Goal: Task Accomplishment & Management: Manage account settings

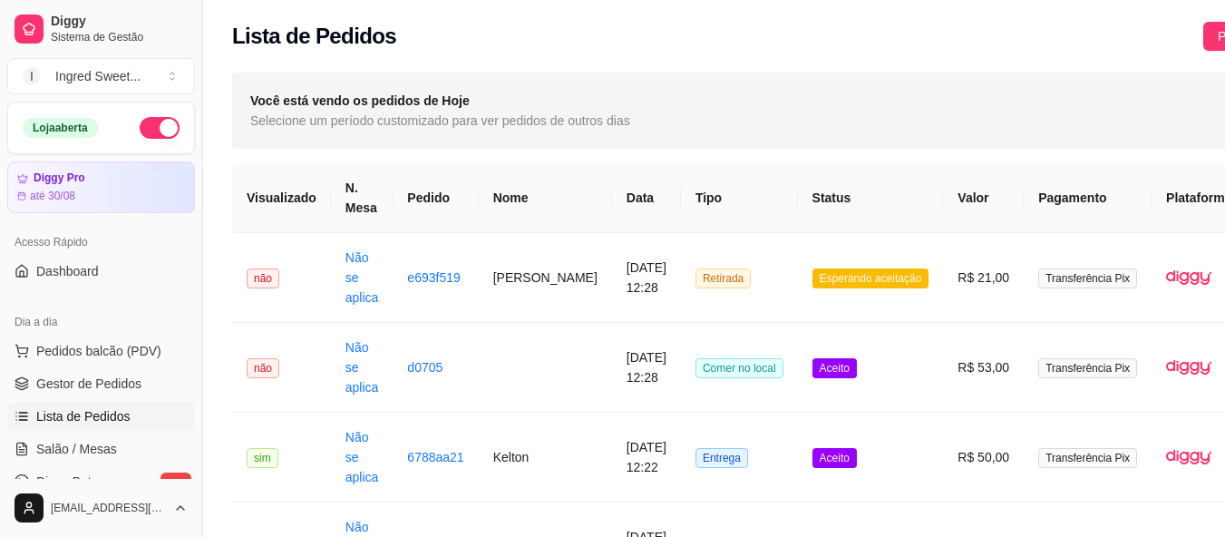
click at [943, 298] on td "R$ 21,00" at bounding box center [983, 278] width 81 height 90
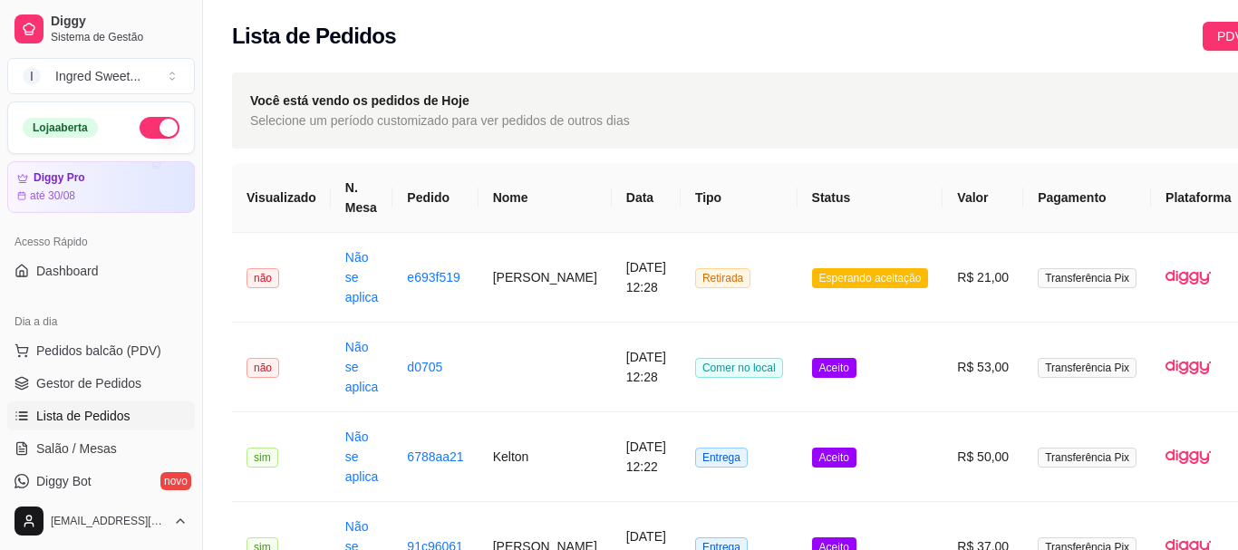
click at [838, 466] on button "Aceitar pedido" at bounding box center [803, 463] width 111 height 36
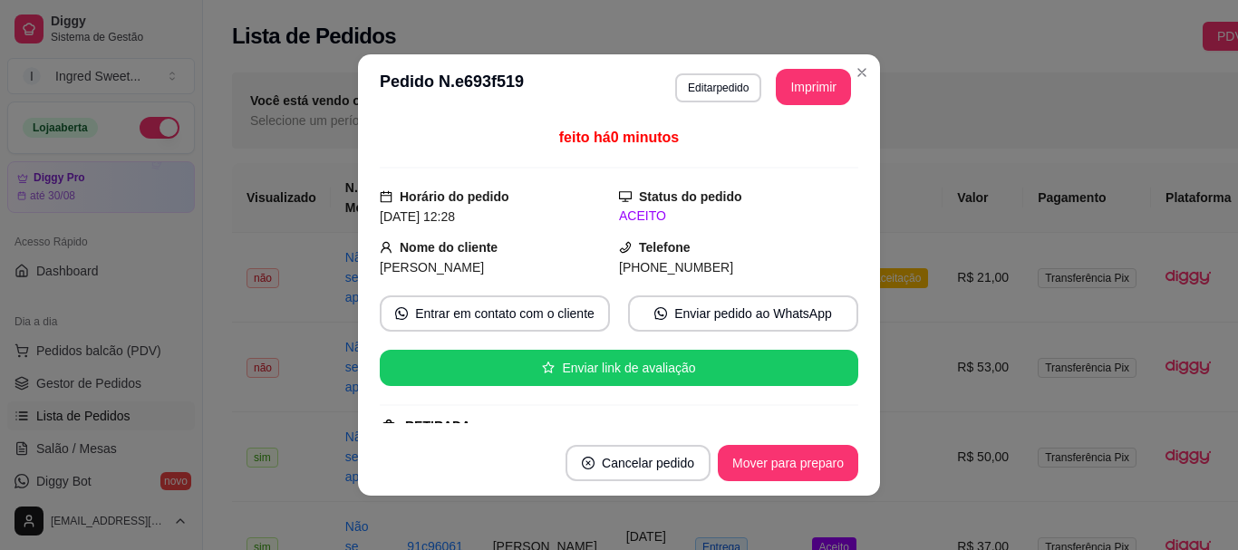
scroll to position [91, 0]
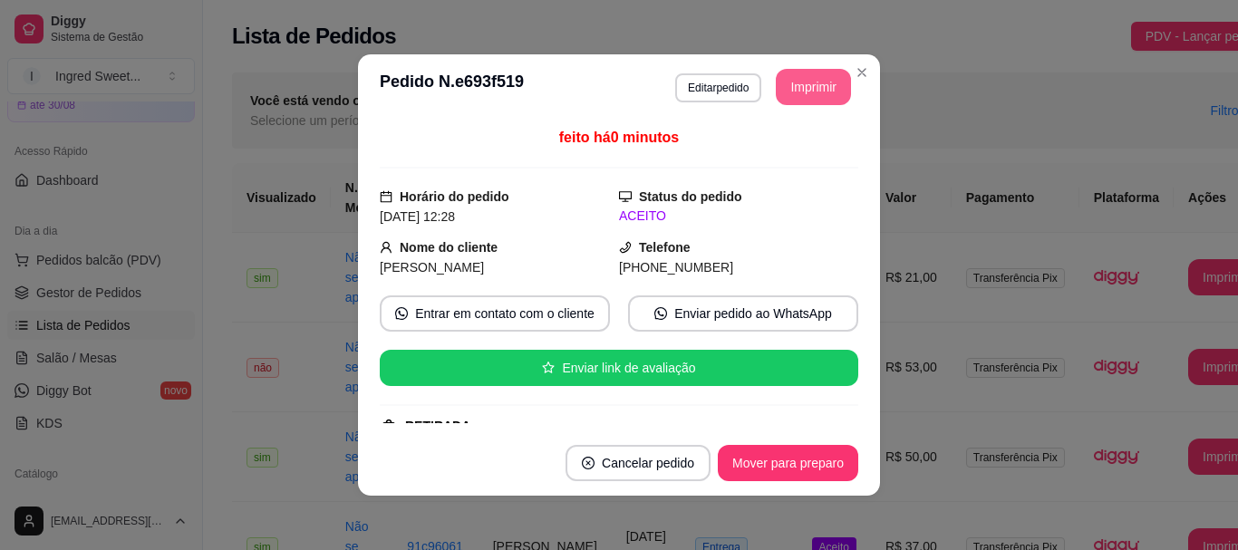
click at [791, 74] on button "Imprimir" at bounding box center [813, 87] width 75 height 36
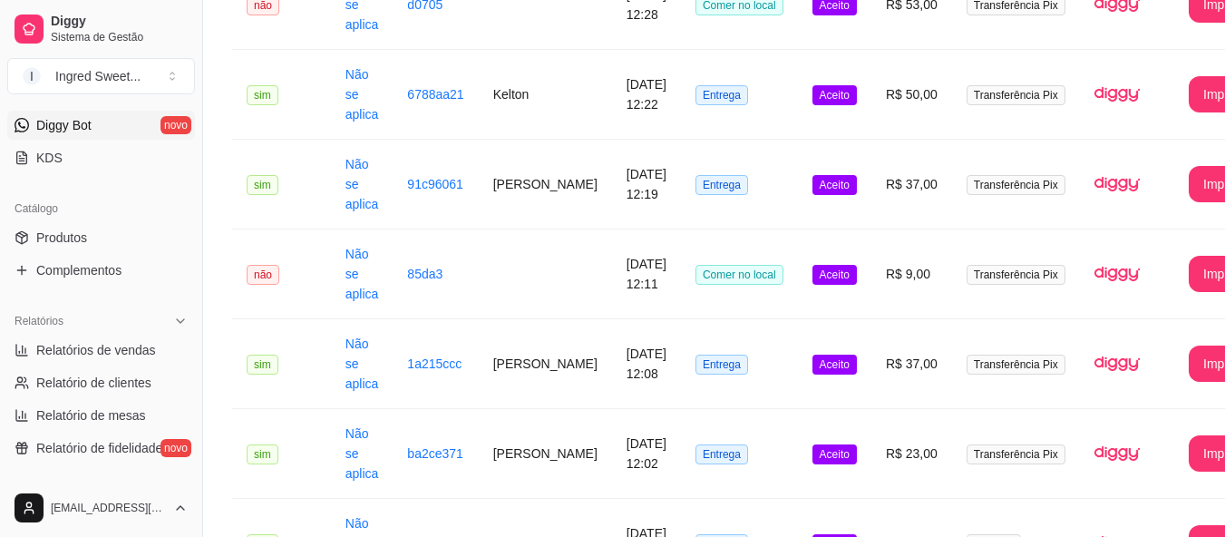
scroll to position [363, 0]
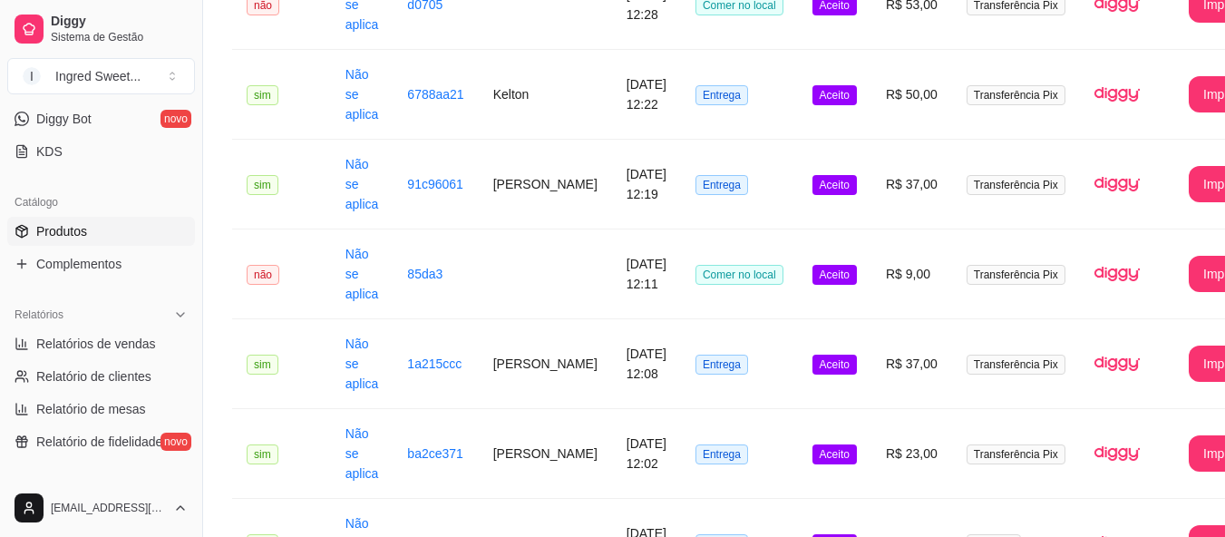
click at [52, 234] on span "Produtos" at bounding box center [61, 231] width 51 height 18
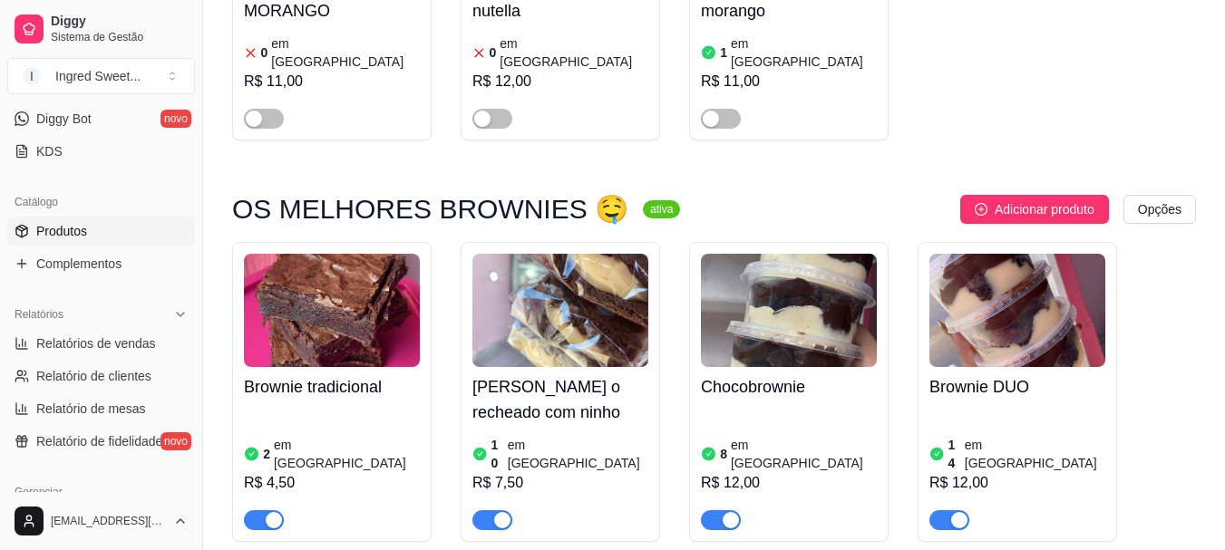
scroll to position [816, 0]
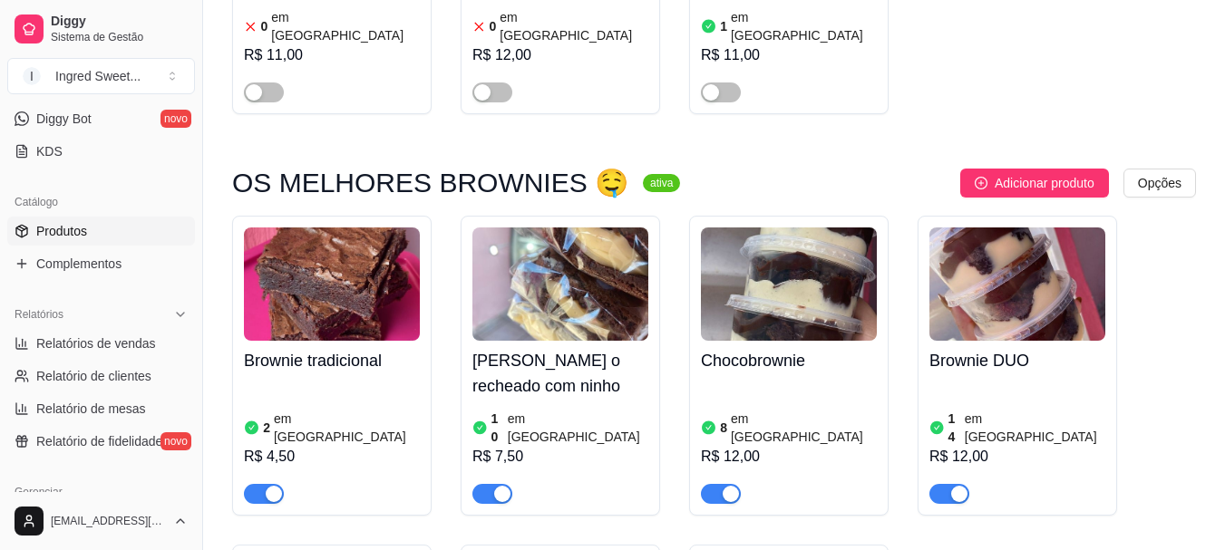
click at [315, 446] on div "R$ 4,50" at bounding box center [332, 457] width 176 height 22
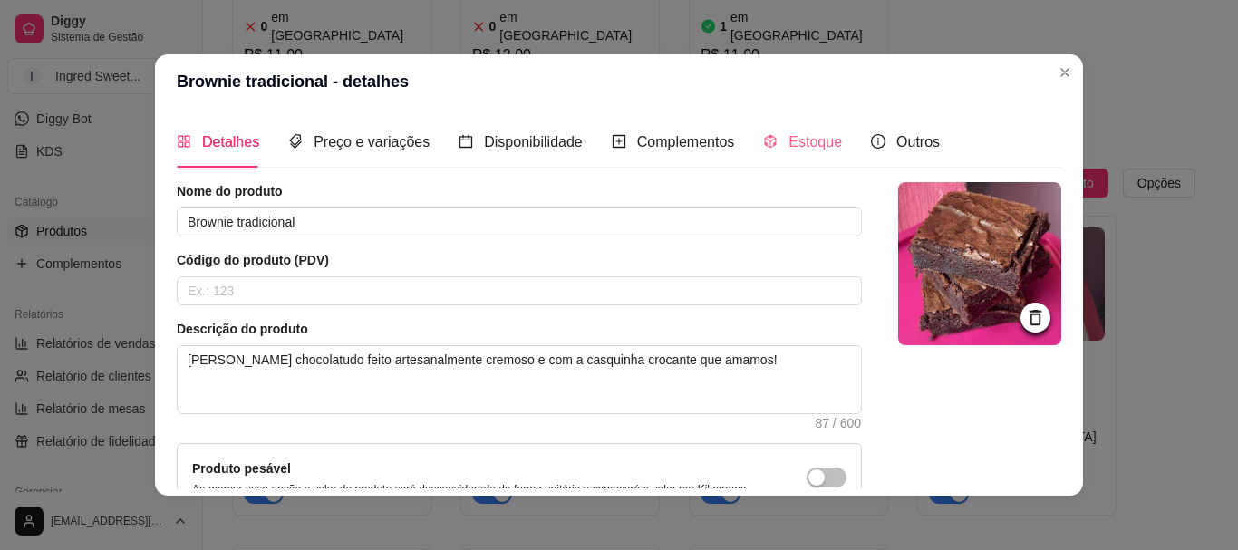
click at [804, 128] on div "Estoque" at bounding box center [802, 142] width 79 height 52
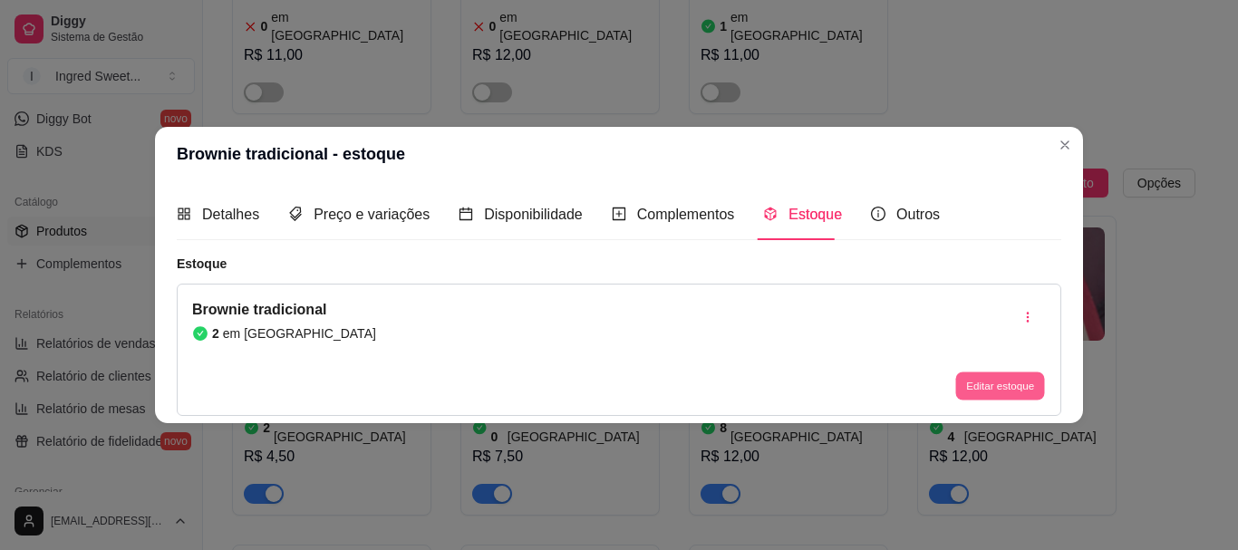
click at [986, 390] on button "Editar estoque" at bounding box center [999, 387] width 89 height 28
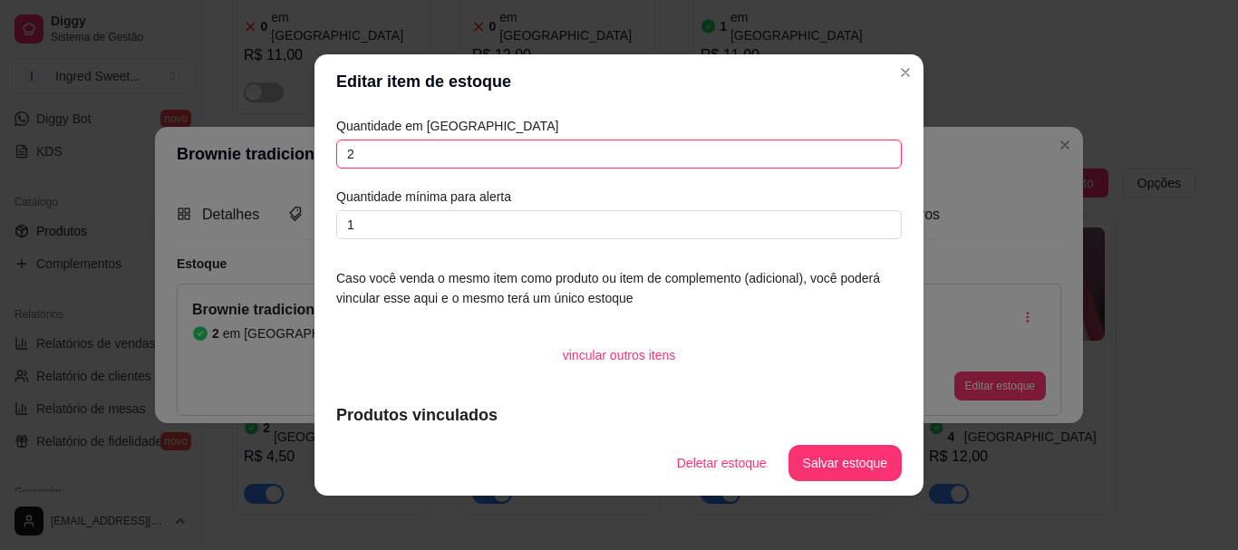
click at [489, 151] on input "2" at bounding box center [619, 154] width 566 height 29
type input "1"
click at [856, 460] on button "Salvar estoque" at bounding box center [844, 463] width 111 height 35
click at [856, 460] on button "Salvar estoque" at bounding box center [845, 463] width 113 height 36
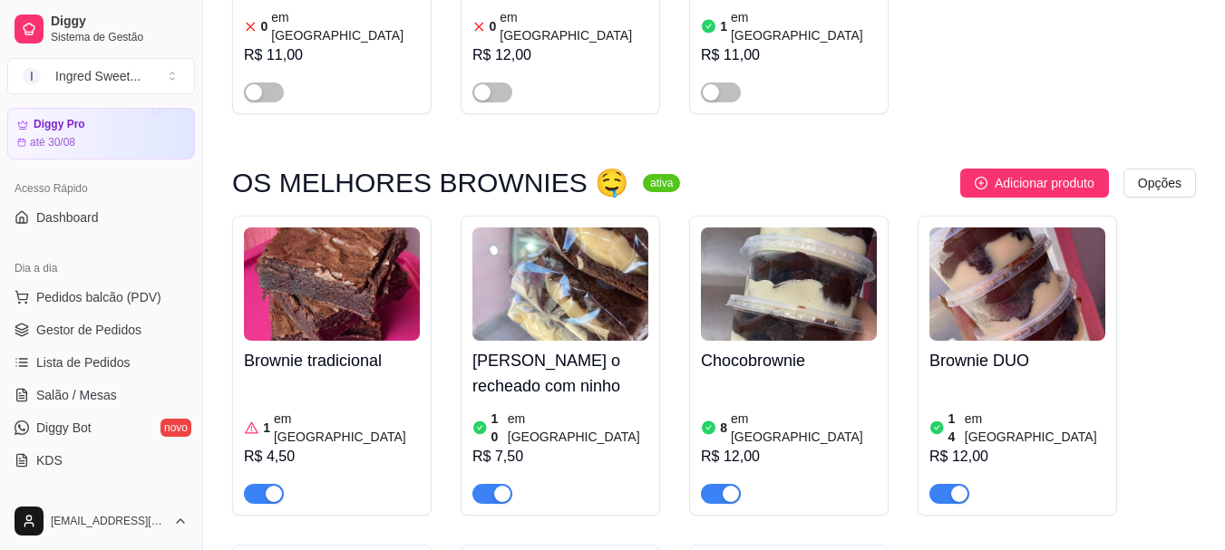
scroll to position [0, 0]
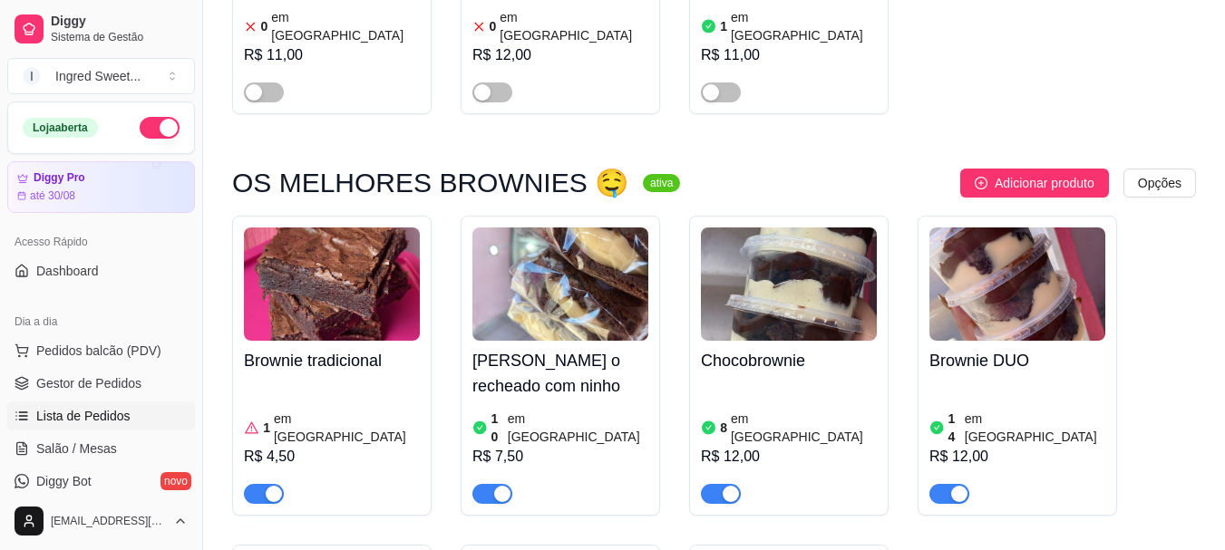
click at [64, 418] on span "Lista de Pedidos" at bounding box center [83, 416] width 94 height 18
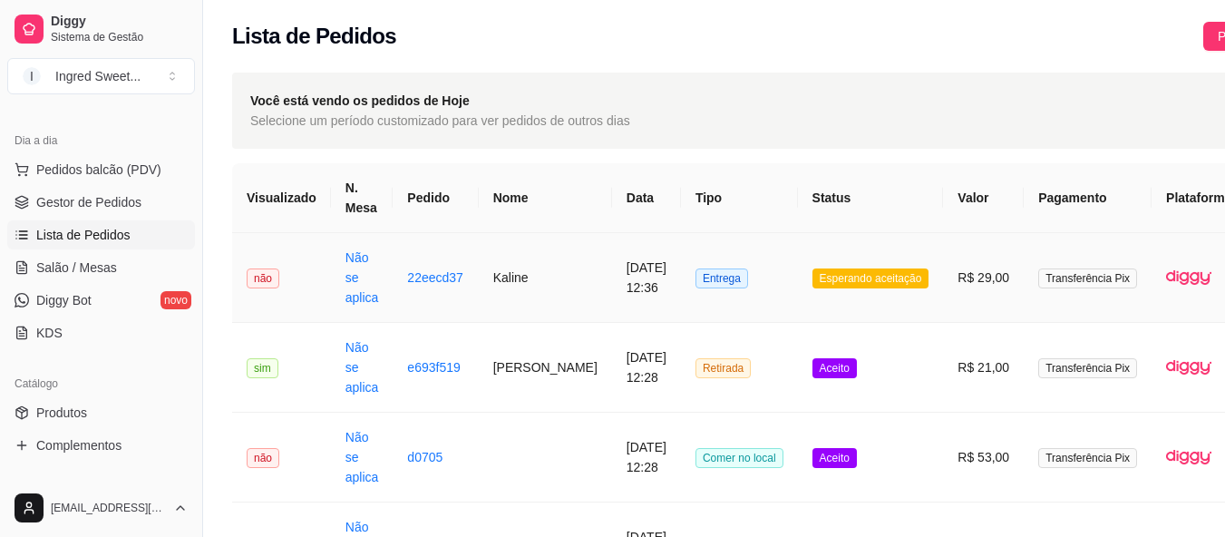
click at [695, 278] on span "Entrega" at bounding box center [721, 278] width 53 height 20
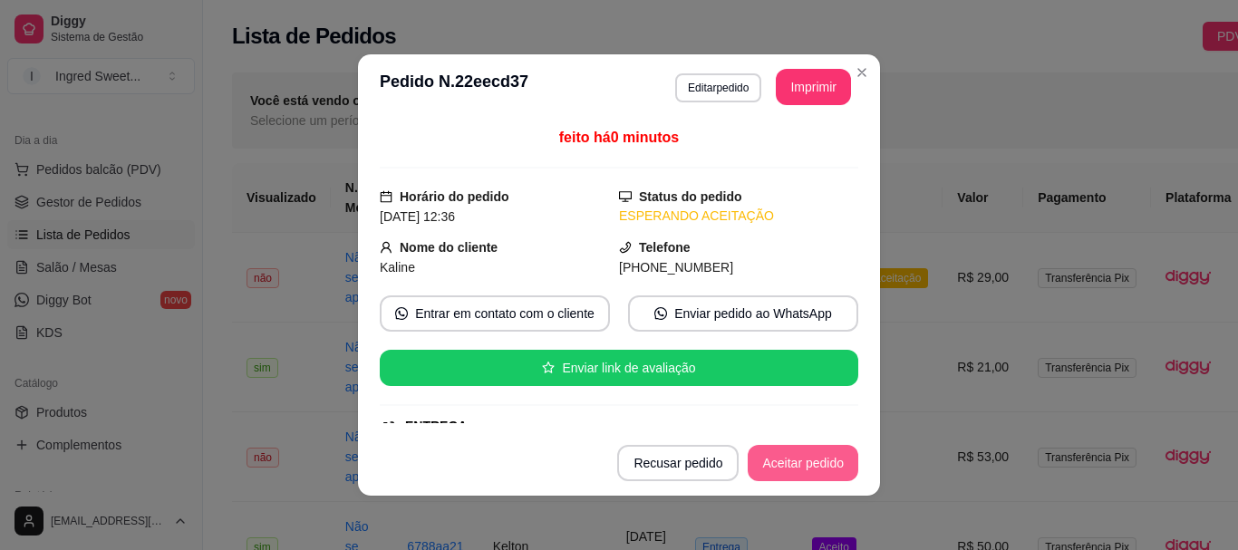
click at [803, 479] on button "Aceitar pedido" at bounding box center [803, 463] width 111 height 36
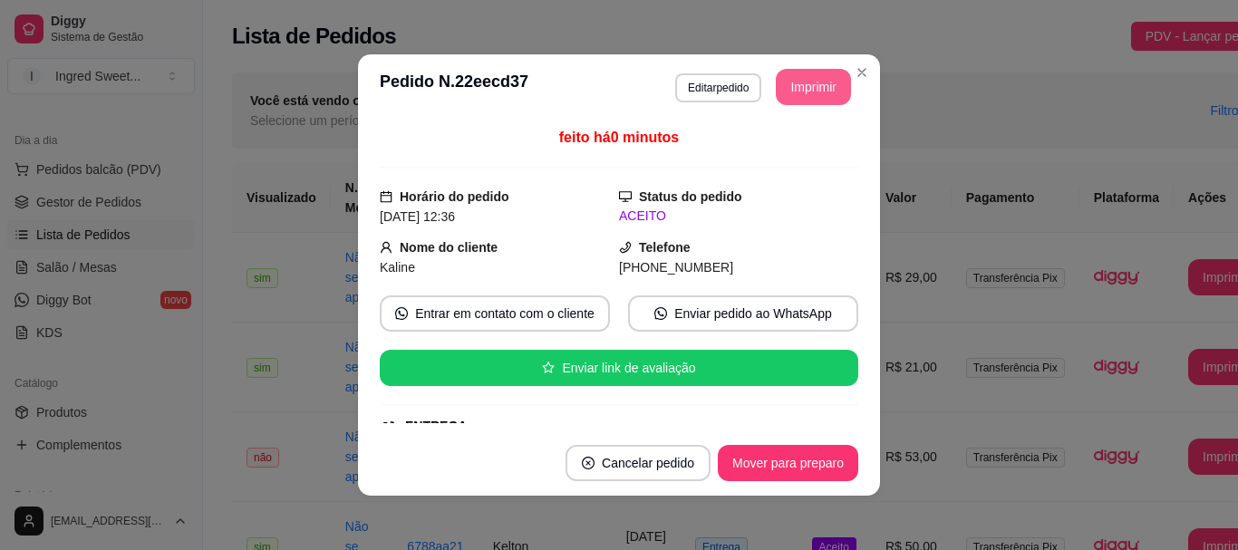
click at [790, 85] on button "Imprimir" at bounding box center [813, 87] width 75 height 36
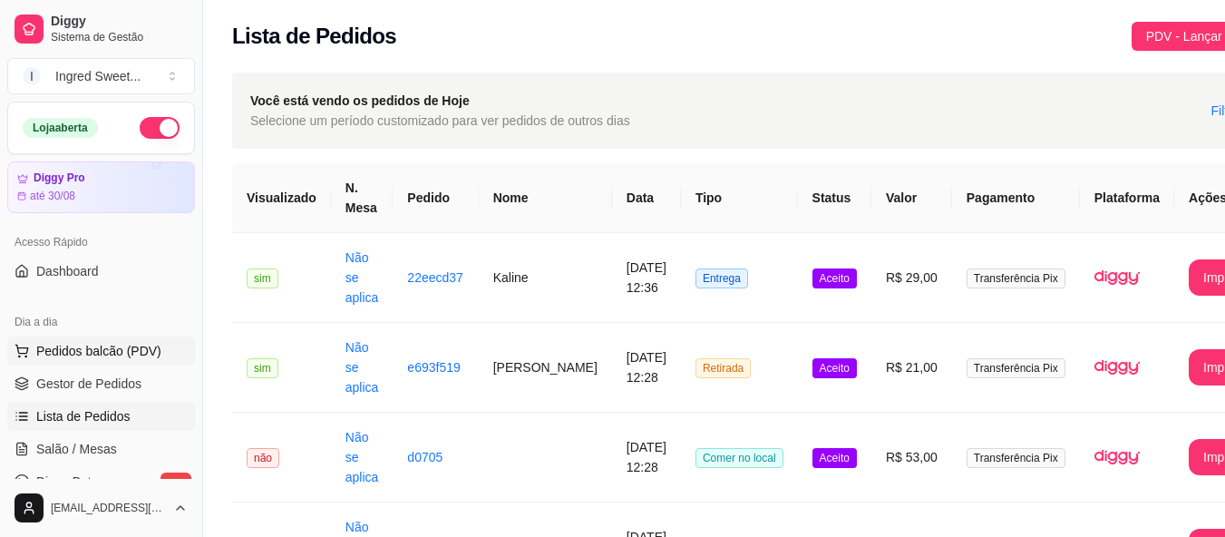
click at [121, 362] on button "Pedidos balcão (PDV)" at bounding box center [101, 350] width 188 height 29
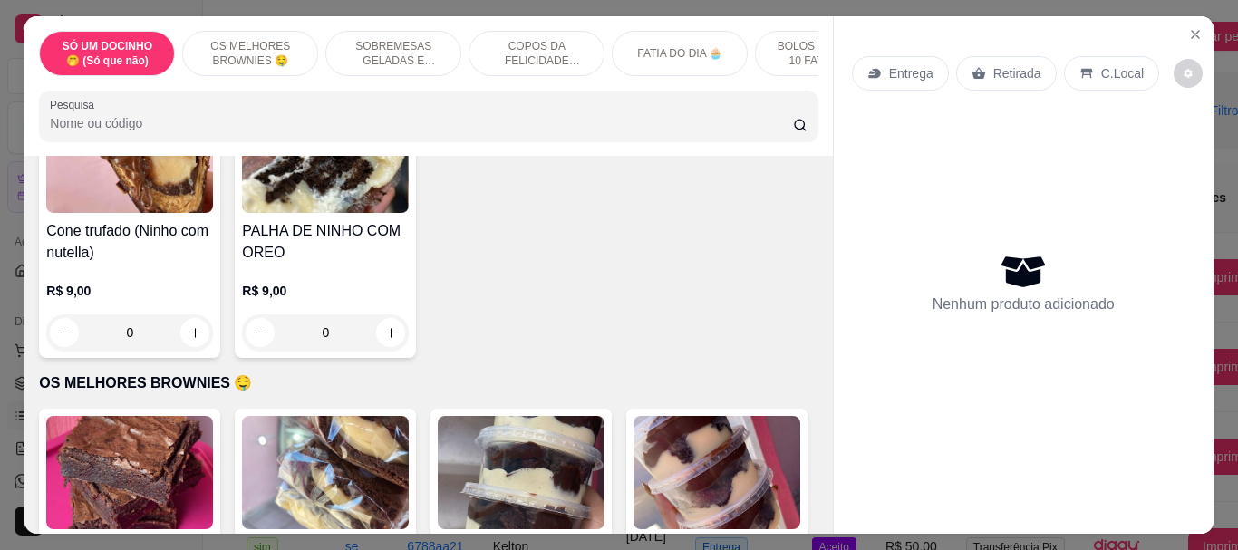
scroll to position [91, 0]
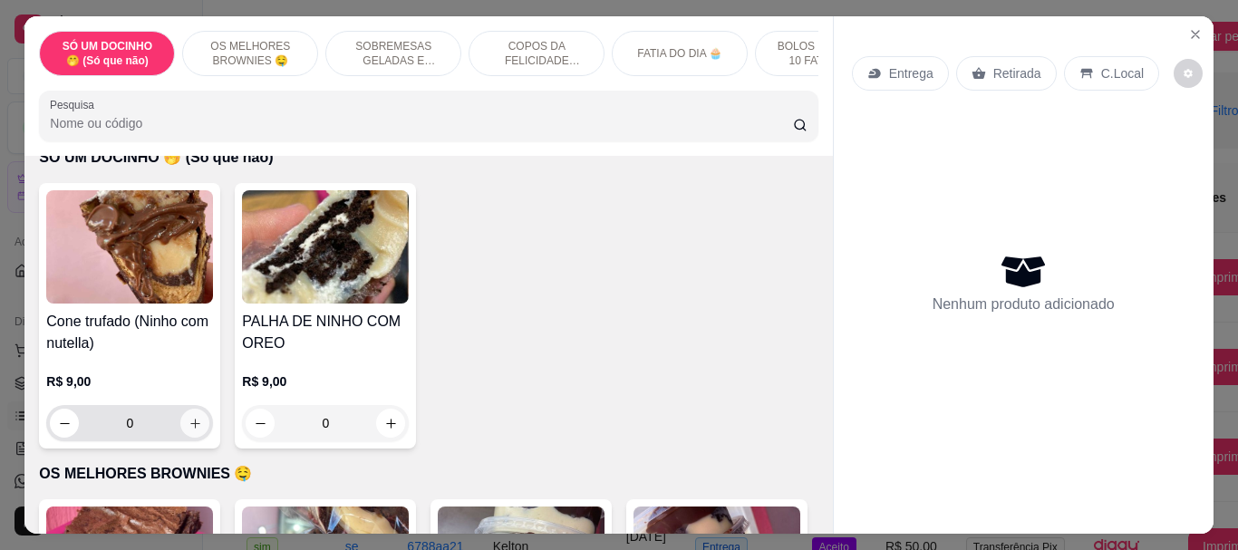
click at [180, 431] on button "increase-product-quantity" at bounding box center [194, 423] width 29 height 29
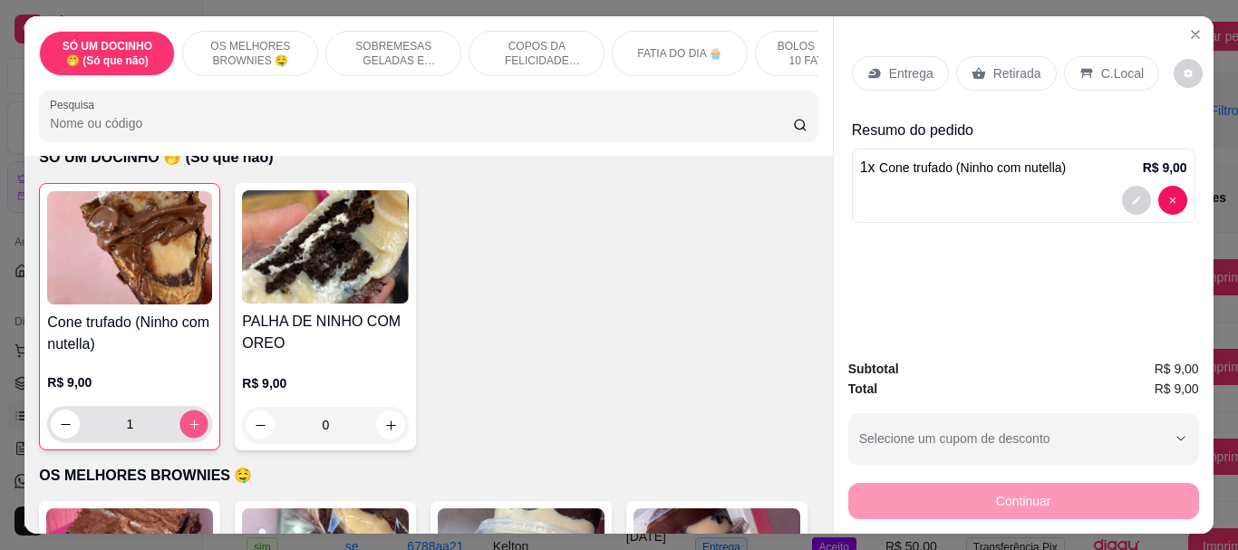
click at [180, 431] on button "increase-product-quantity" at bounding box center [194, 425] width 28 height 28
type input "2"
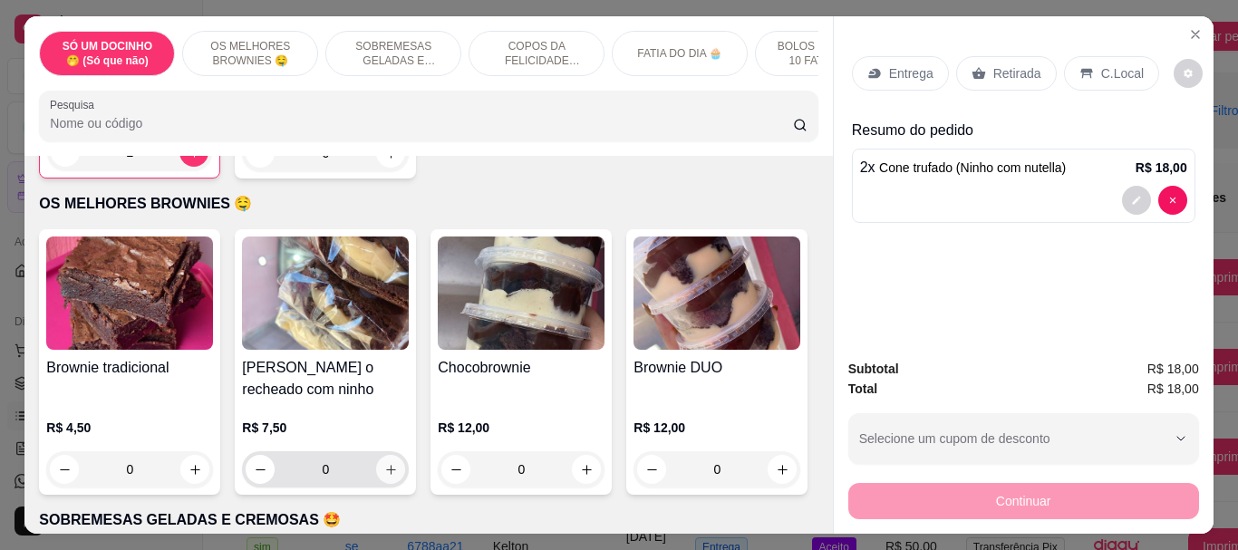
click at [389, 470] on icon "increase-product-quantity" at bounding box center [391, 470] width 14 height 14
type input "1"
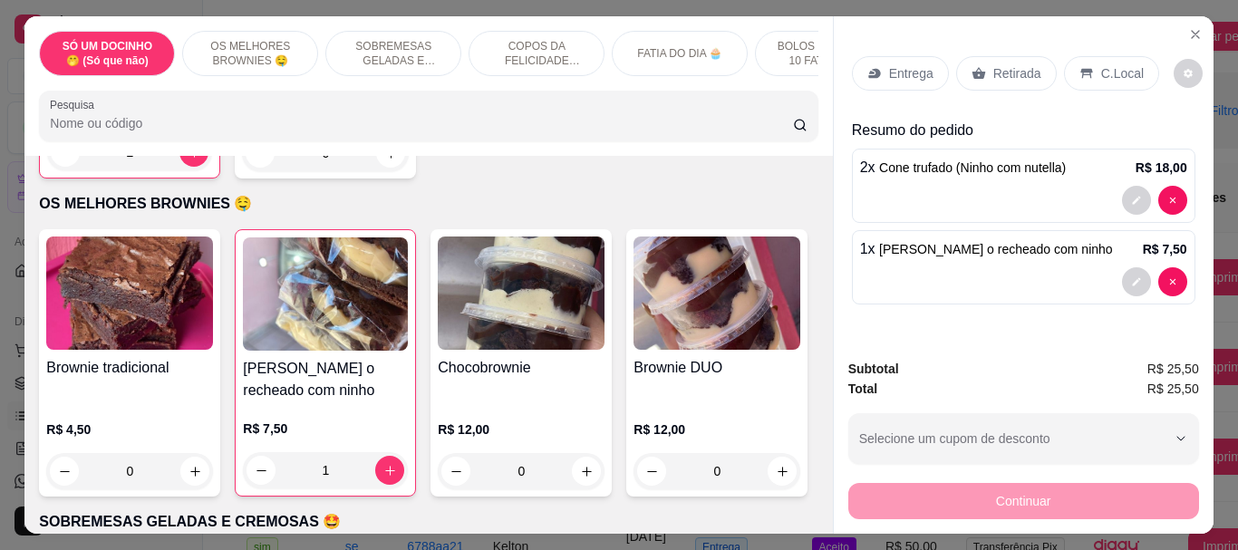
click at [1080, 73] on icon at bounding box center [1087, 73] width 15 height 15
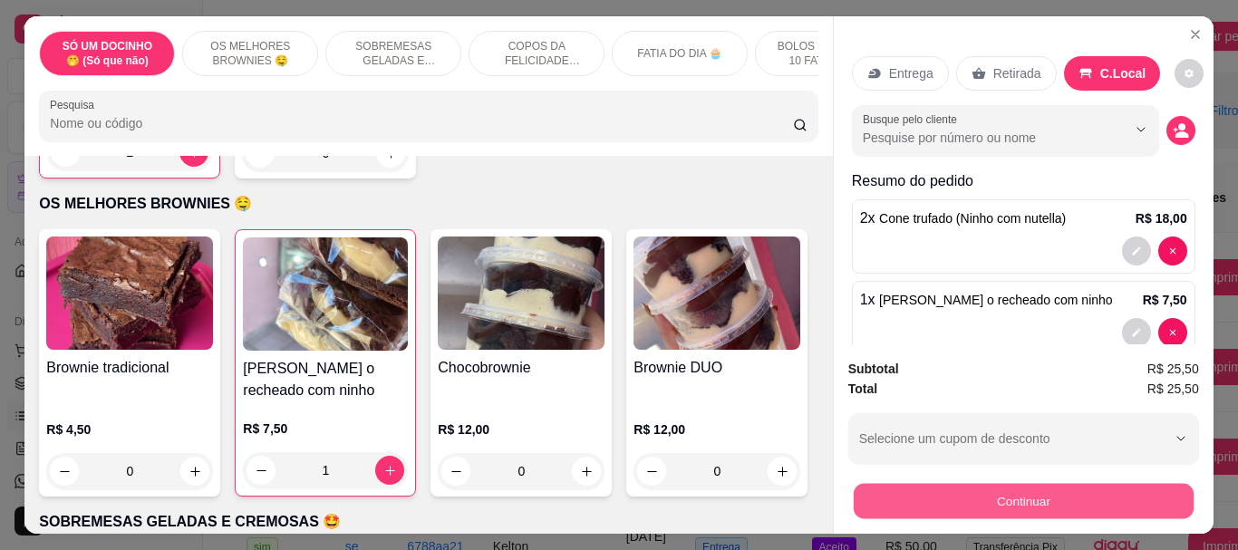
click at [1044, 484] on button "Continuar" at bounding box center [1023, 500] width 340 height 35
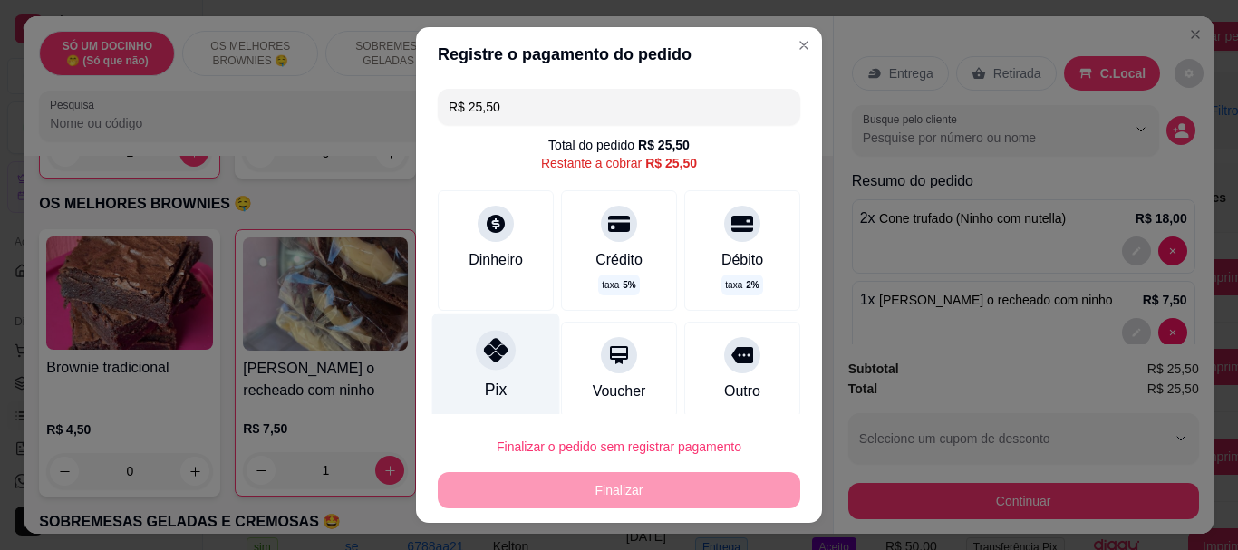
click at [459, 344] on div "Pix" at bounding box center [496, 367] width 128 height 106
type input "R$ 0,00"
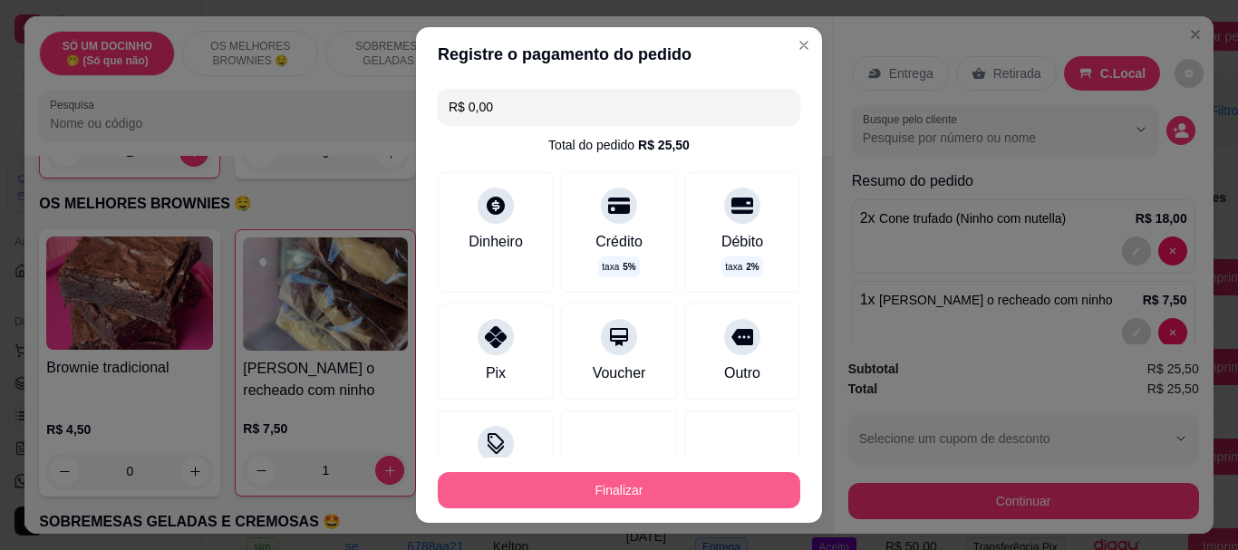
click at [601, 503] on button "Finalizar" at bounding box center [619, 490] width 363 height 36
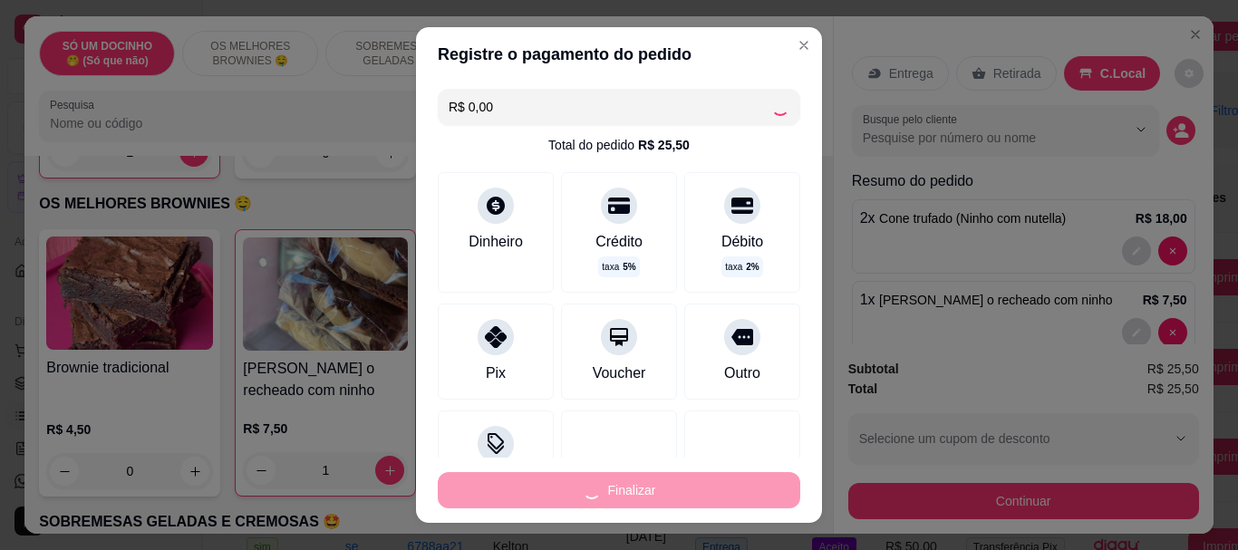
type input "0"
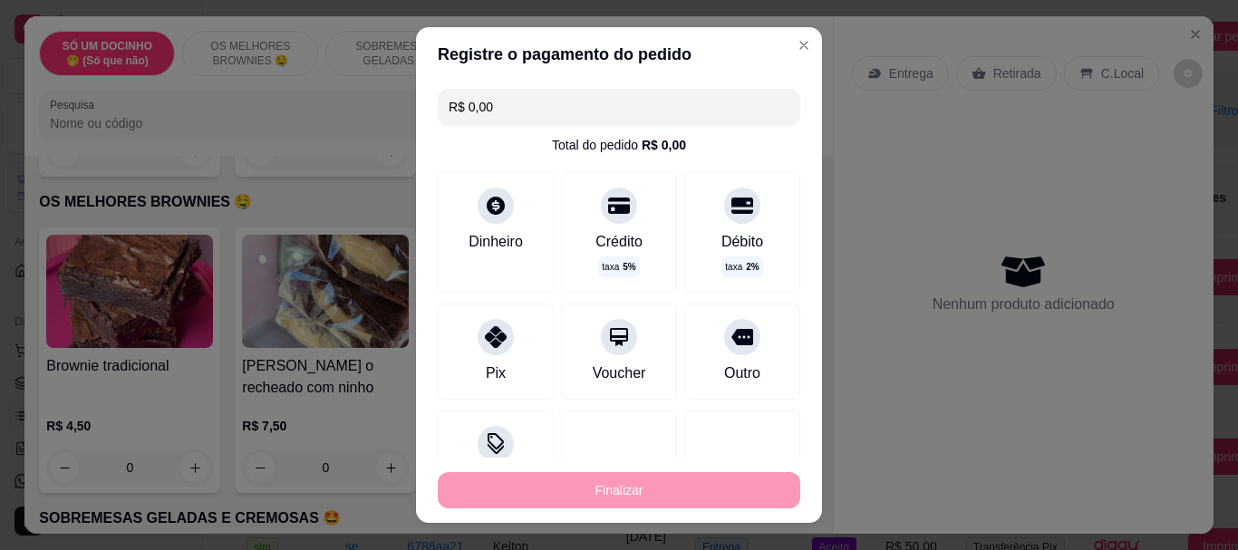
type input "-R$ 25,50"
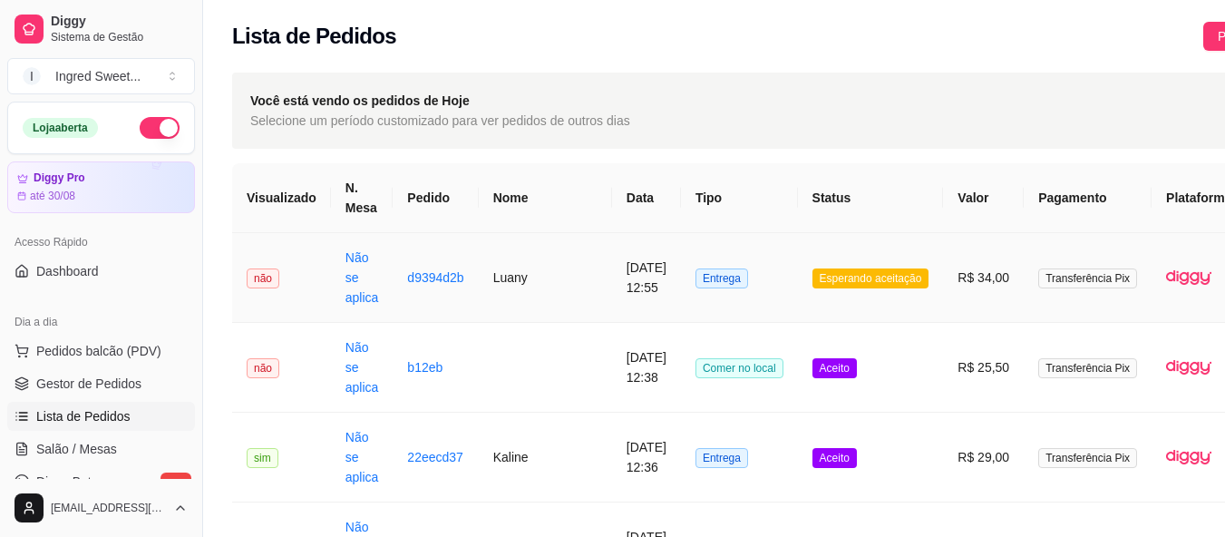
click at [866, 260] on td "Esperando aceitação" at bounding box center [871, 278] width 146 height 90
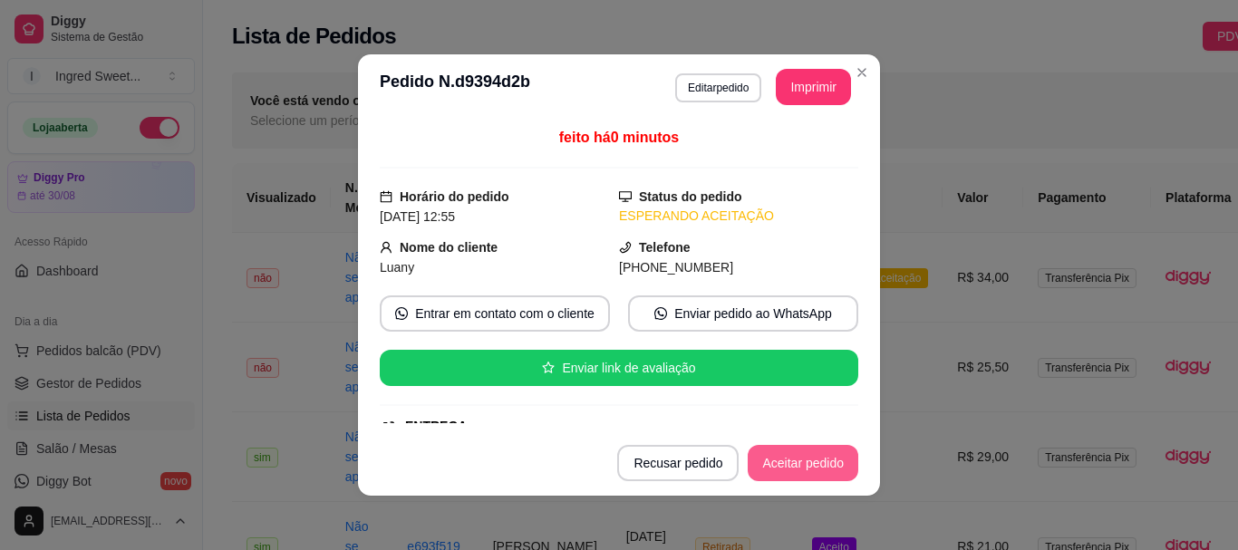
click at [758, 471] on button "Aceitar pedido" at bounding box center [803, 463] width 111 height 36
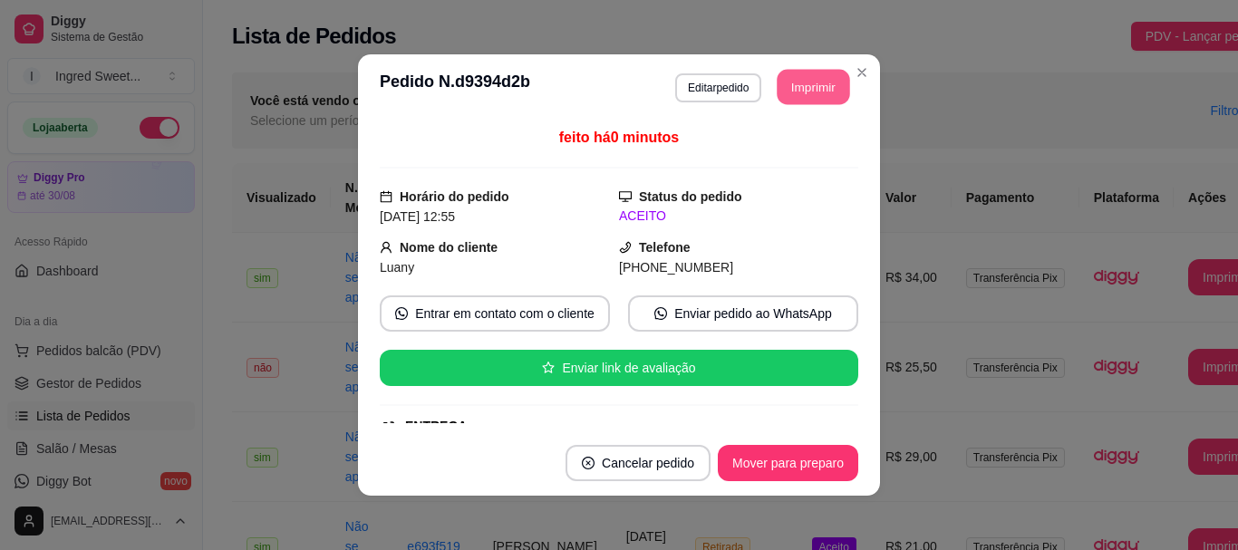
click at [791, 92] on button "Imprimir" at bounding box center [814, 87] width 73 height 35
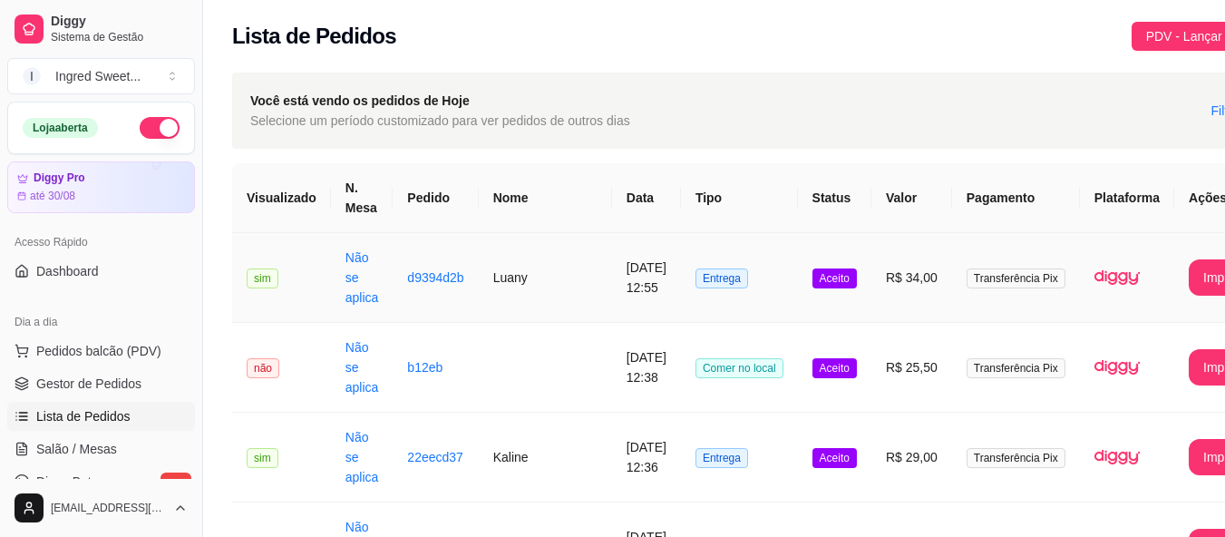
click at [753, 283] on td "Entrega" at bounding box center [739, 278] width 117 height 90
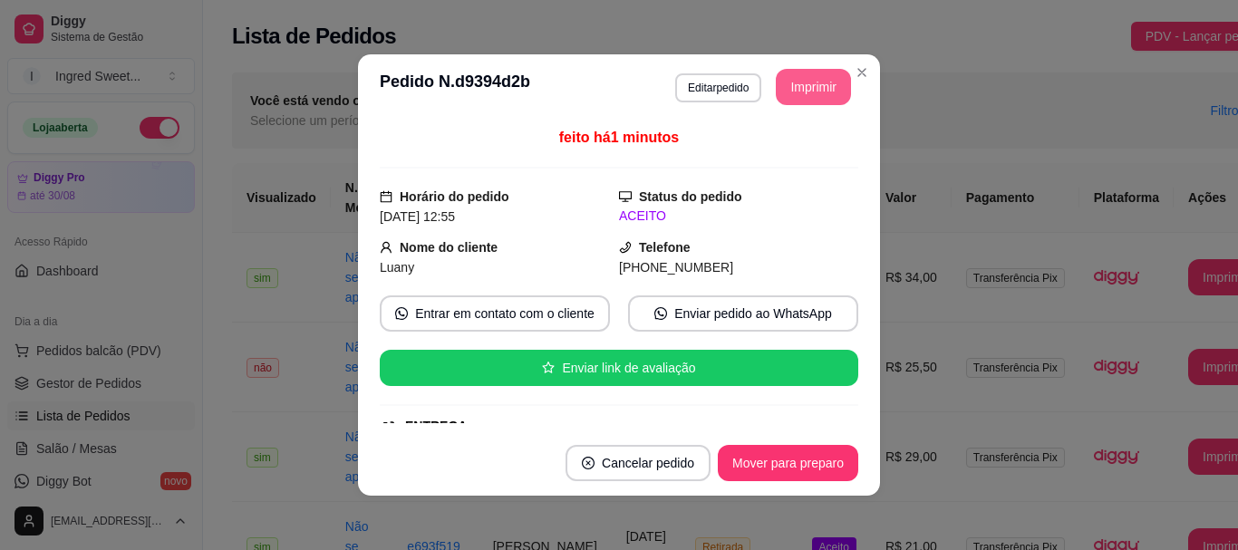
click at [796, 84] on button "Imprimir" at bounding box center [813, 87] width 75 height 36
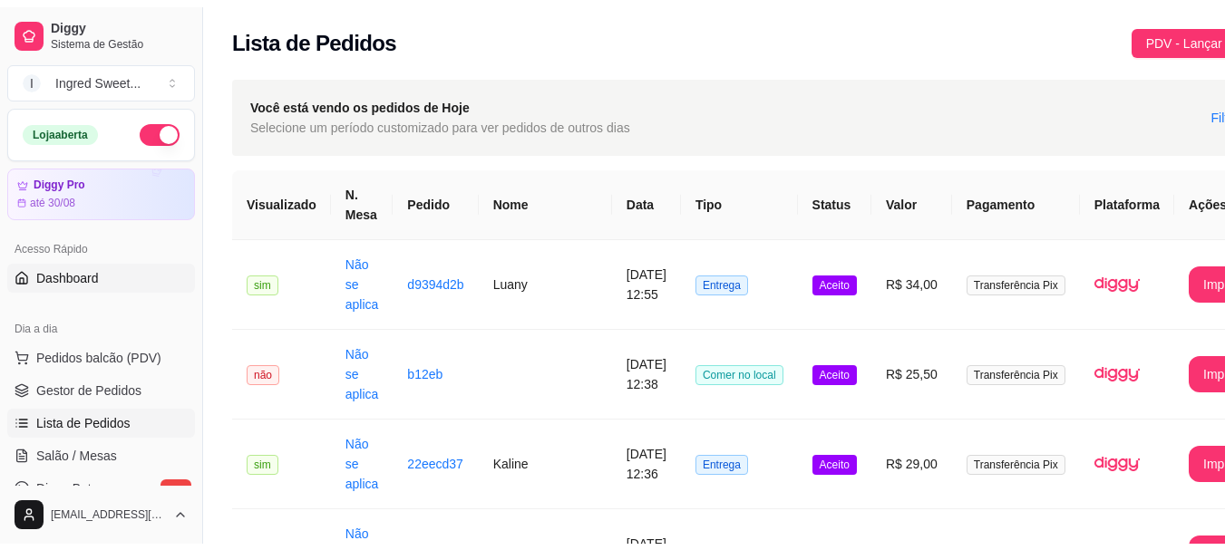
scroll to position [272, 0]
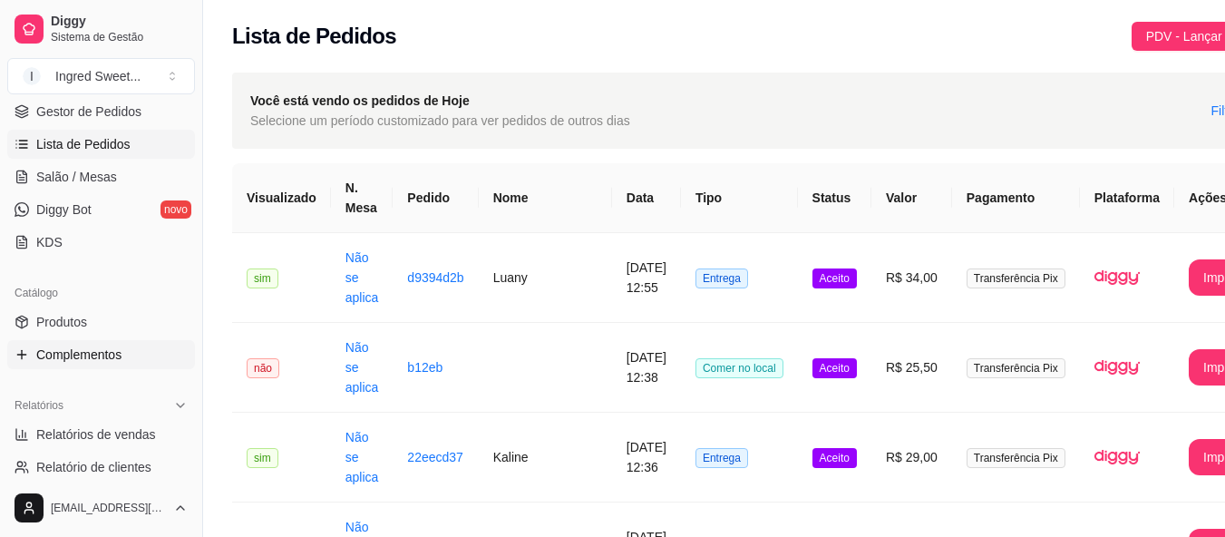
click at [97, 357] on span "Complementos" at bounding box center [78, 354] width 85 height 18
click at [88, 307] on link "Produtos" at bounding box center [101, 321] width 188 height 29
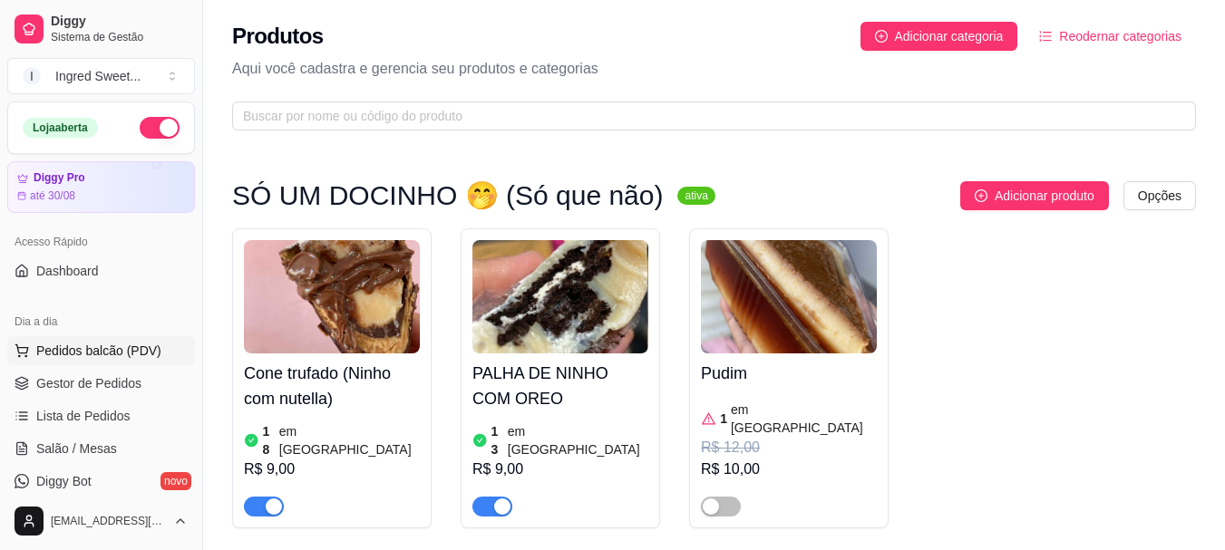
click at [83, 347] on span "Pedidos balcão (PDV)" at bounding box center [98, 351] width 125 height 18
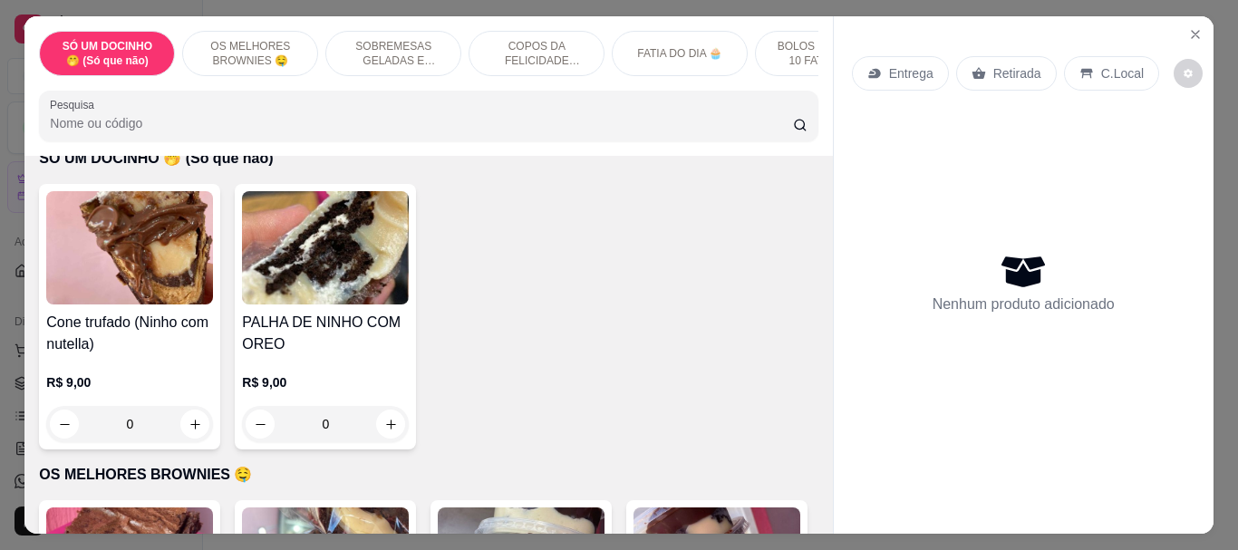
scroll to position [91, 0]
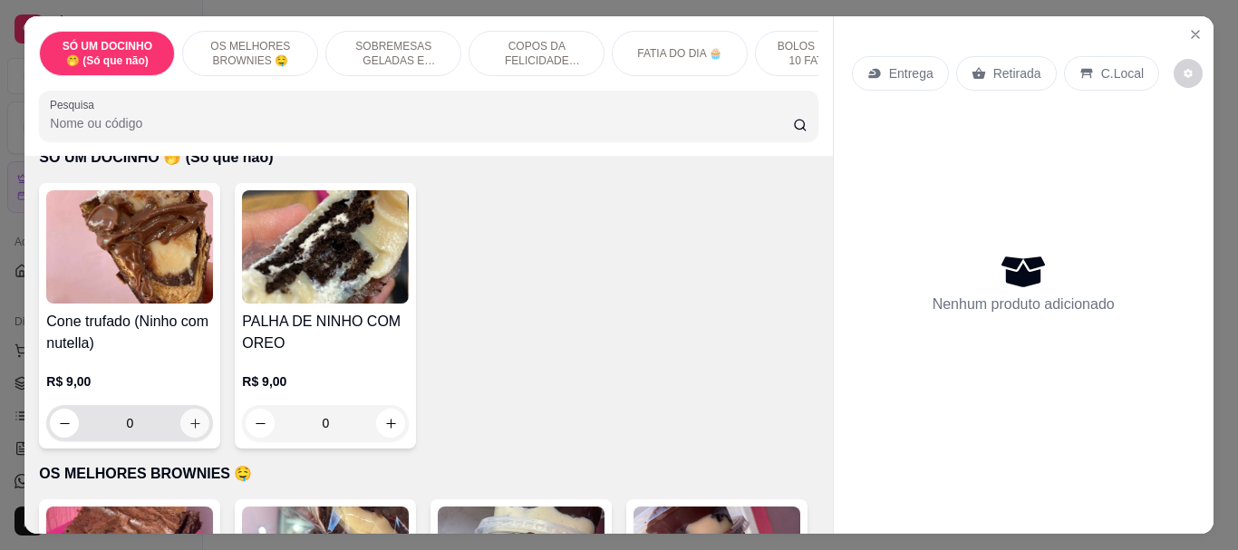
click at [189, 429] on icon "increase-product-quantity" at bounding box center [196, 424] width 14 height 14
type input "1"
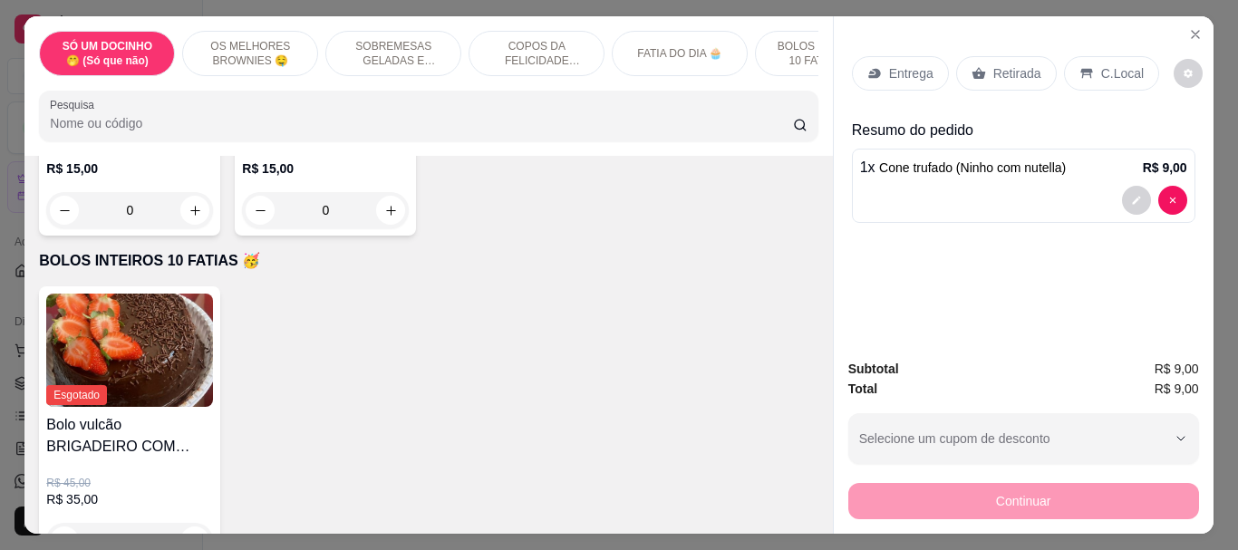
scroll to position [1541, 0]
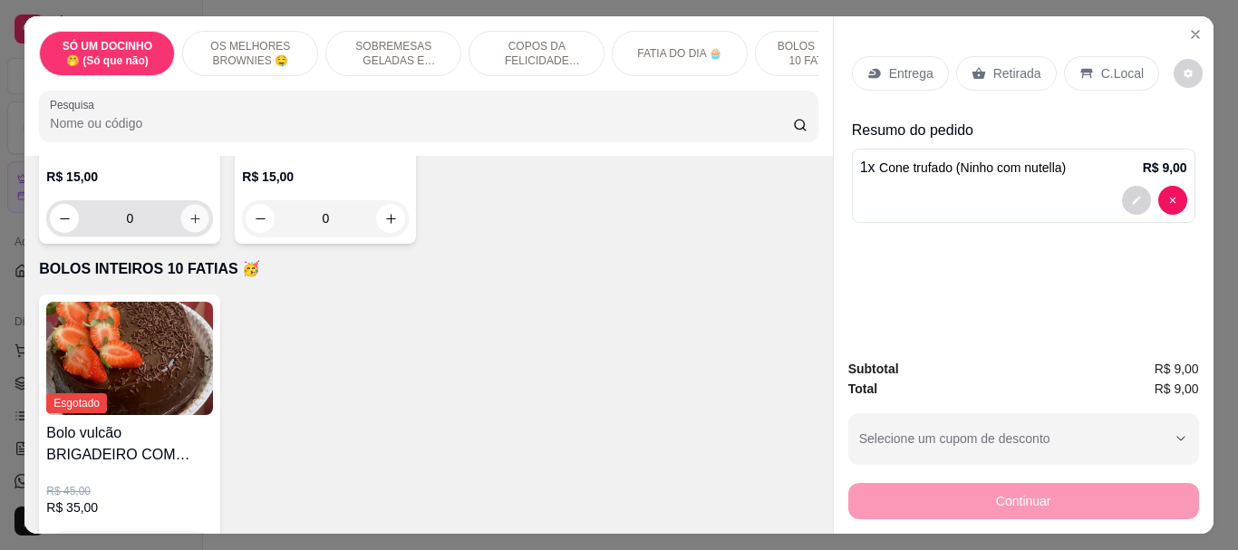
click at [194, 226] on icon "increase-product-quantity" at bounding box center [196, 219] width 14 height 14
type input "1"
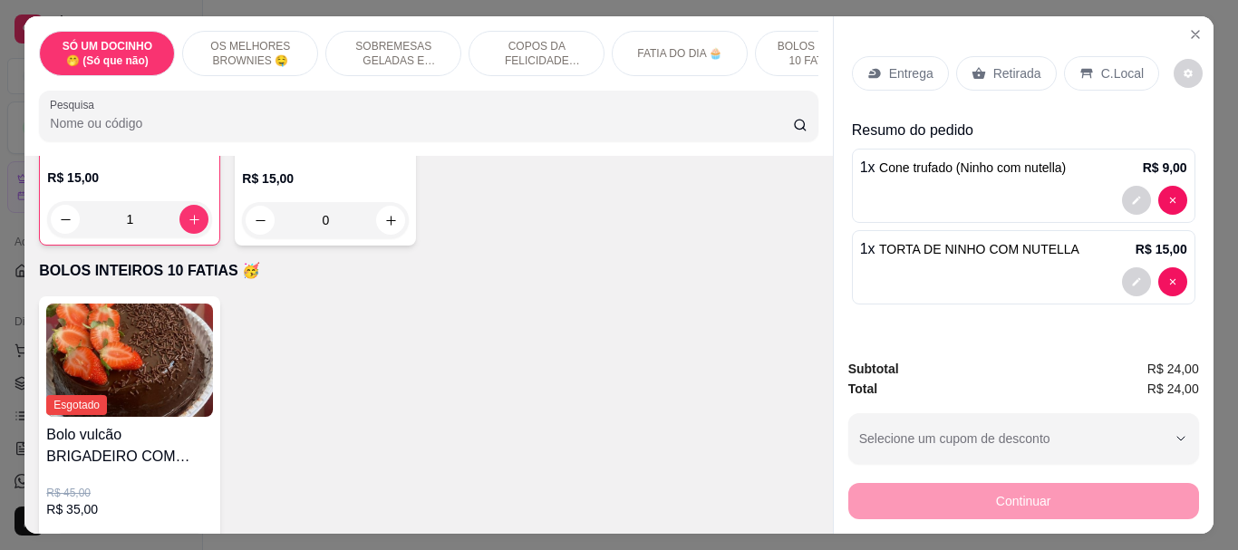
click at [1101, 66] on p "C.Local" at bounding box center [1122, 73] width 43 height 18
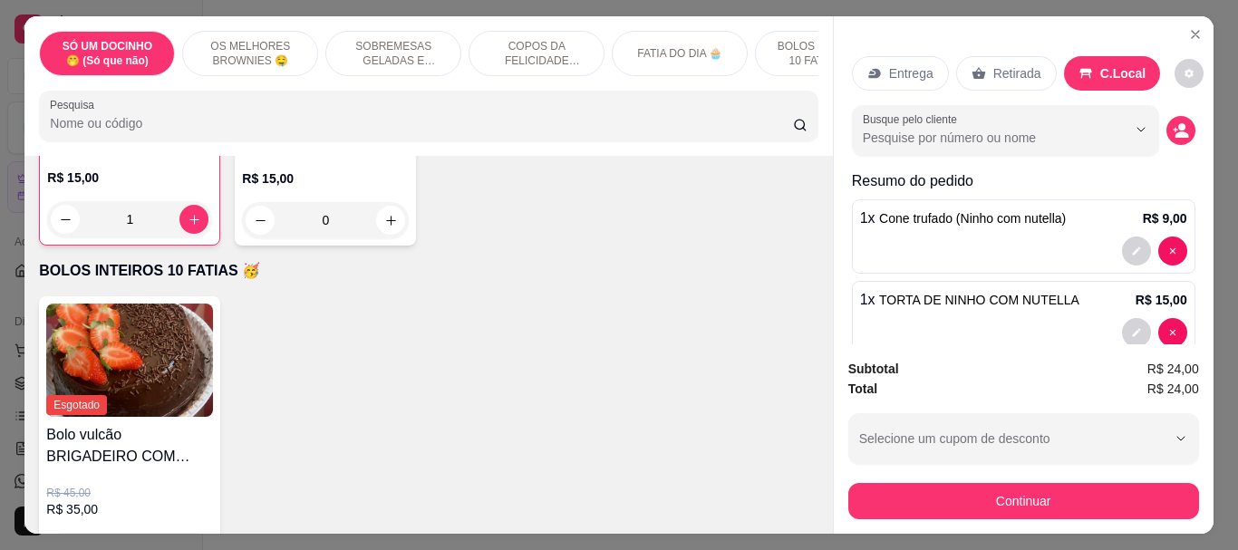
click at [981, 483] on button "Continuar" at bounding box center [1023, 501] width 351 height 36
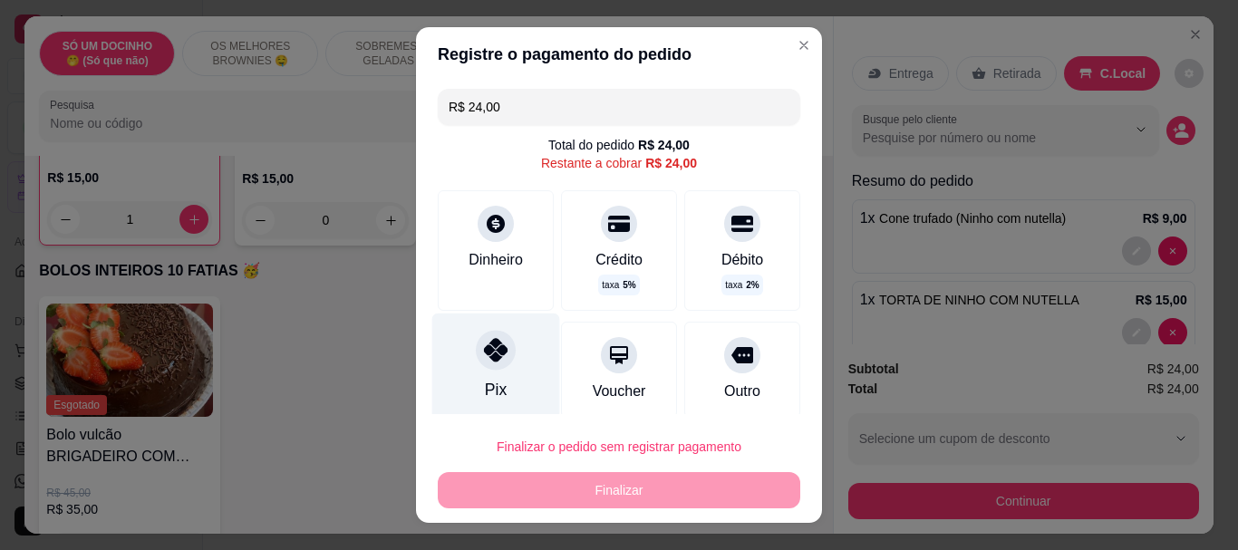
click at [494, 347] on icon at bounding box center [496, 351] width 24 height 24
type input "R$ 0,00"
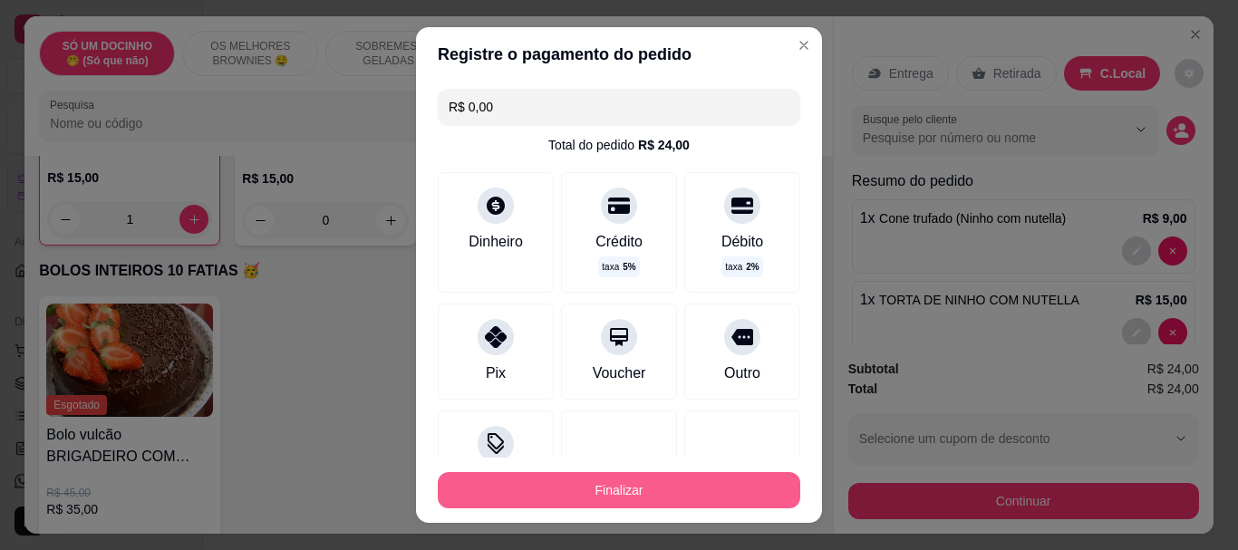
click at [556, 492] on button "Finalizar" at bounding box center [619, 490] width 363 height 36
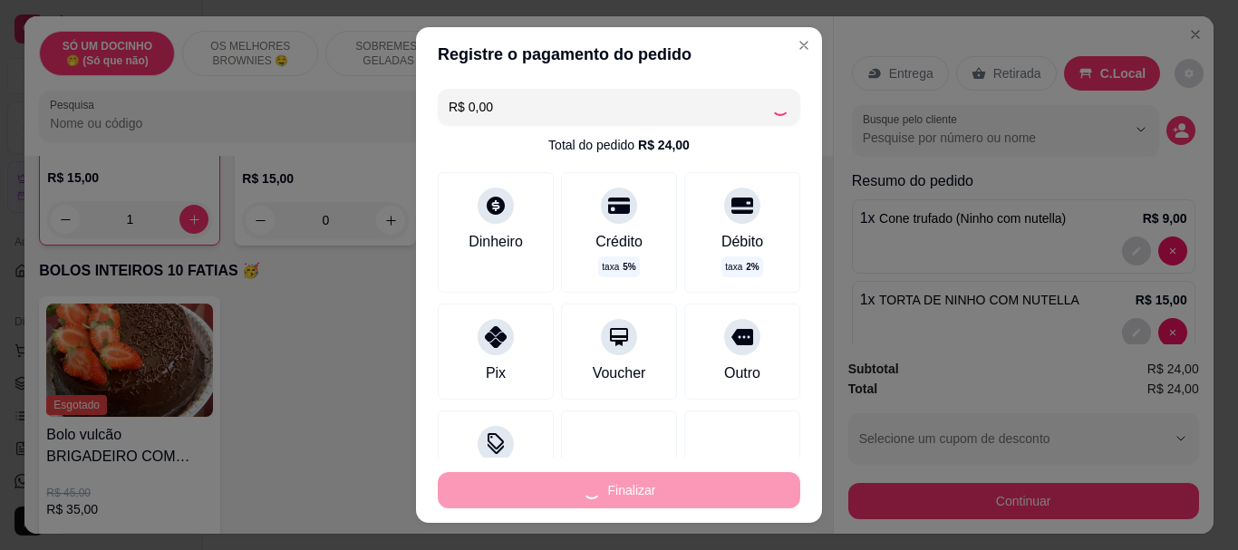
type input "0"
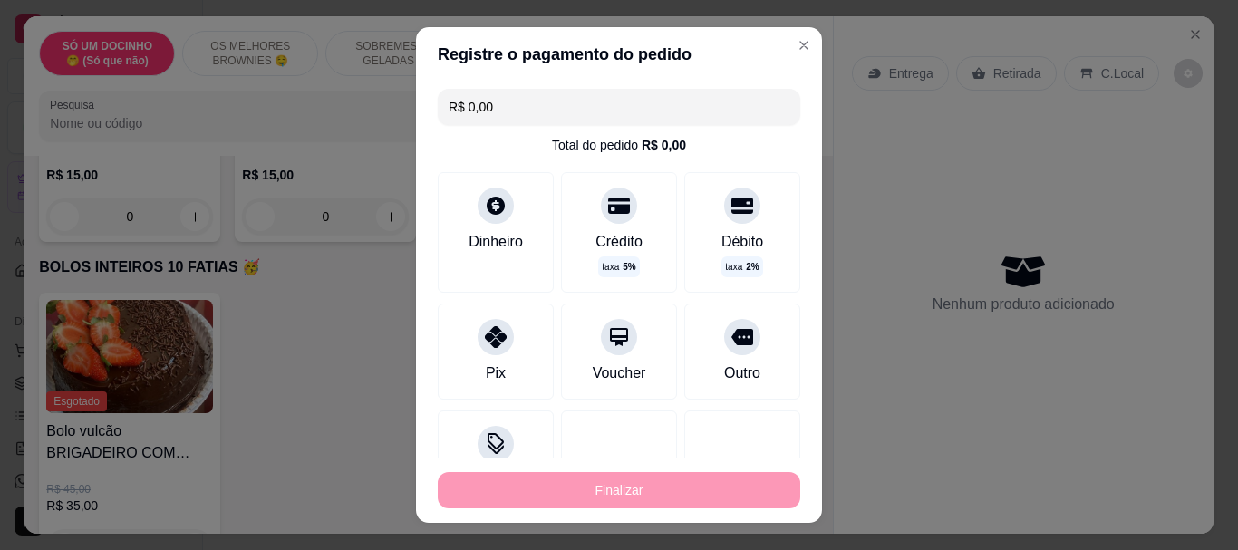
type input "-R$ 24,00"
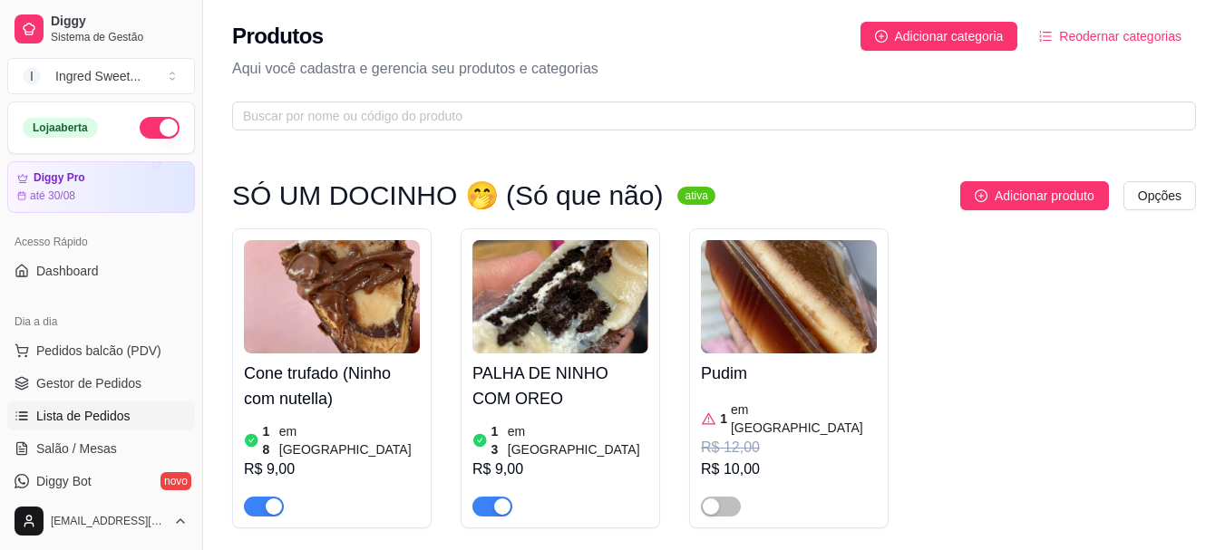
click at [130, 421] on link "Lista de Pedidos" at bounding box center [101, 416] width 188 height 29
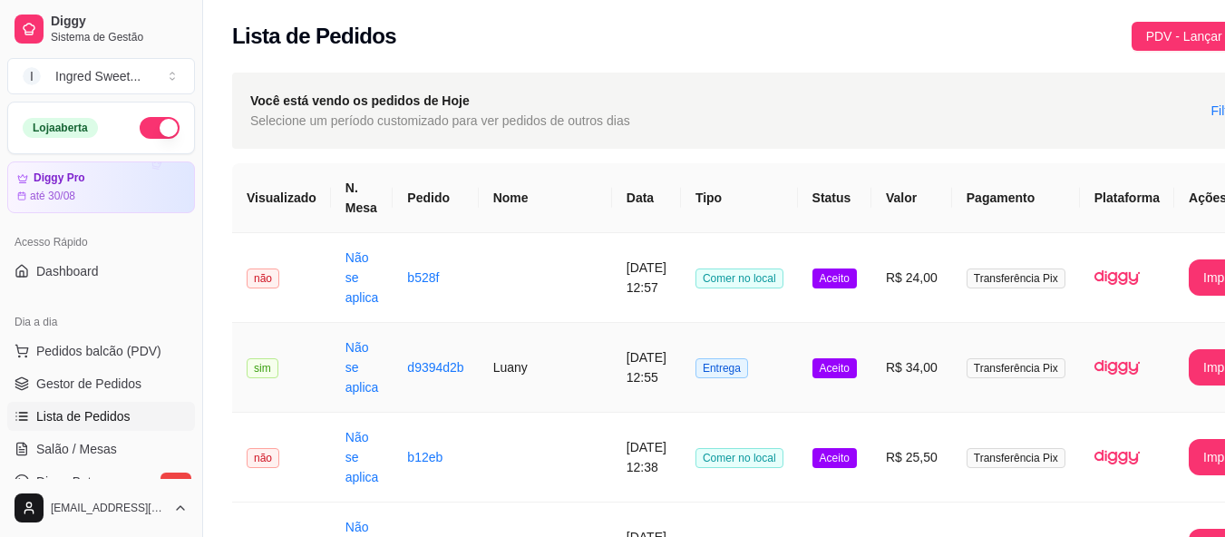
click at [698, 348] on td "Entrega" at bounding box center [739, 368] width 117 height 90
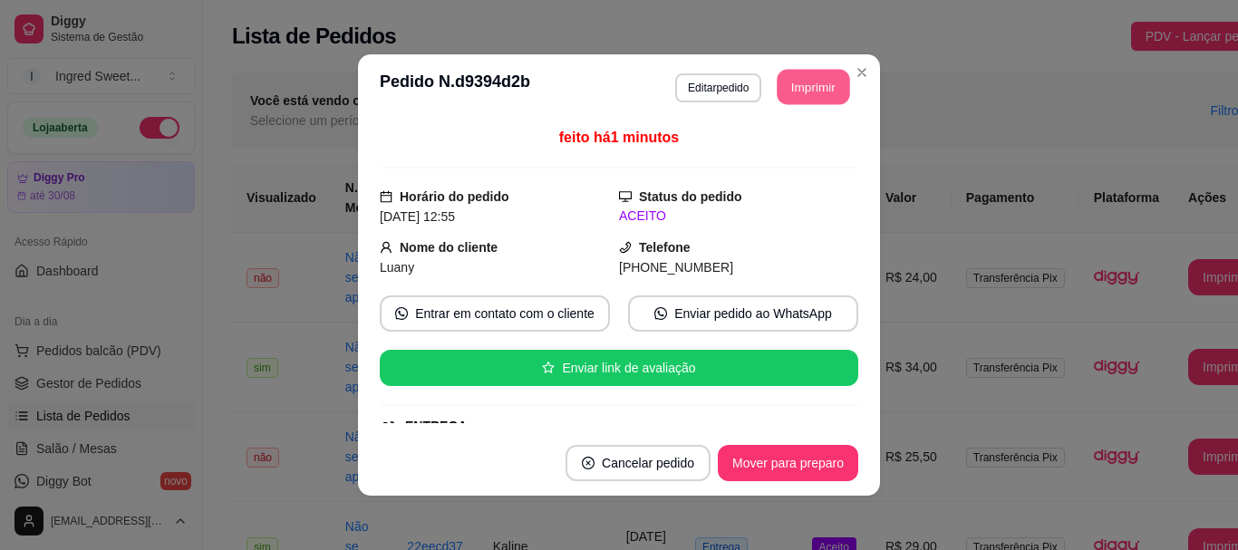
click at [782, 102] on button "Imprimir" at bounding box center [814, 87] width 73 height 35
click at [818, 70] on button "Imprimir" at bounding box center [813, 87] width 75 height 36
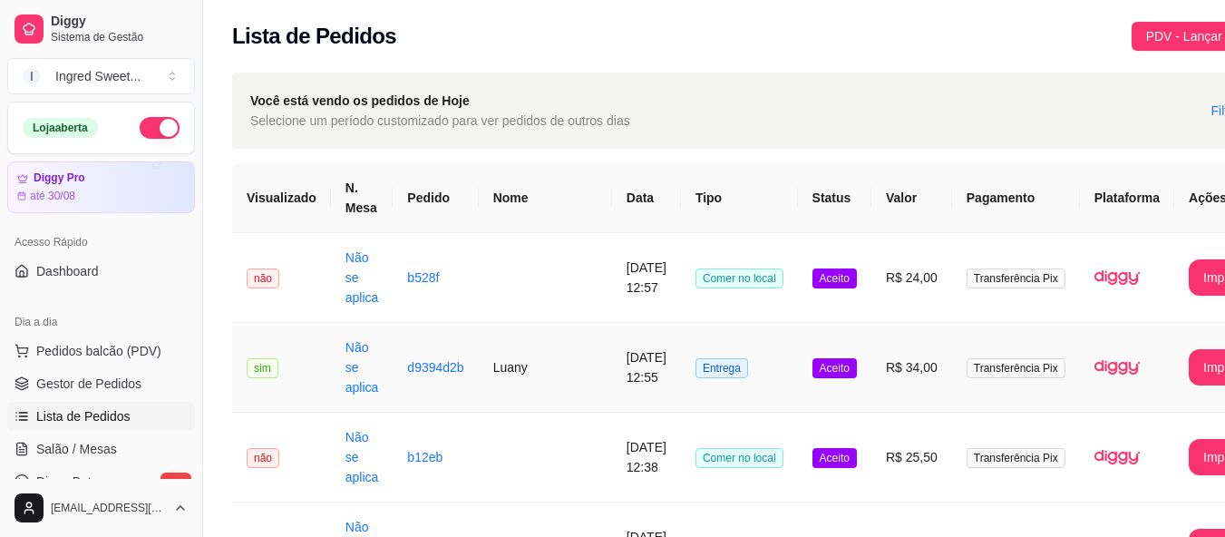
click at [812, 362] on span "Aceito" at bounding box center [834, 368] width 44 height 20
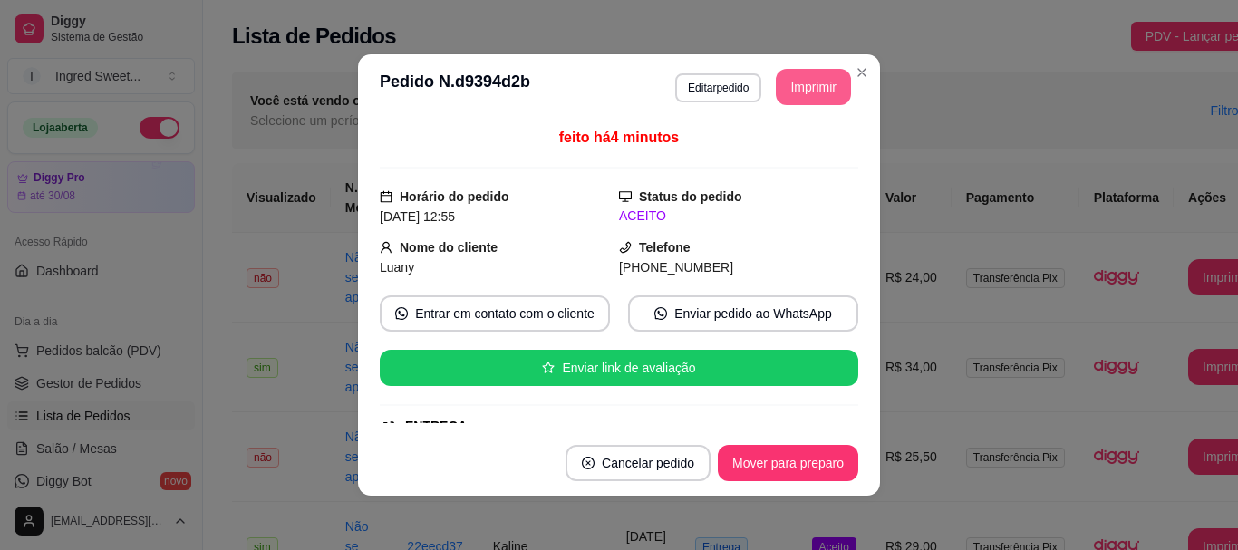
click at [786, 96] on button "Imprimir" at bounding box center [813, 87] width 75 height 36
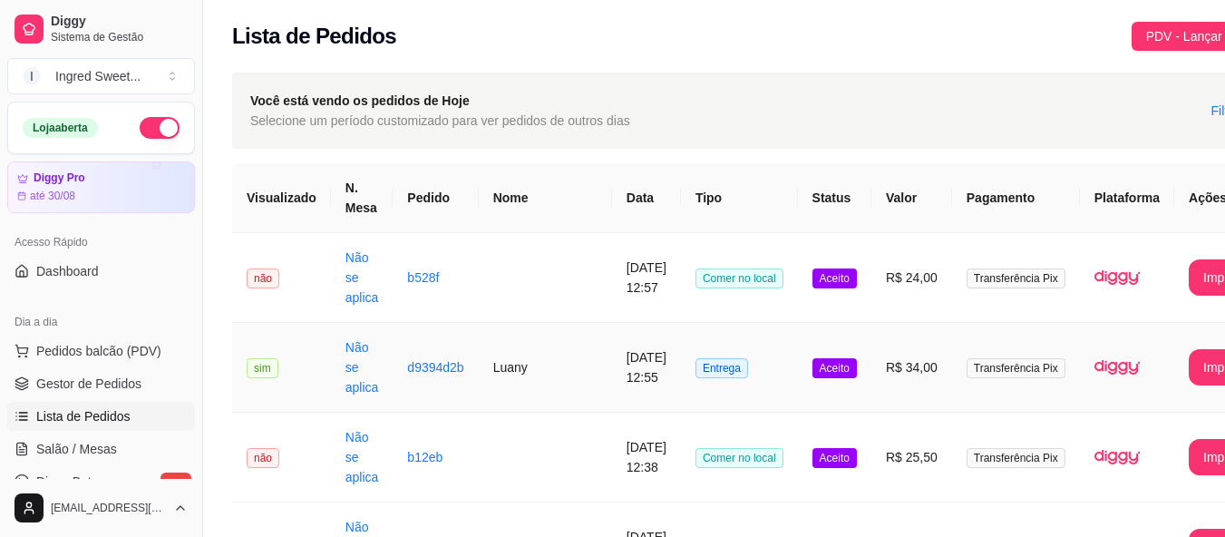
click at [812, 366] on span "Aceito" at bounding box center [834, 368] width 44 height 20
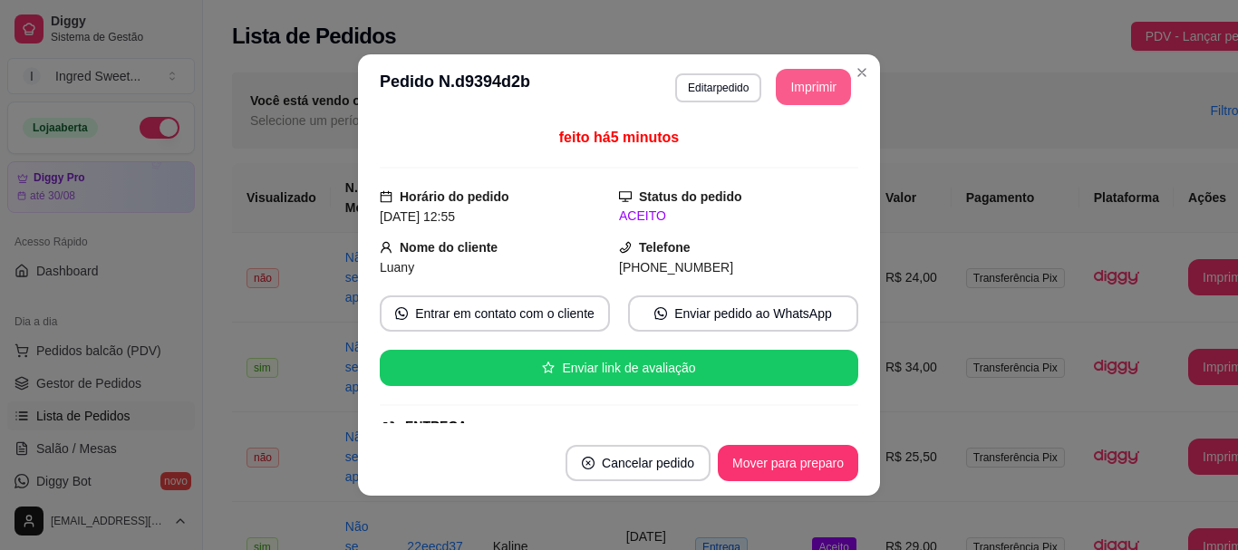
click at [789, 87] on button "Imprimir" at bounding box center [813, 87] width 75 height 36
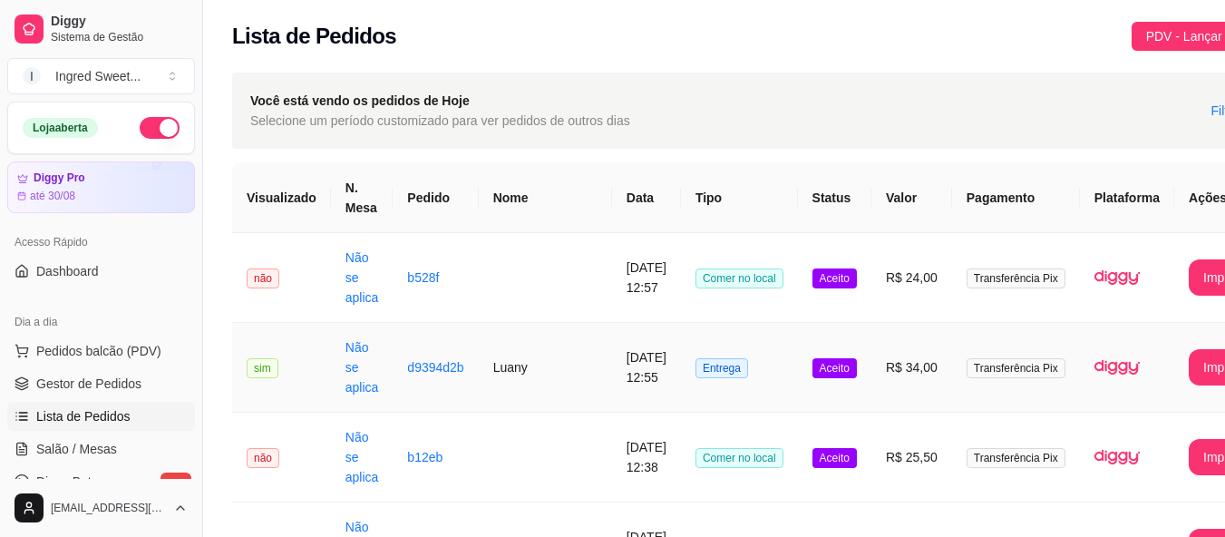
click at [878, 363] on td "R$ 34,00" at bounding box center [911, 368] width 81 height 90
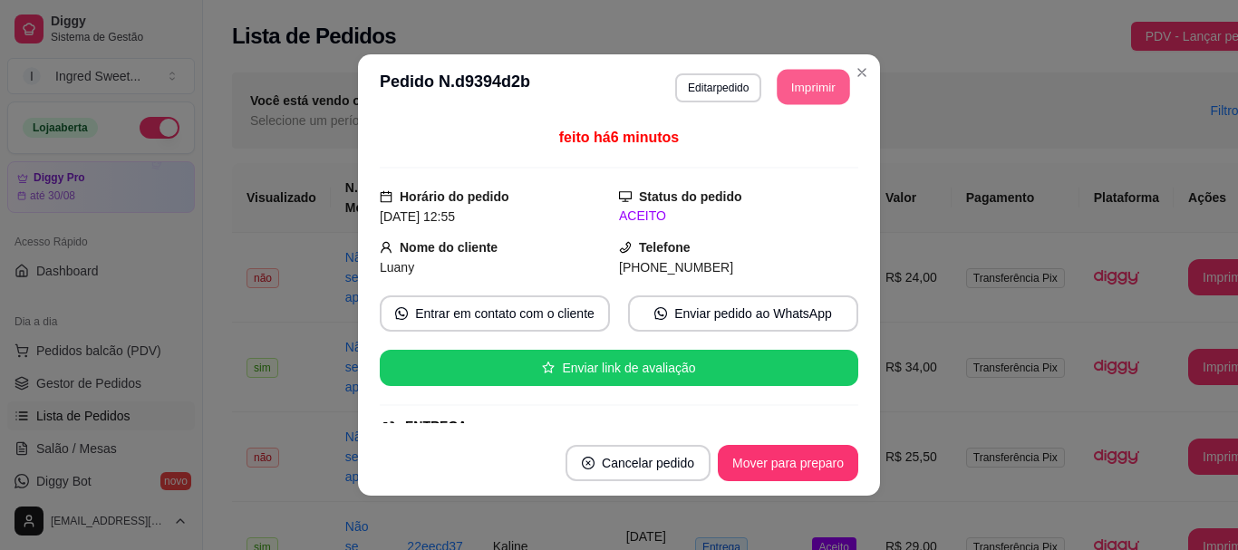
click at [802, 98] on button "Imprimir" at bounding box center [814, 87] width 73 height 35
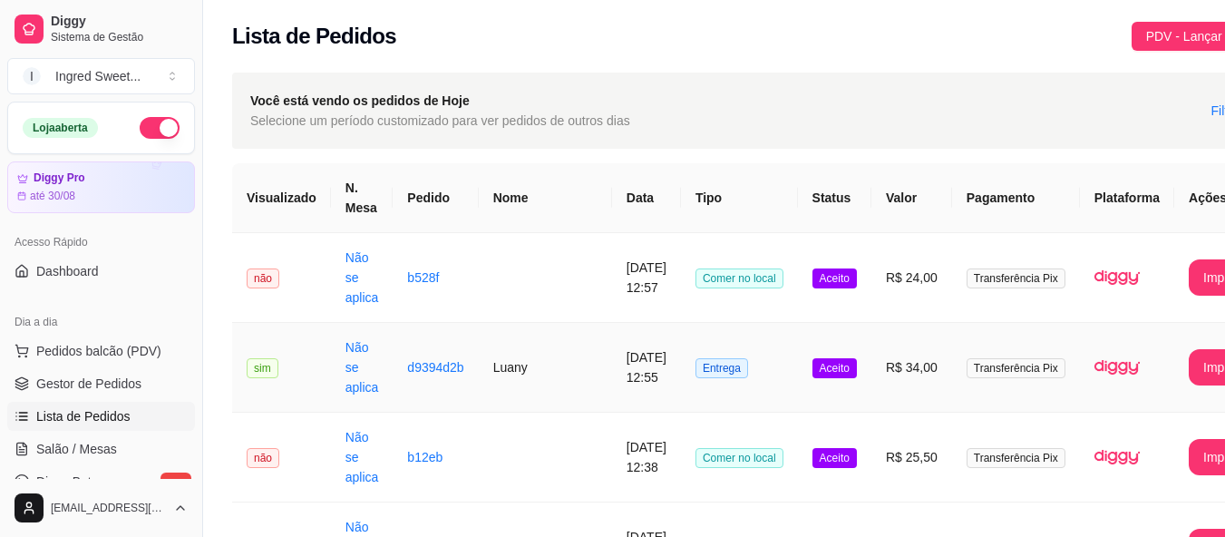
click at [629, 360] on td "[DATE] 12:55" at bounding box center [646, 368] width 69 height 90
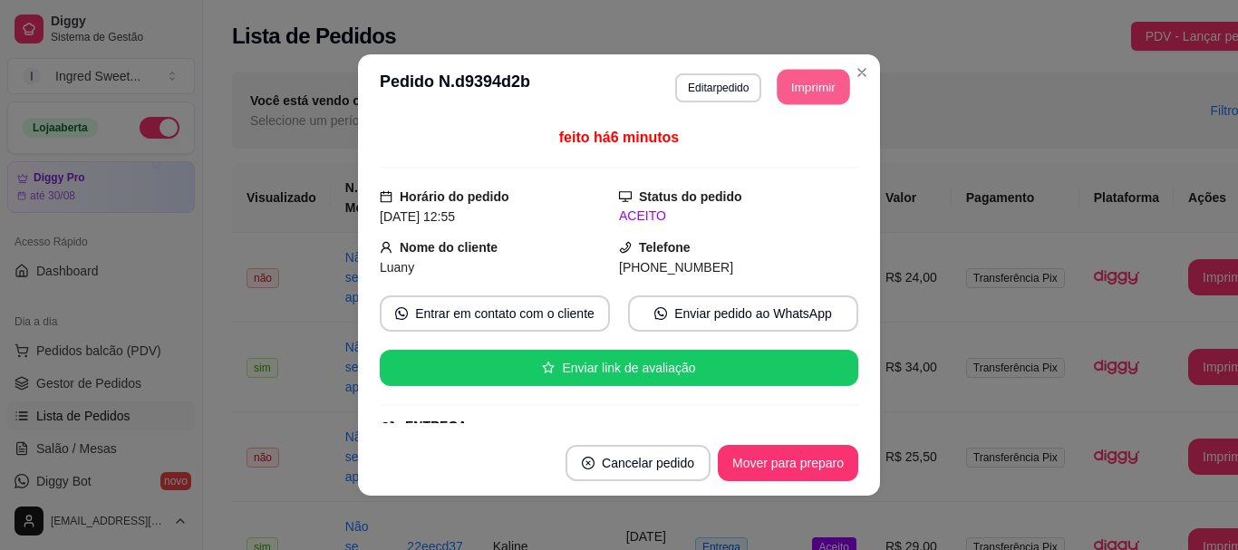
click at [822, 73] on button "Imprimir" at bounding box center [814, 87] width 73 height 35
click at [799, 80] on button "Imprimir" at bounding box center [813, 87] width 75 height 36
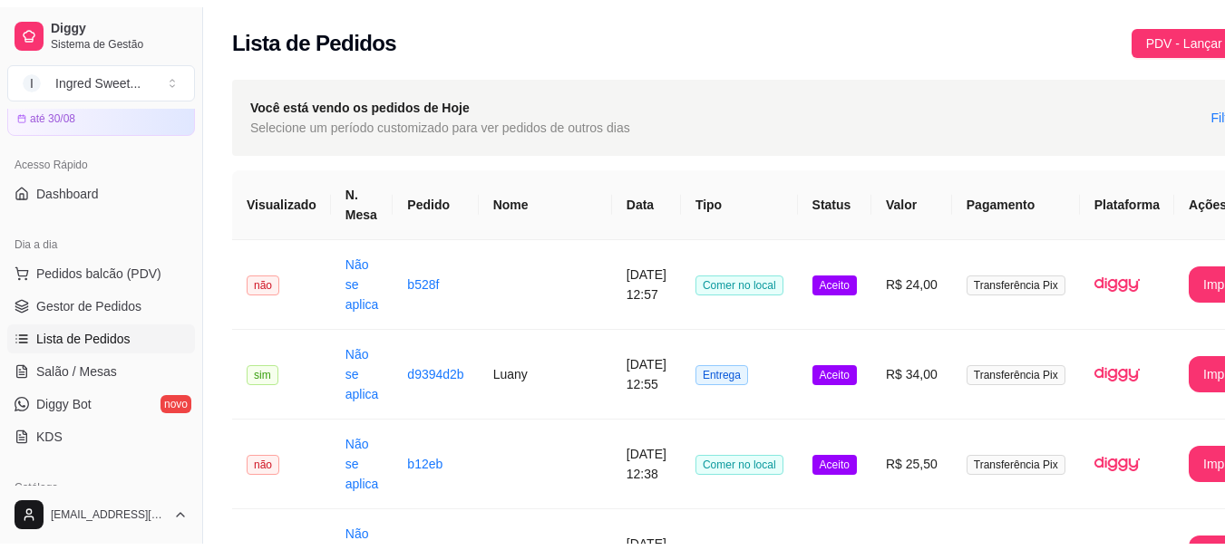
scroll to position [181, 0]
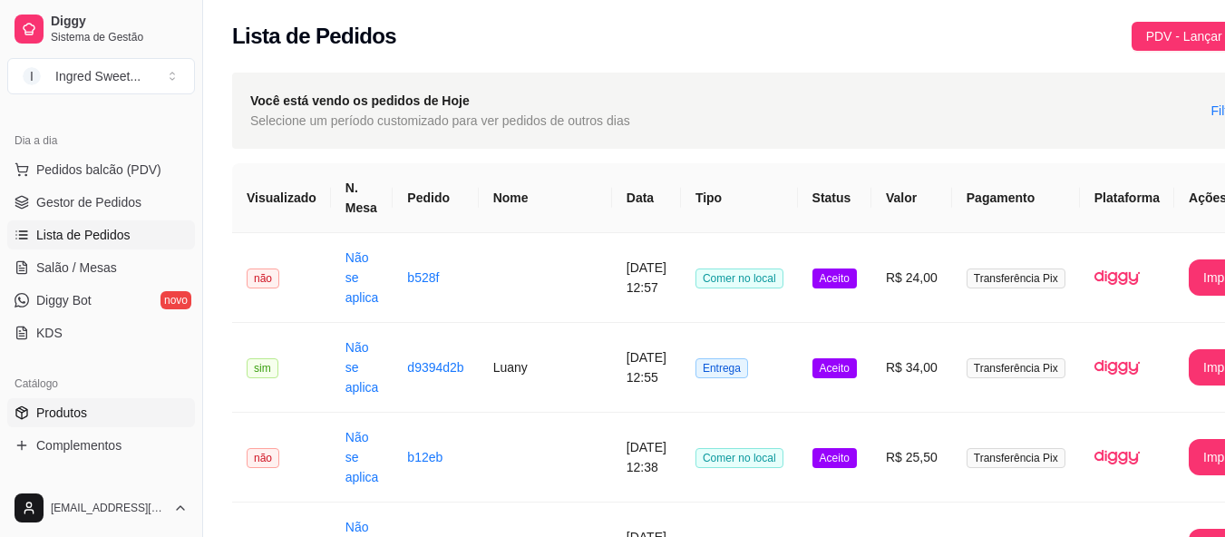
click at [66, 412] on span "Produtos" at bounding box center [61, 412] width 51 height 18
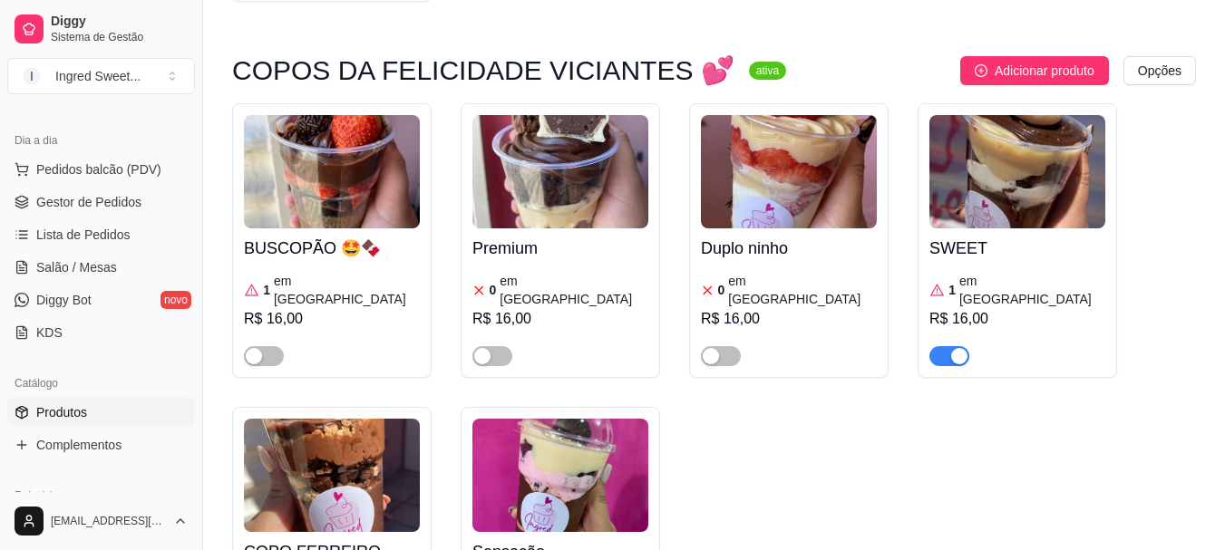
scroll to position [2357, 0]
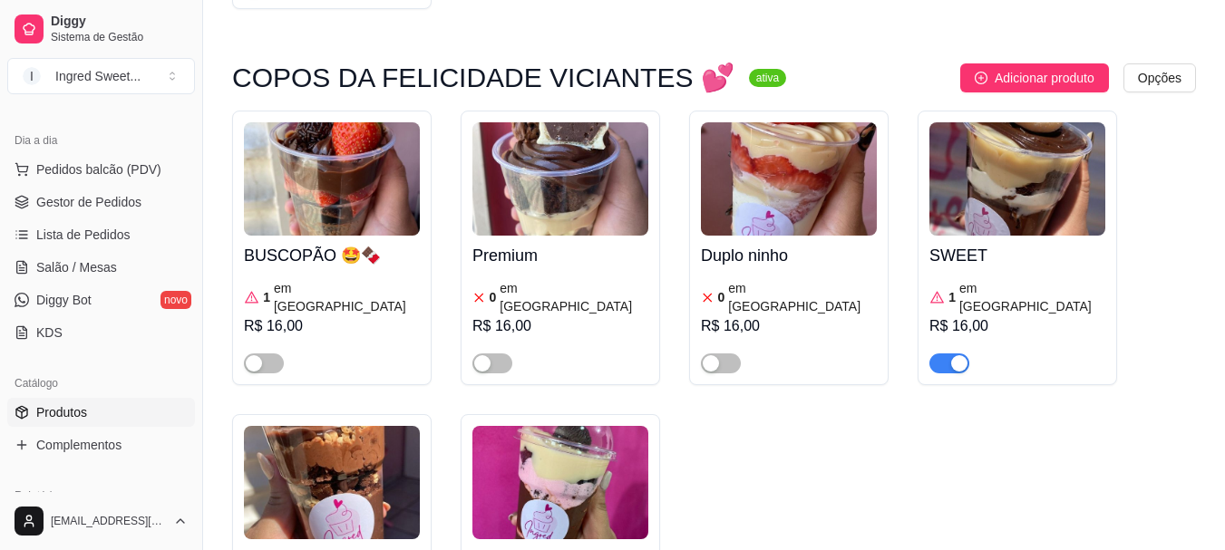
click at [949, 354] on span "button" at bounding box center [949, 364] width 40 height 20
click at [75, 246] on link "Lista de Pedidos" at bounding box center [101, 234] width 188 height 29
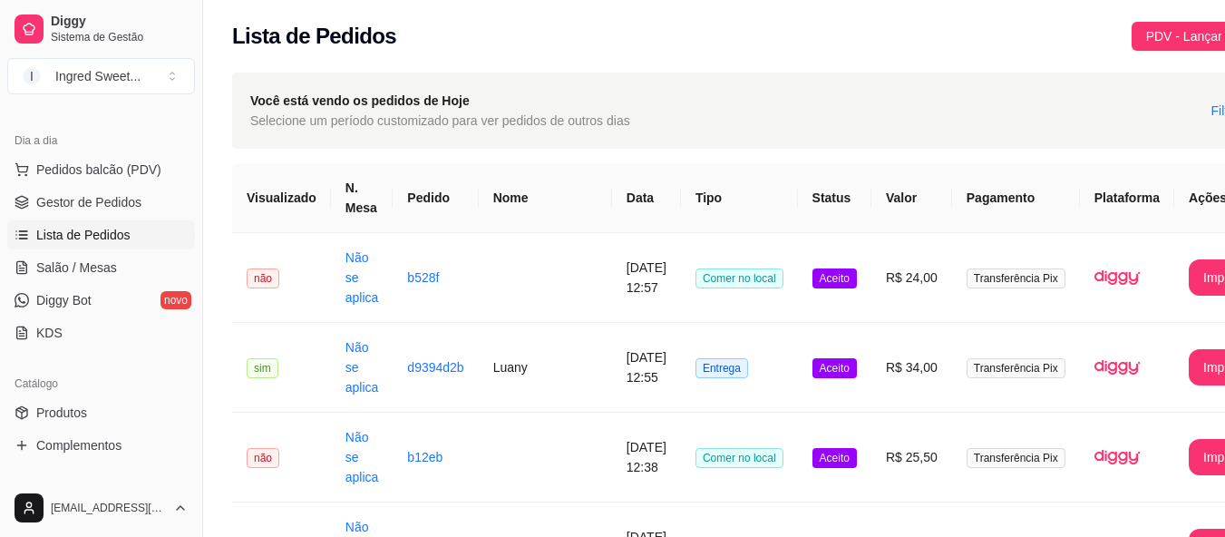
click at [75, 246] on link "Lista de Pedidos" at bounding box center [101, 234] width 188 height 29
click at [798, 355] on td "Aceito" at bounding box center [834, 368] width 73 height 90
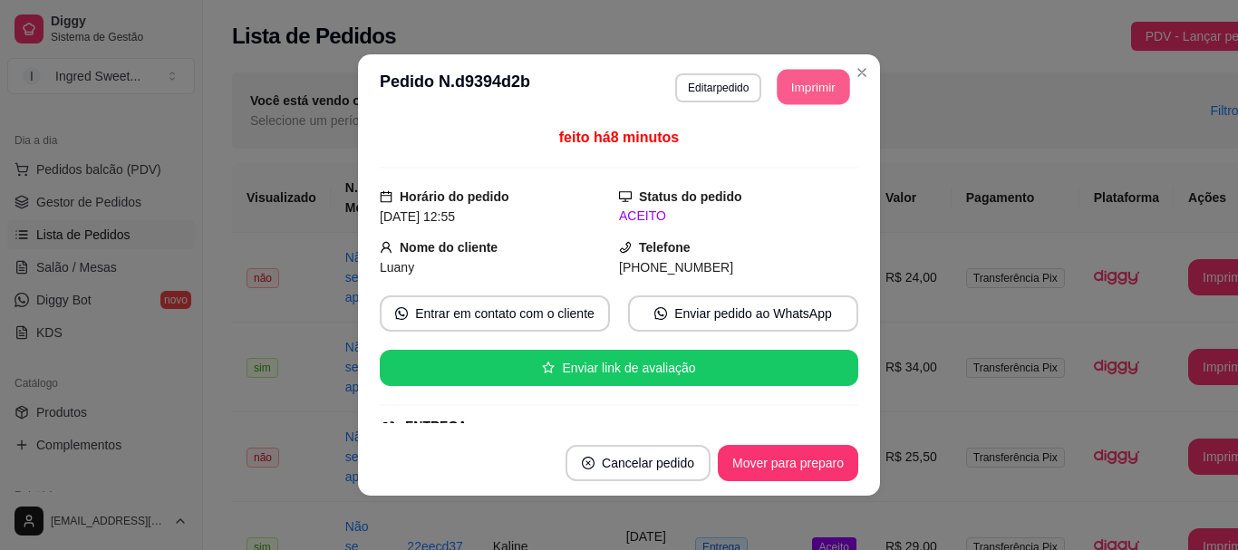
click at [818, 92] on button "Imprimir" at bounding box center [814, 87] width 73 height 35
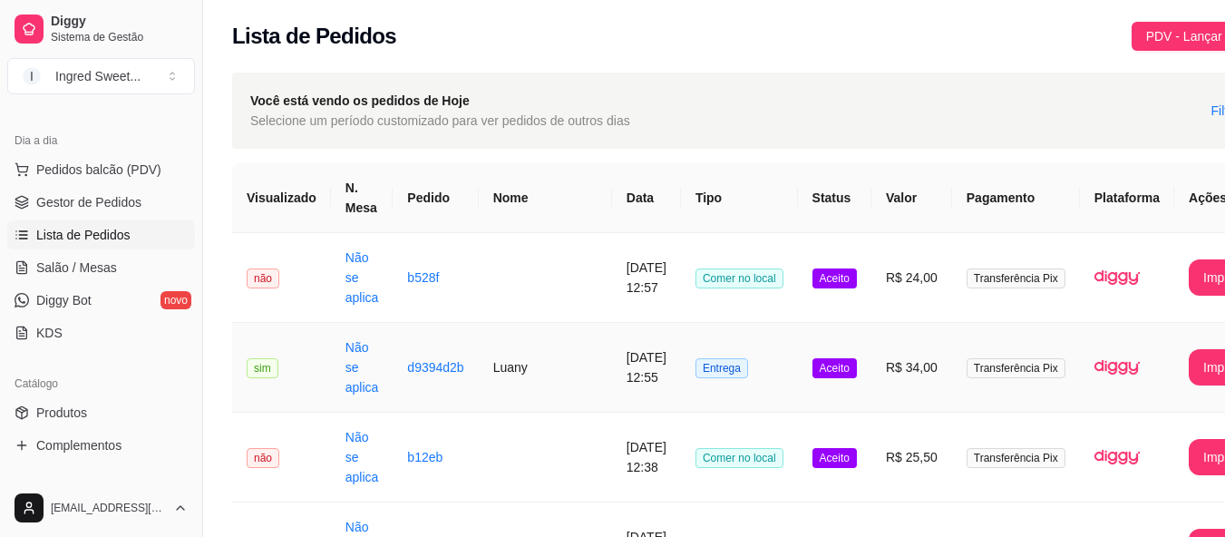
click at [798, 378] on td "Aceito" at bounding box center [834, 368] width 73 height 90
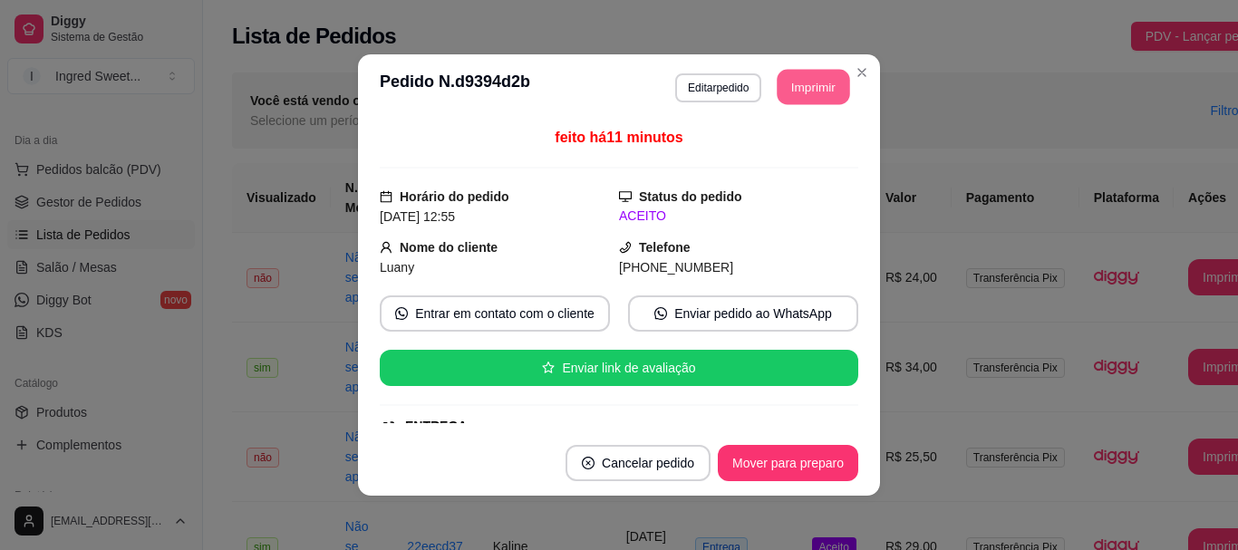
click at [795, 80] on button "Imprimir" at bounding box center [814, 87] width 73 height 35
click at [797, 87] on button "Imprimir" at bounding box center [813, 87] width 75 height 36
click at [815, 86] on button "Imprimir" at bounding box center [813, 87] width 75 height 36
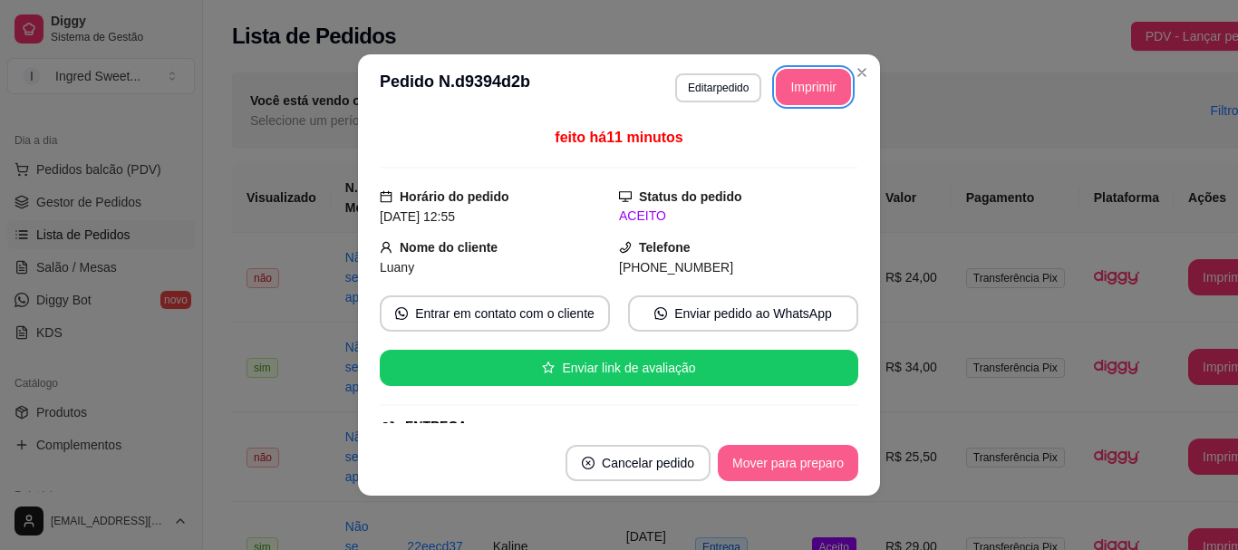
click at [807, 473] on button "Mover para preparo" at bounding box center [788, 463] width 140 height 36
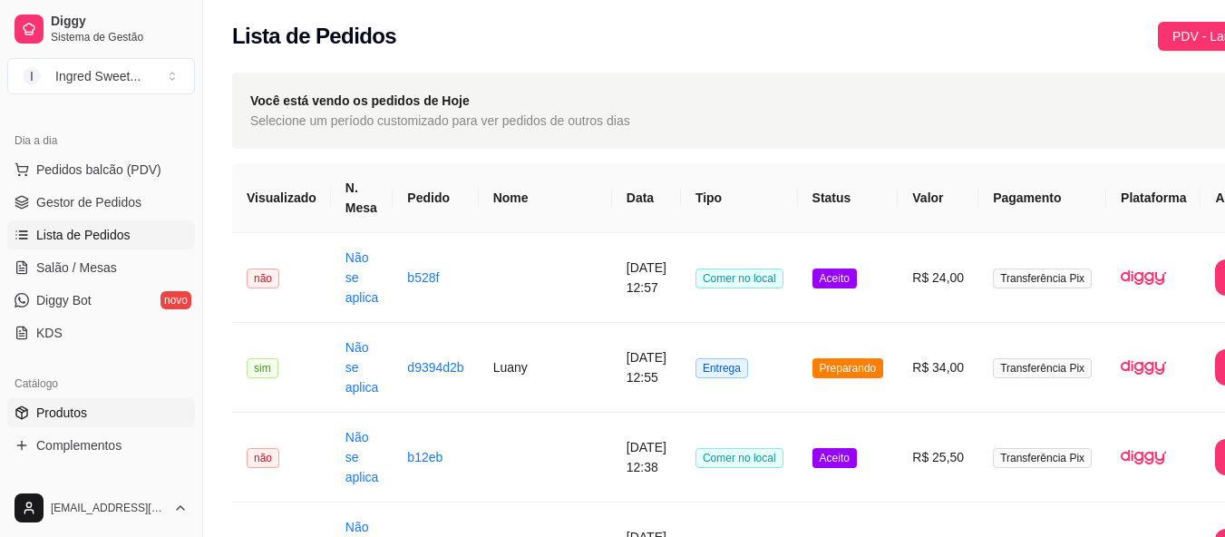
click at [66, 404] on span "Produtos" at bounding box center [61, 412] width 51 height 18
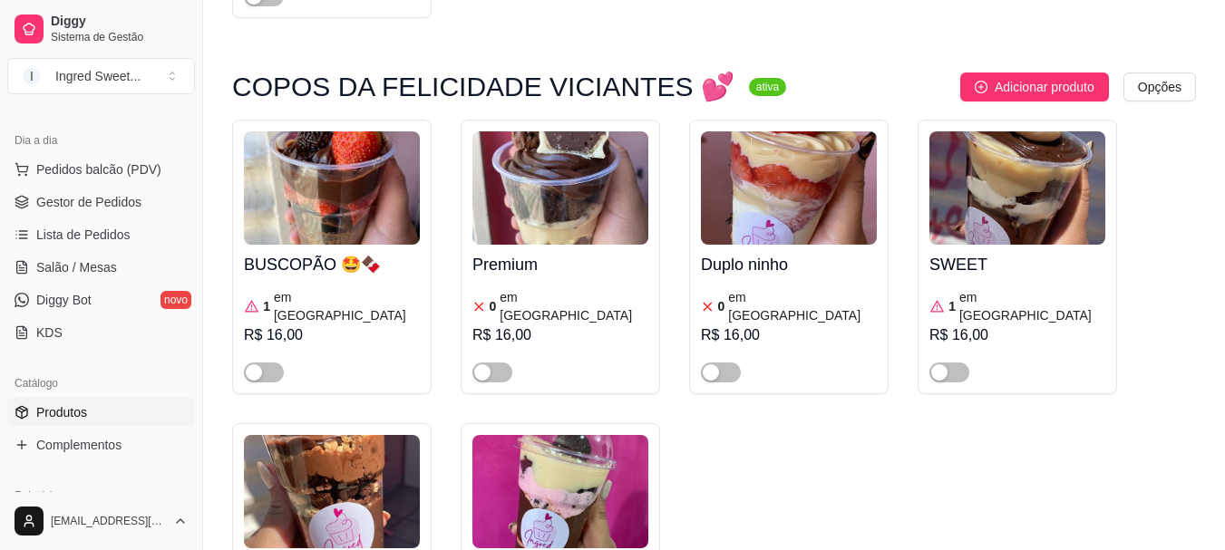
scroll to position [2357, 0]
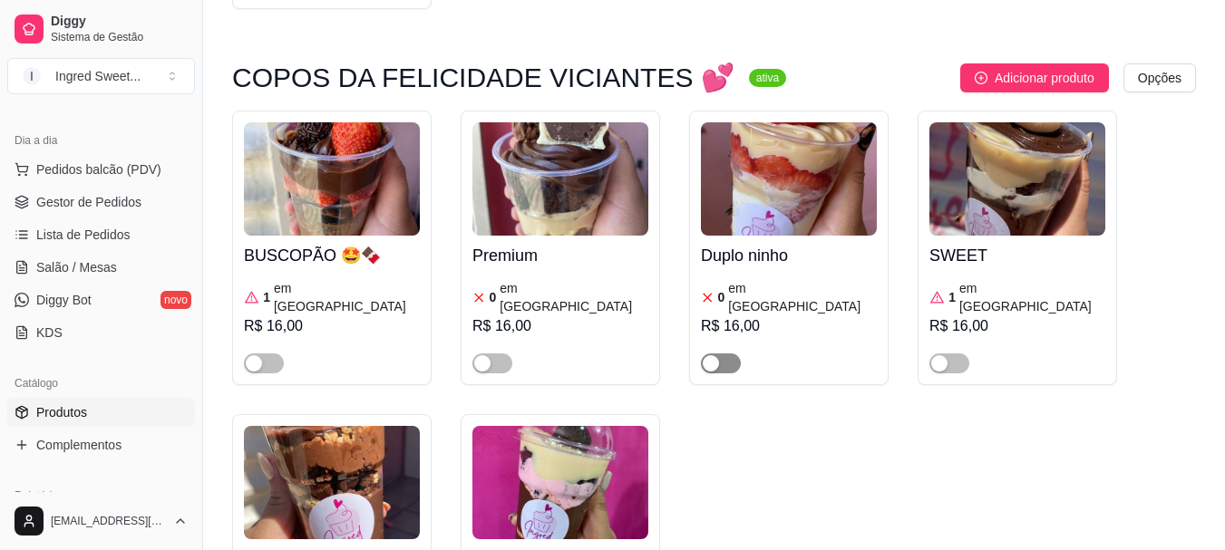
click at [728, 354] on span "button" at bounding box center [721, 364] width 40 height 20
click at [756, 315] on div "R$ 16,00" at bounding box center [789, 326] width 176 height 22
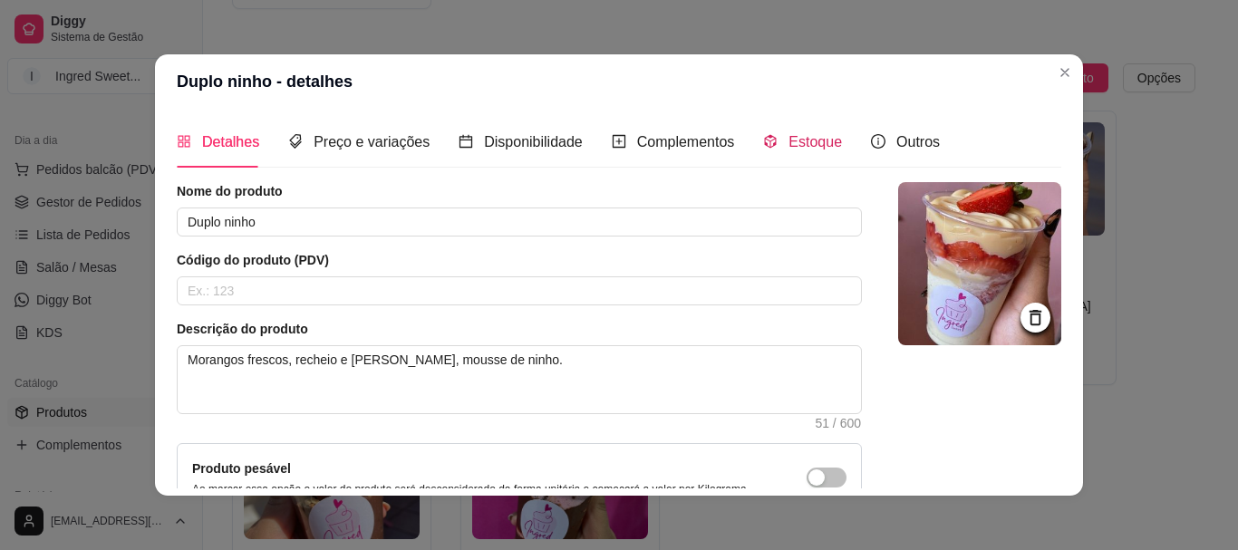
click at [789, 144] on span "Estoque" at bounding box center [815, 141] width 53 height 15
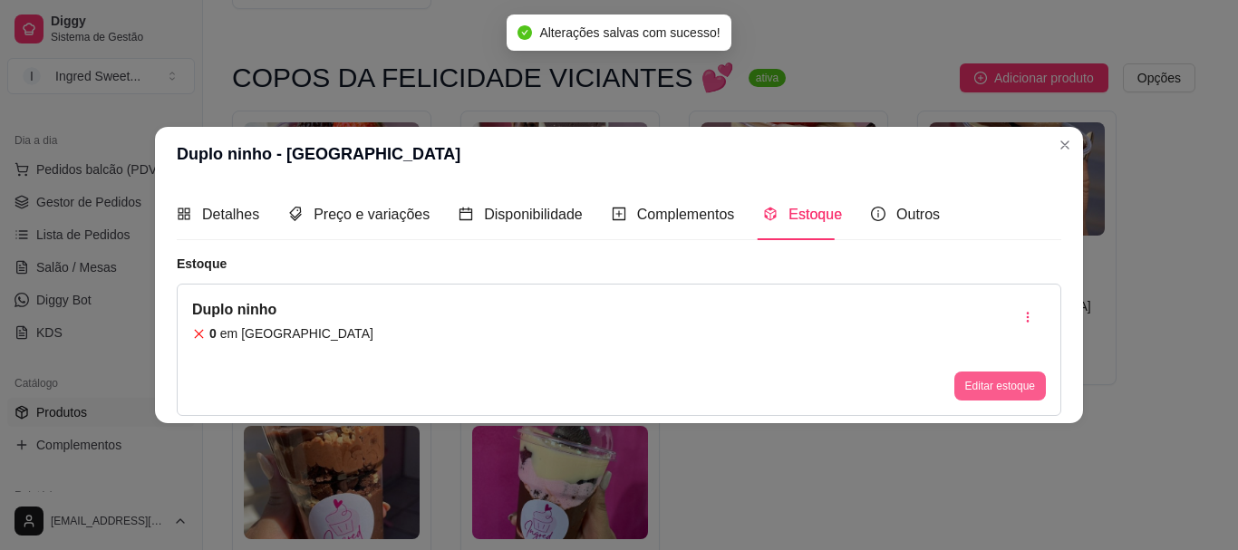
click at [989, 382] on button "Editar estoque" at bounding box center [1000, 386] width 92 height 29
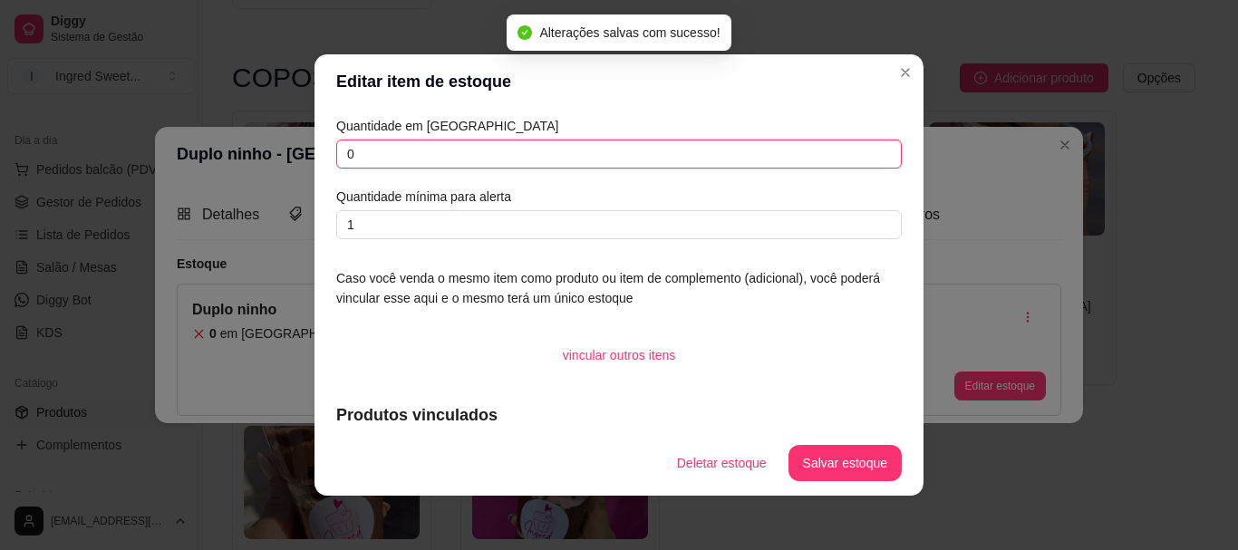
click at [410, 162] on input "0" at bounding box center [619, 154] width 566 height 29
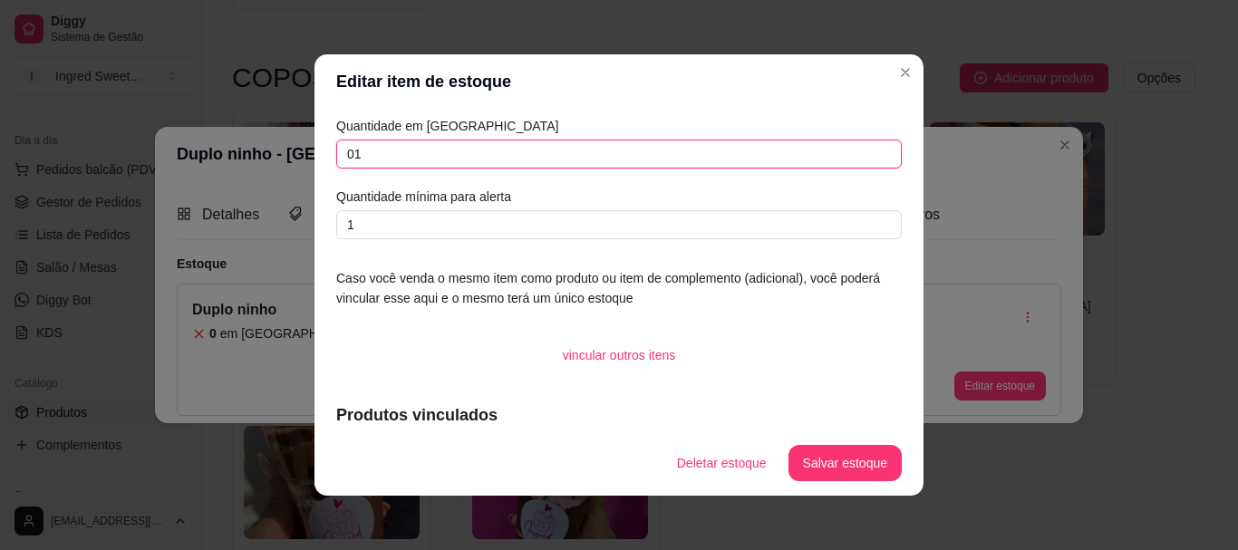
type input "01"
click at [839, 455] on button "Salvar estoque" at bounding box center [844, 463] width 111 height 35
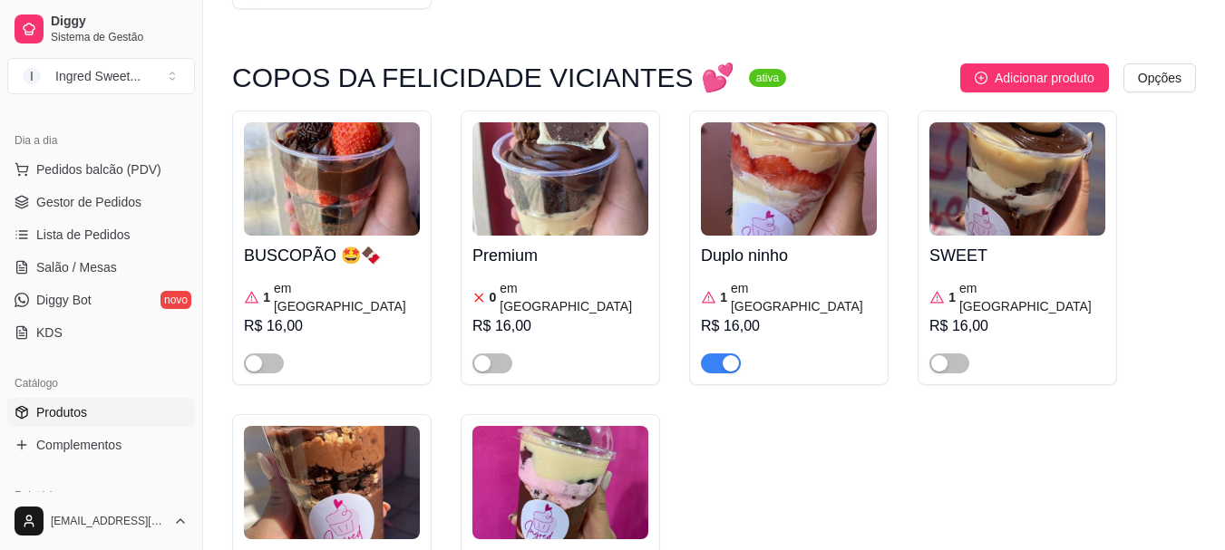
click at [93, 224] on link "Lista de Pedidos" at bounding box center [101, 234] width 188 height 29
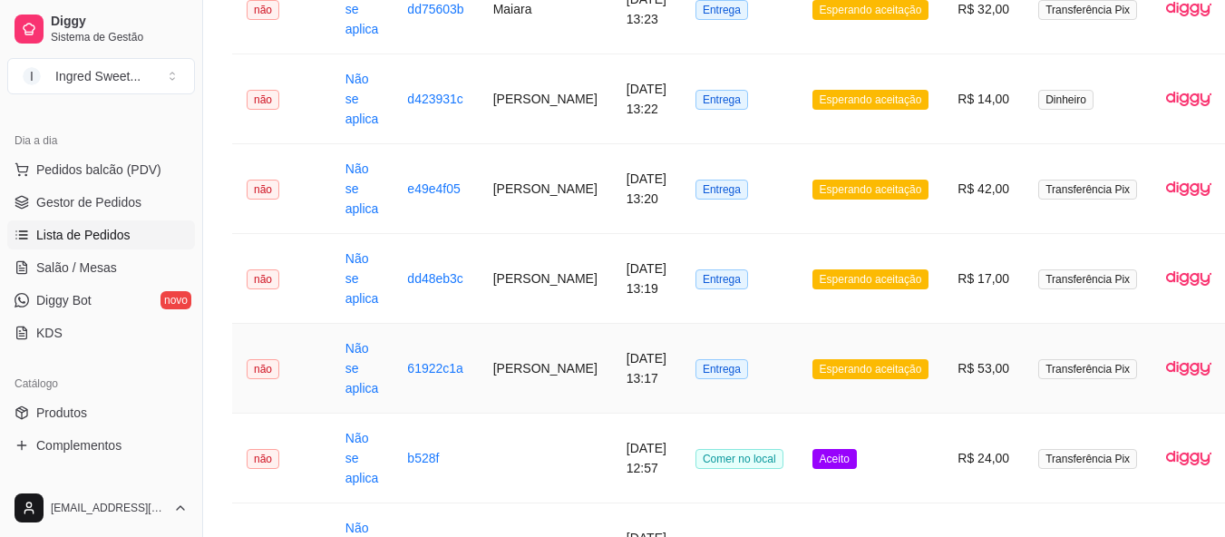
scroll to position [272, 0]
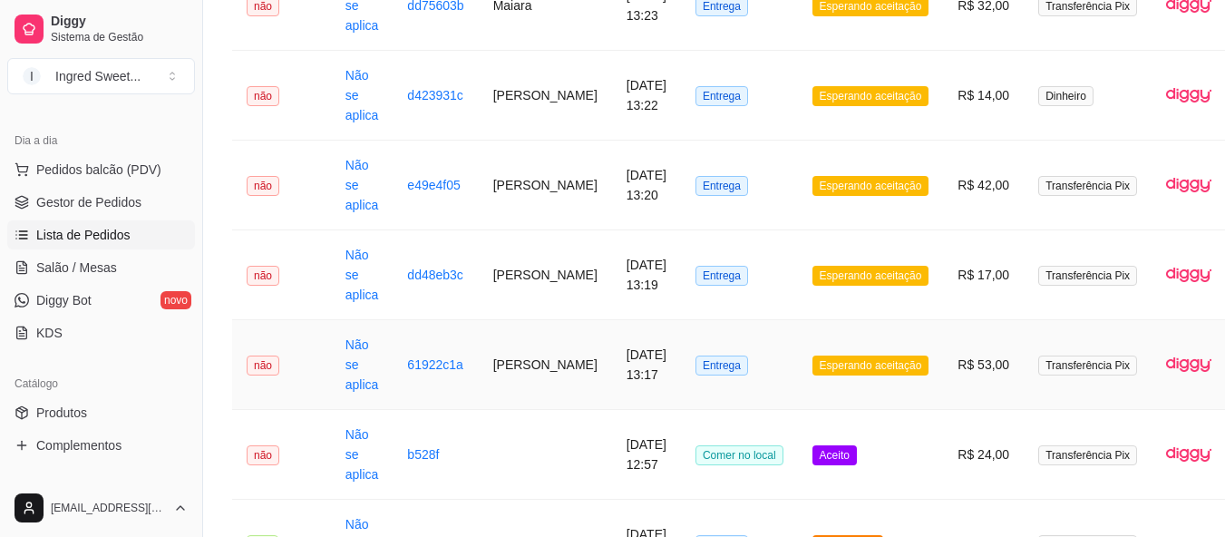
click at [826, 355] on span "Esperando aceitação" at bounding box center [870, 365] width 117 height 20
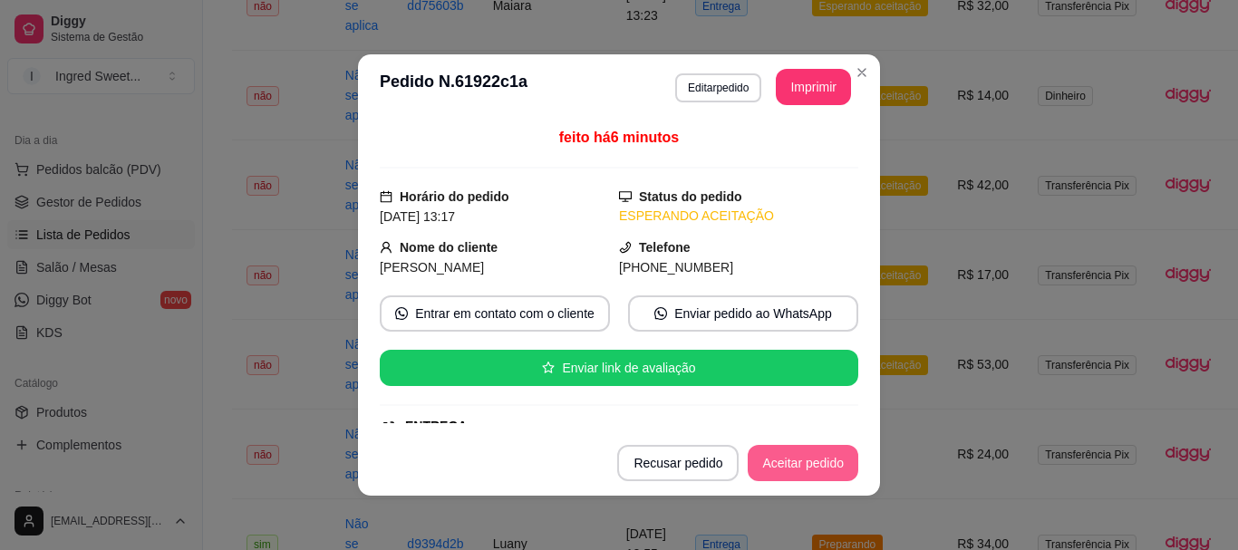
click at [798, 446] on button "Aceitar pedido" at bounding box center [803, 463] width 111 height 36
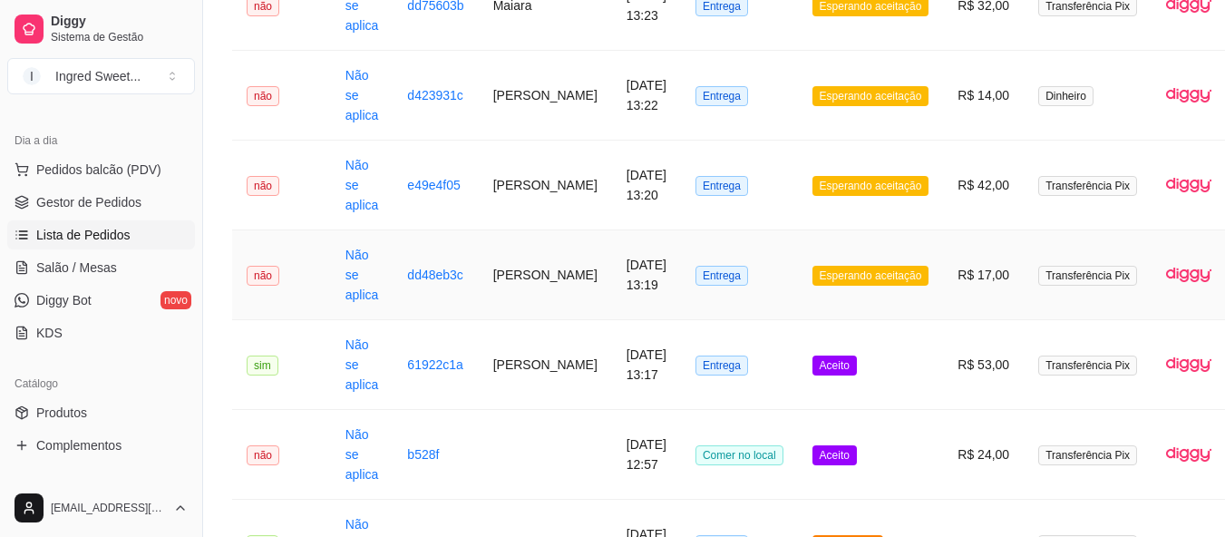
click at [876, 294] on td "Esperando aceitação" at bounding box center [871, 275] width 146 height 90
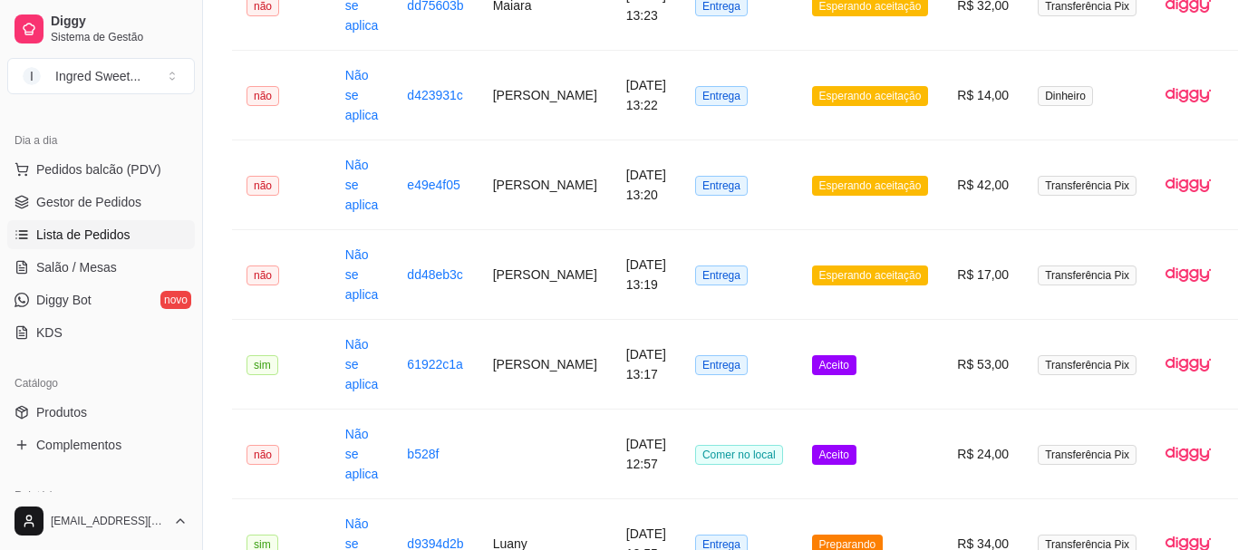
click at [838, 471] on button "Aceitar pedido" at bounding box center [803, 463] width 111 height 36
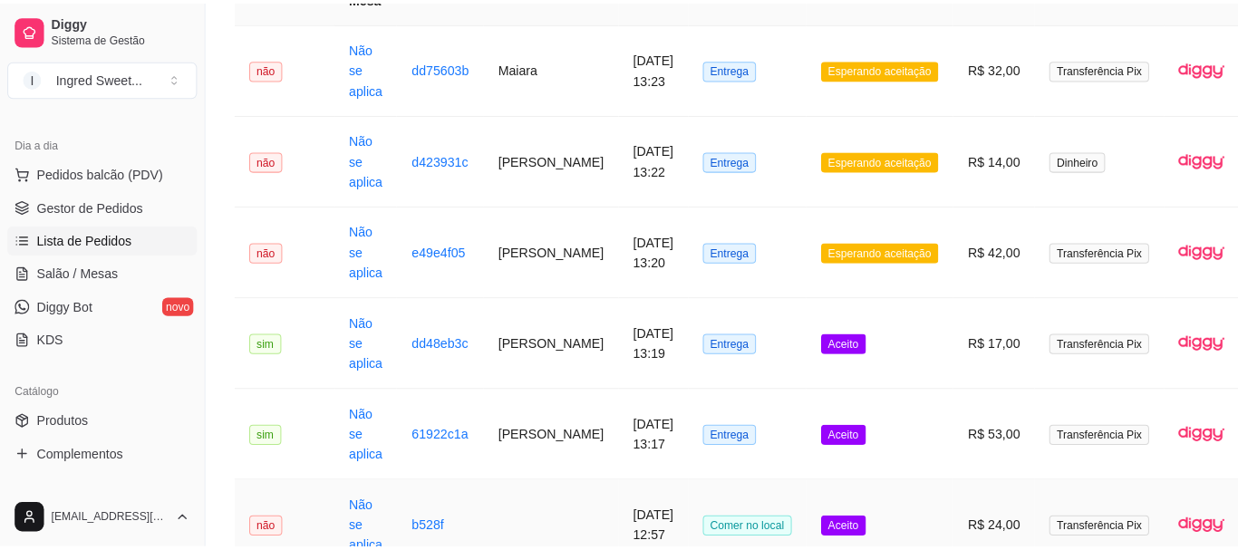
scroll to position [181, 0]
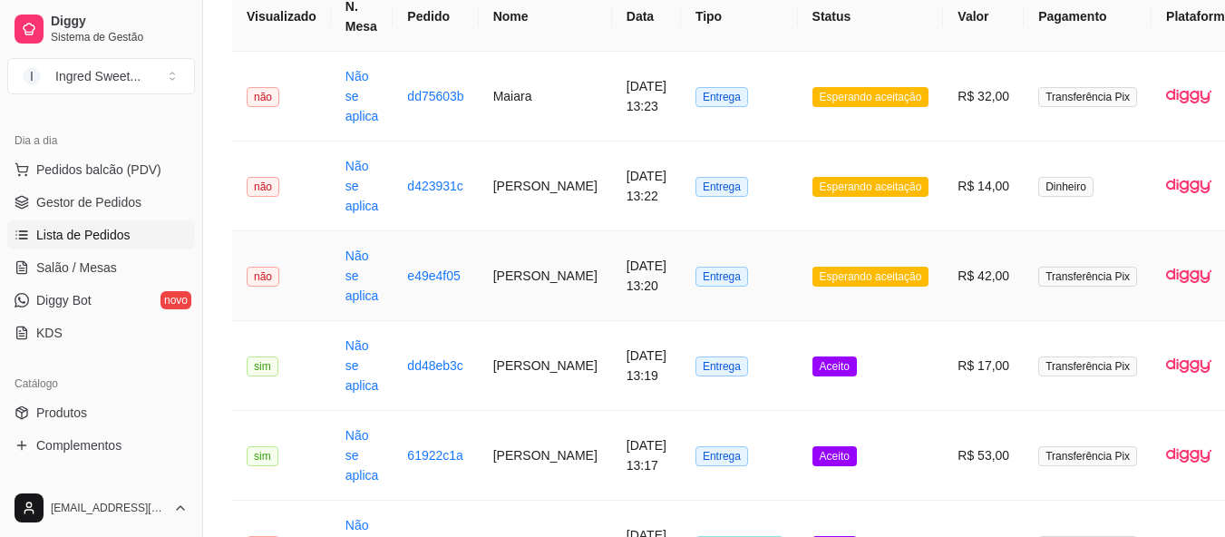
click at [858, 266] on span "Esperando aceitação" at bounding box center [870, 276] width 117 height 20
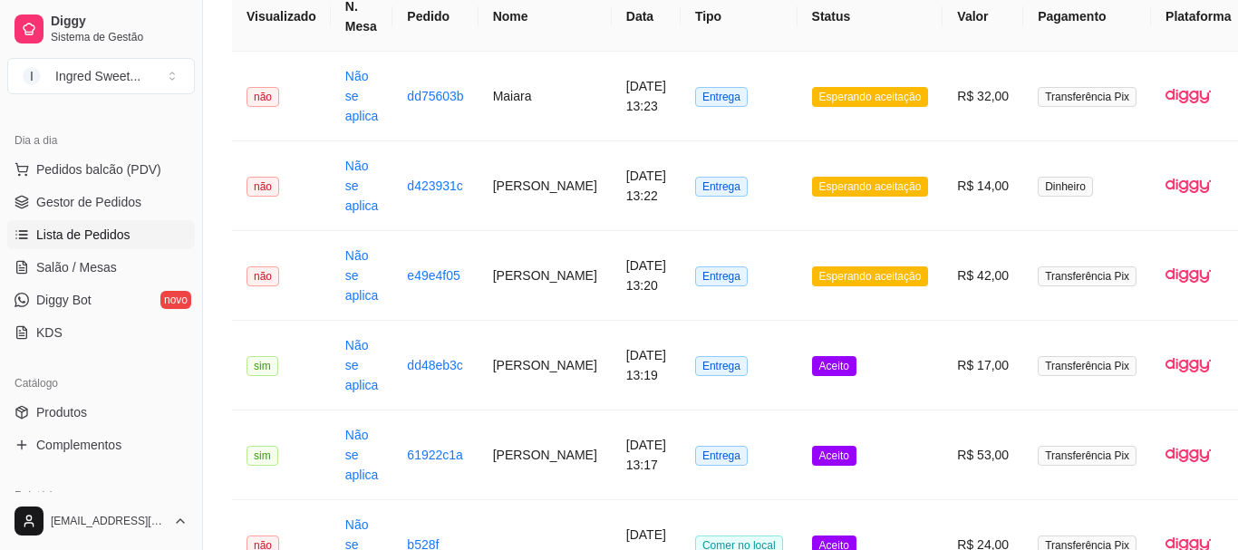
click at [822, 471] on button "Aceitar pedido" at bounding box center [803, 463] width 111 height 36
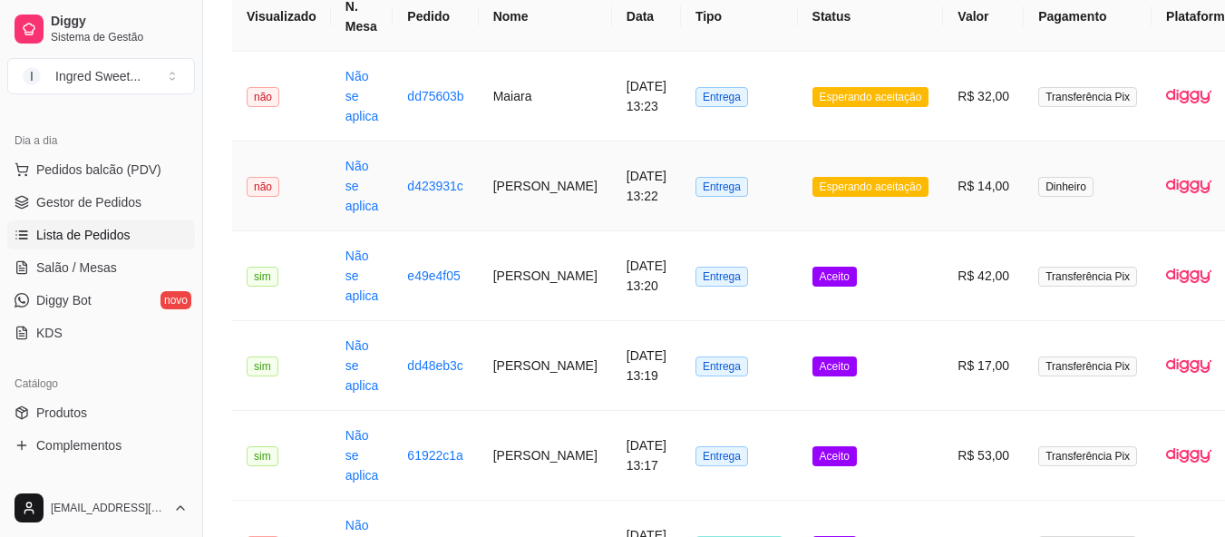
click at [865, 207] on td "Esperando aceitação" at bounding box center [871, 186] width 146 height 90
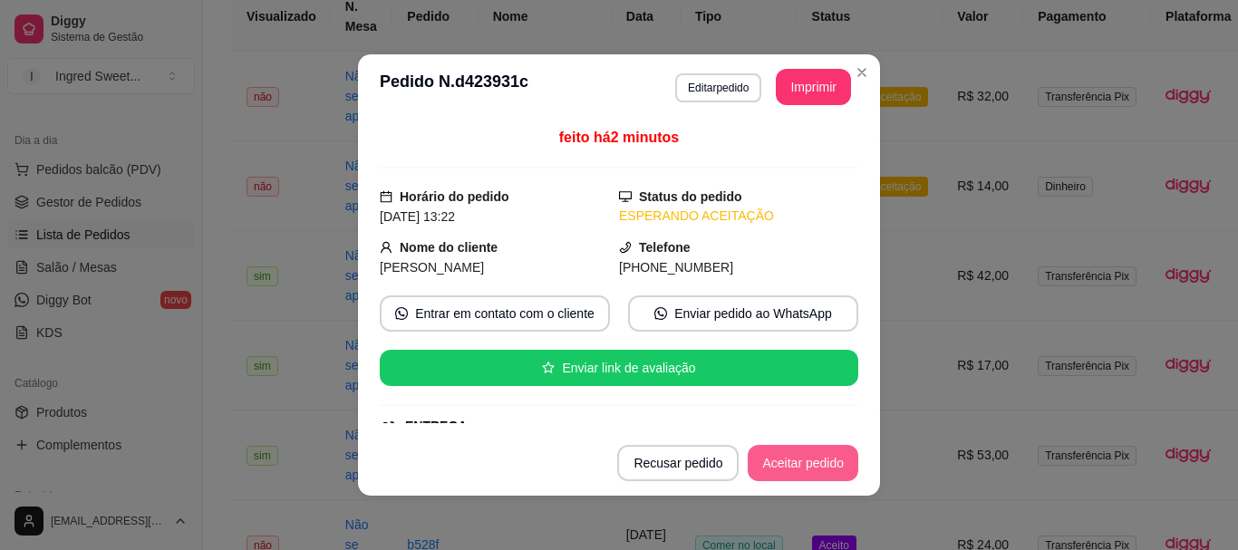
click at [808, 464] on button "Aceitar pedido" at bounding box center [803, 463] width 111 height 36
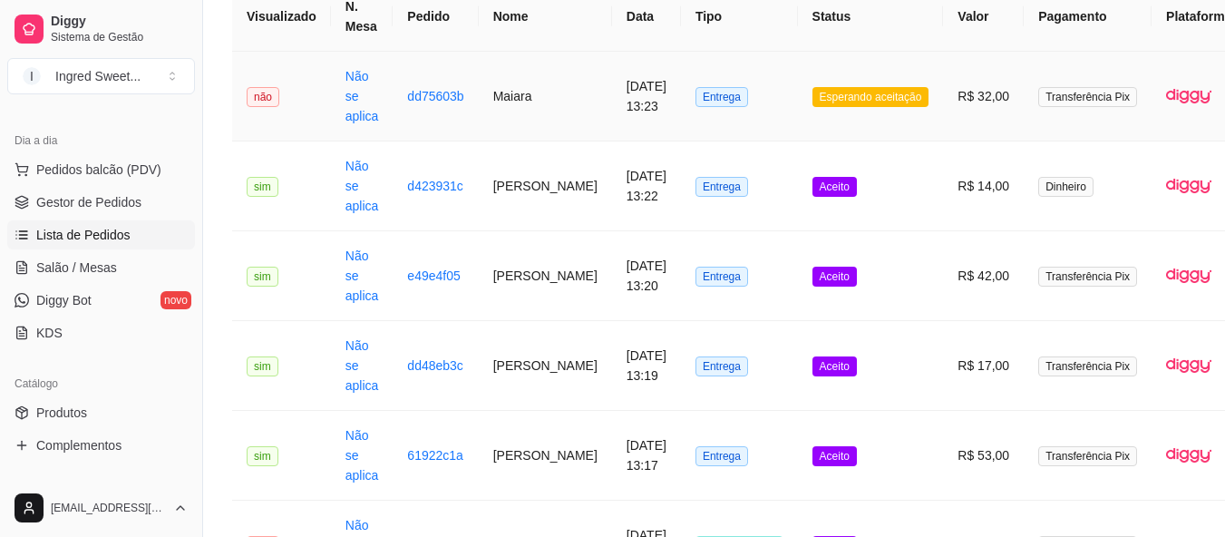
click at [760, 109] on td "Entrega" at bounding box center [739, 97] width 117 height 90
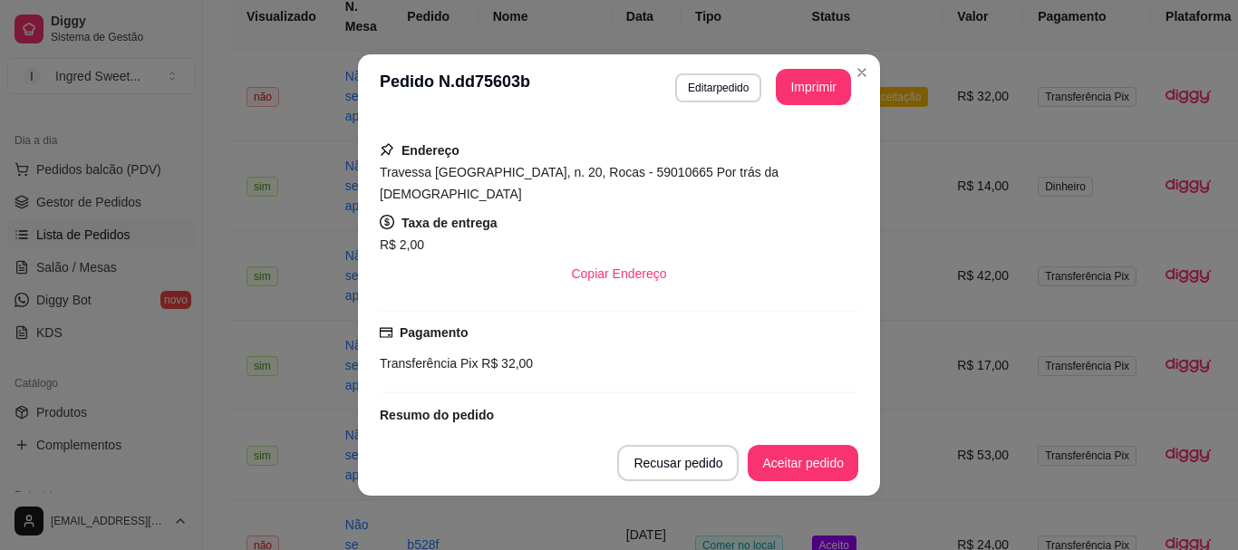
scroll to position [363, 0]
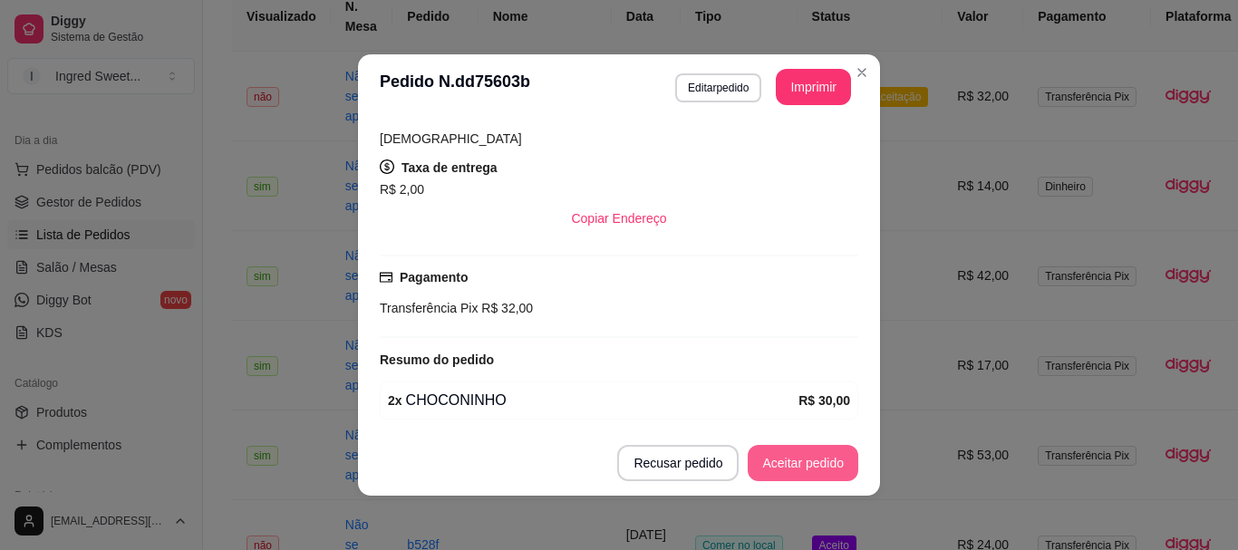
click at [801, 459] on button "Aceitar pedido" at bounding box center [803, 463] width 111 height 36
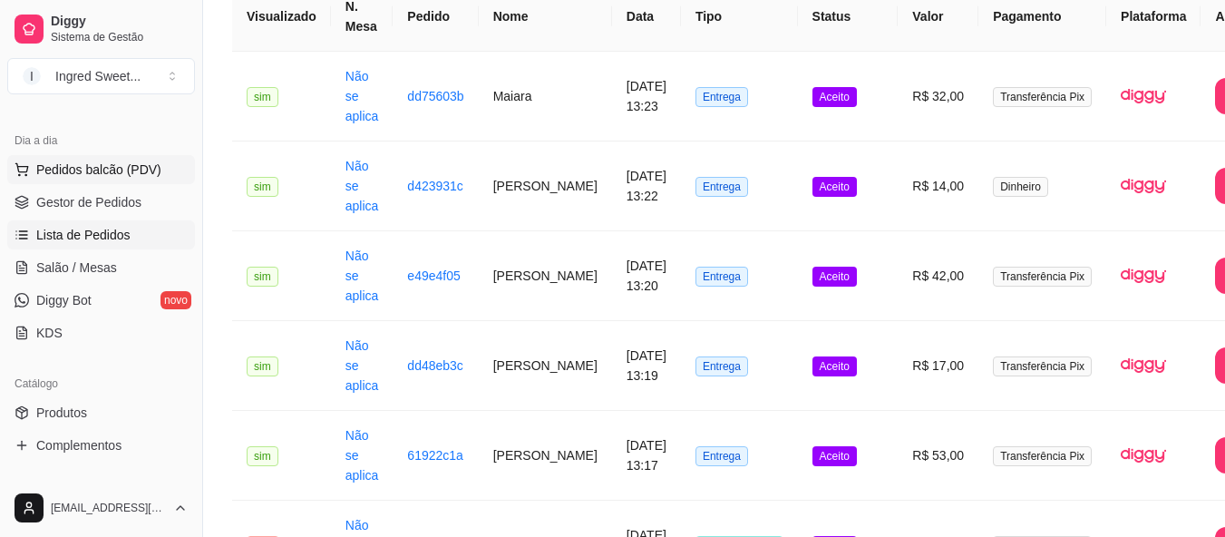
click at [141, 177] on span "Pedidos balcão (PDV)" at bounding box center [98, 169] width 125 height 18
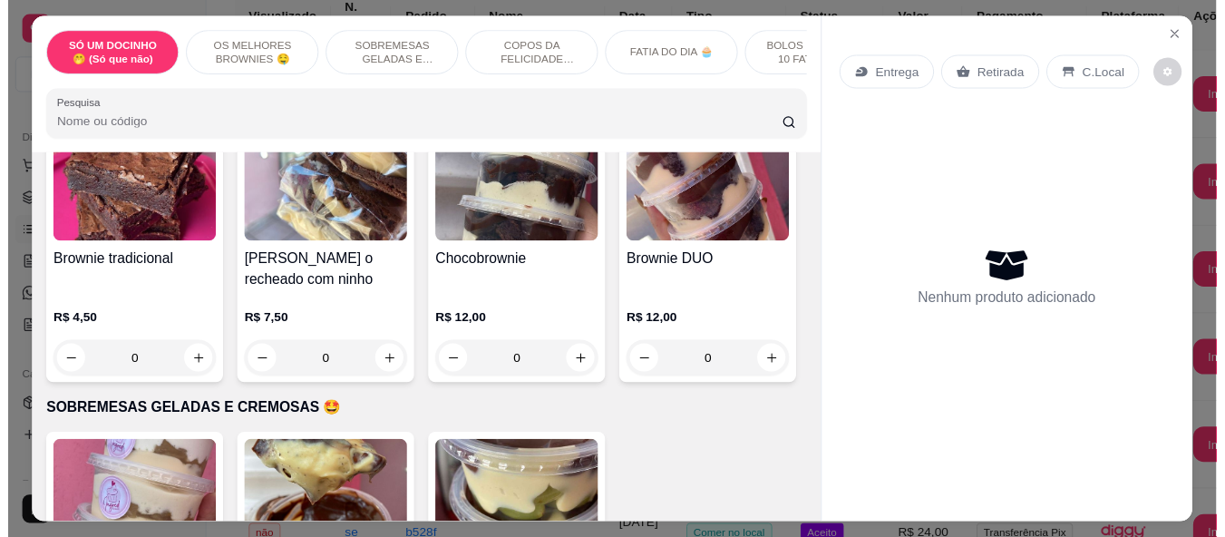
scroll to position [453, 0]
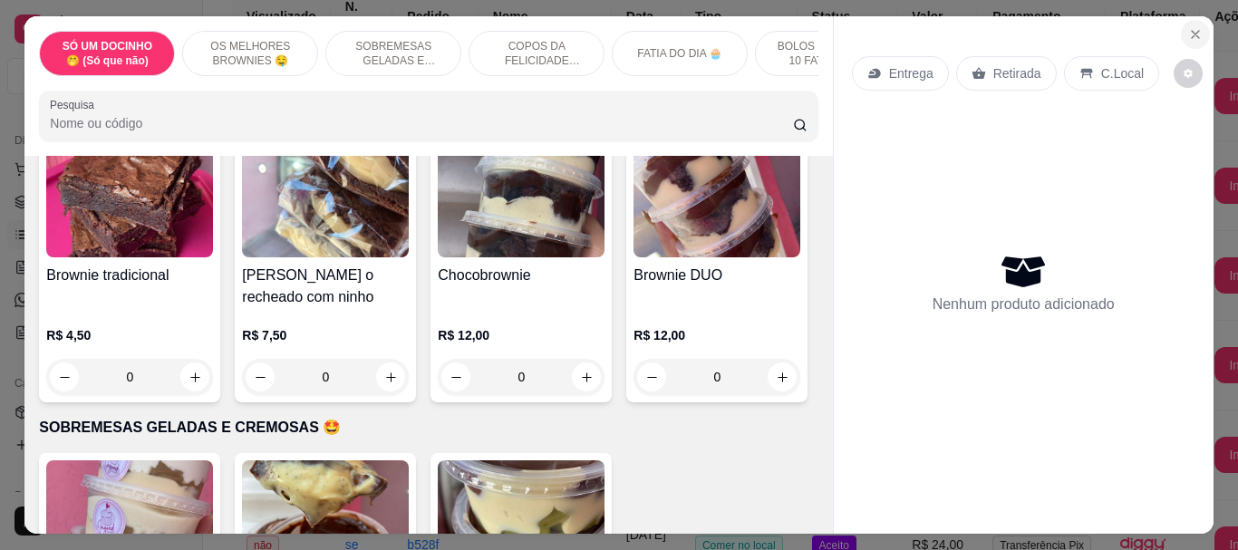
click at [1188, 34] on icon "Close" at bounding box center [1195, 34] width 15 height 15
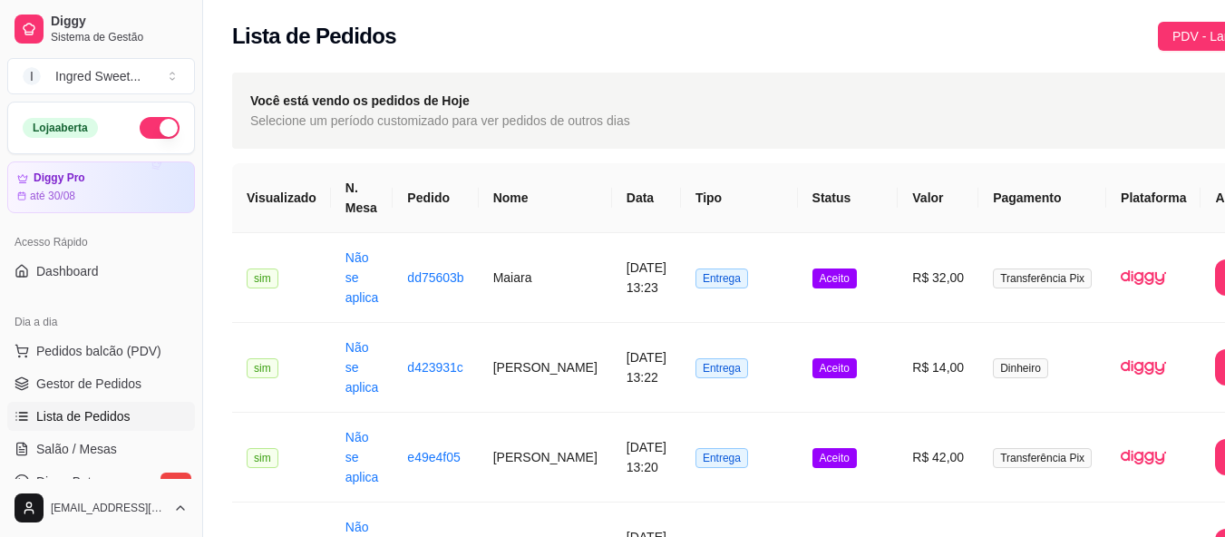
click at [125, 134] on div "Loja aberta" at bounding box center [101, 128] width 157 height 22
click at [111, 341] on button "Pedidos balcão (PDV)" at bounding box center [101, 350] width 188 height 29
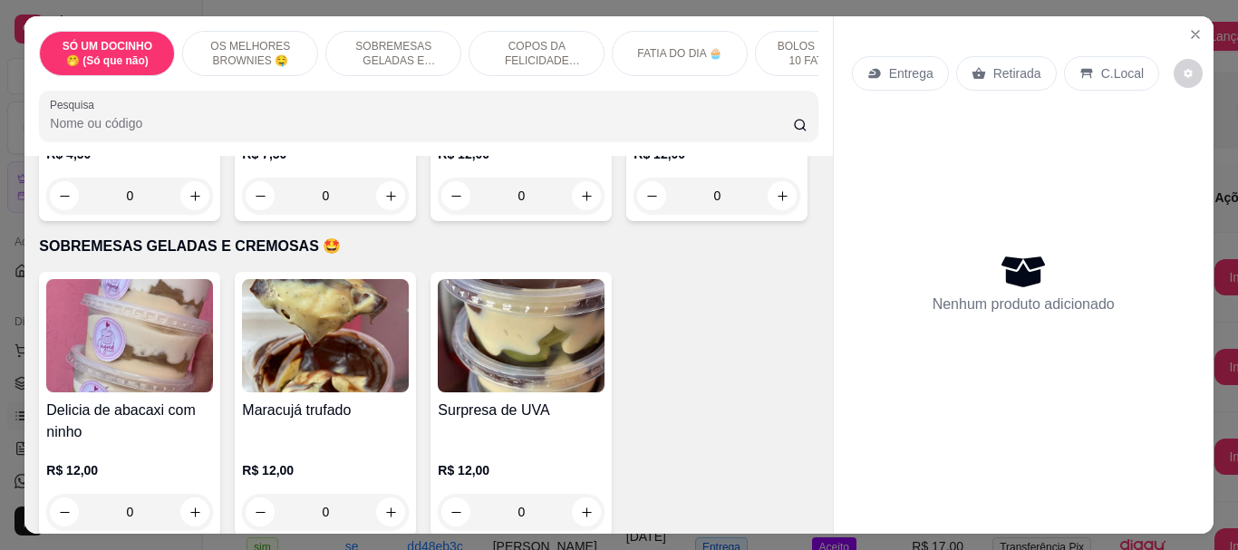
scroll to position [453, 0]
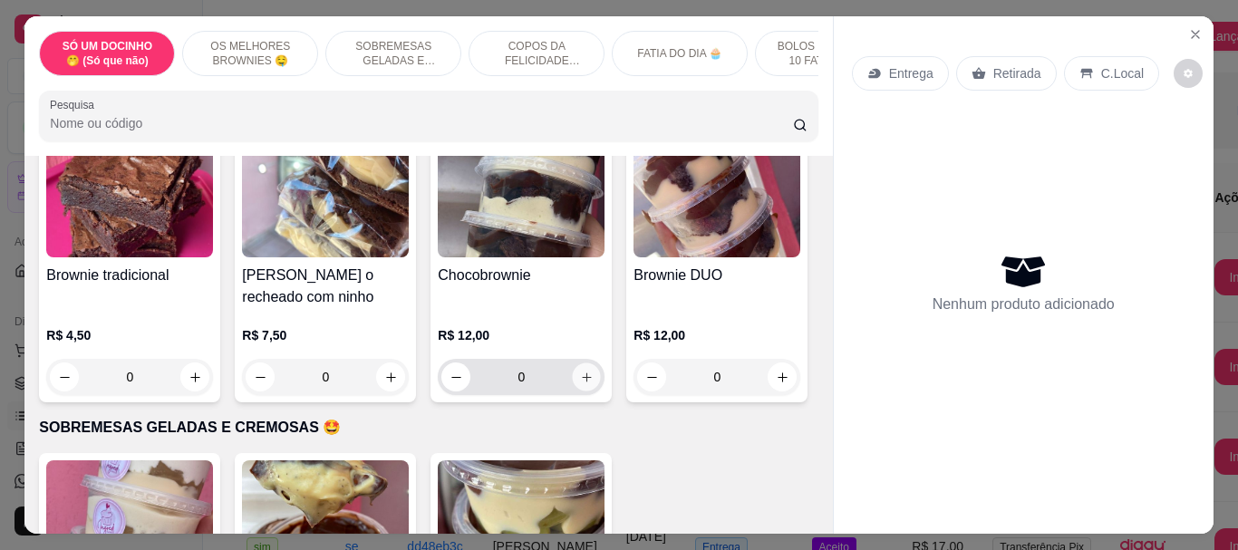
click at [583, 376] on button "increase-product-quantity" at bounding box center [587, 377] width 28 height 28
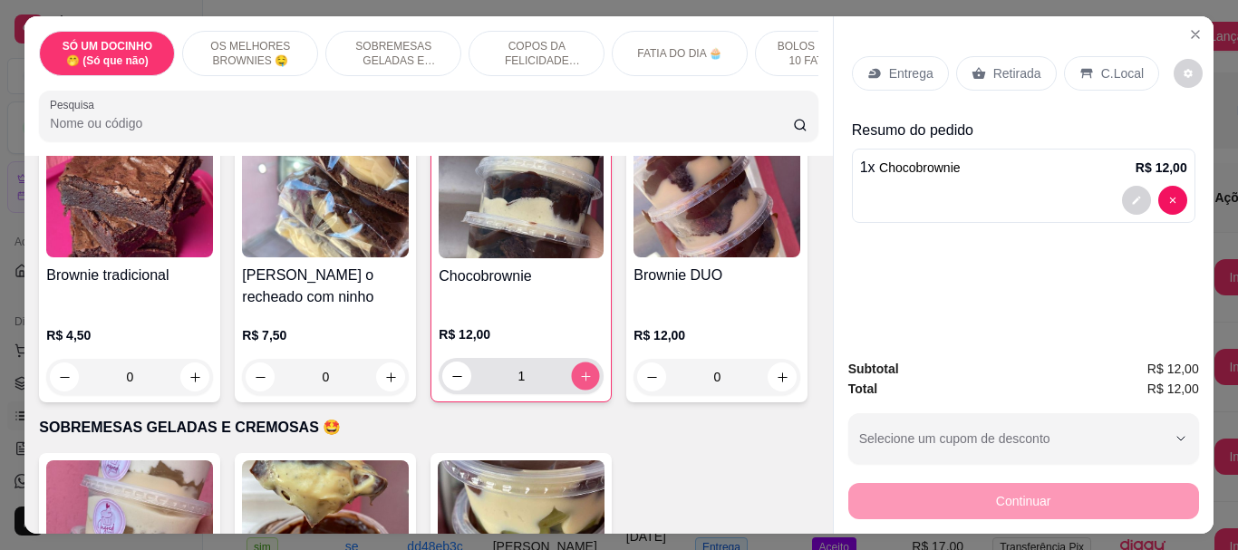
click at [583, 376] on icon "increase-product-quantity" at bounding box center [586, 377] width 14 height 14
click at [459, 391] on button "decrease-product-quantity" at bounding box center [457, 377] width 28 height 28
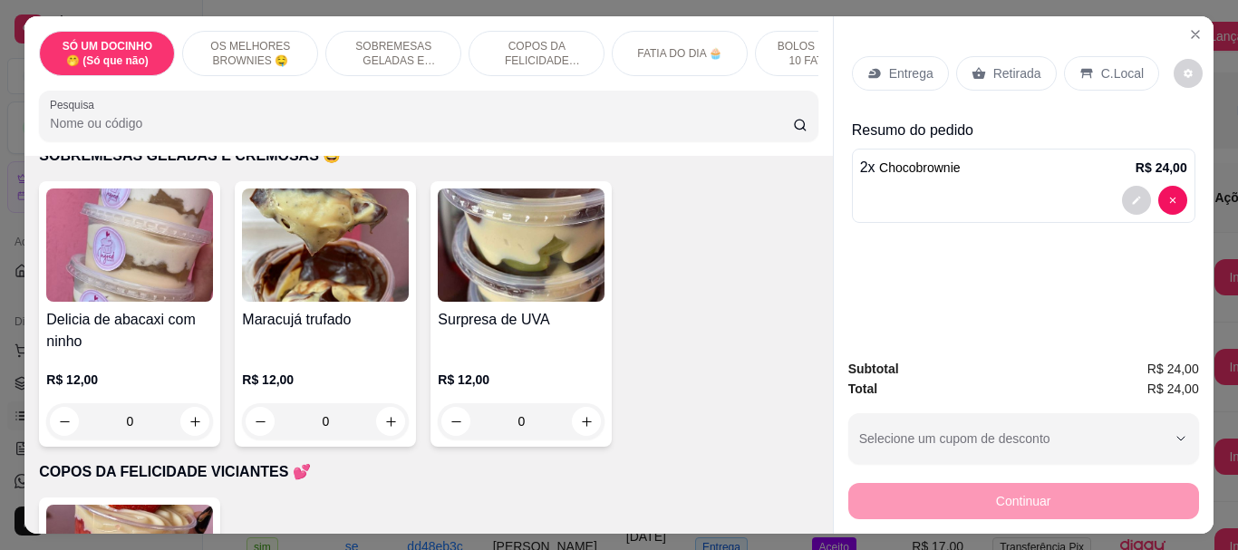
scroll to position [634, 0]
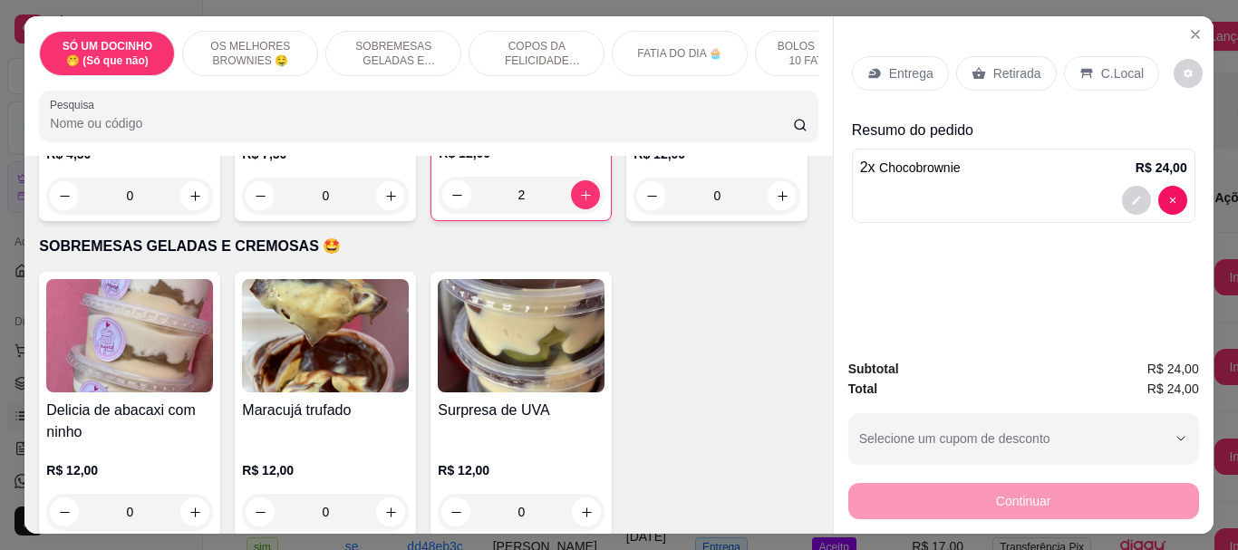
click at [576, 209] on button "increase-product-quantity" at bounding box center [585, 194] width 29 height 29
type input "3"
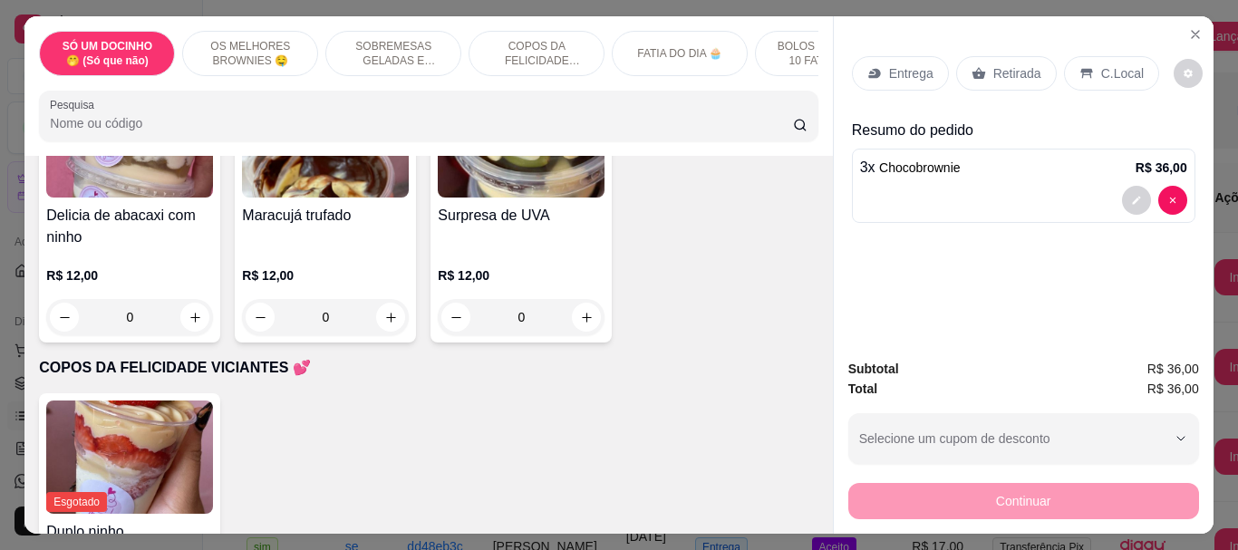
scroll to position [997, 0]
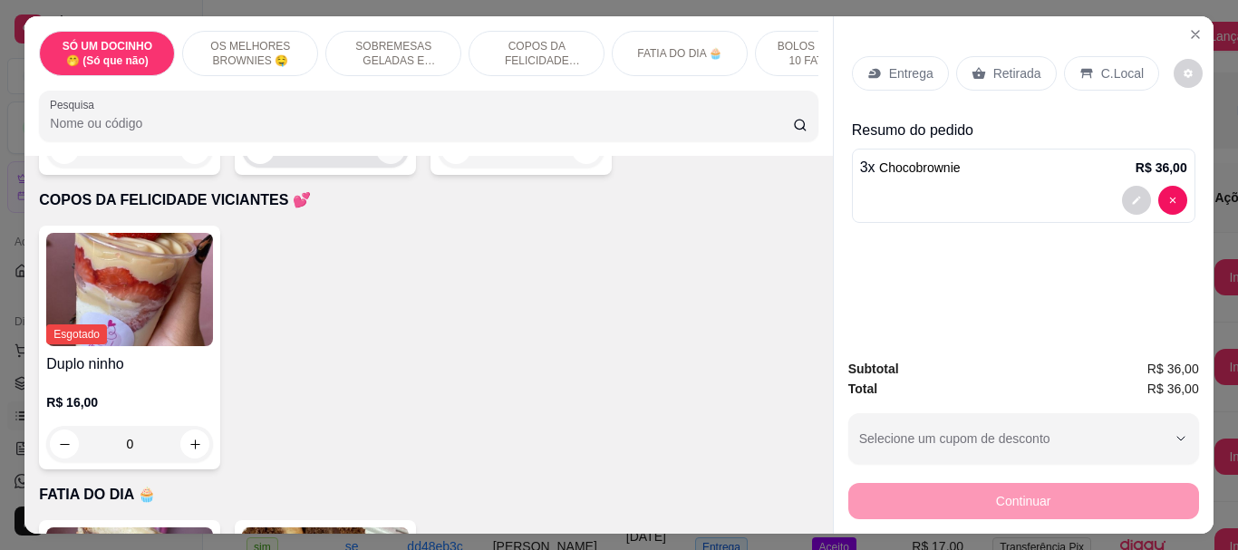
click at [396, 164] on button "increase-product-quantity" at bounding box center [390, 149] width 29 height 29
type input "1"
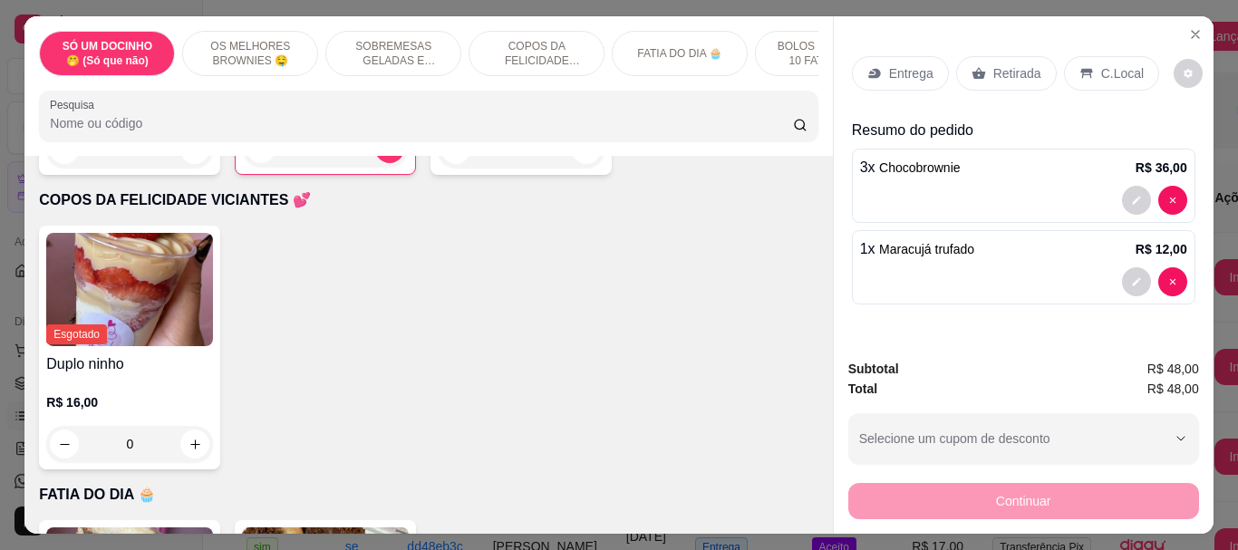
click at [565, 168] on input "0" at bounding box center [521, 149] width 102 height 36
click at [572, 164] on button "increase-product-quantity" at bounding box center [586, 149] width 29 height 29
type input "1"
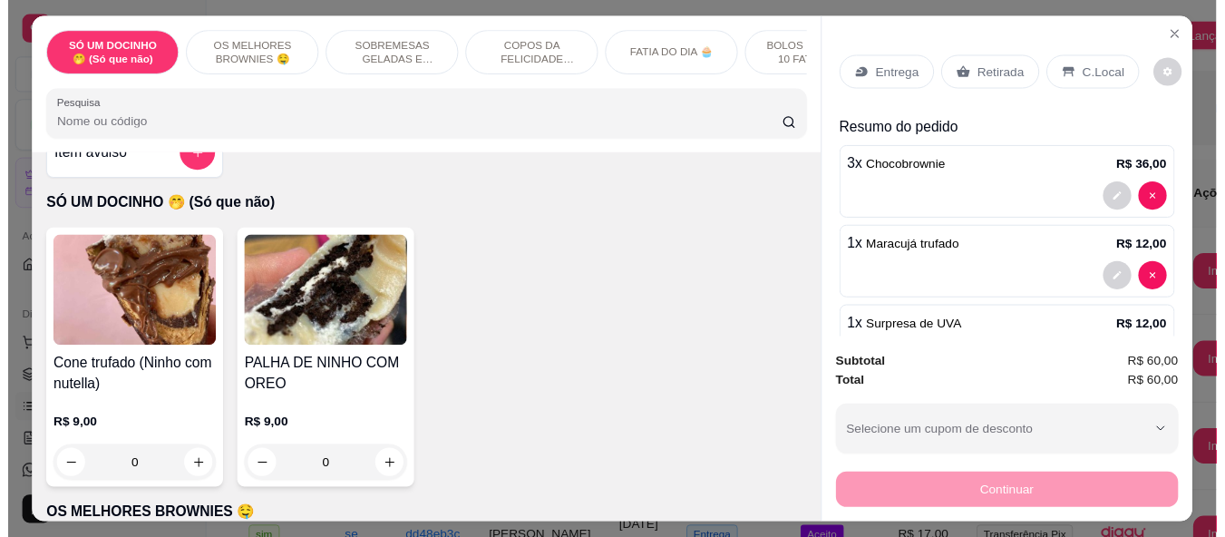
scroll to position [0, 0]
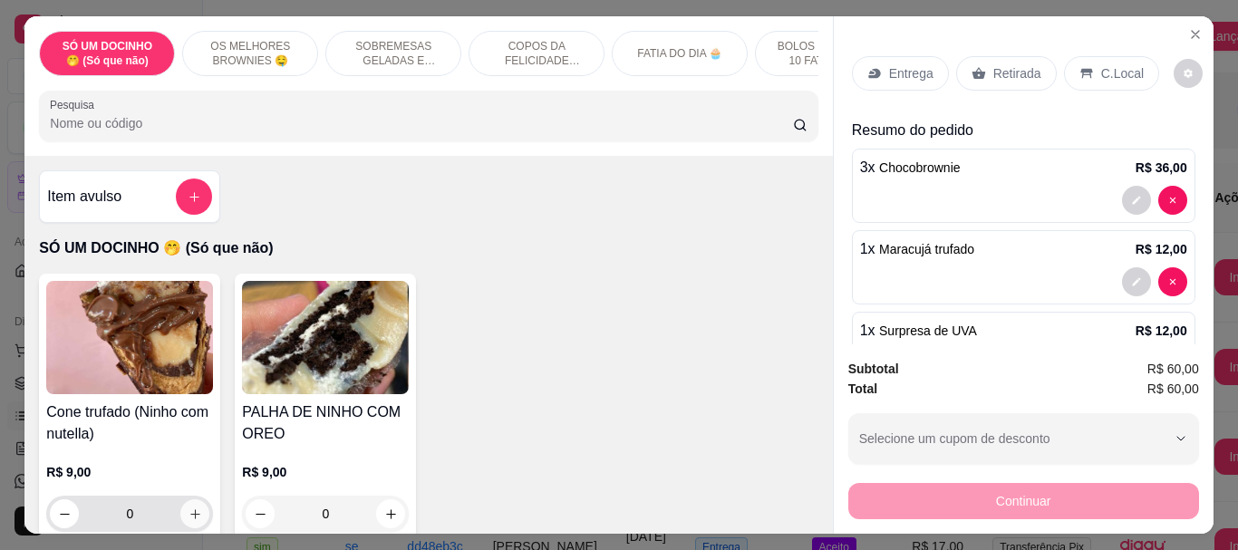
click at [189, 517] on icon "increase-product-quantity" at bounding box center [196, 515] width 14 height 14
type input "1"
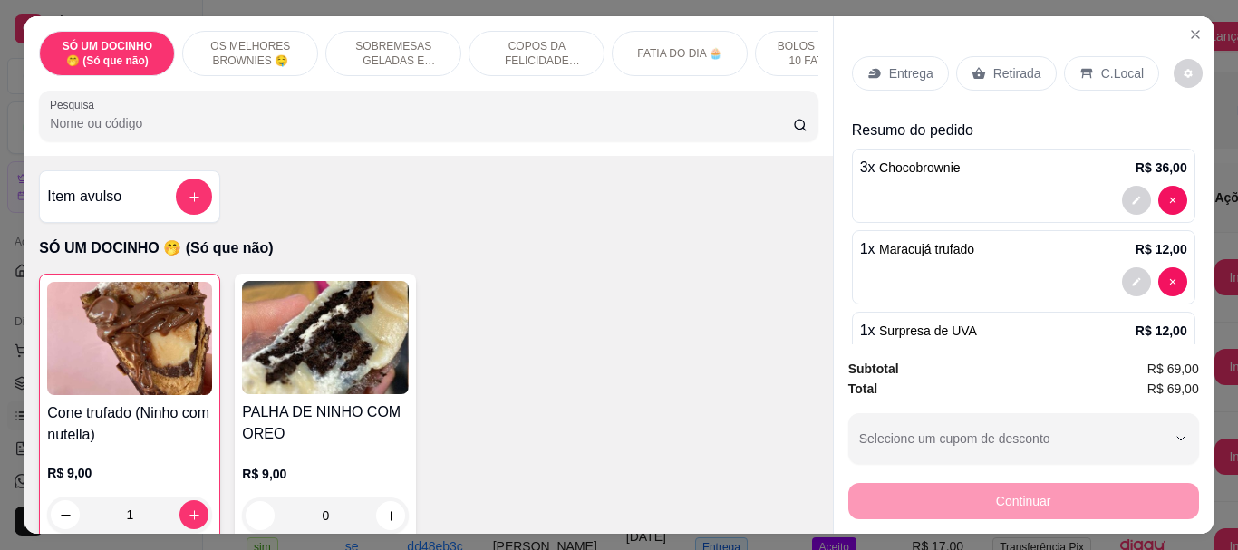
click at [1118, 56] on div "C.Local" at bounding box center [1111, 73] width 95 height 34
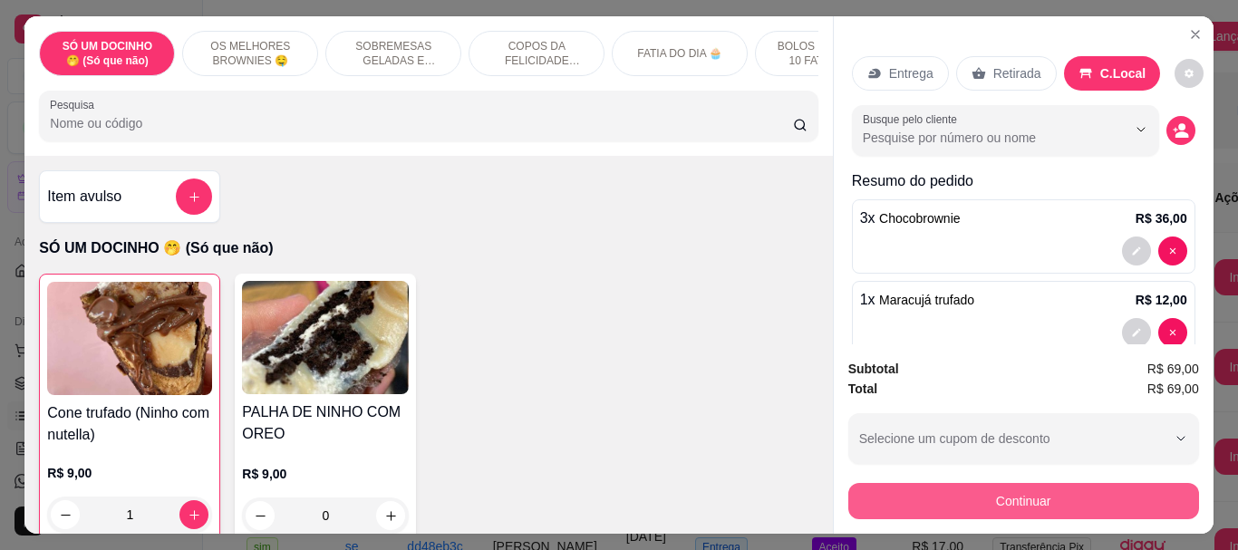
click at [1077, 501] on button "Continuar" at bounding box center [1023, 501] width 351 height 36
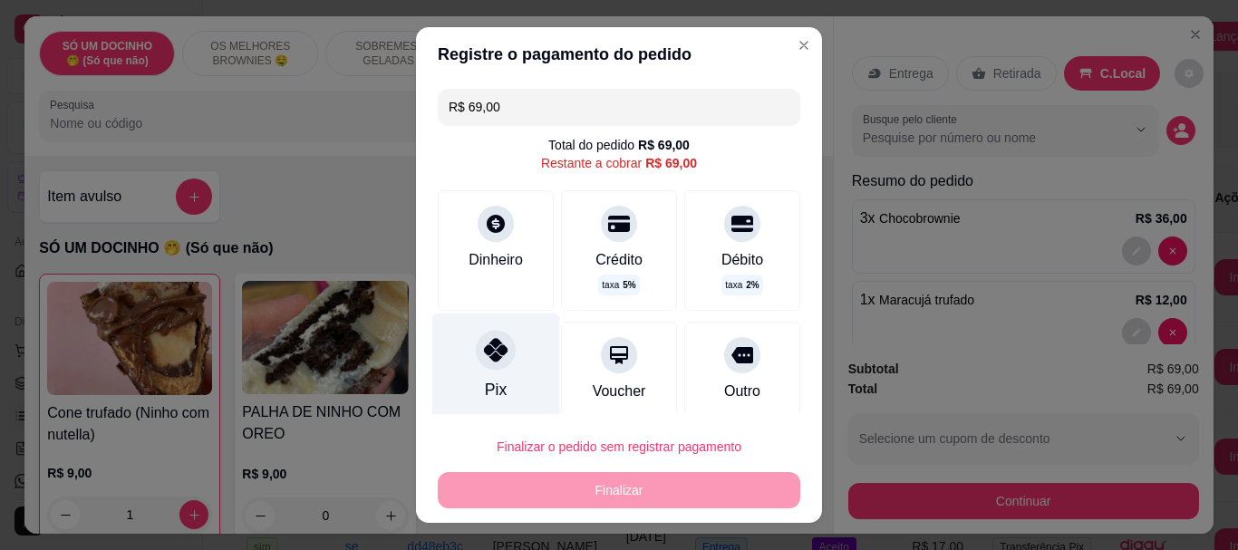
click at [508, 369] on div "Pix" at bounding box center [496, 367] width 128 height 106
type input "R$ 0,00"
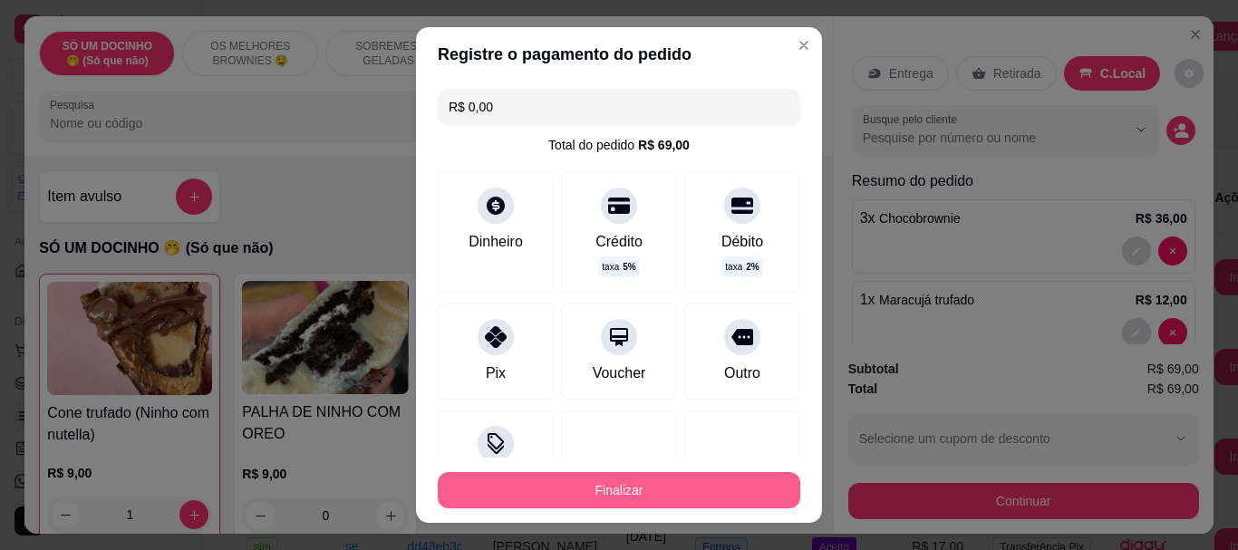
click at [574, 496] on button "Finalizar" at bounding box center [619, 490] width 363 height 36
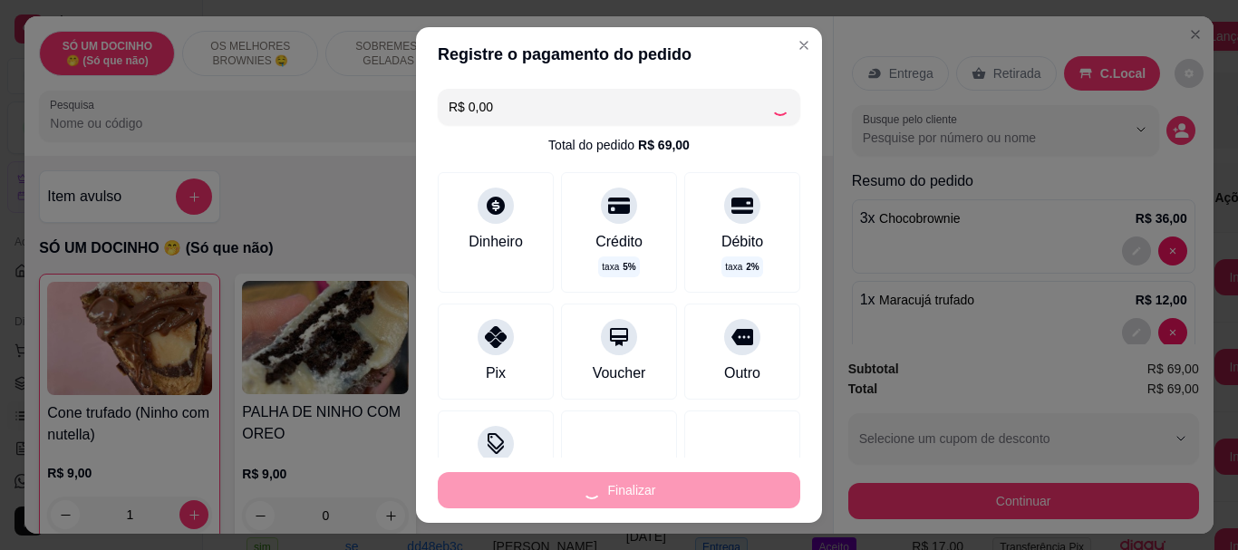
type input "0"
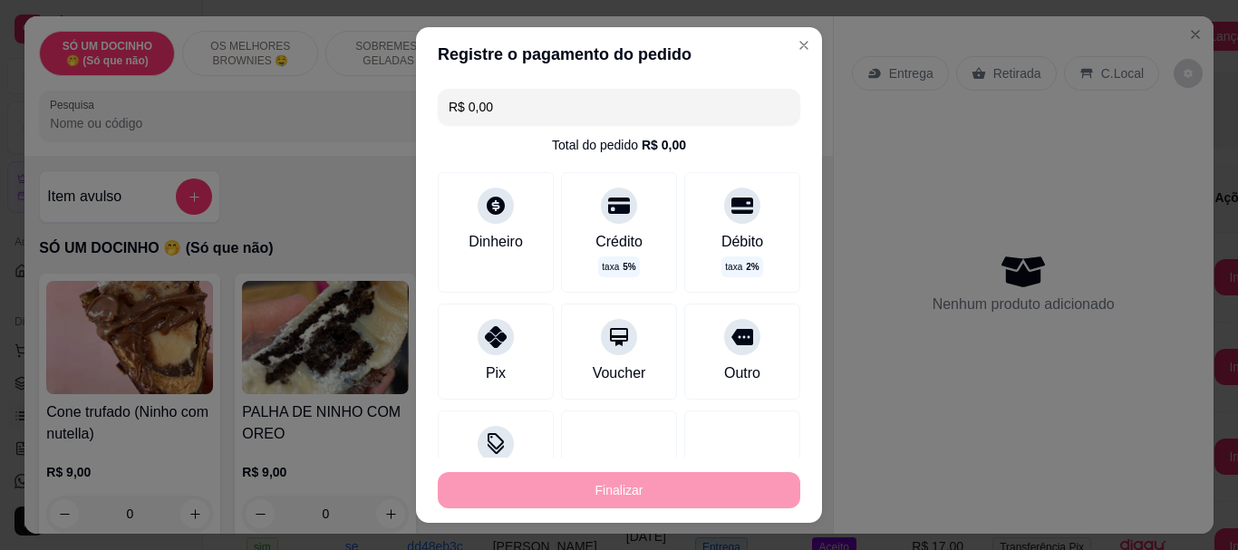
type input "-R$ 69,00"
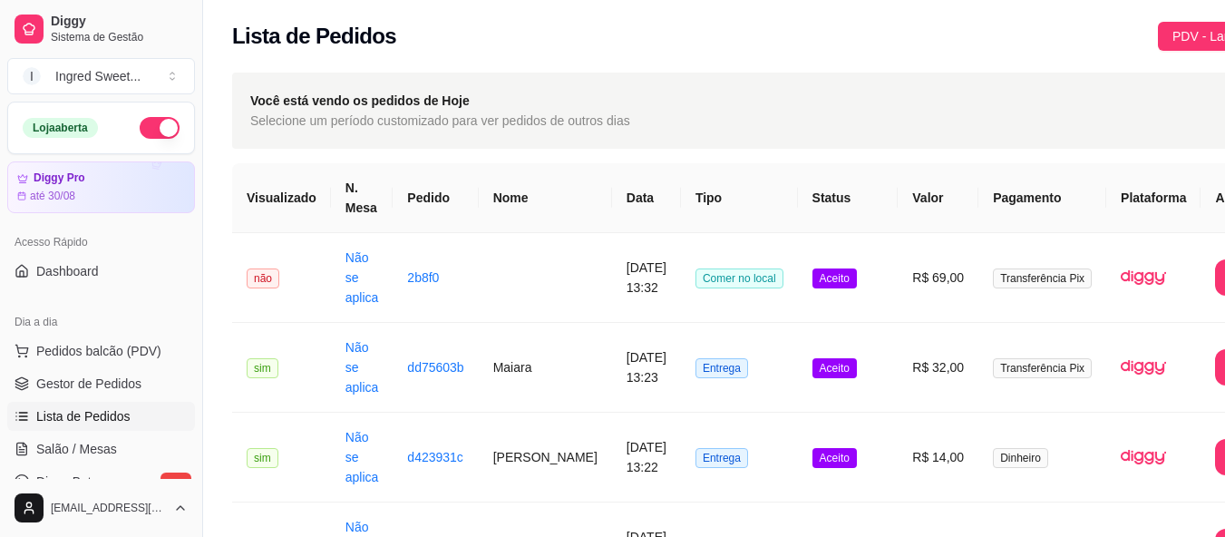
click at [147, 129] on button "button" at bounding box center [160, 128] width 40 height 22
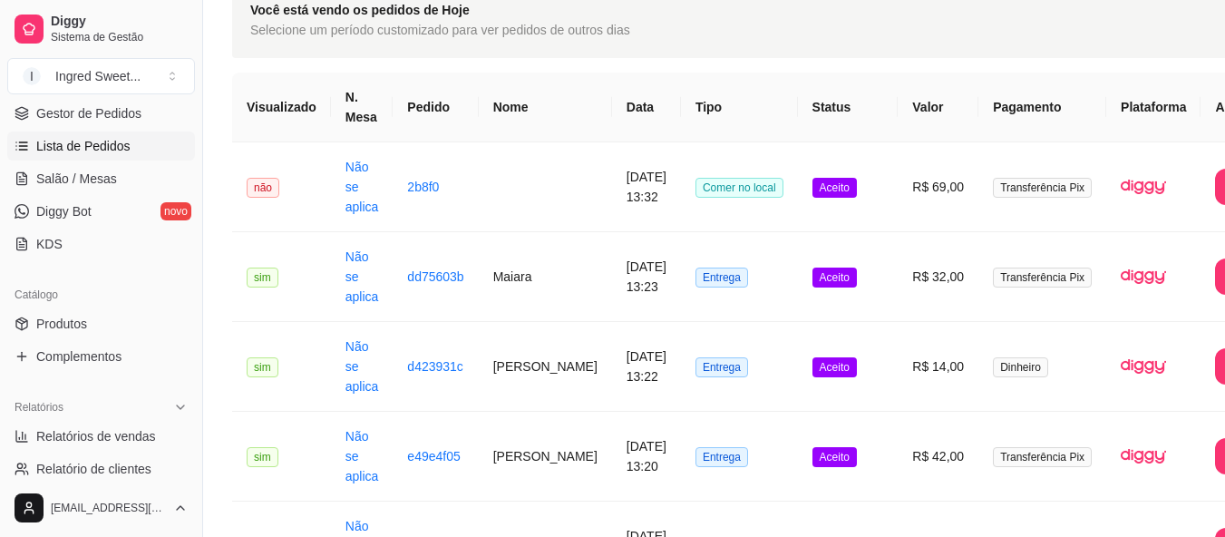
scroll to position [272, 0]
drag, startPoint x: 84, startPoint y: 329, endPoint x: 117, endPoint y: 313, distance: 36.5
click at [86, 327] on span "Produtos" at bounding box center [61, 322] width 51 height 18
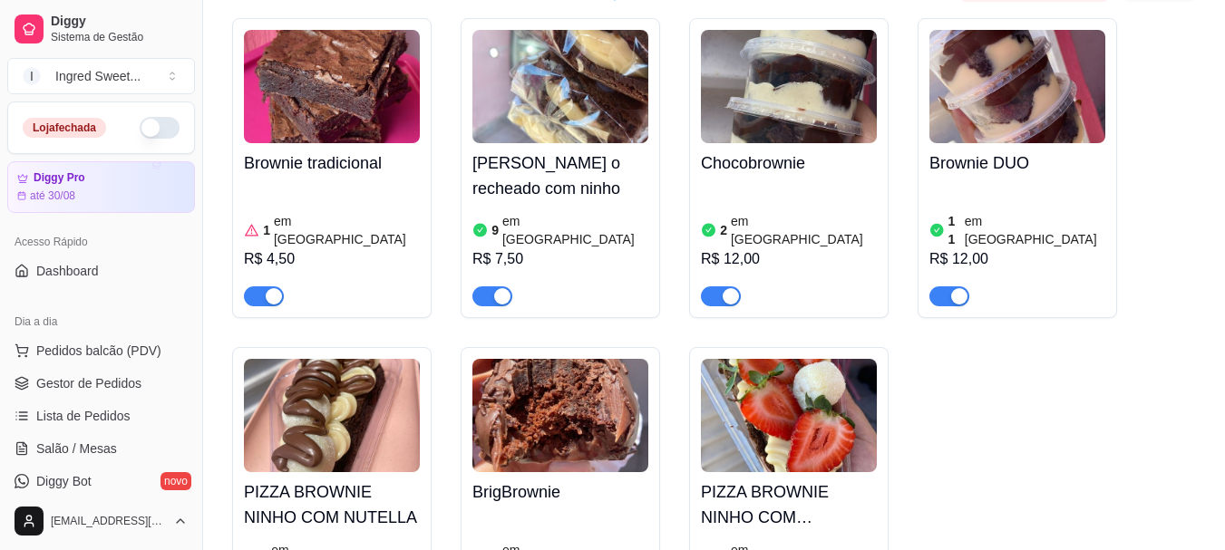
scroll to position [997, 0]
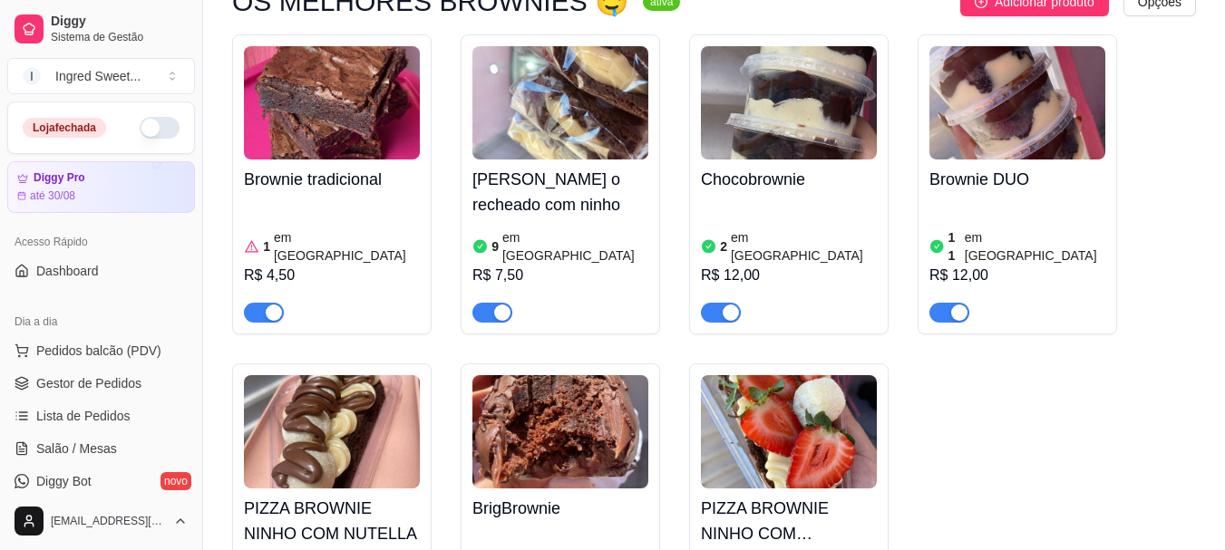
click at [150, 133] on button "button" at bounding box center [160, 128] width 40 height 22
click at [92, 399] on ul "Pedidos balcão (PDV) Gestor de Pedidos Lista de Pedidos Salão / Mesas Diggy Bot…" at bounding box center [101, 432] width 188 height 192
click at [100, 412] on span "Lista de Pedidos" at bounding box center [83, 416] width 94 height 18
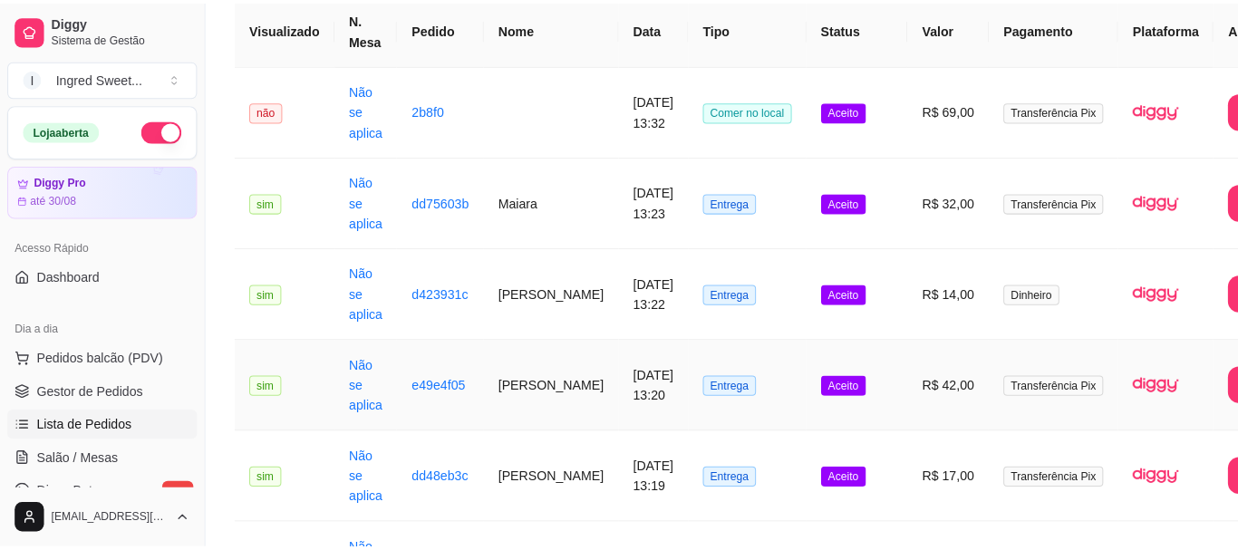
scroll to position [272, 0]
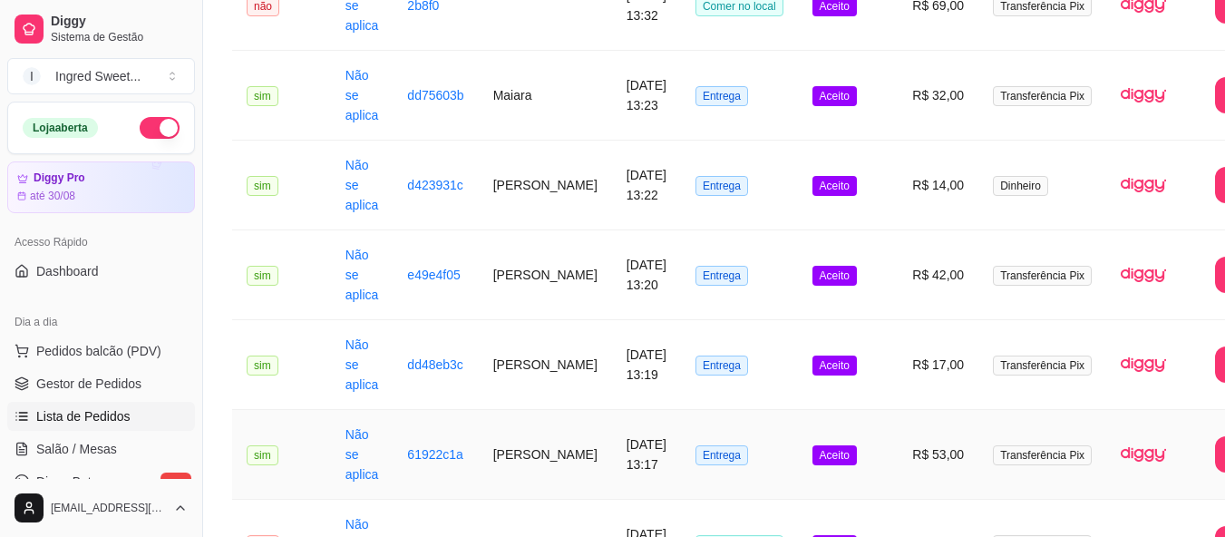
click at [612, 446] on td "[DATE] 13:17" at bounding box center [646, 455] width 69 height 90
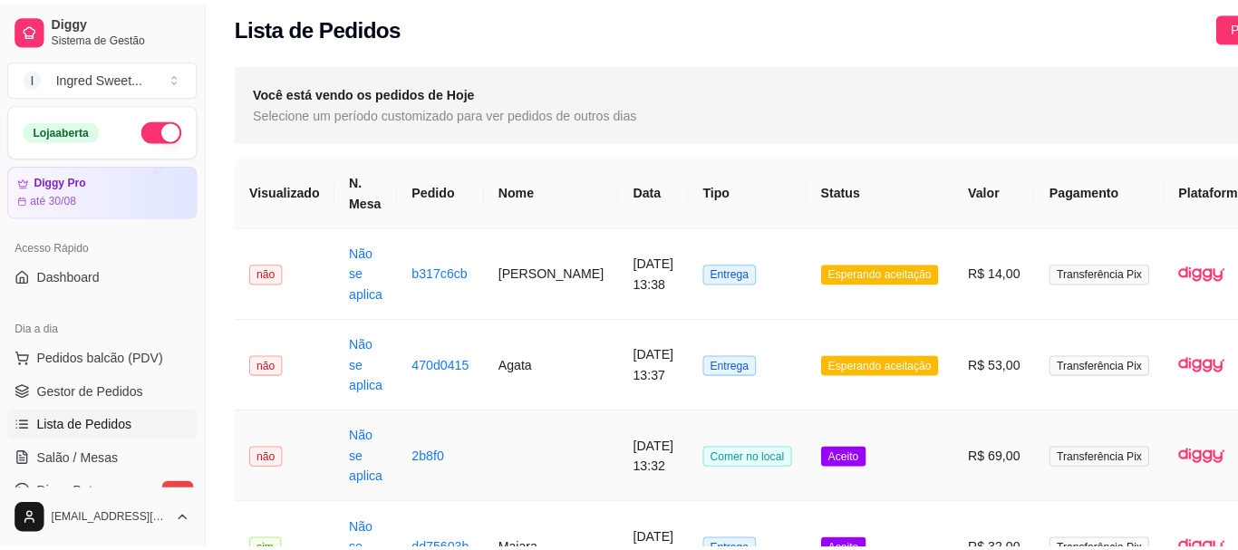
scroll to position [0, 0]
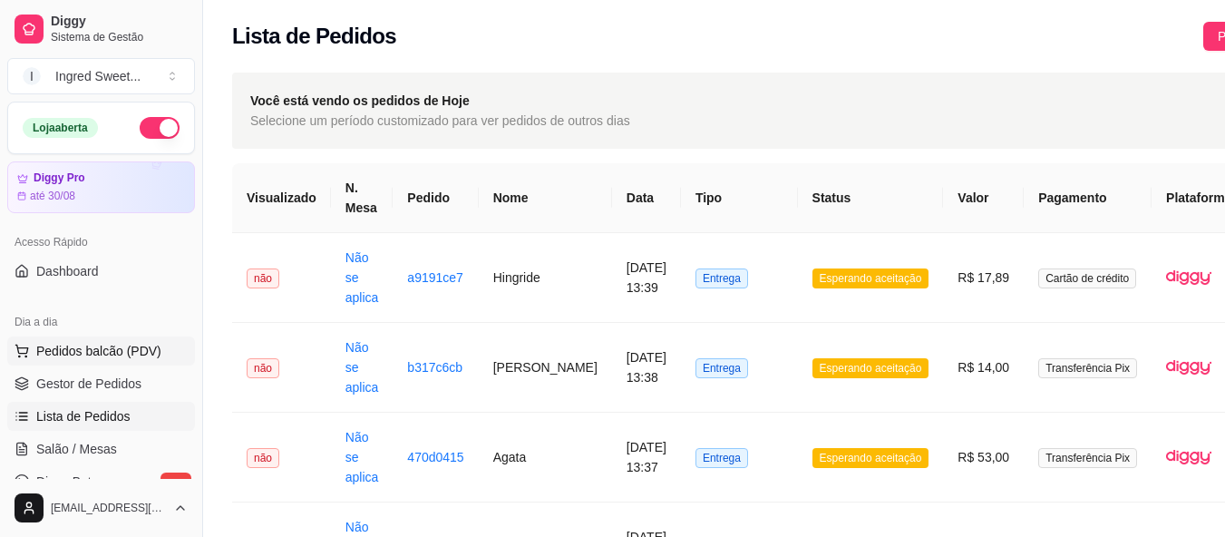
click at [76, 354] on span "Pedidos balcão (PDV)" at bounding box center [98, 351] width 125 height 18
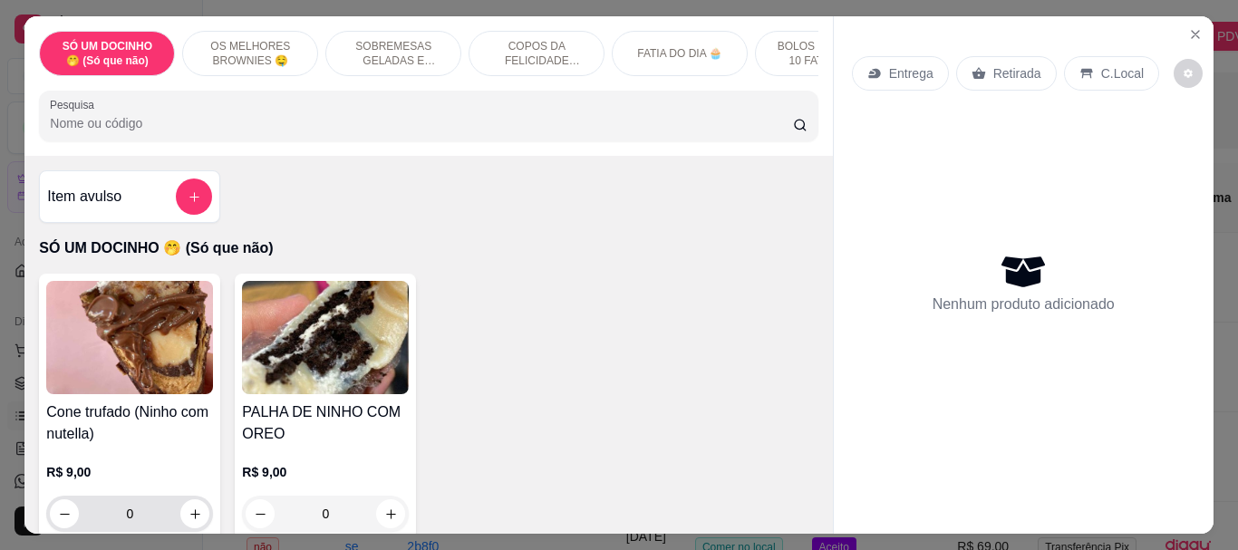
scroll to position [272, 0]
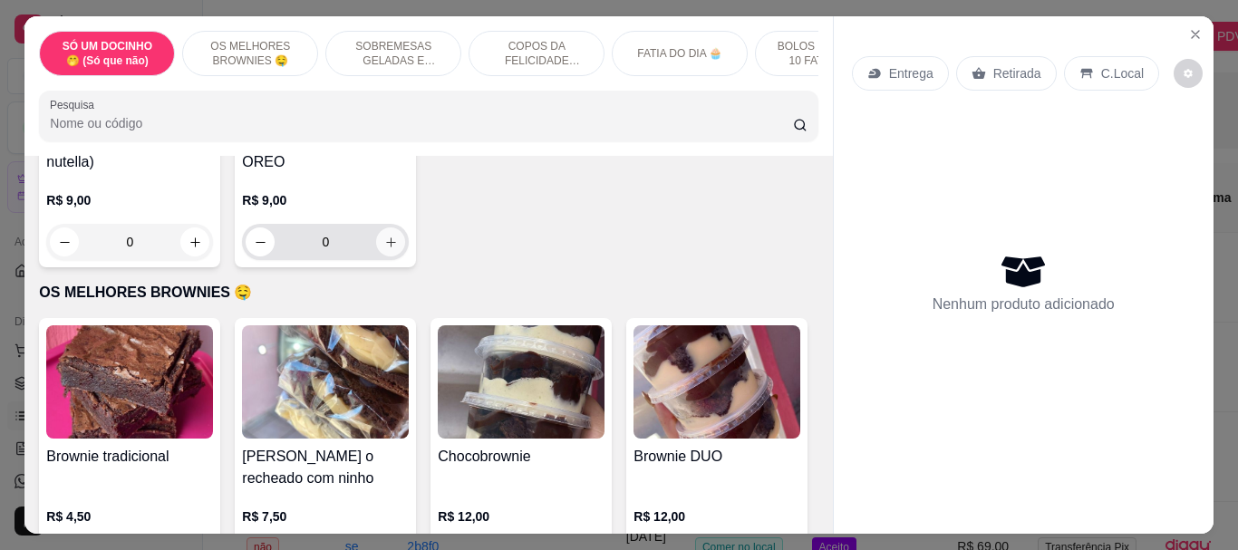
click at [382, 257] on button "increase-product-quantity" at bounding box center [390, 242] width 29 height 29
type input "1"
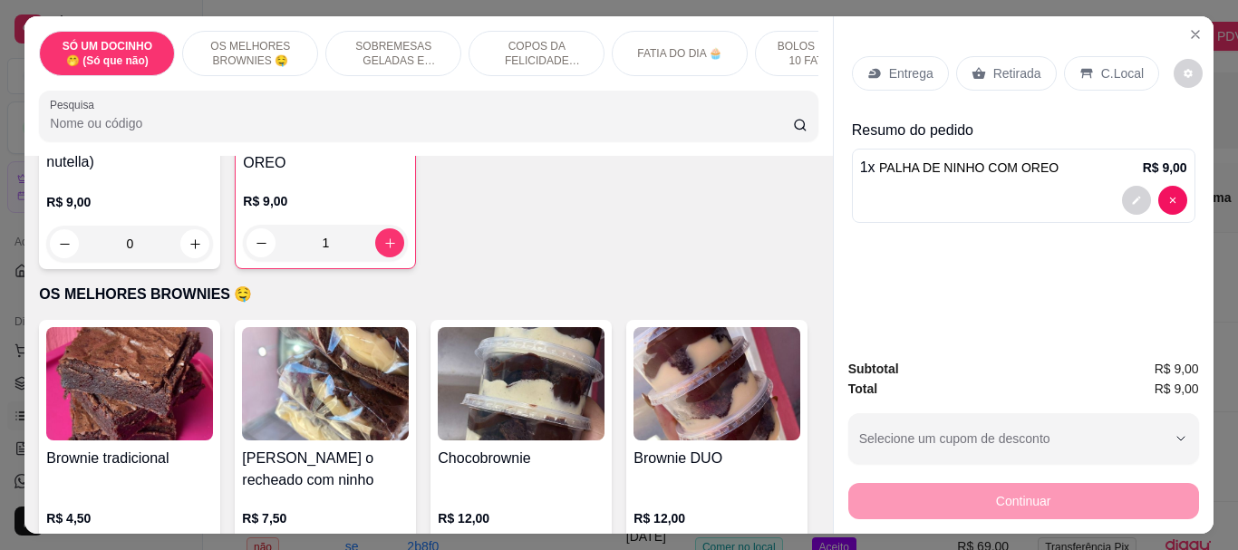
scroll to position [634, 0]
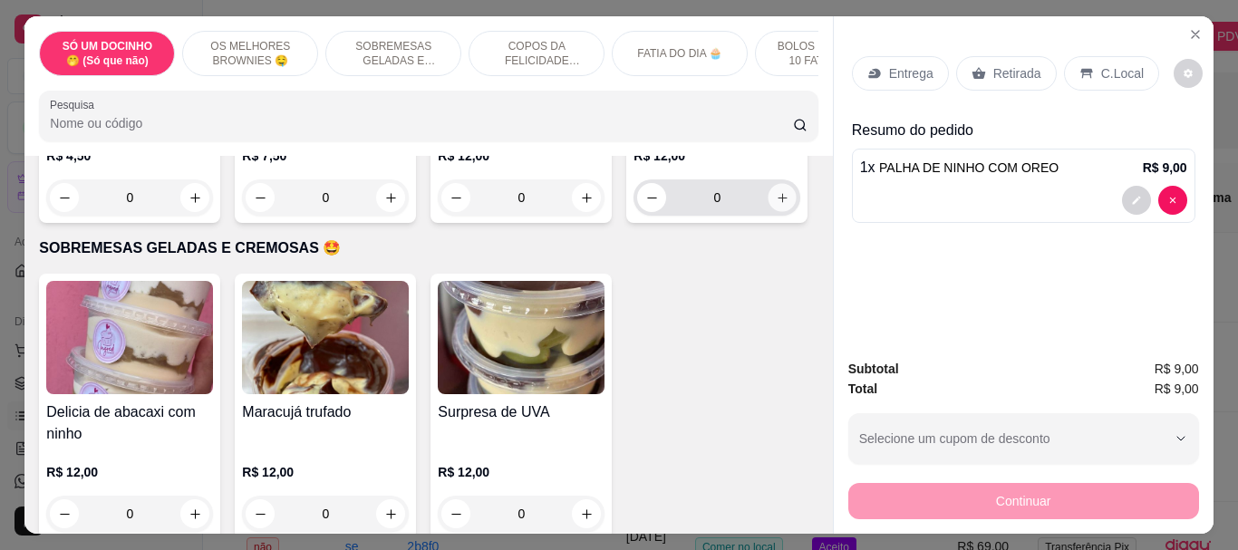
click at [769, 212] on button "increase-product-quantity" at bounding box center [783, 198] width 28 height 28
type input "1"
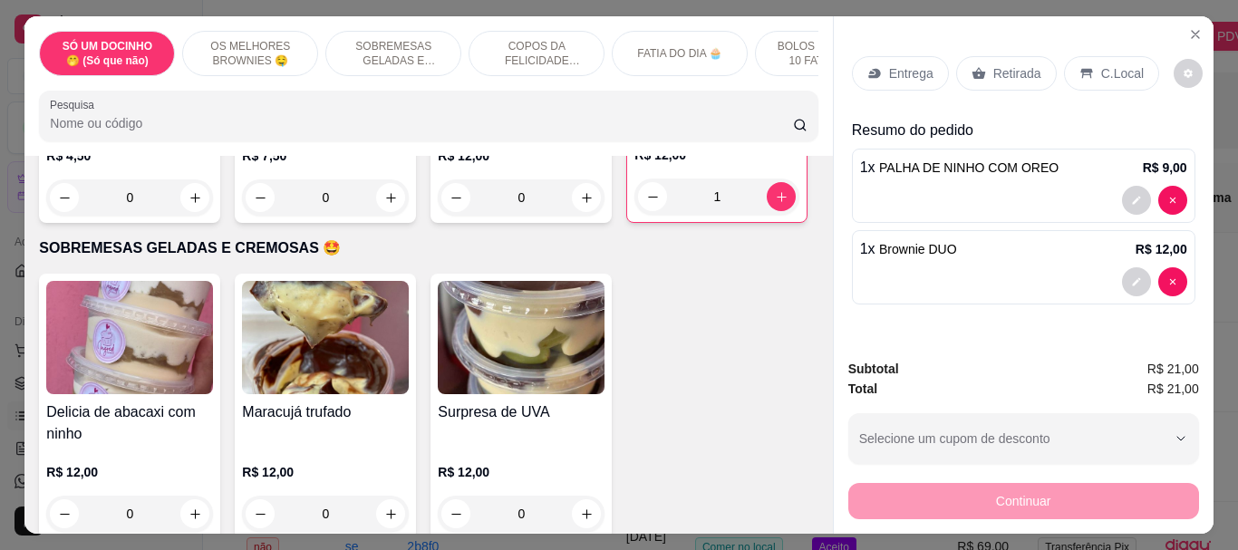
click at [1091, 84] on div "Entrega Retirada C.Local" at bounding box center [1024, 73] width 344 height 63
click at [1101, 71] on p "C.Local" at bounding box center [1122, 73] width 43 height 18
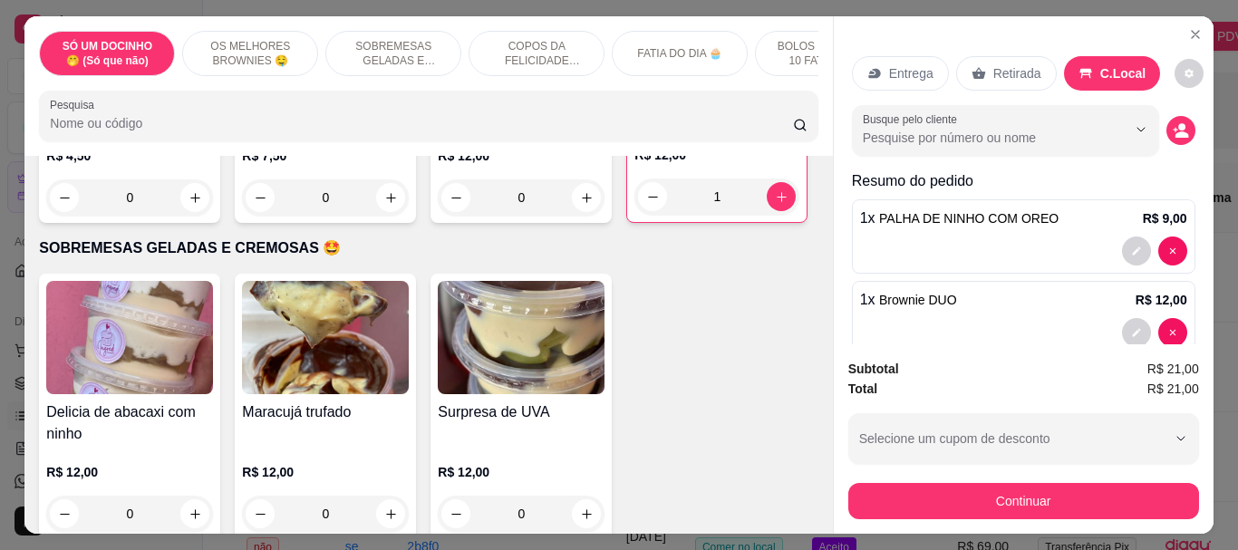
click at [1079, 66] on icon at bounding box center [1086, 73] width 15 height 15
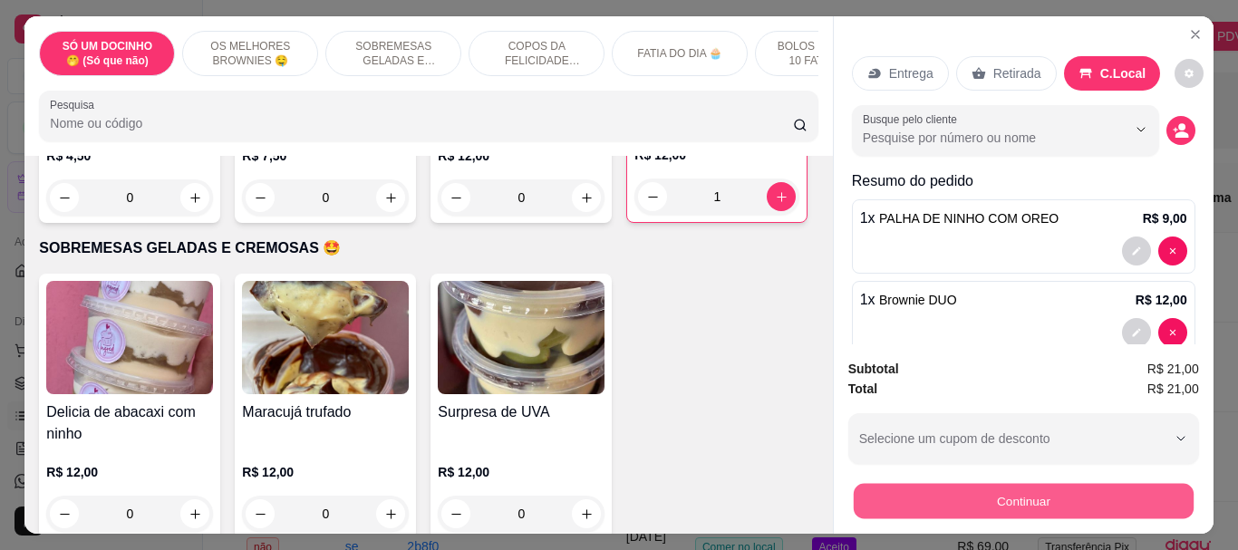
click at [985, 489] on button "Continuar" at bounding box center [1023, 500] width 340 height 35
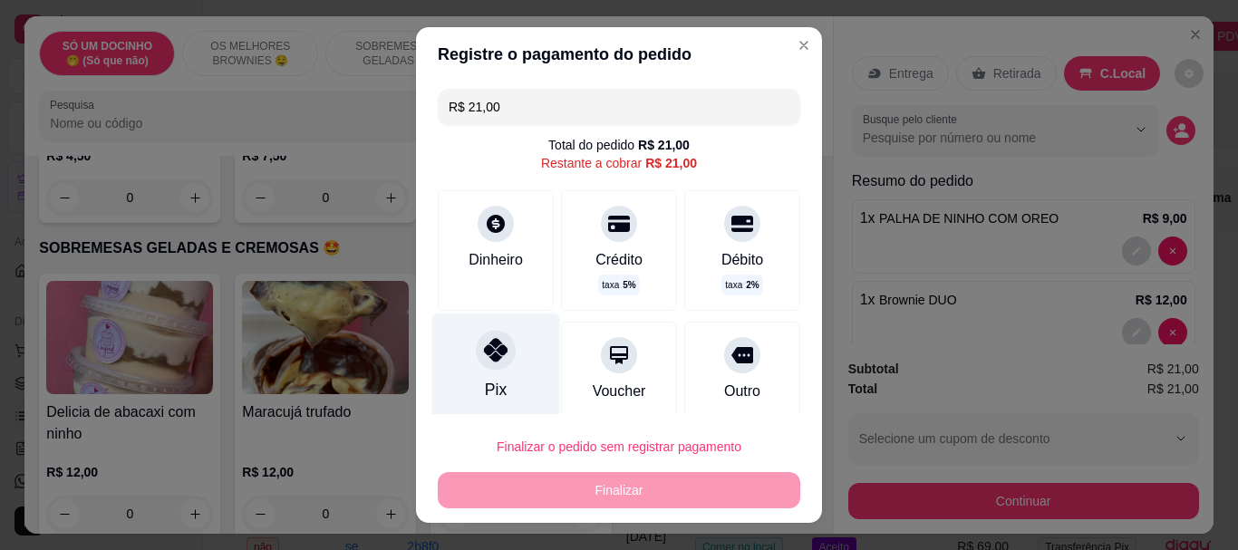
click at [485, 358] on icon at bounding box center [496, 351] width 24 height 24
type input "R$ 0,00"
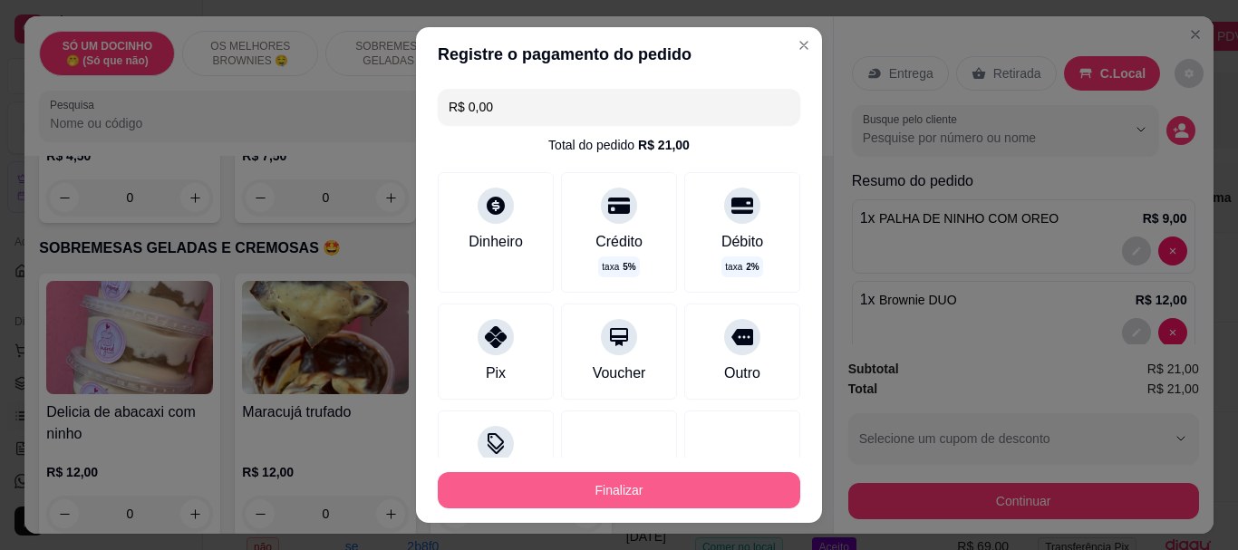
click at [540, 499] on button "Finalizar" at bounding box center [619, 490] width 363 height 36
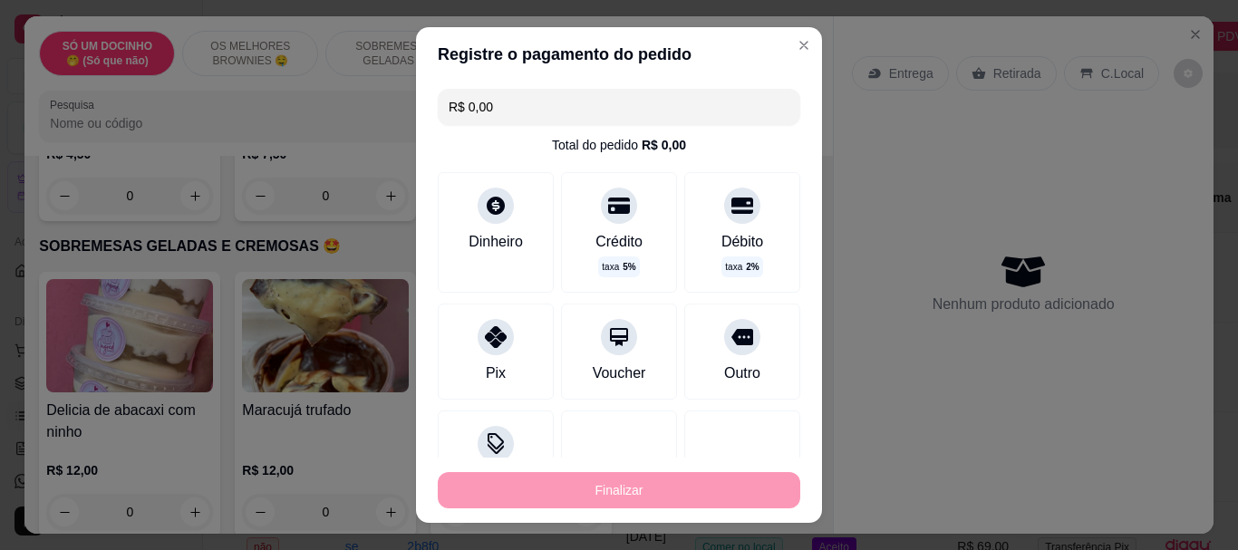
type input "0"
type input "-R$ 21,00"
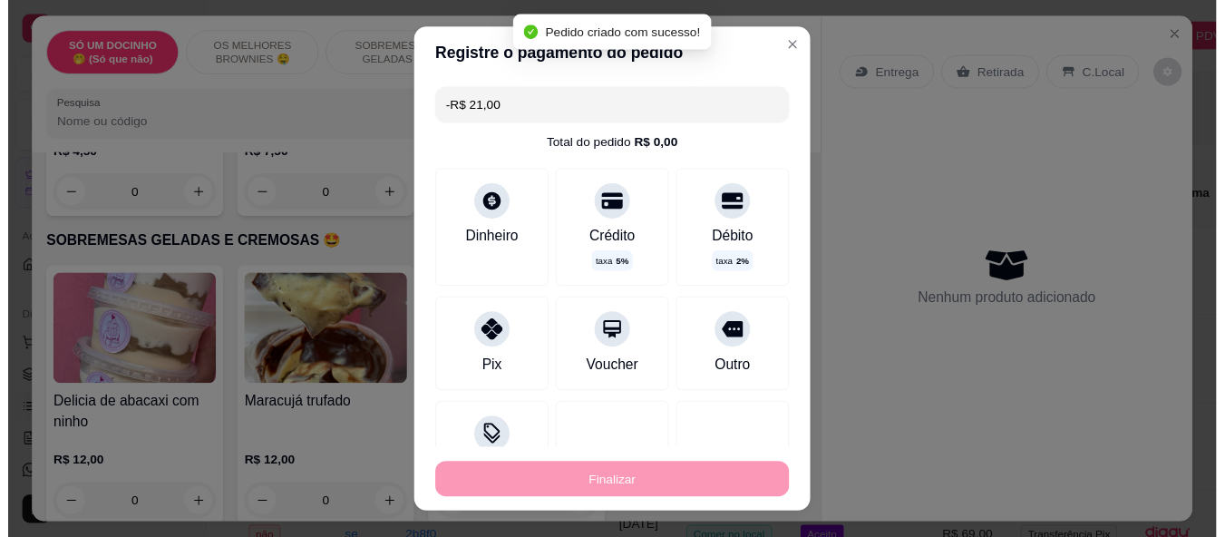
scroll to position [633, 0]
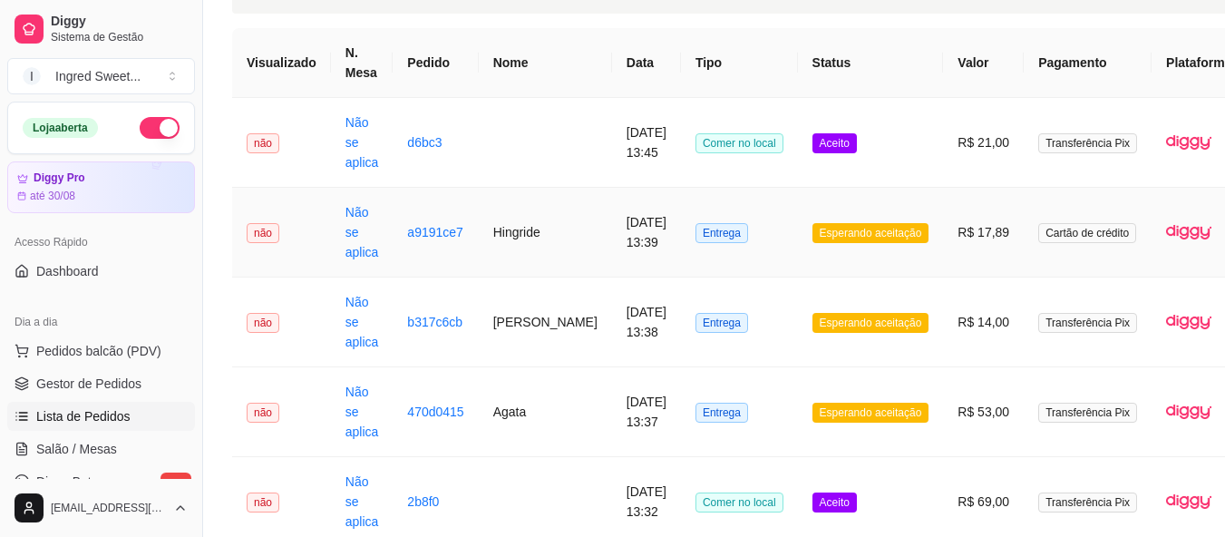
scroll to position [181, 0]
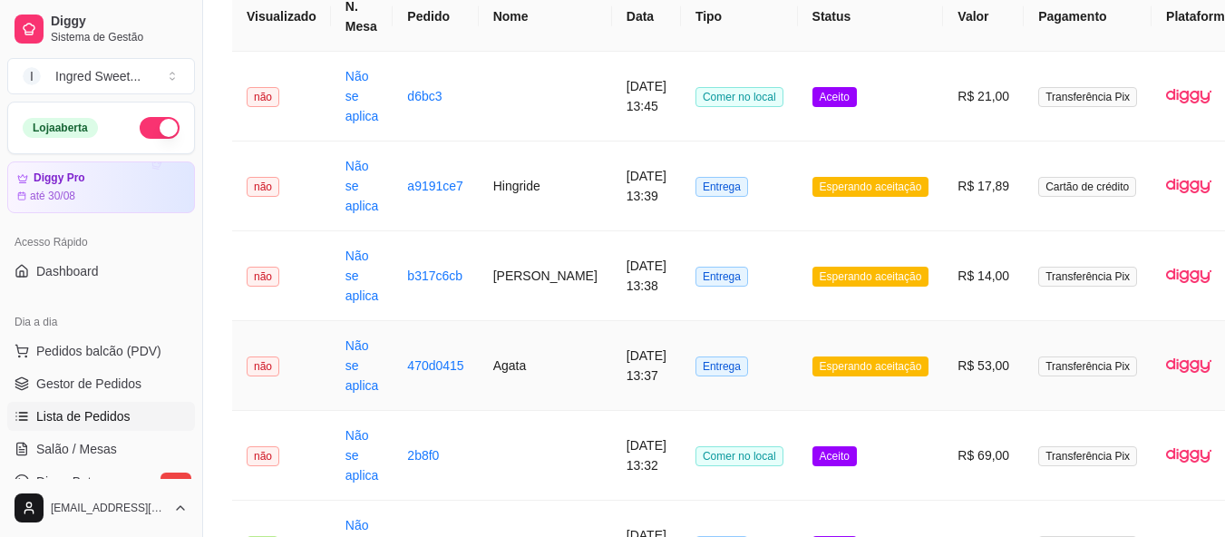
click at [613, 374] on td "[DATE] 13:37" at bounding box center [646, 366] width 69 height 90
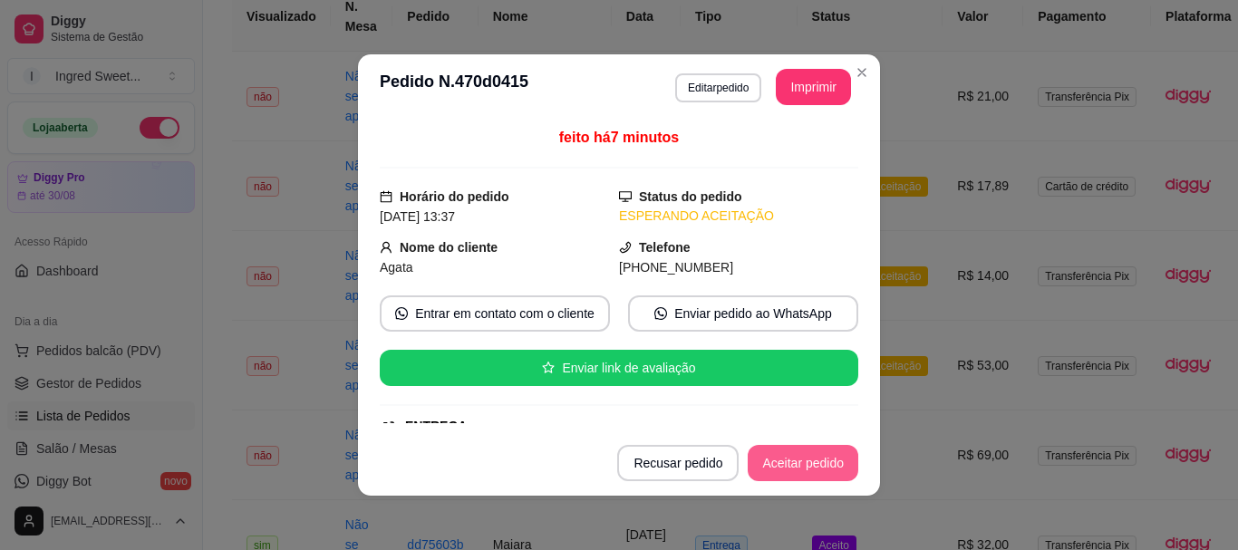
click at [799, 460] on button "Aceitar pedido" at bounding box center [803, 463] width 111 height 36
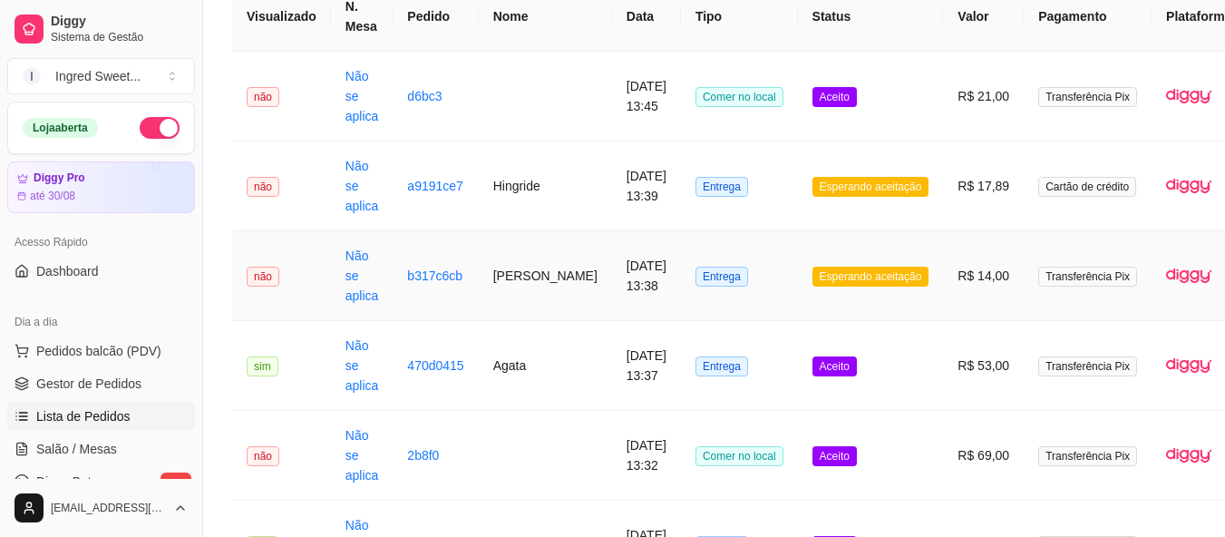
click at [834, 294] on td "Esperando aceitação" at bounding box center [871, 276] width 146 height 90
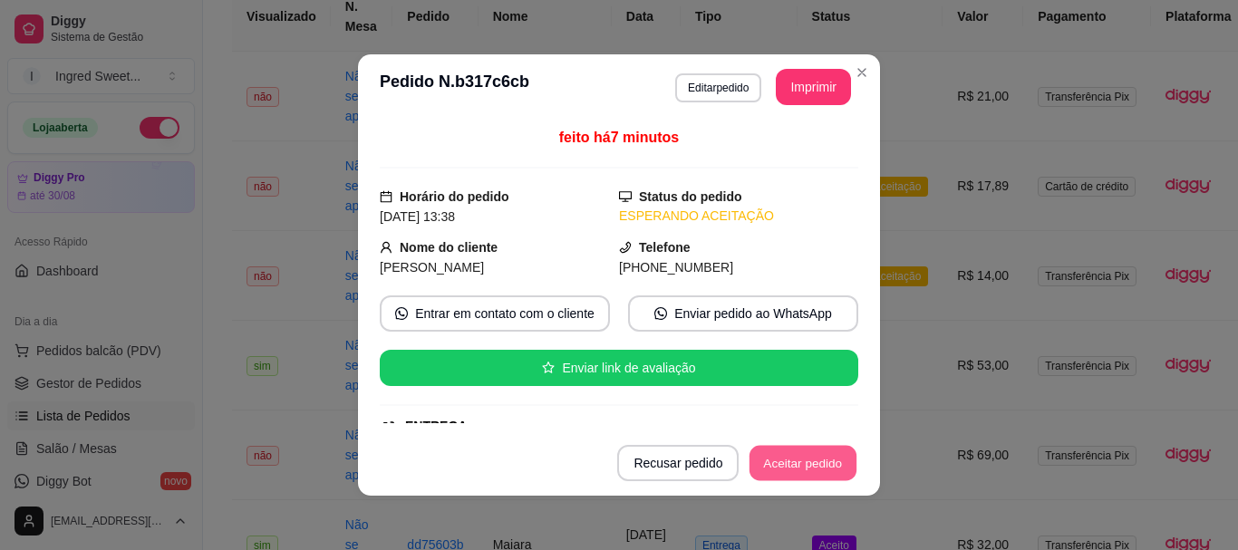
click at [805, 458] on button "Aceitar pedido" at bounding box center [803, 463] width 107 height 35
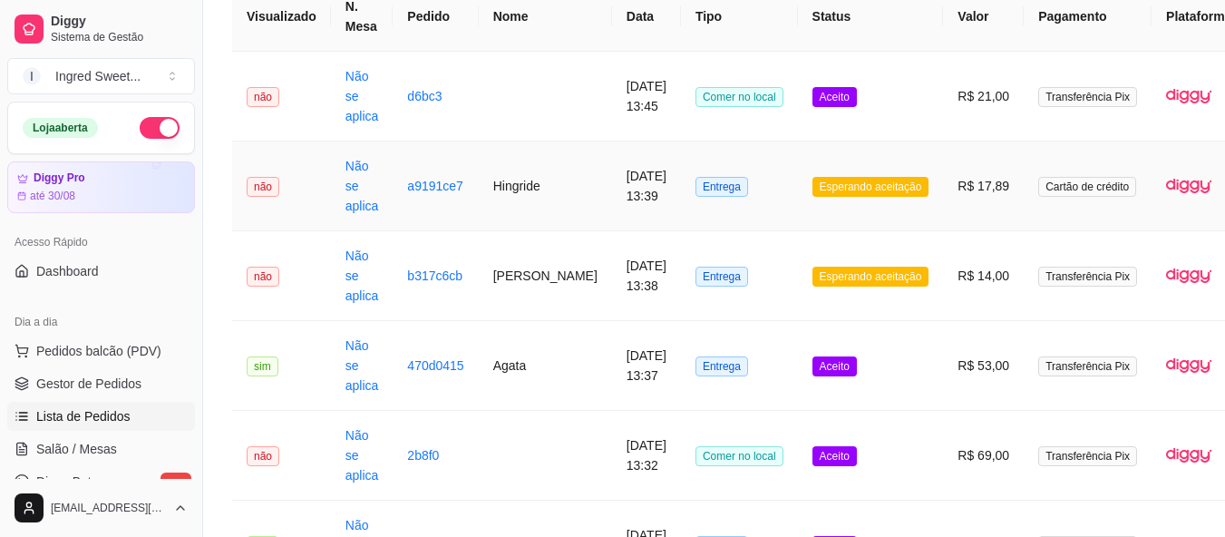
click at [815, 196] on td "Esperando aceitação" at bounding box center [871, 186] width 146 height 90
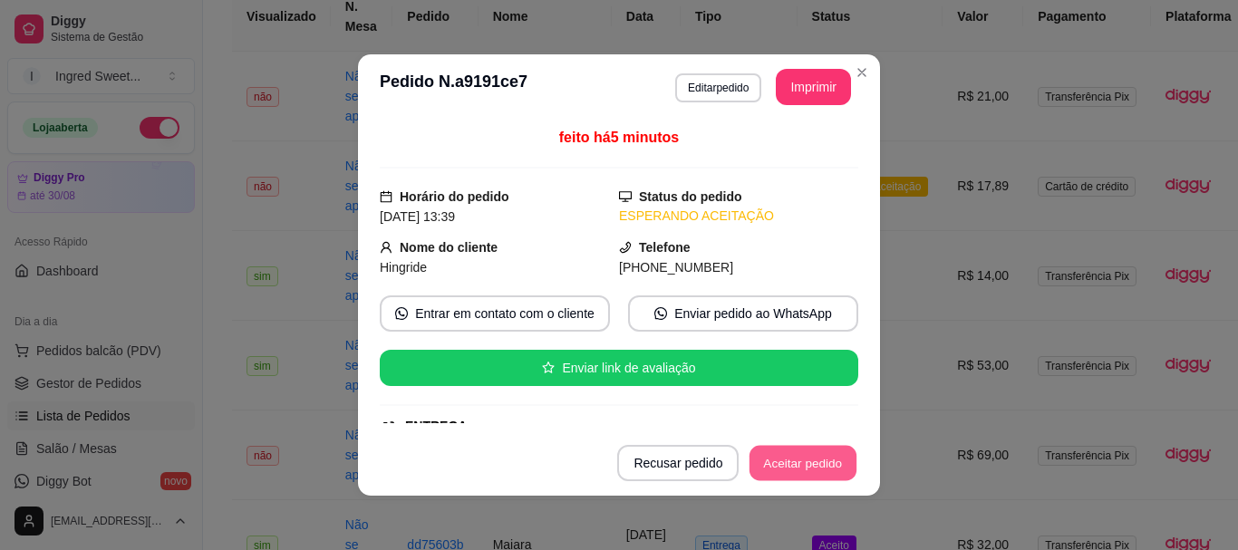
click at [803, 460] on button "Aceitar pedido" at bounding box center [803, 463] width 107 height 35
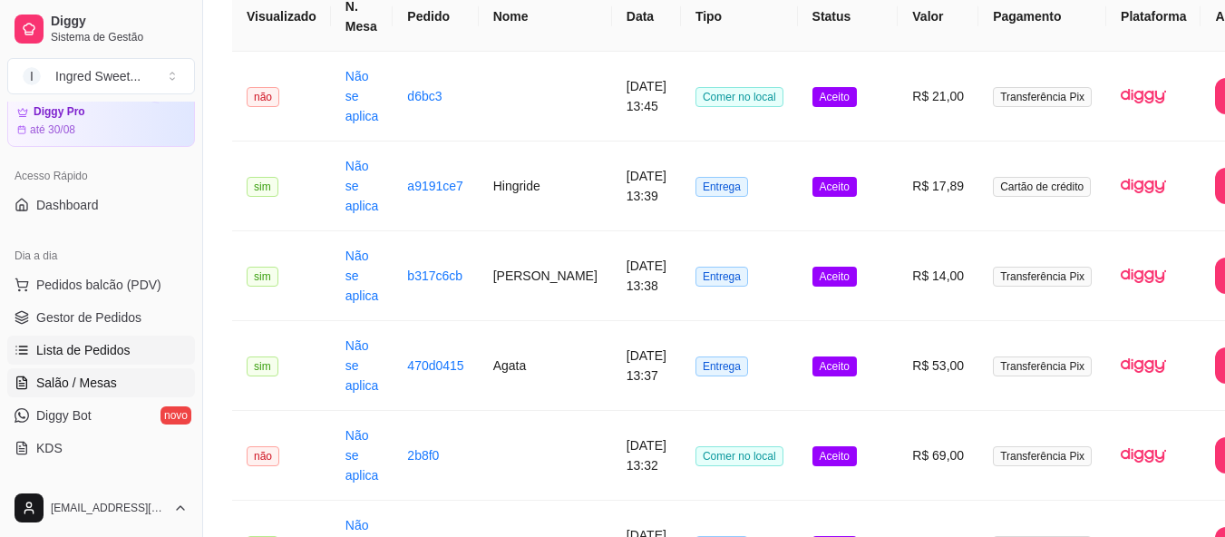
scroll to position [272, 0]
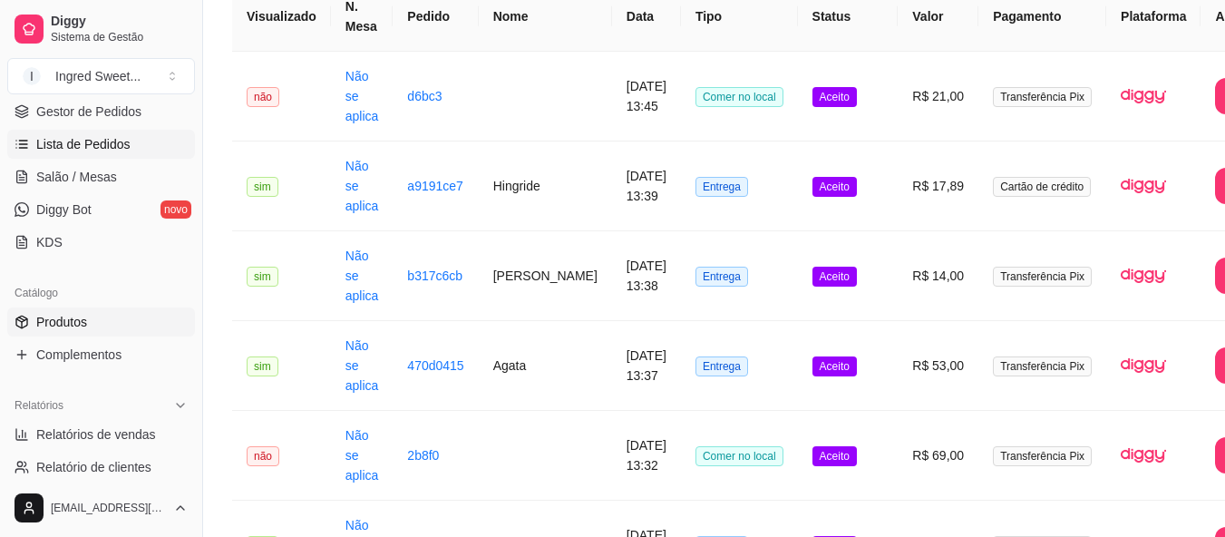
click at [79, 316] on span "Produtos" at bounding box center [61, 322] width 51 height 18
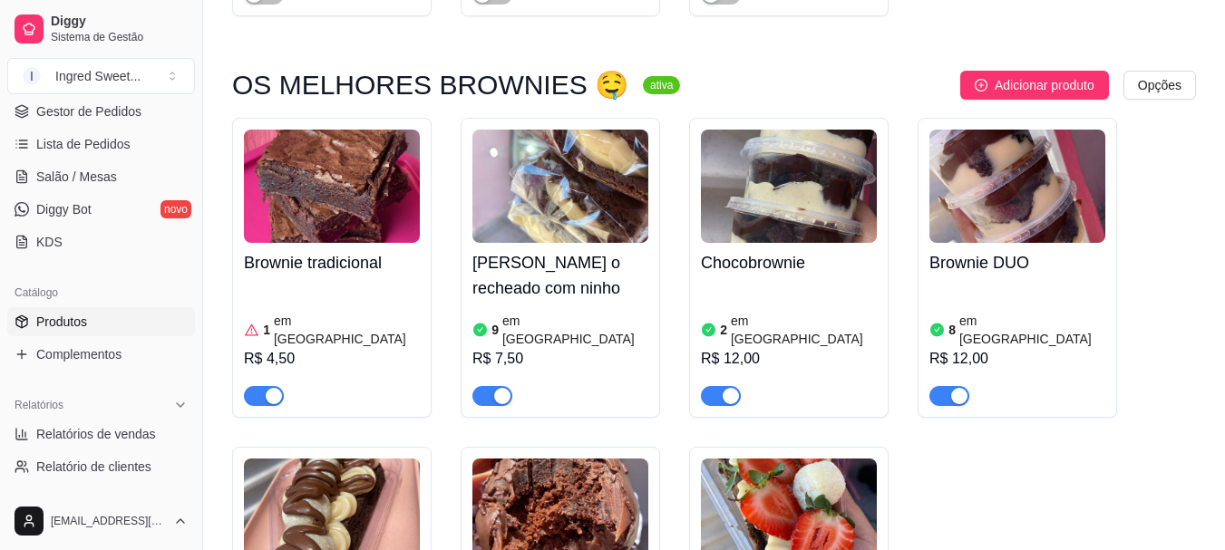
scroll to position [906, 0]
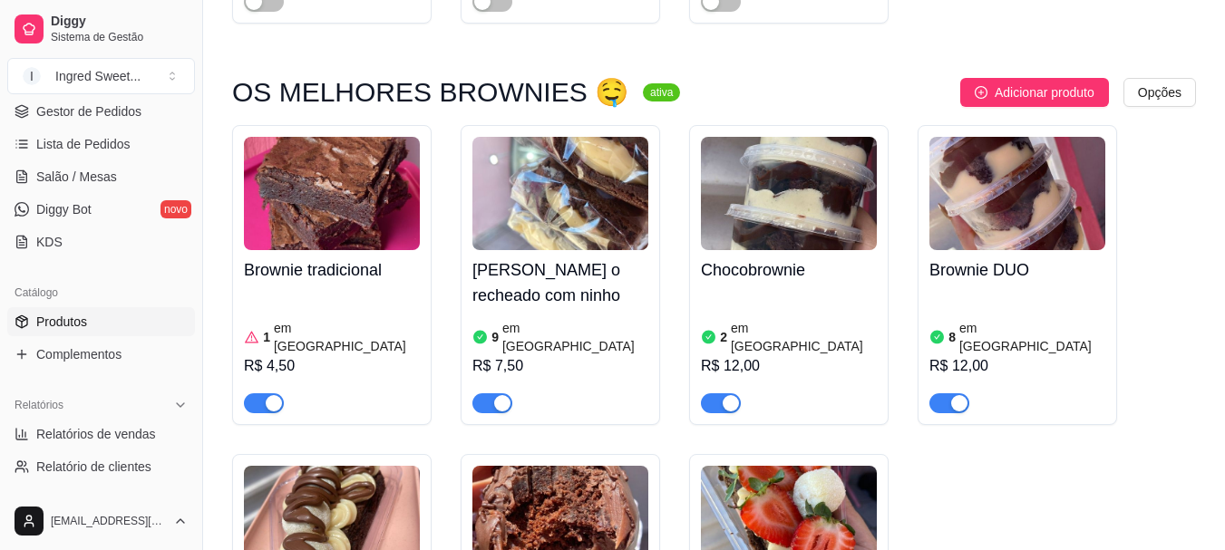
click at [512, 271] on h4 "[PERSON_NAME] o recheado com ninho" at bounding box center [560, 282] width 176 height 51
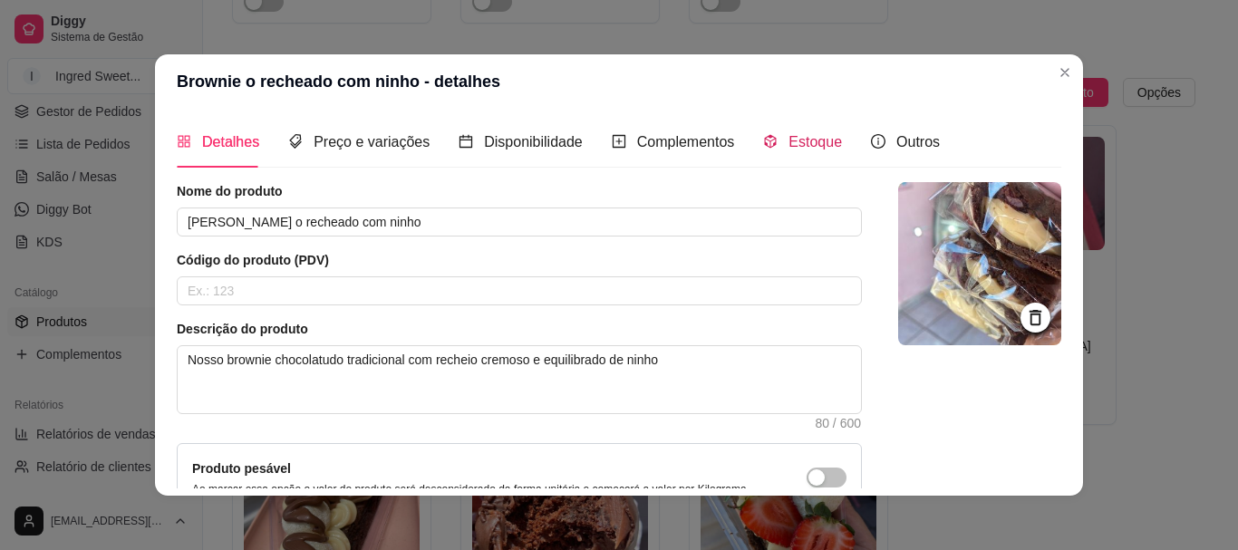
click at [789, 134] on span "Estoque" at bounding box center [815, 141] width 53 height 15
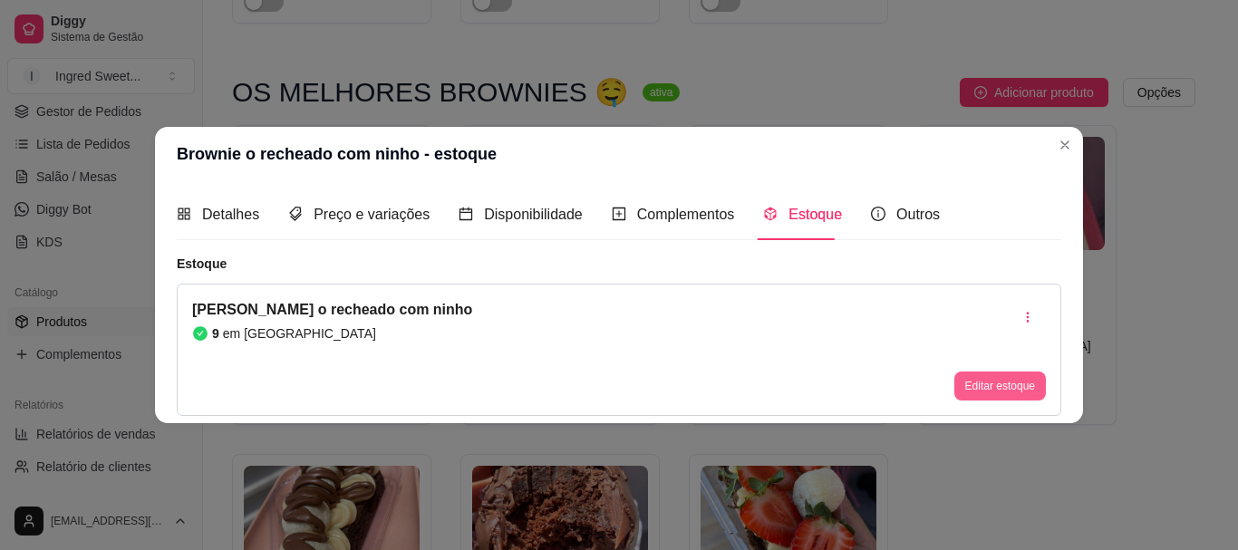
click at [1010, 394] on button "Editar estoque" at bounding box center [1000, 386] width 92 height 29
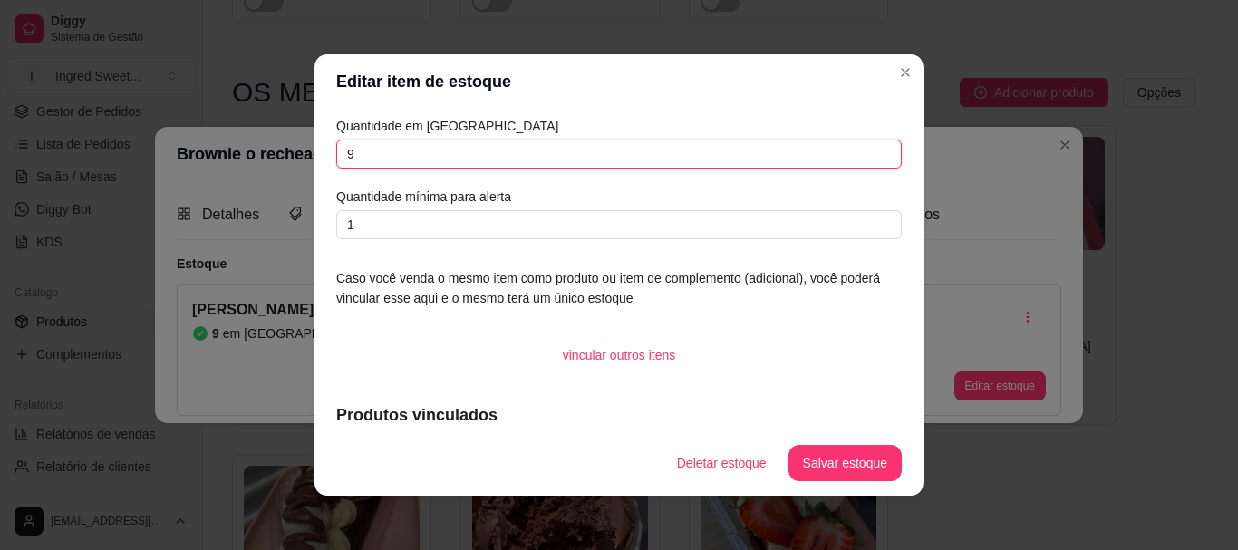
click at [363, 152] on input "9" at bounding box center [619, 154] width 566 height 29
type input "7"
click at [855, 453] on button "Salvar estoque" at bounding box center [845, 463] width 113 height 36
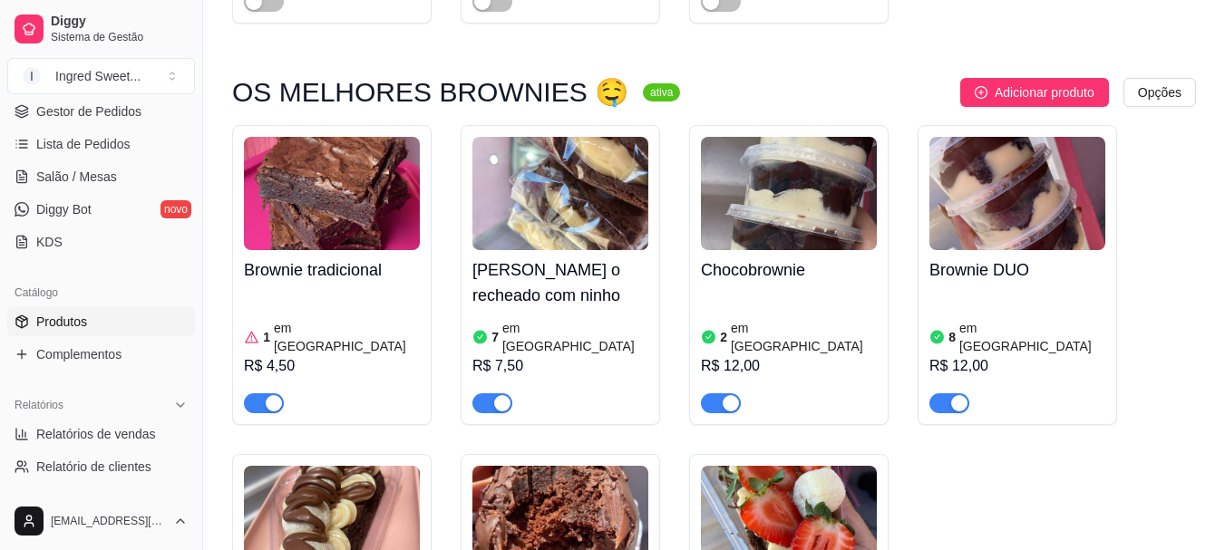
click at [1021, 319] on article "em [GEOGRAPHIC_DATA]" at bounding box center [1032, 337] width 146 height 36
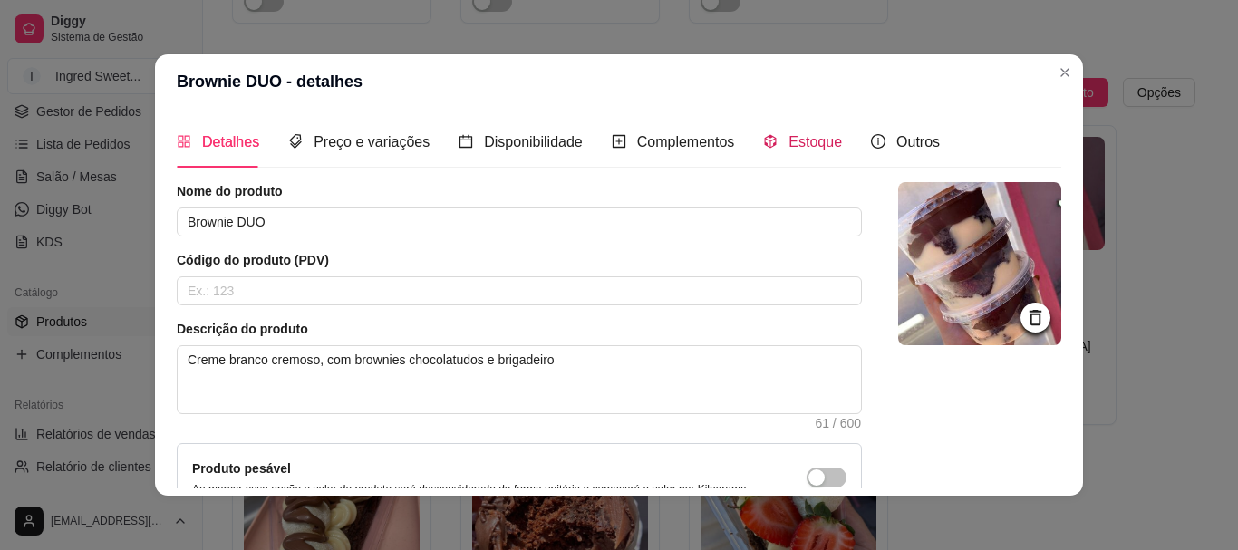
click at [773, 148] on div "Estoque" at bounding box center [802, 142] width 79 height 23
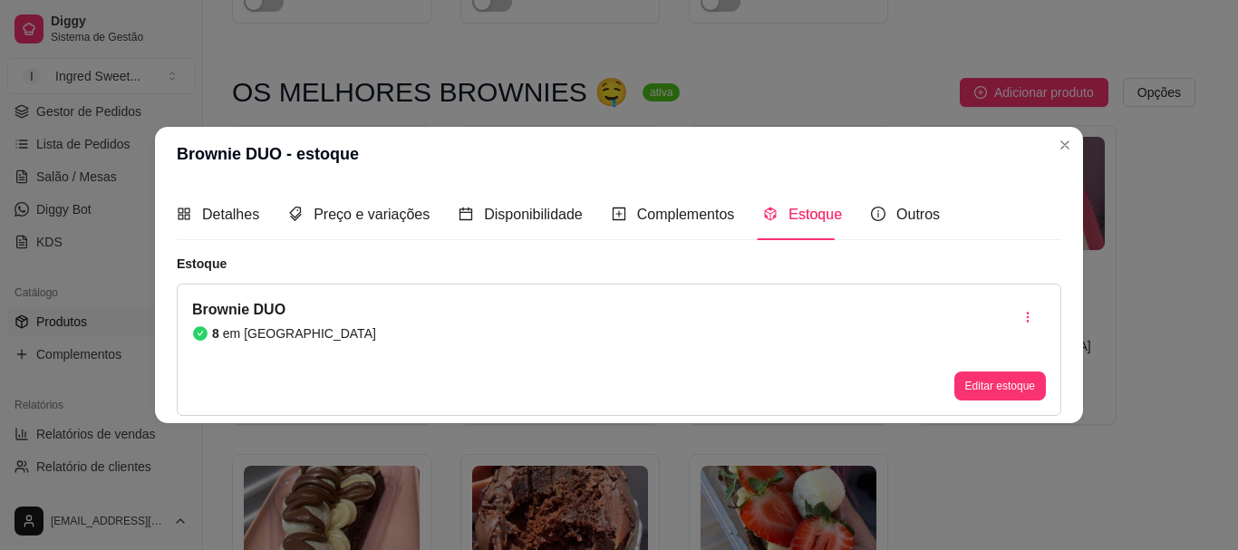
click at [964, 387] on button "Editar estoque" at bounding box center [1000, 386] width 92 height 29
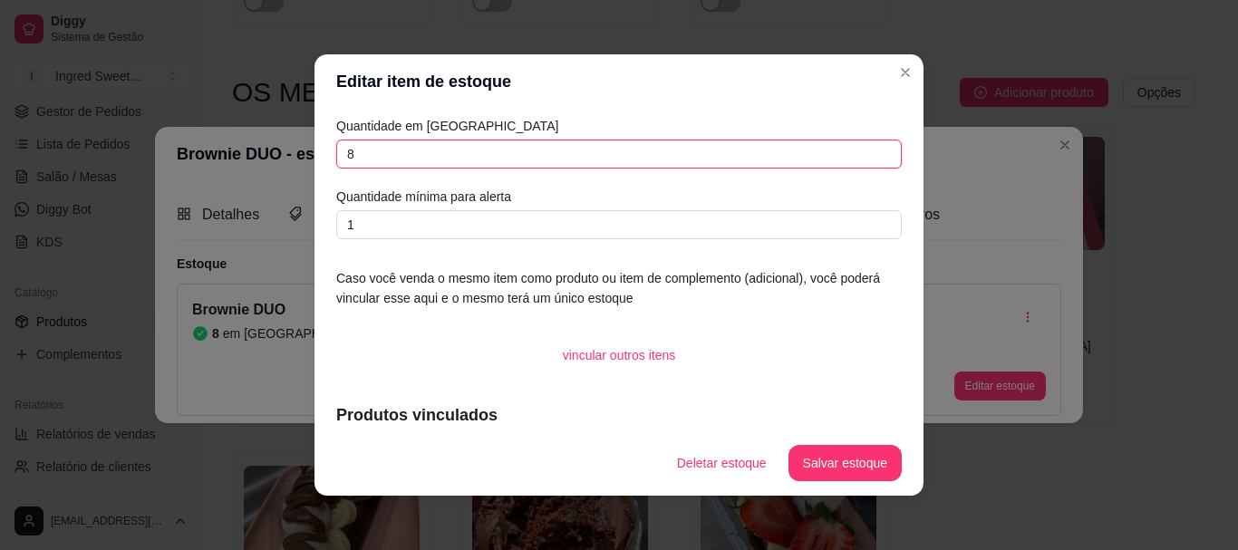
click at [414, 158] on input "8" at bounding box center [619, 154] width 566 height 29
type input "6"
click at [888, 470] on button "Salvar estoque" at bounding box center [845, 463] width 113 height 36
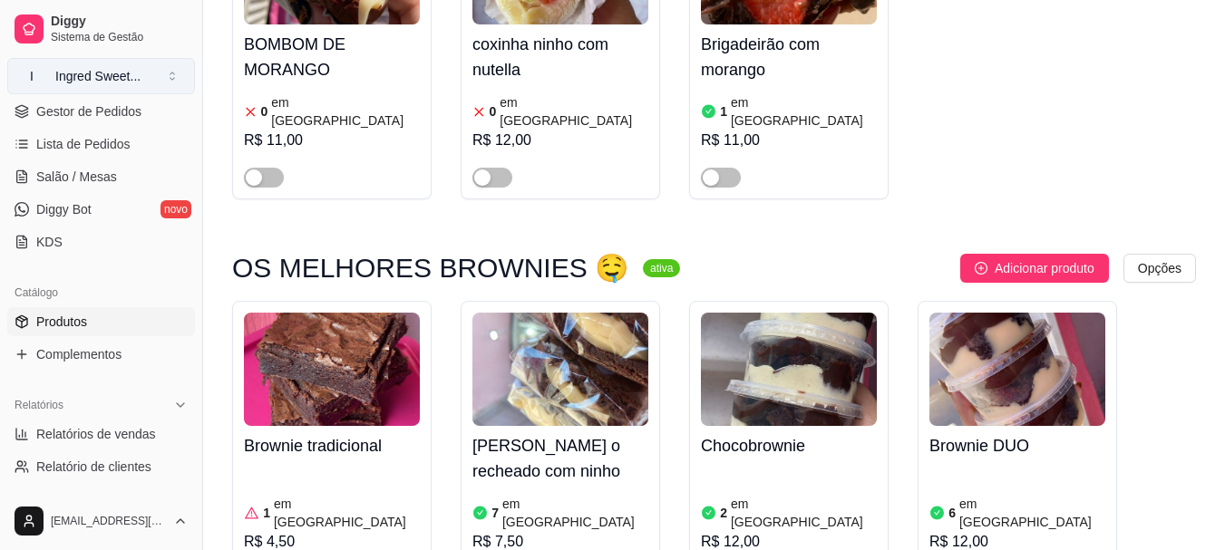
scroll to position [725, 0]
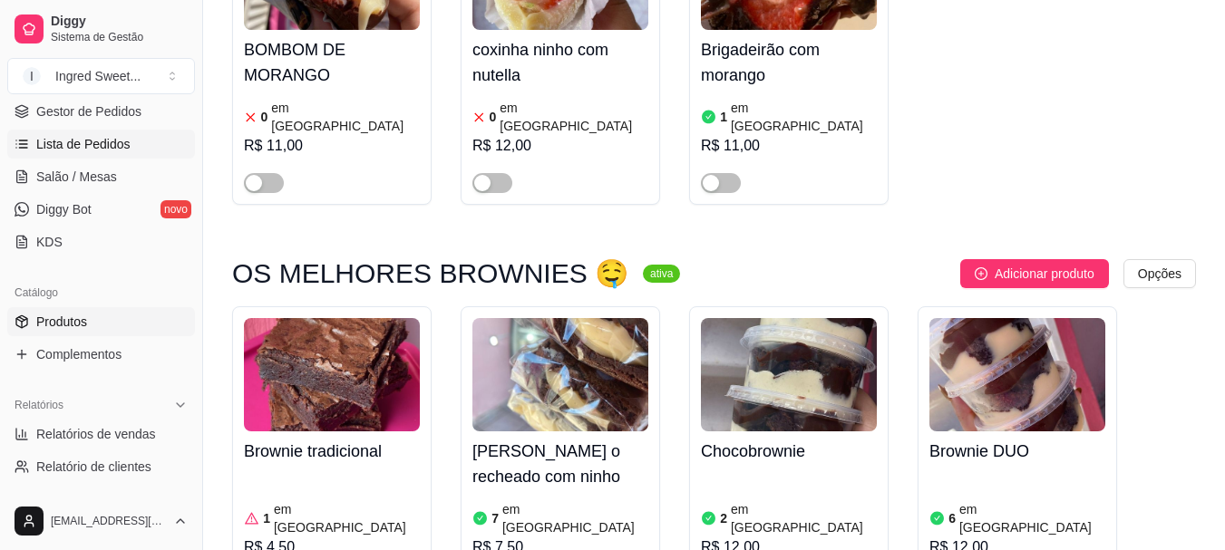
click at [115, 131] on link "Lista de Pedidos" at bounding box center [101, 144] width 188 height 29
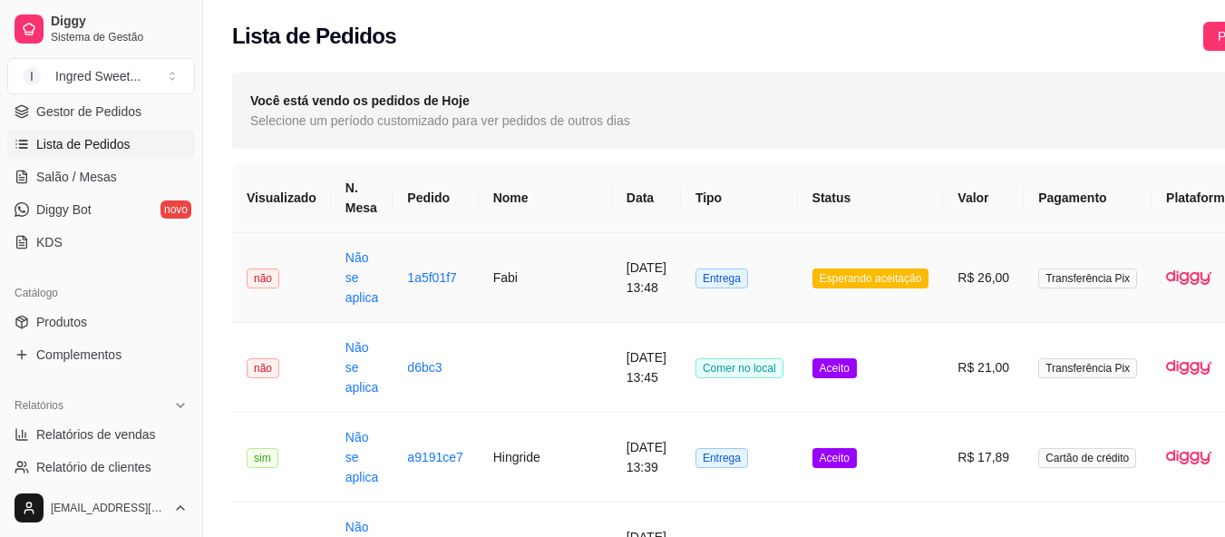
click at [695, 286] on span "Entrega" at bounding box center [721, 278] width 53 height 20
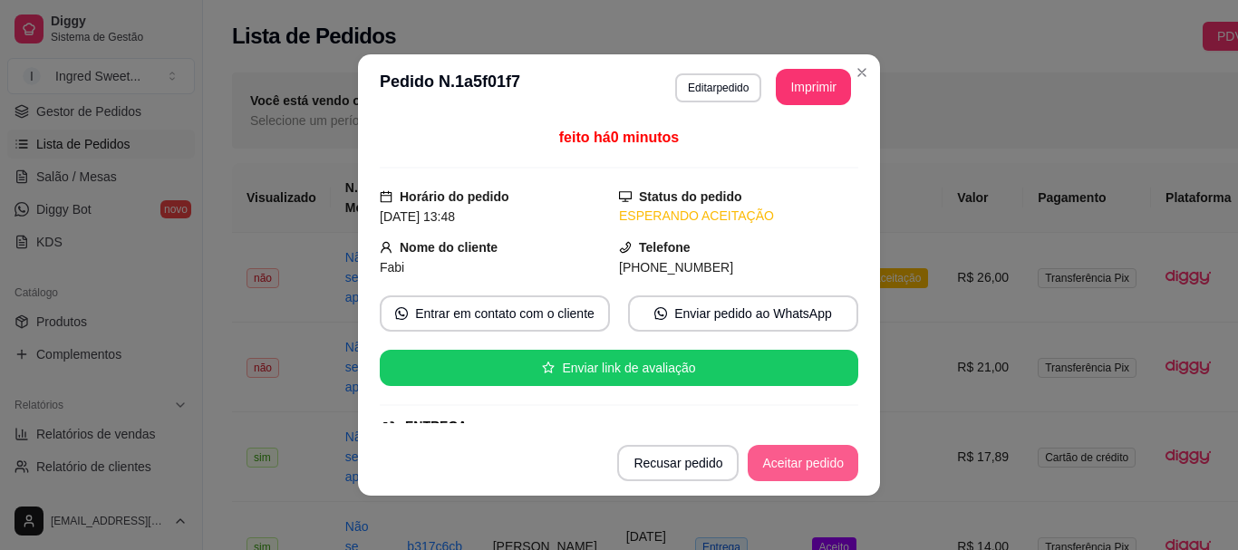
click at [789, 461] on button "Aceitar pedido" at bounding box center [803, 463] width 111 height 36
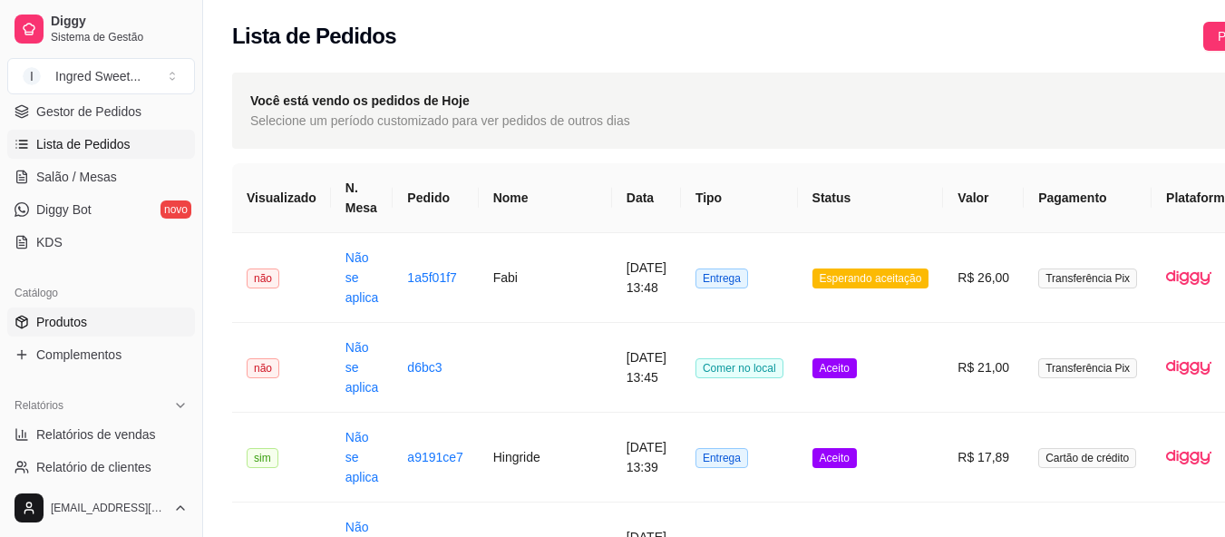
click at [31, 325] on link "Produtos" at bounding box center [101, 321] width 188 height 29
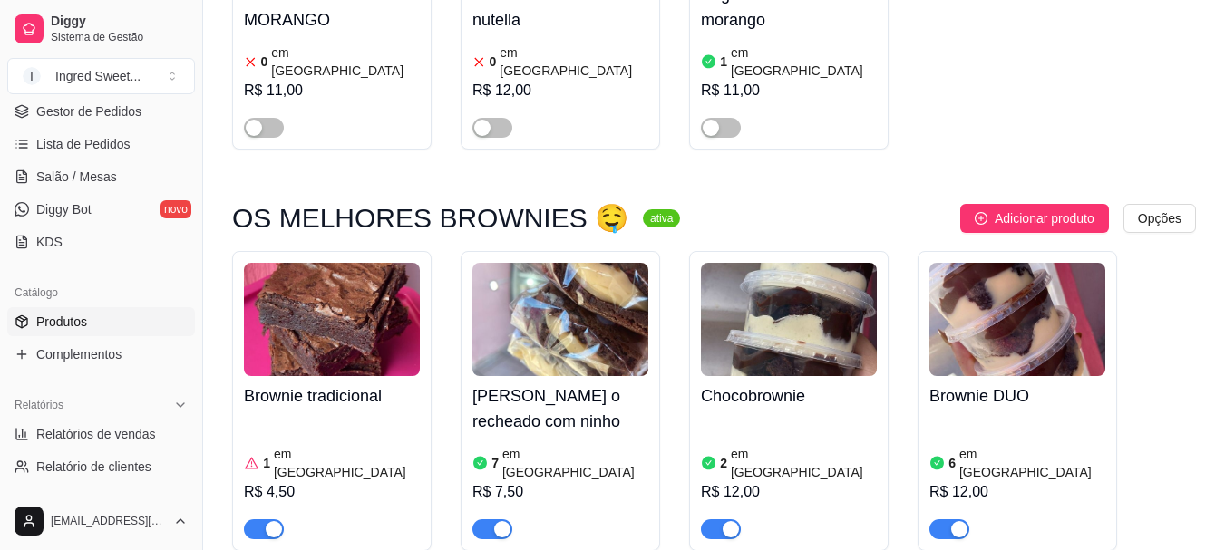
scroll to position [997, 0]
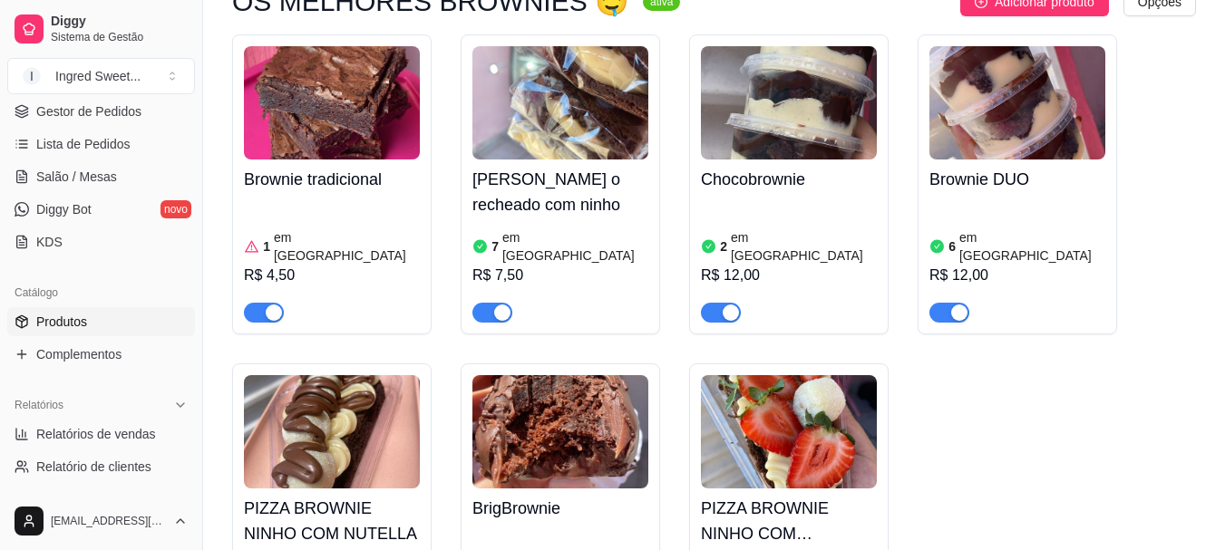
click at [266, 305] on div "button" at bounding box center [274, 313] width 16 height 16
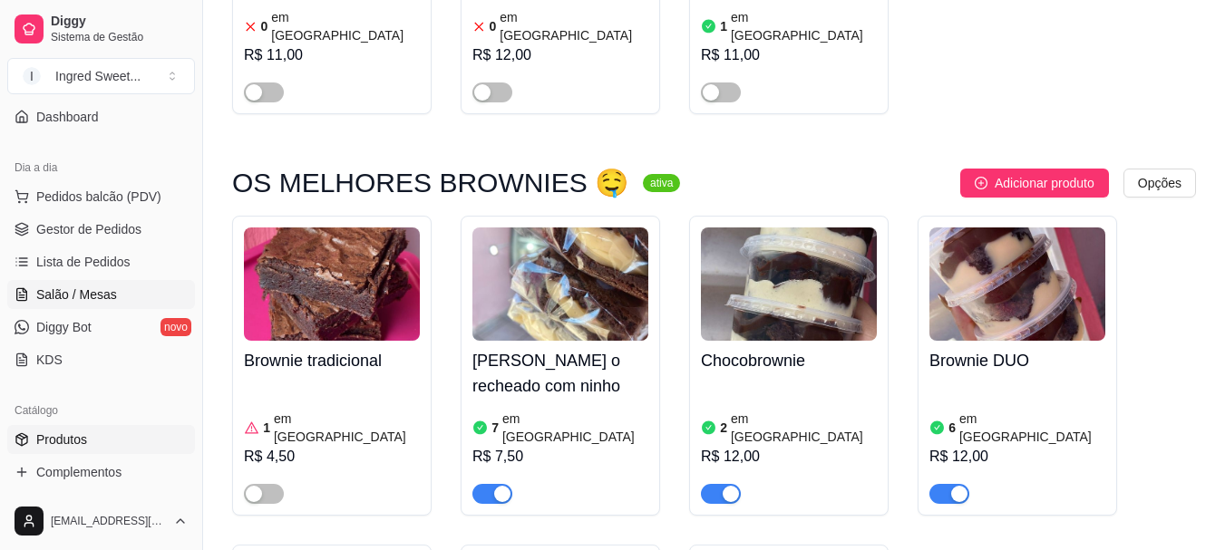
scroll to position [91, 0]
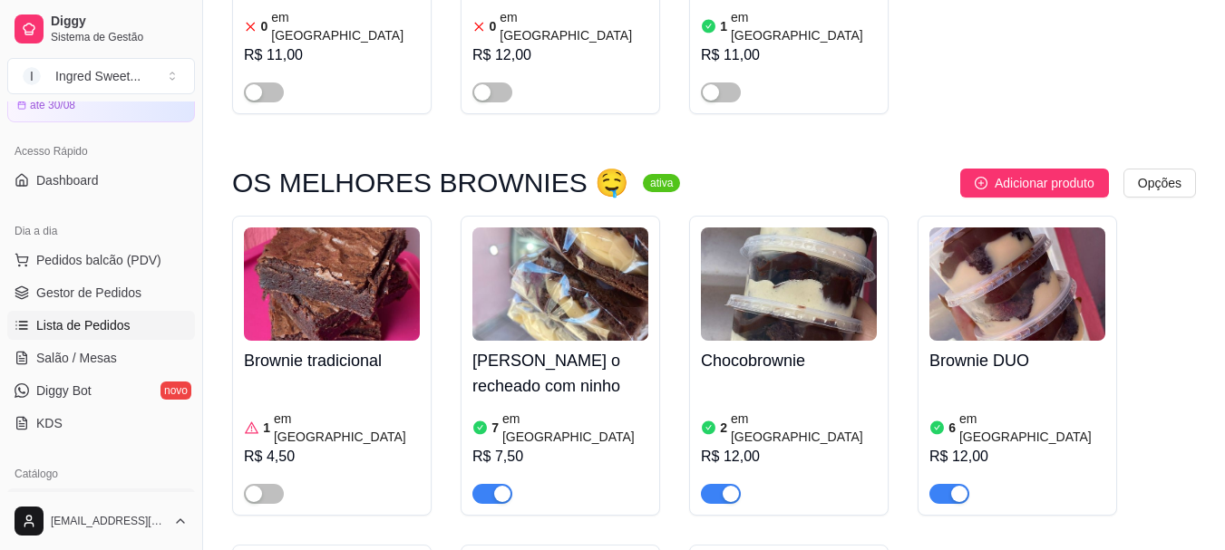
click at [90, 328] on span "Lista de Pedidos" at bounding box center [83, 325] width 94 height 18
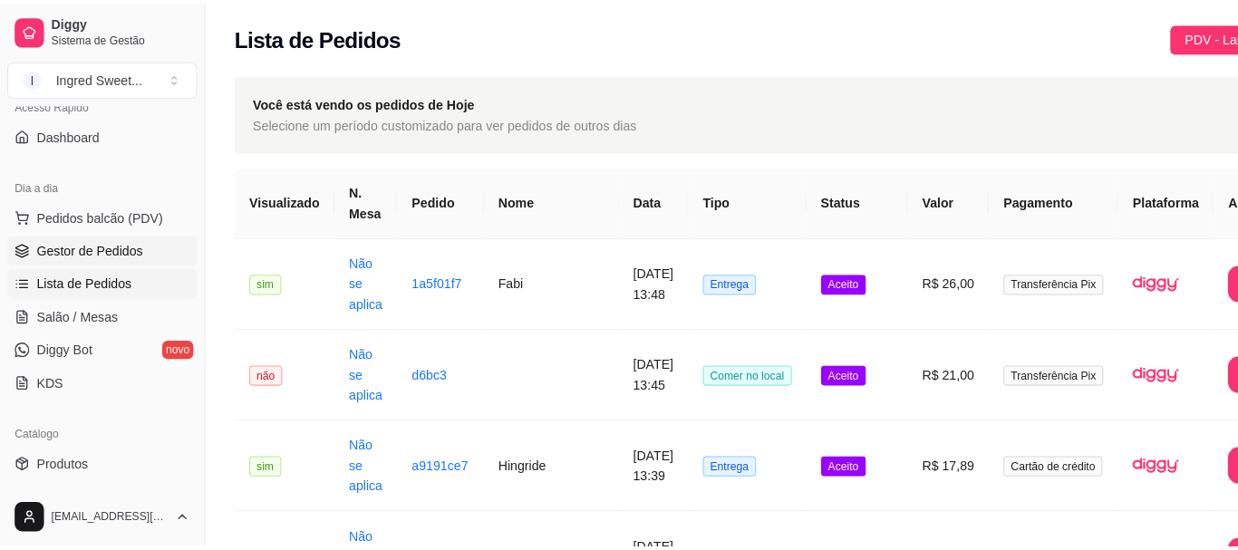
scroll to position [120, 0]
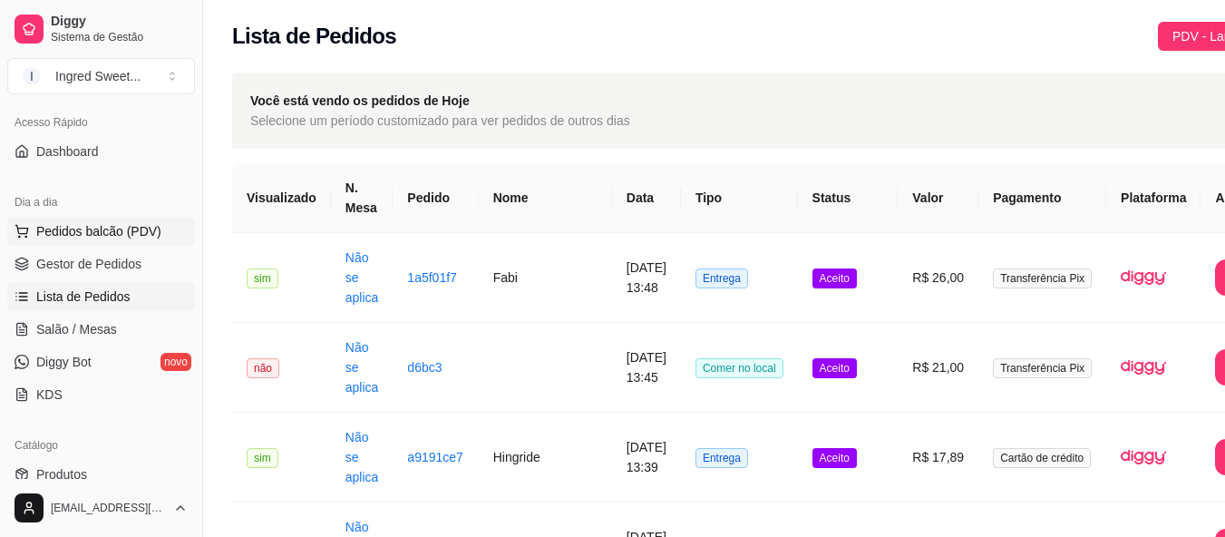
click at [117, 228] on span "Pedidos balcão (PDV)" at bounding box center [98, 231] width 125 height 18
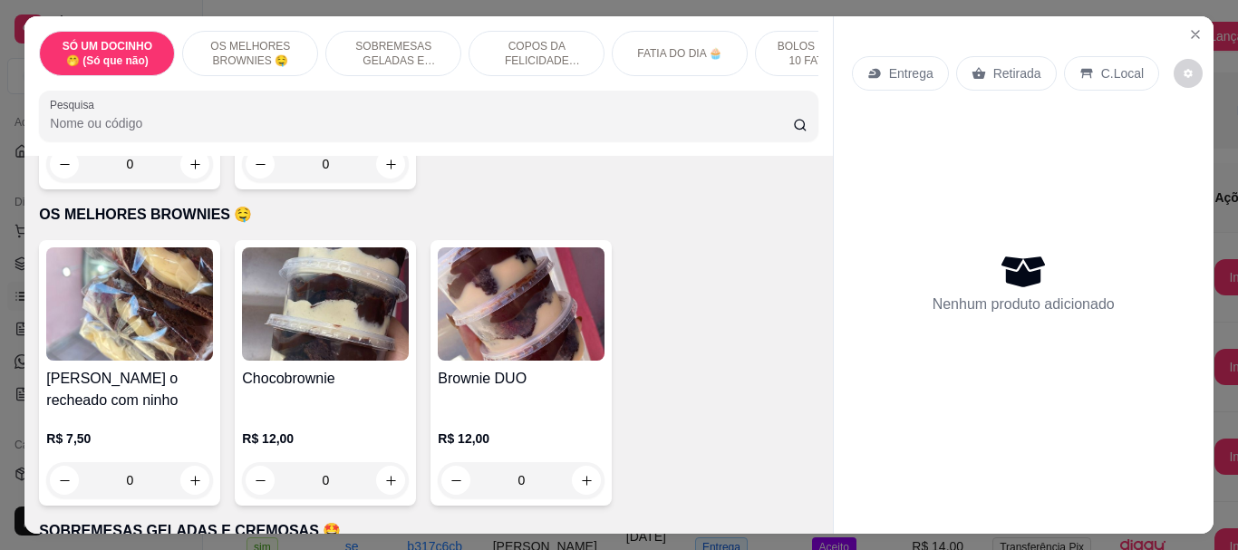
scroll to position [544, 0]
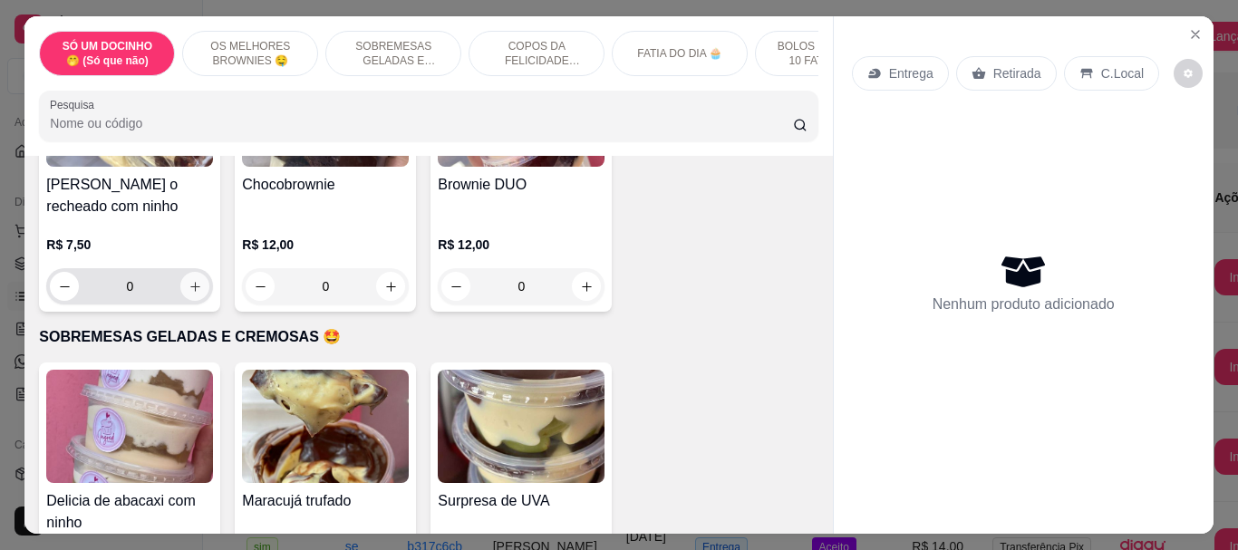
click at [195, 294] on icon "increase-product-quantity" at bounding box center [196, 287] width 14 height 14
click at [195, 299] on button "increase-product-quantity" at bounding box center [194, 286] width 29 height 29
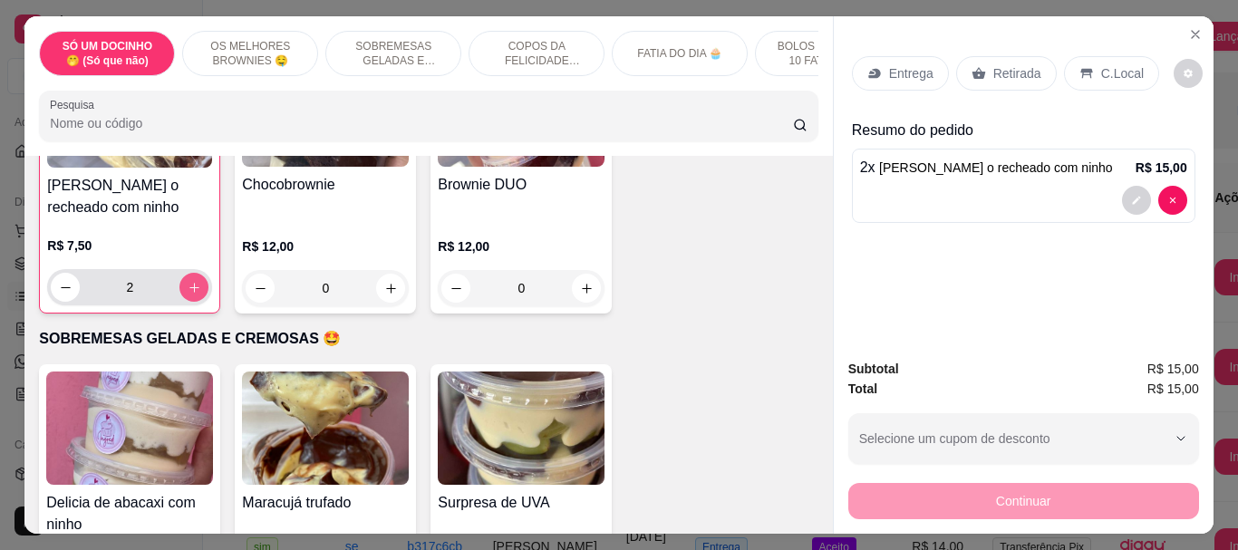
type input "2"
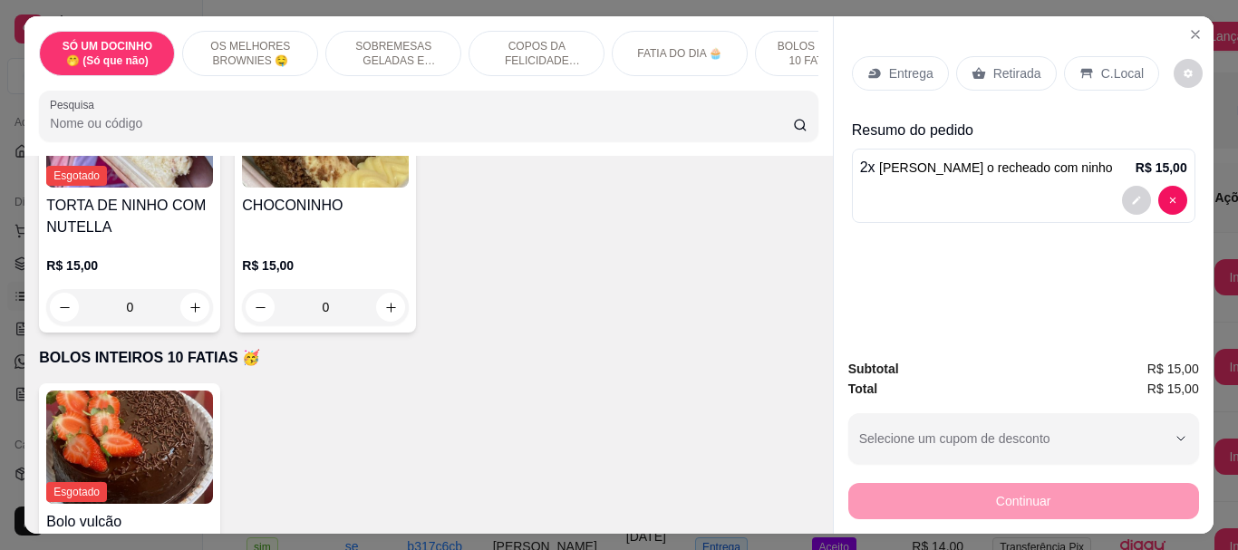
scroll to position [1451, 0]
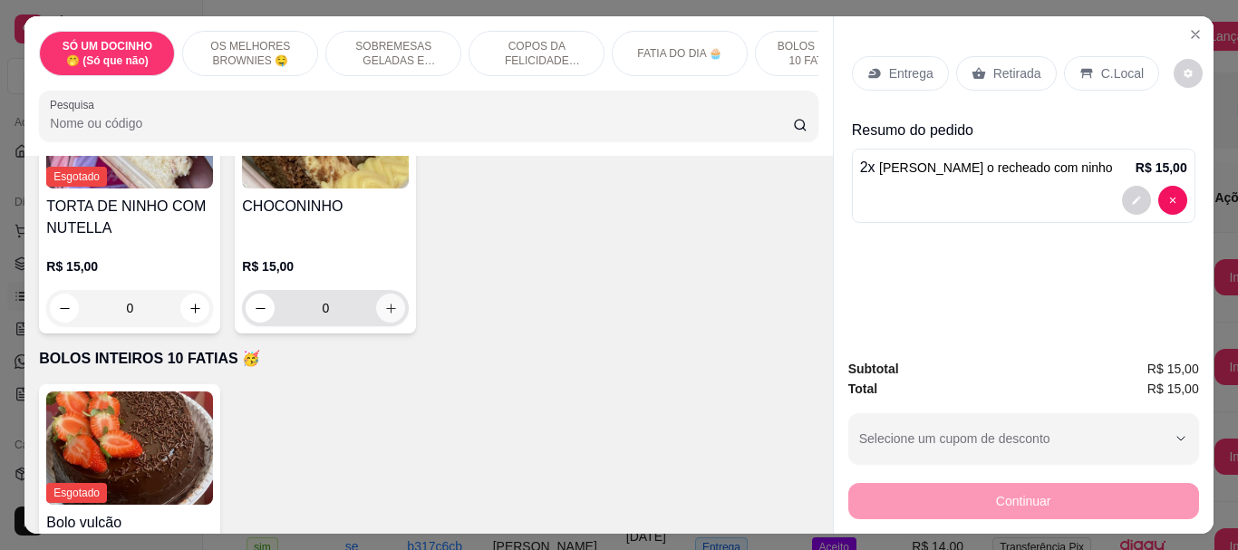
click at [384, 315] on icon "increase-product-quantity" at bounding box center [391, 309] width 14 height 14
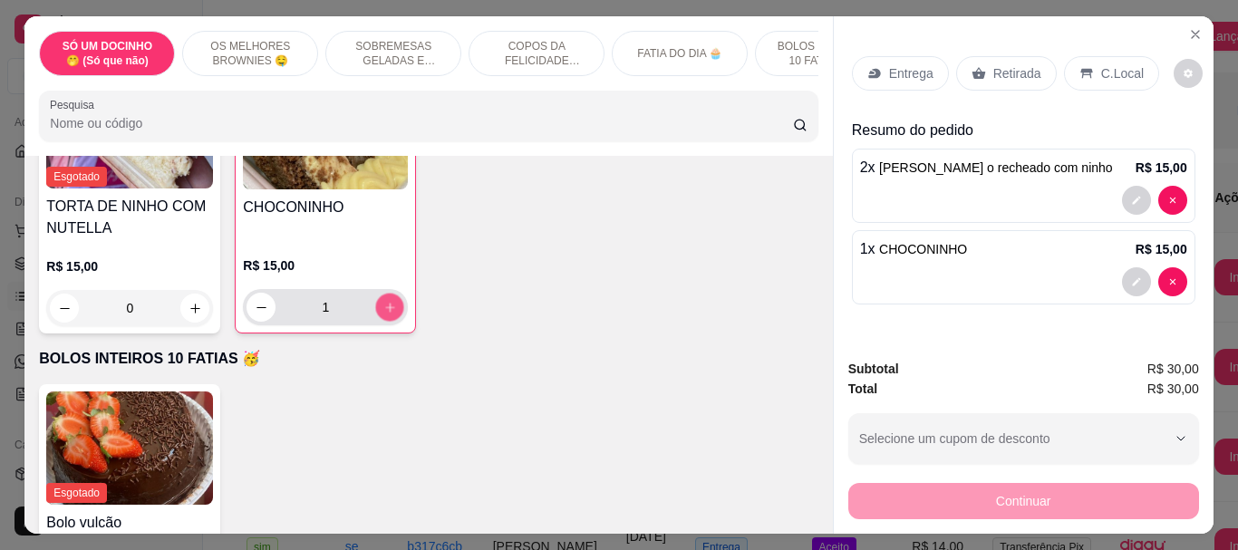
click at [383, 315] on icon "increase-product-quantity" at bounding box center [390, 308] width 14 height 14
type input "2"
click at [1106, 79] on div "C.Local" at bounding box center [1111, 73] width 95 height 34
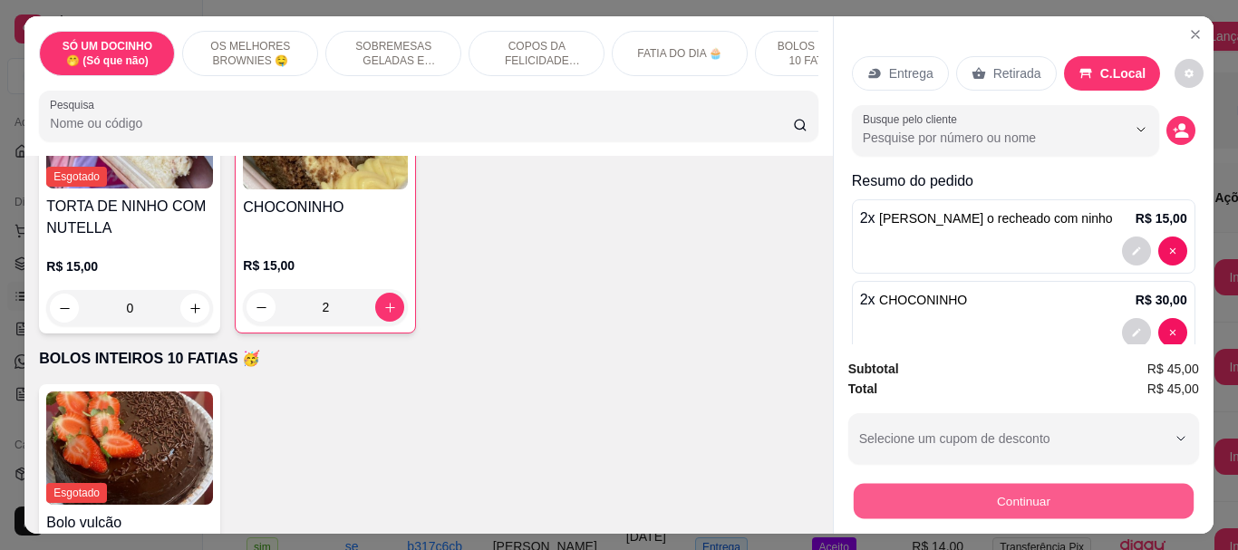
click at [1052, 483] on button "Continuar" at bounding box center [1023, 500] width 340 height 35
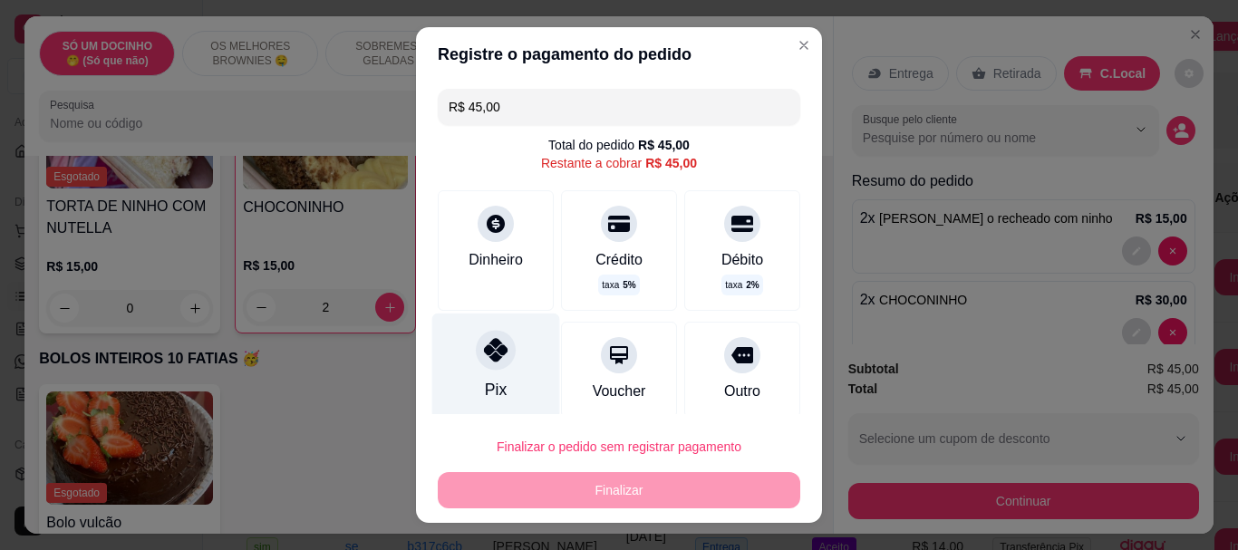
click at [495, 363] on div at bounding box center [496, 351] width 40 height 40
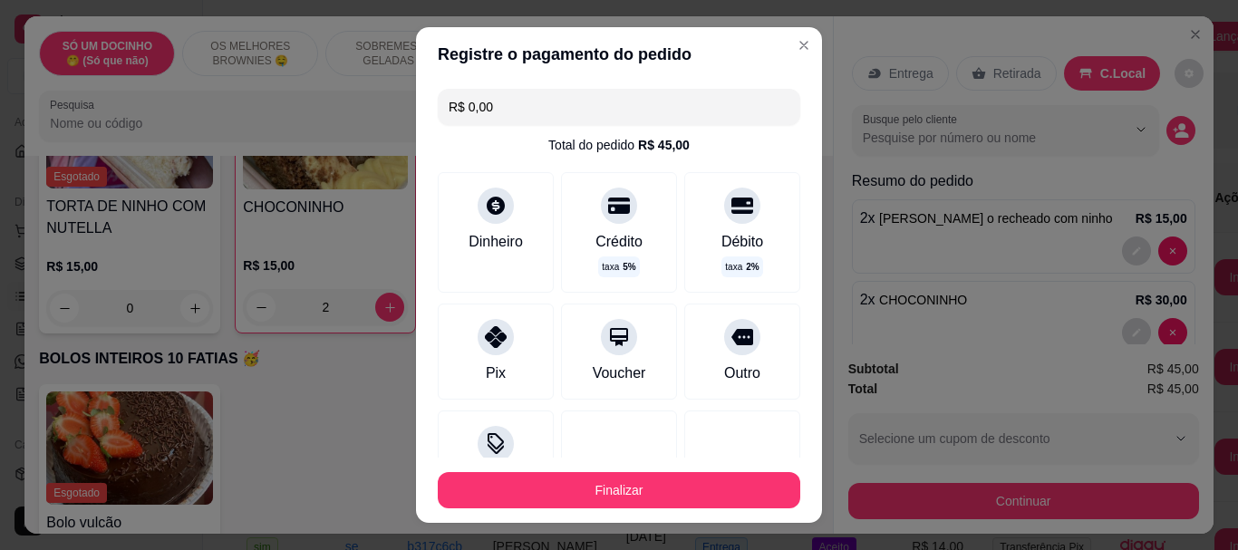
type input "R$ 0,00"
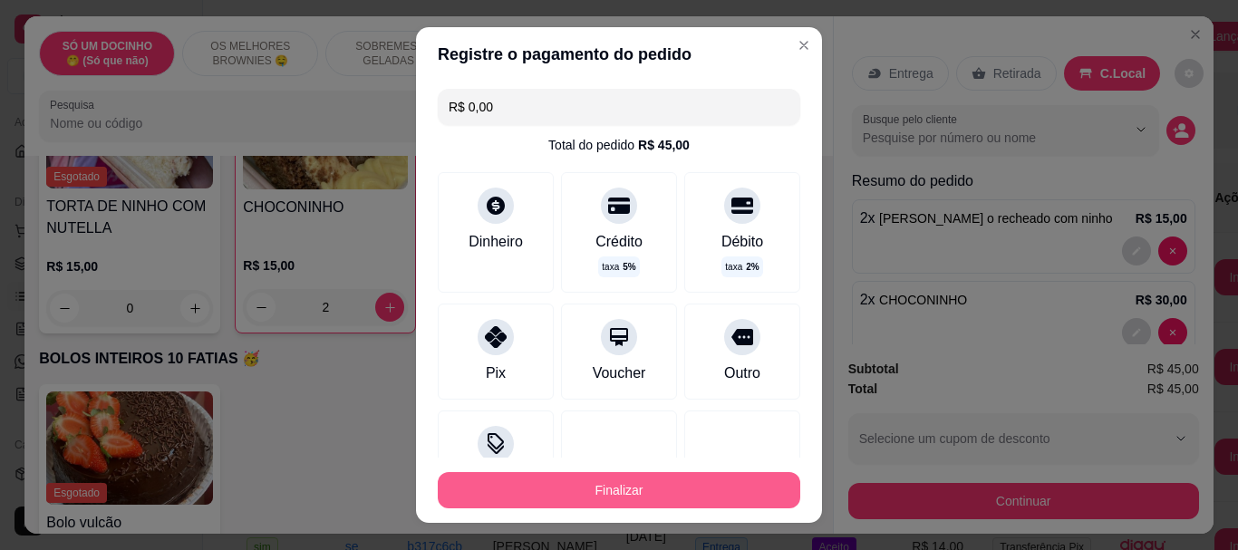
click at [581, 479] on button "Finalizar" at bounding box center [619, 490] width 363 height 36
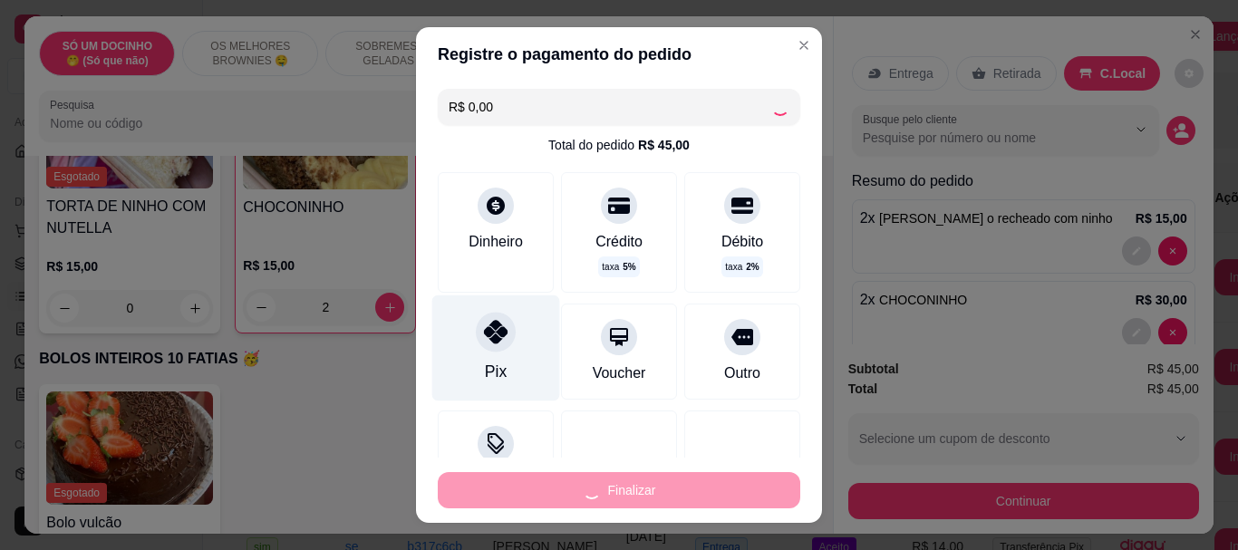
type input "0"
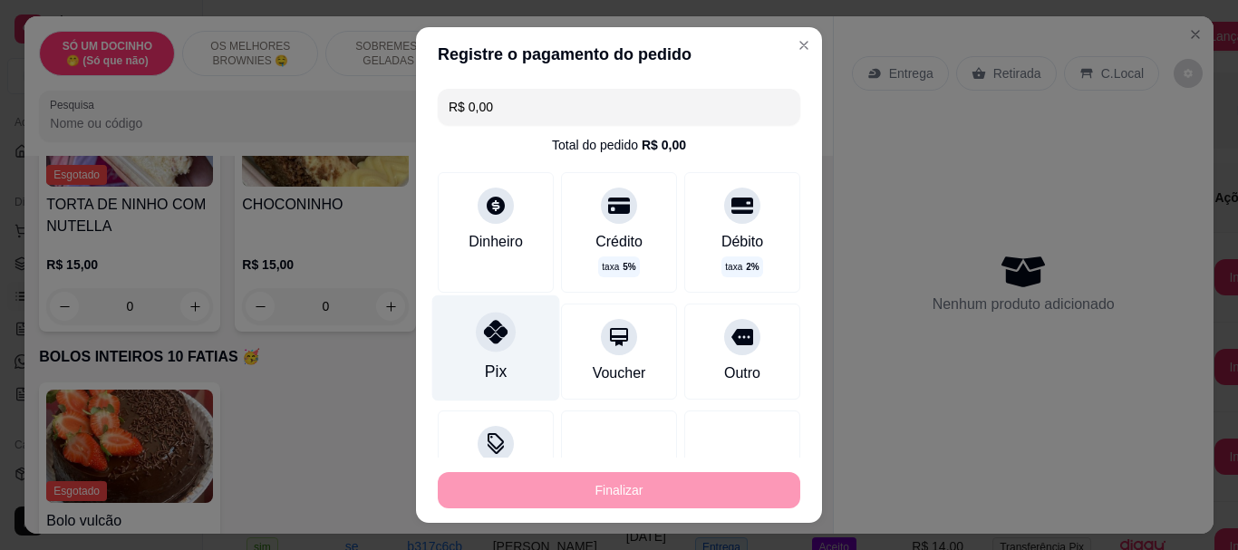
type input "-R$ 45,00"
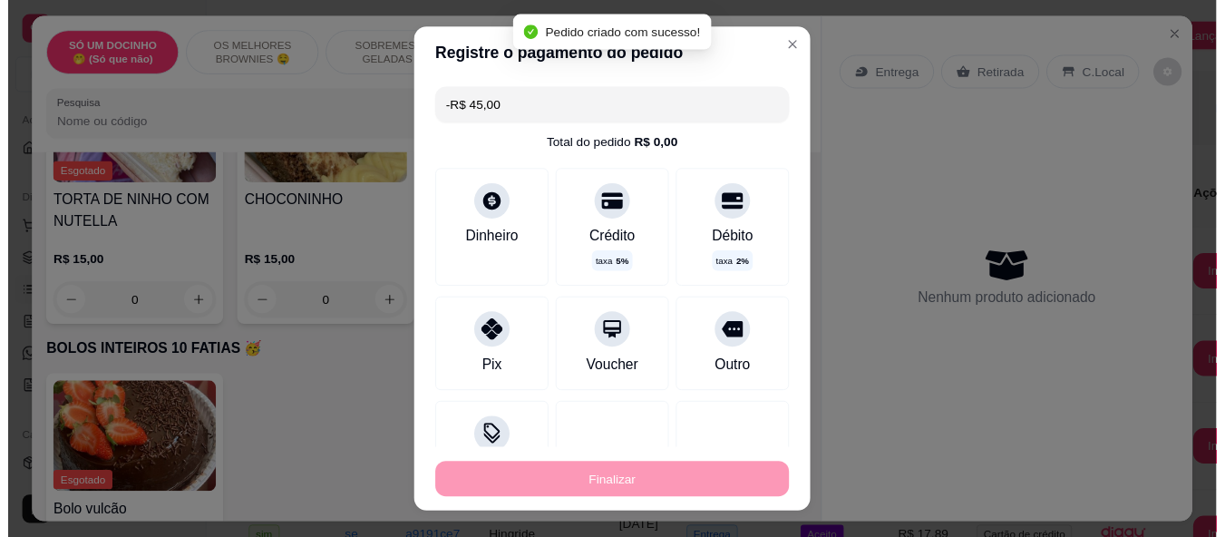
scroll to position [1449, 0]
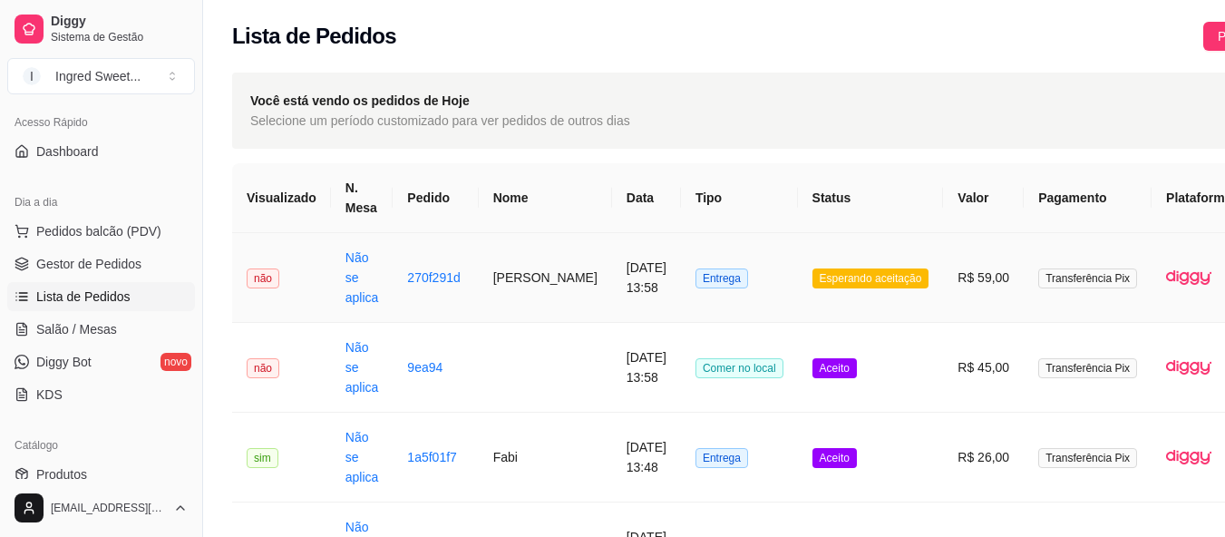
click at [869, 303] on td "Esperando aceitação" at bounding box center [871, 278] width 146 height 90
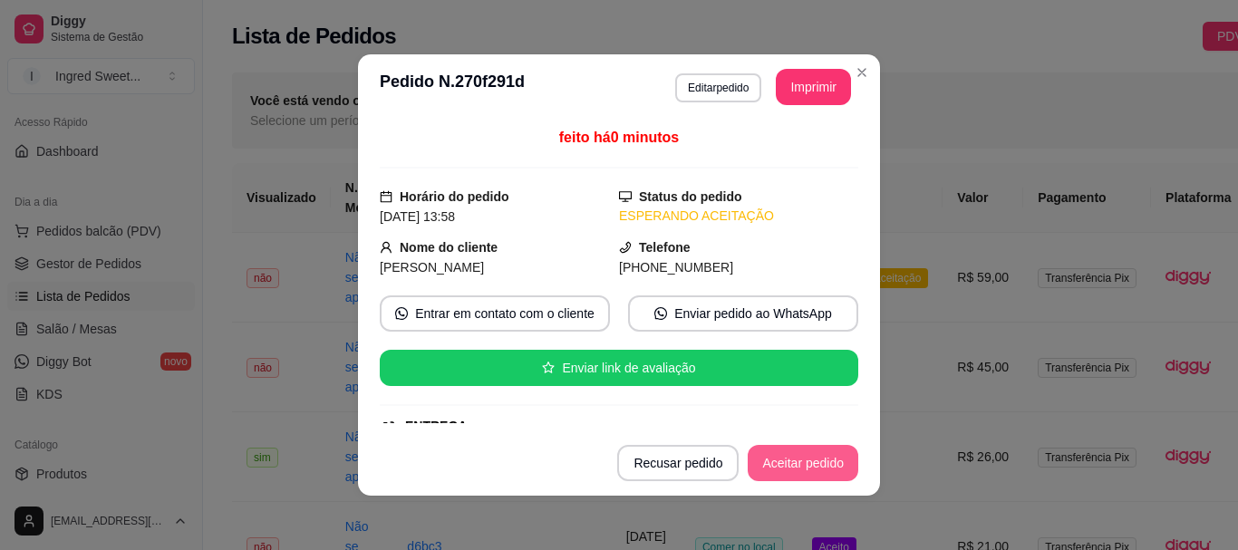
click at [837, 458] on button "Aceitar pedido" at bounding box center [803, 463] width 111 height 36
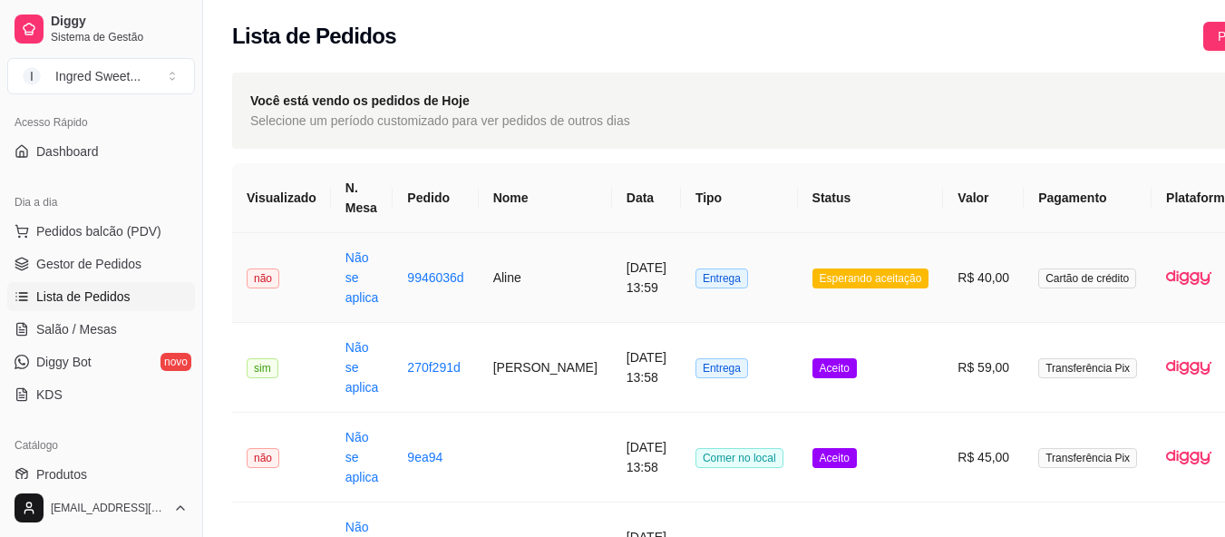
click at [863, 279] on span "Esperando aceitação" at bounding box center [870, 278] width 117 height 20
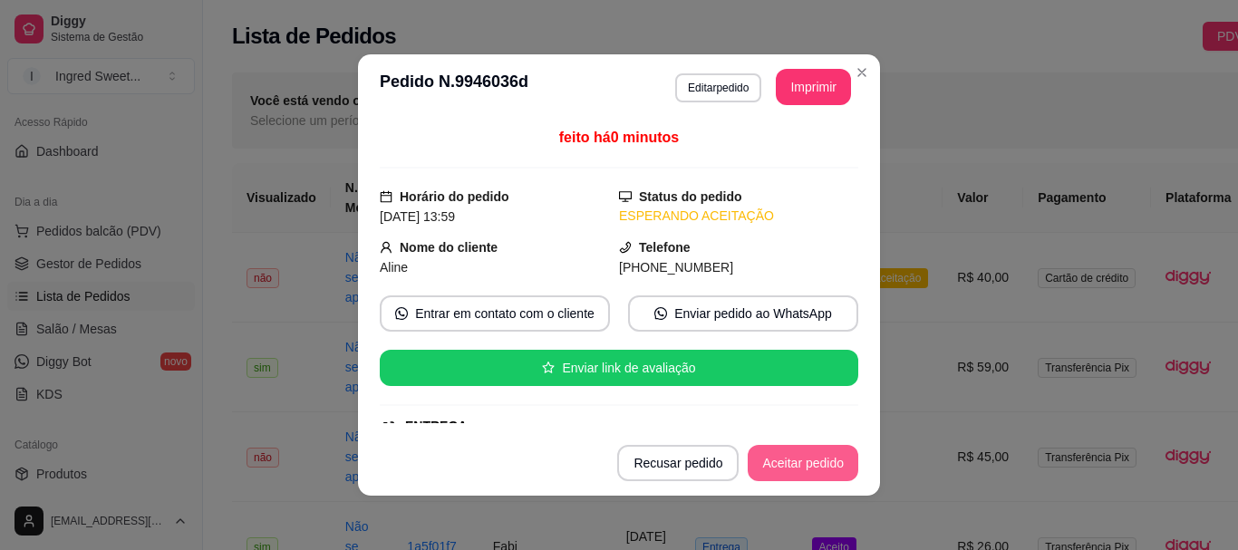
click at [803, 466] on button "Aceitar pedido" at bounding box center [803, 463] width 111 height 36
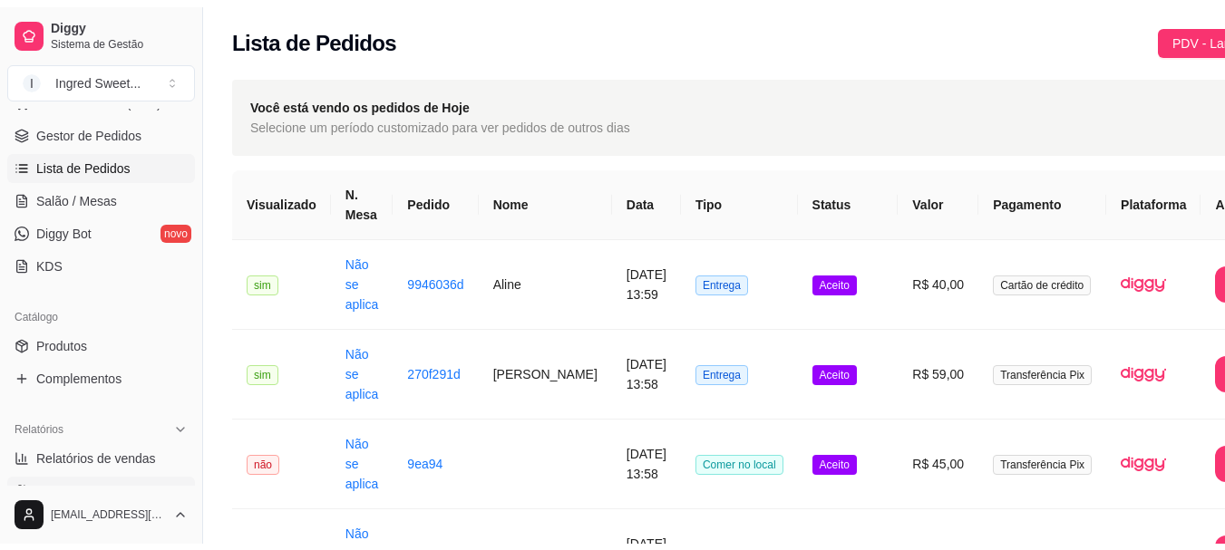
scroll to position [392, 0]
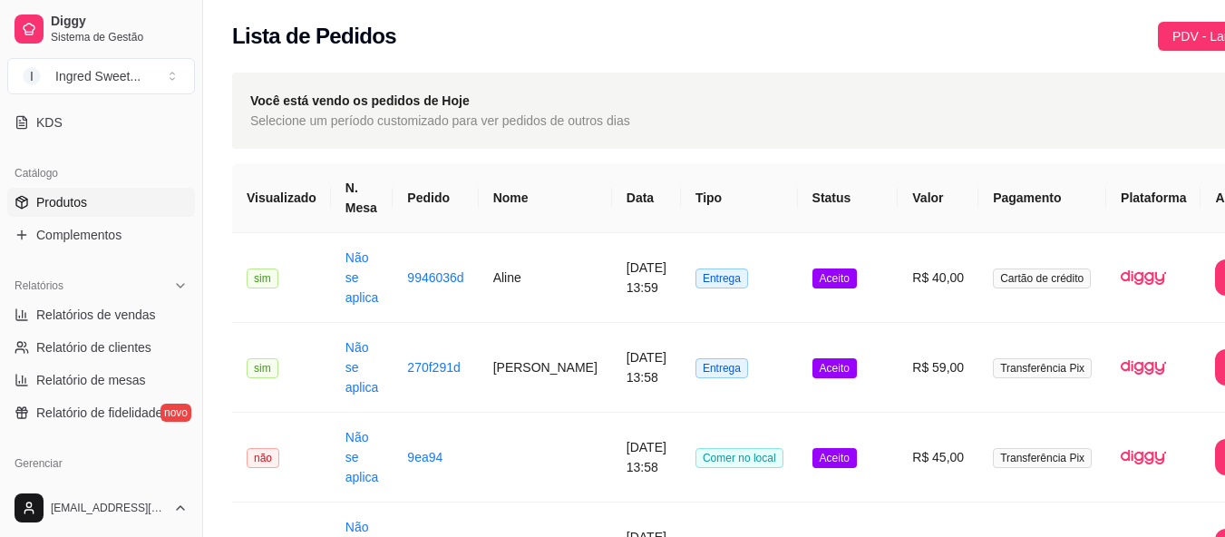
click at [78, 188] on link "Produtos" at bounding box center [101, 202] width 188 height 29
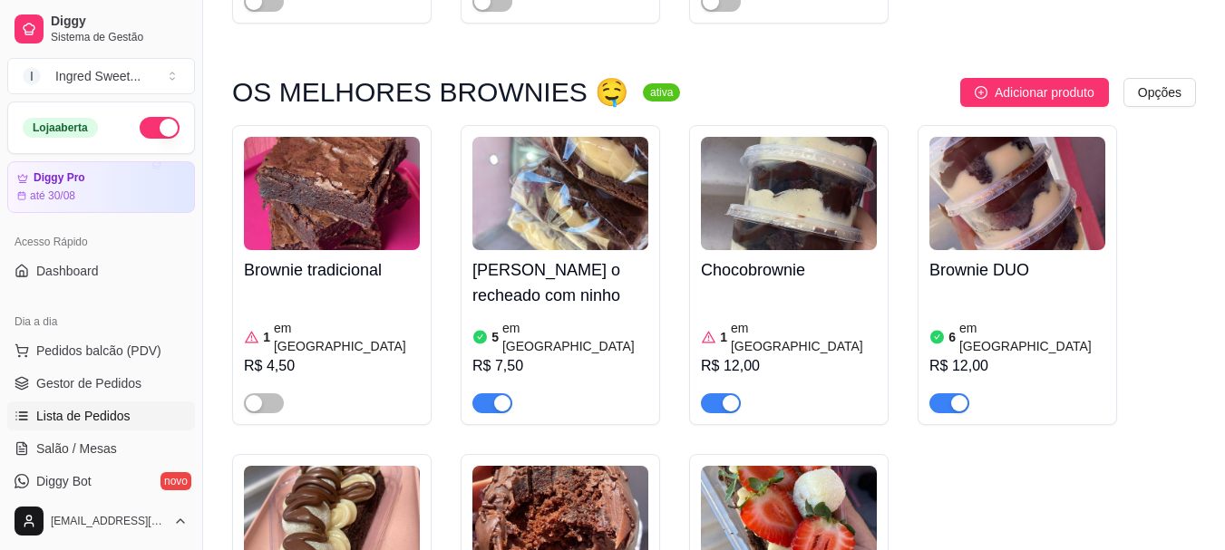
click at [77, 402] on link "Lista de Pedidos" at bounding box center [101, 416] width 188 height 29
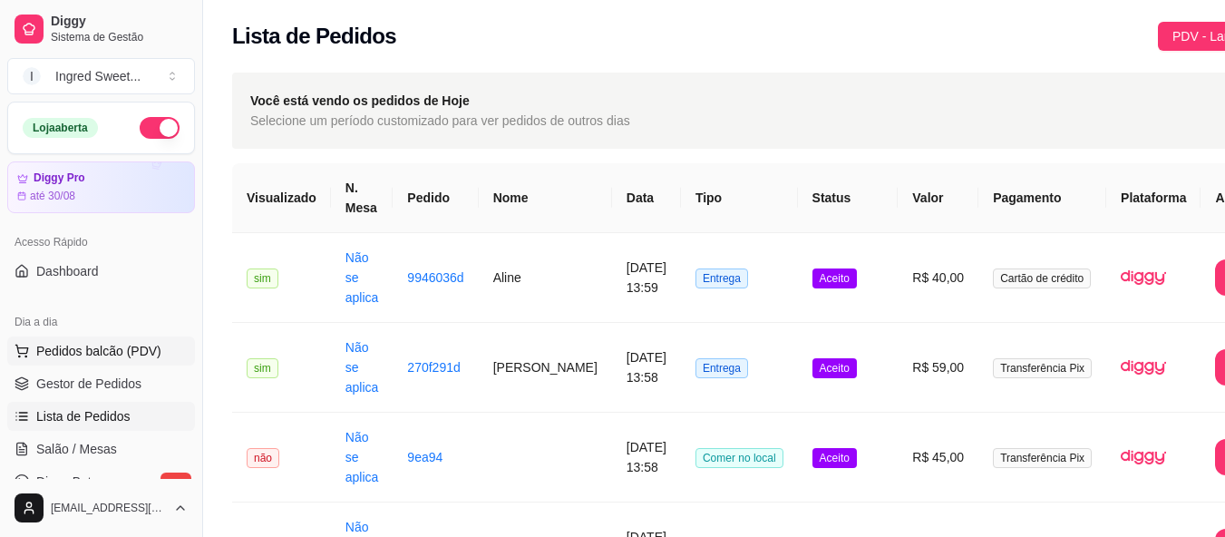
click at [115, 359] on span "Pedidos balcão (PDV)" at bounding box center [98, 351] width 125 height 18
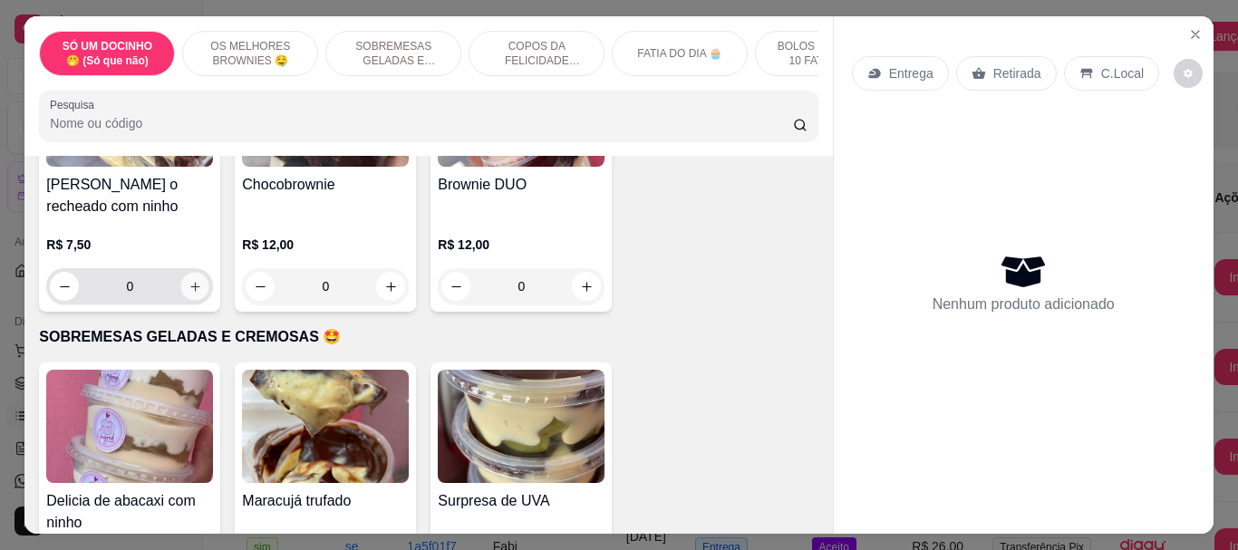
click at [192, 294] on icon "increase-product-quantity" at bounding box center [196, 287] width 14 height 14
type input "1"
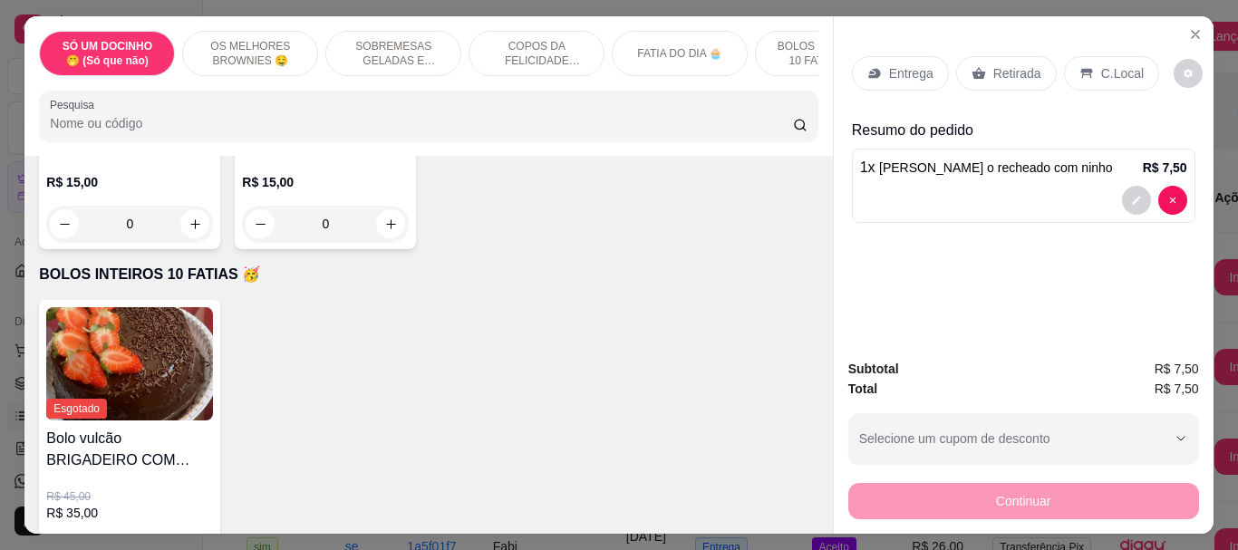
scroll to position [1451, 0]
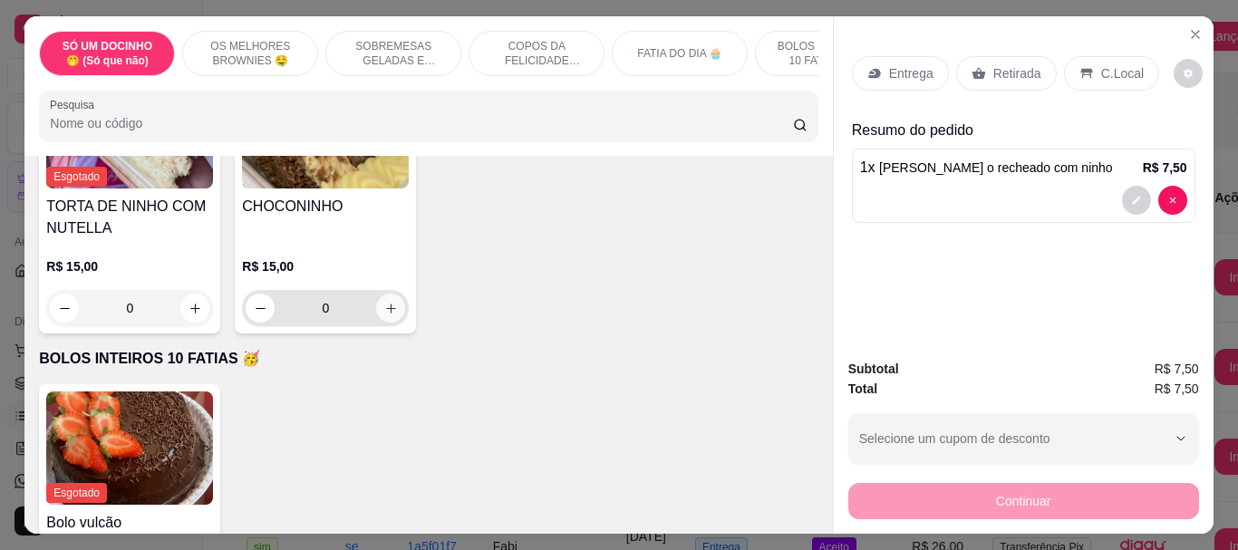
click at [384, 311] on icon "increase-product-quantity" at bounding box center [391, 309] width 14 height 14
type input "1"
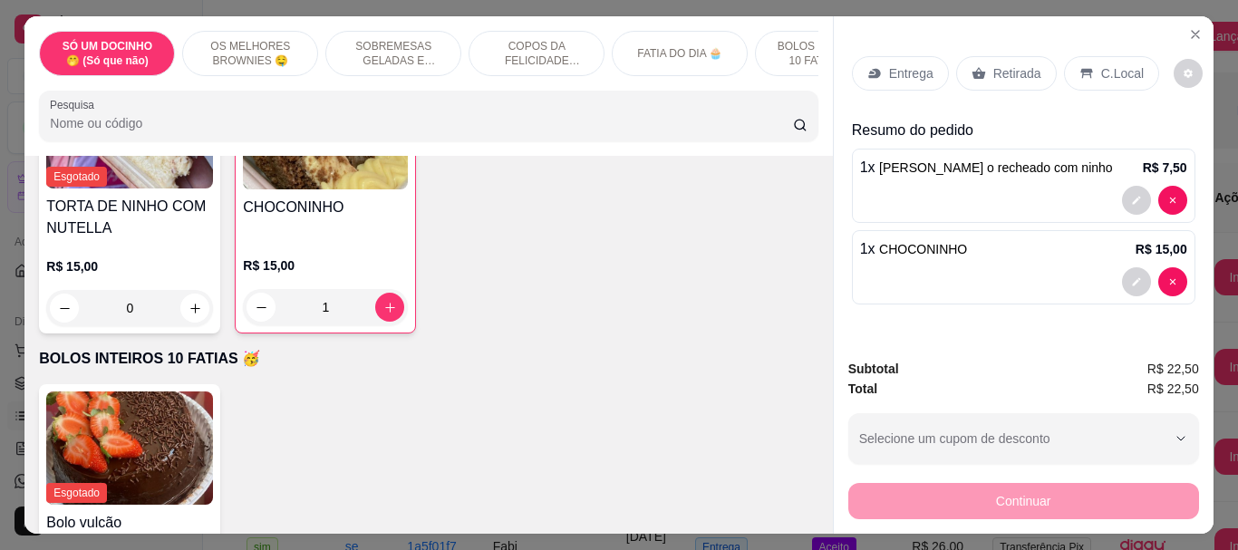
click at [1128, 80] on div "C.Local" at bounding box center [1111, 73] width 95 height 34
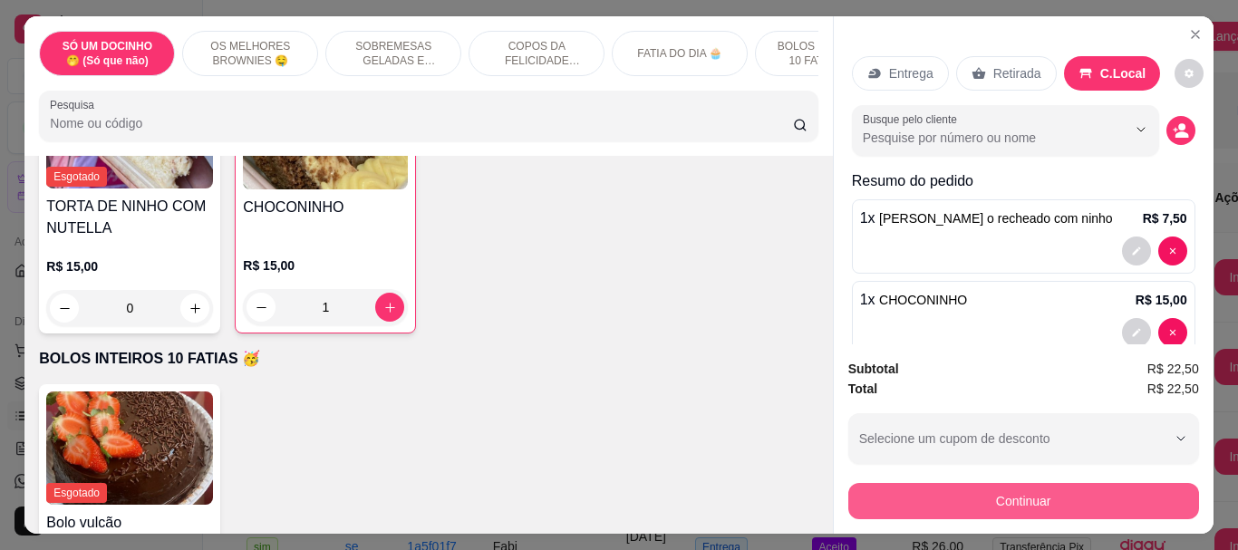
click at [1041, 497] on button "Continuar" at bounding box center [1023, 501] width 351 height 36
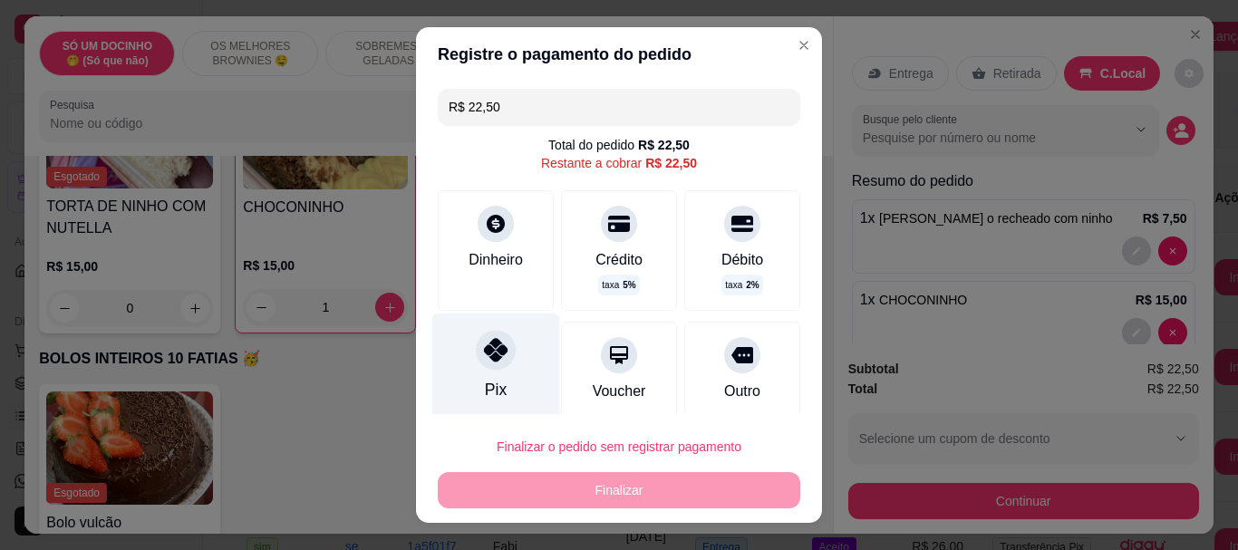
click at [459, 361] on div "Pix" at bounding box center [496, 367] width 128 height 106
type input "R$ 0,00"
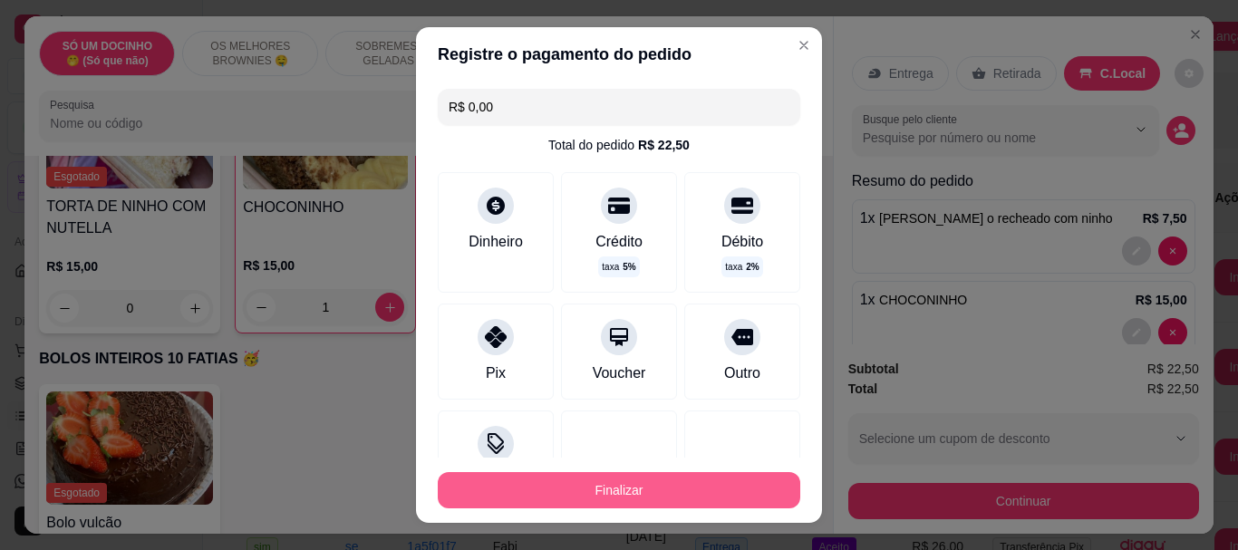
click at [532, 481] on button "Finalizar" at bounding box center [619, 490] width 363 height 36
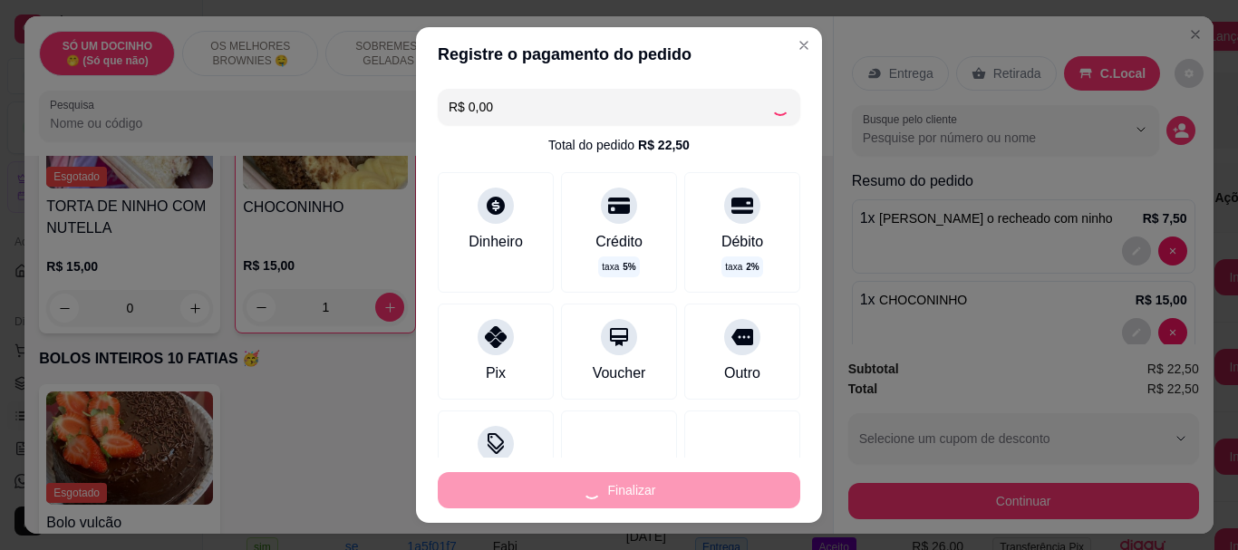
type input "0"
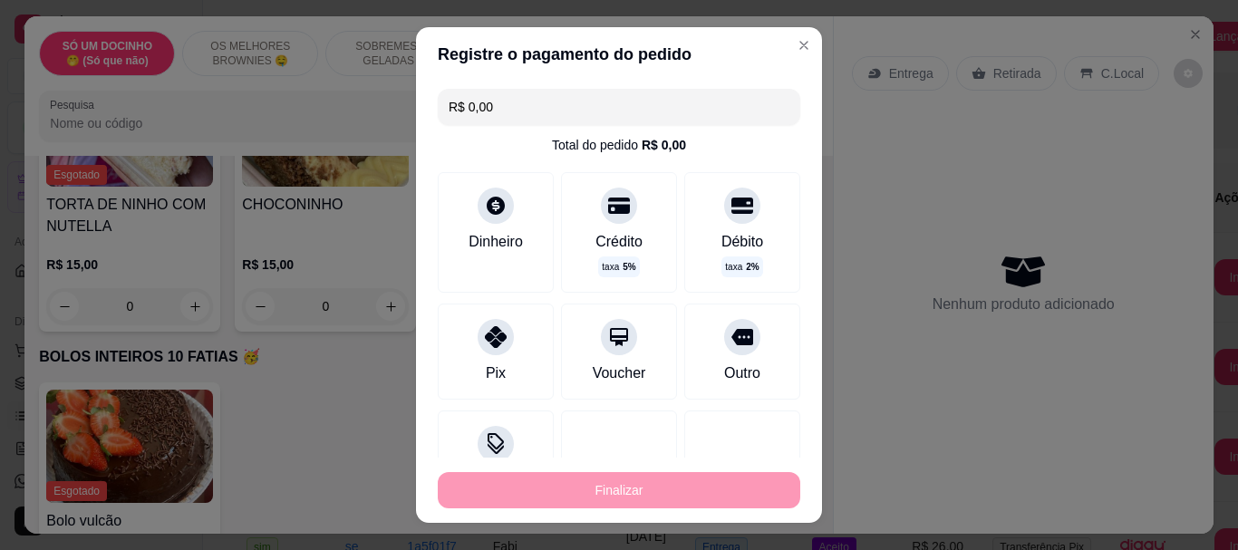
type input "-R$ 22,50"
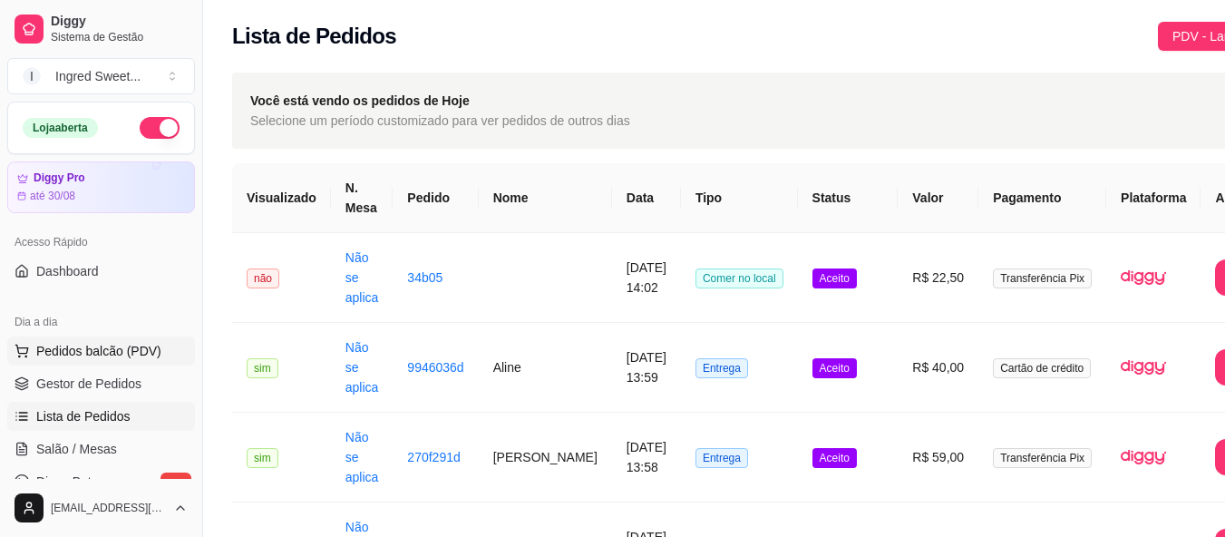
click at [82, 340] on button "Pedidos balcão (PDV)" at bounding box center [101, 350] width 188 height 29
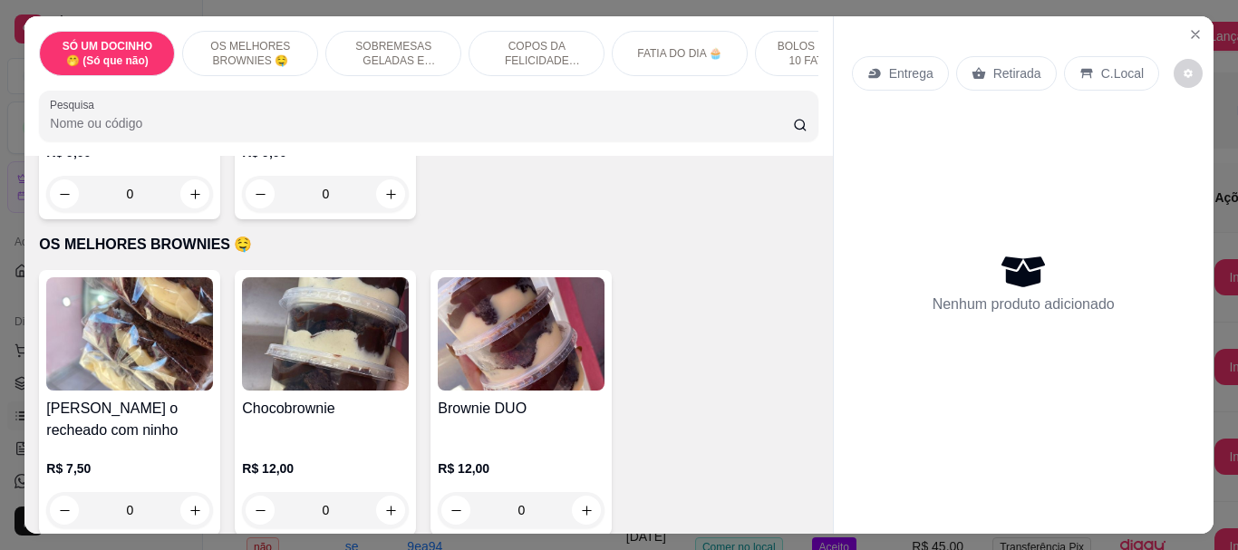
scroll to position [363, 0]
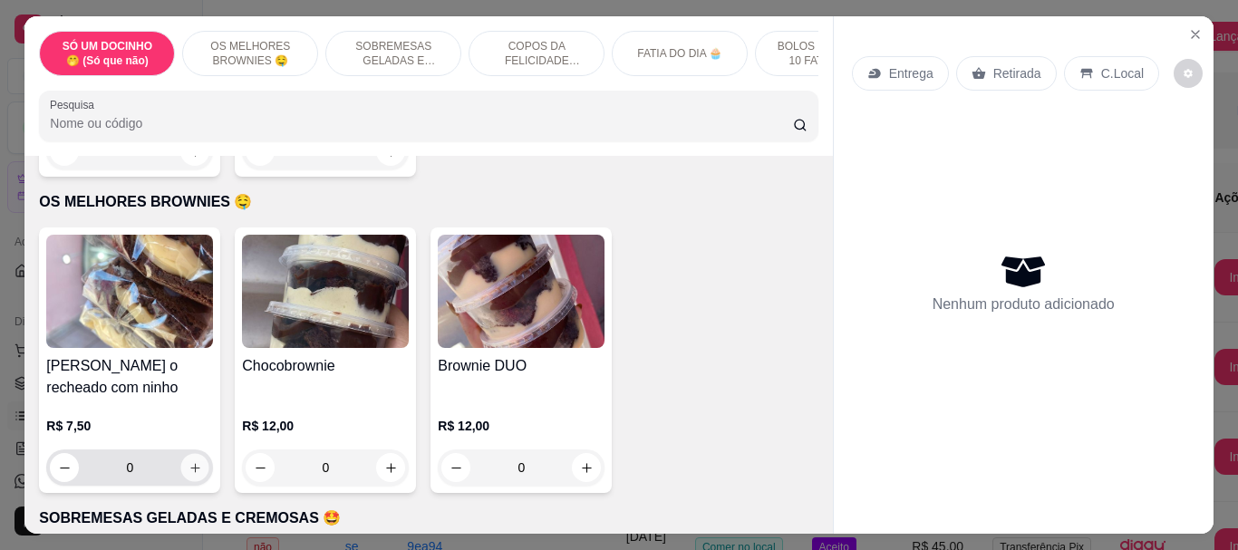
click at [189, 468] on icon "increase-product-quantity" at bounding box center [196, 468] width 14 height 14
type input "1"
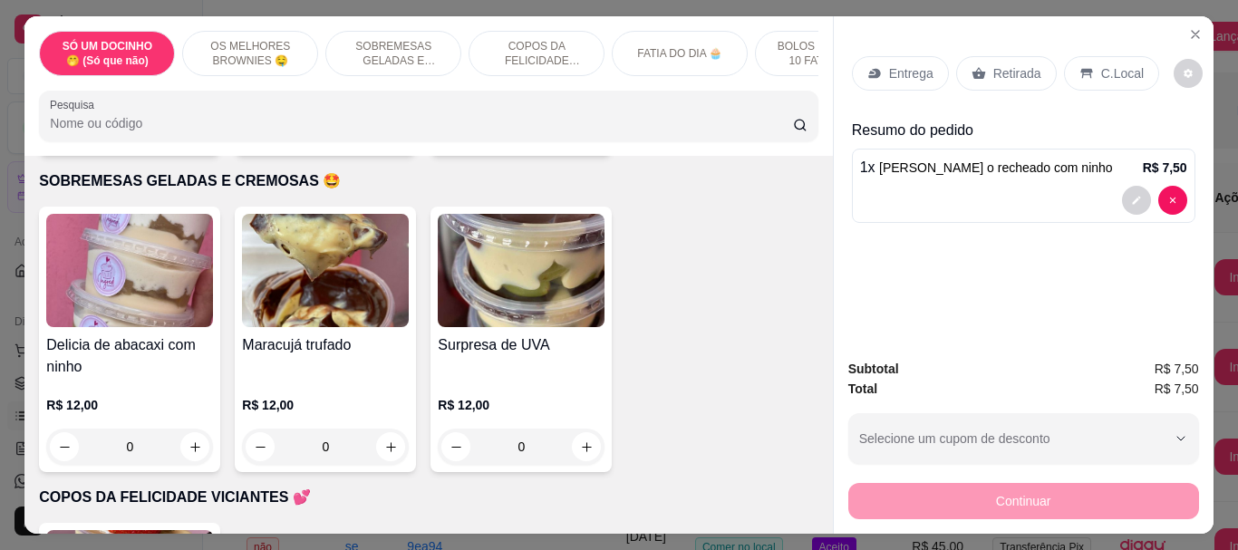
scroll to position [725, 0]
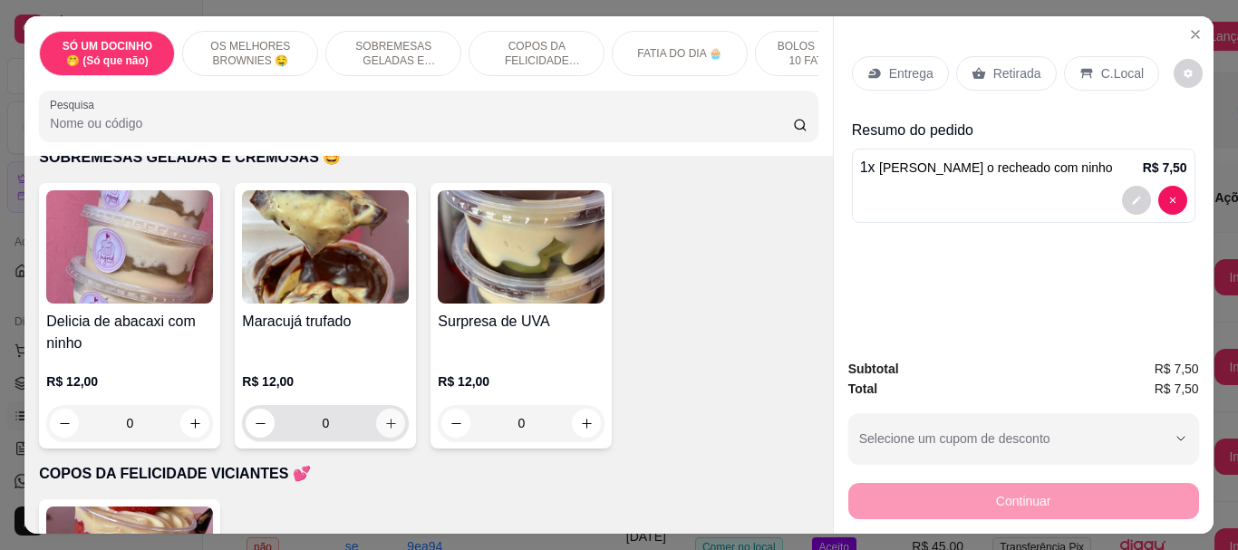
click at [391, 420] on button "increase-product-quantity" at bounding box center [390, 423] width 29 height 29
type input "1"
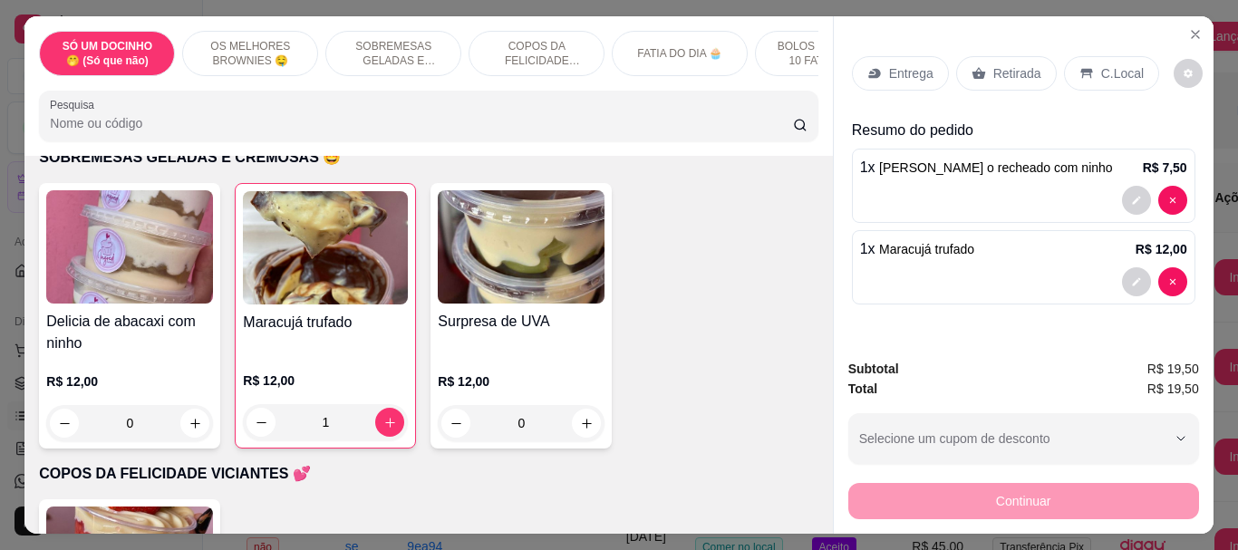
click at [1080, 71] on icon at bounding box center [1087, 73] width 15 height 15
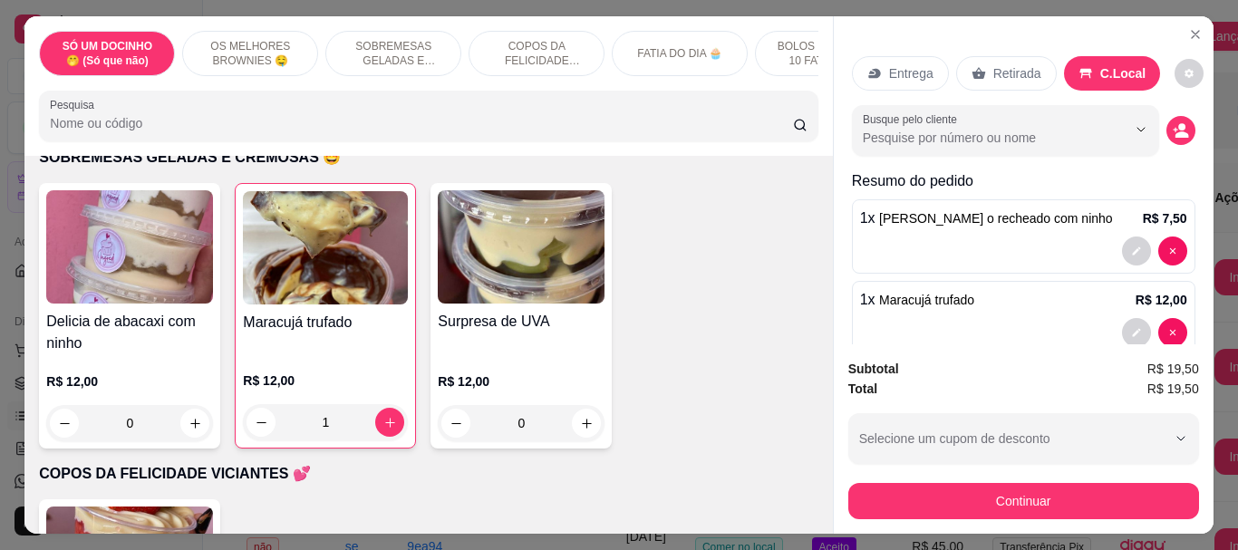
click at [1002, 490] on button "Continuar" at bounding box center [1023, 501] width 351 height 36
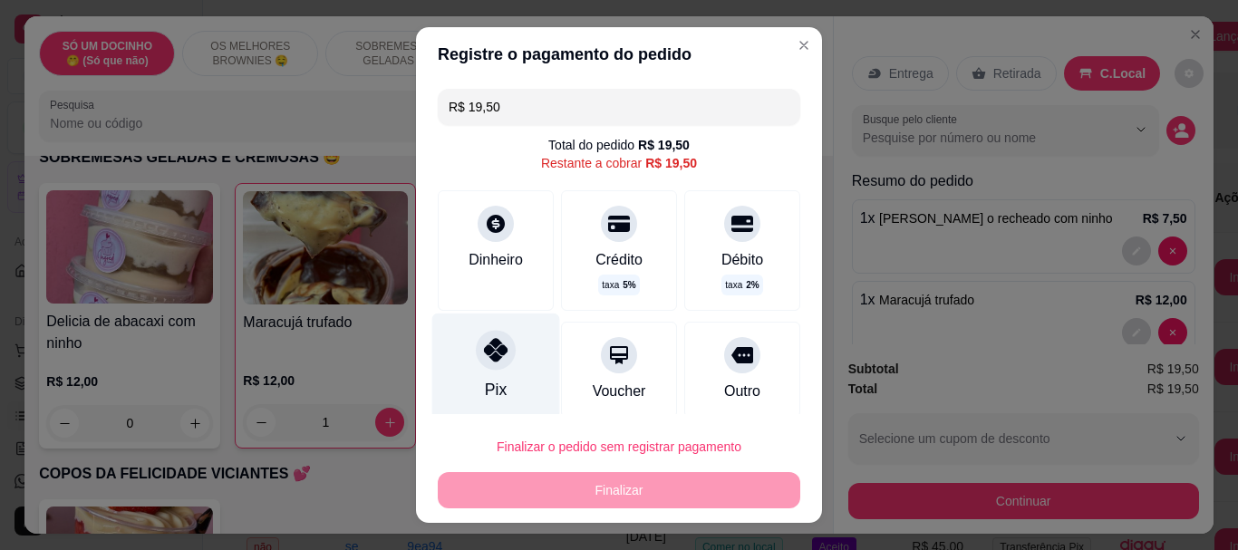
click at [466, 352] on div "Pix" at bounding box center [496, 367] width 128 height 106
type input "R$ 0,00"
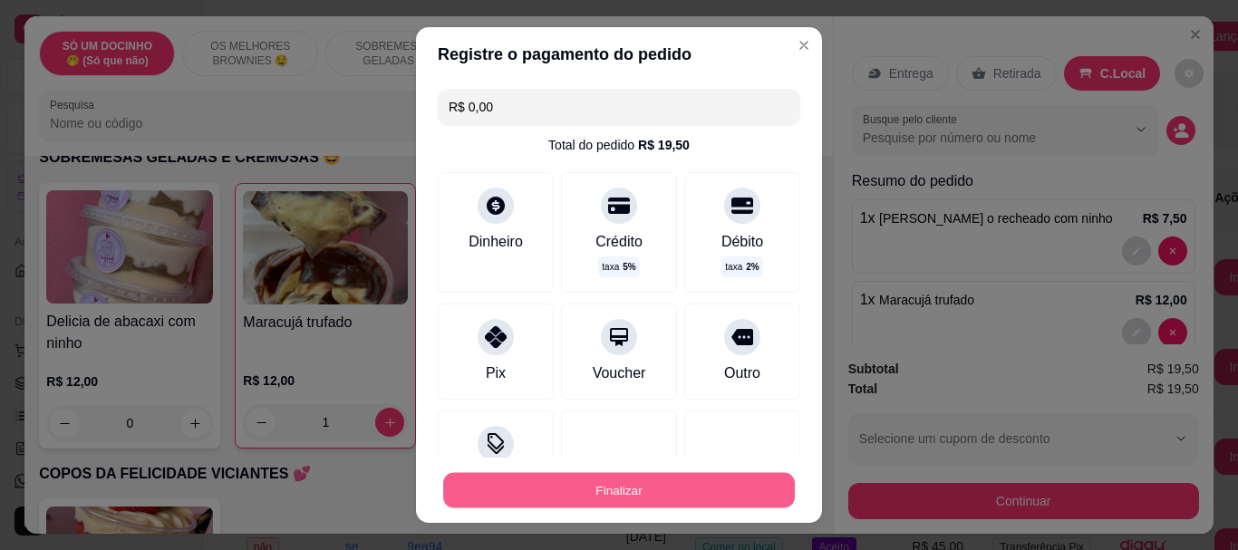
click at [582, 486] on button "Finalizar" at bounding box center [619, 489] width 352 height 35
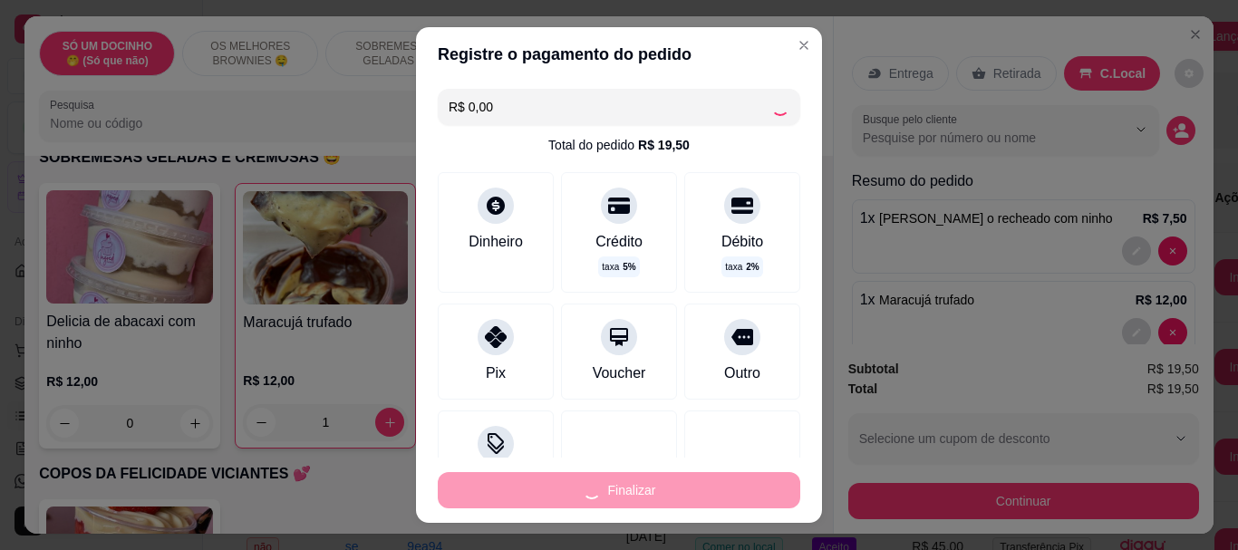
type input "0"
type input "-R$ 19,50"
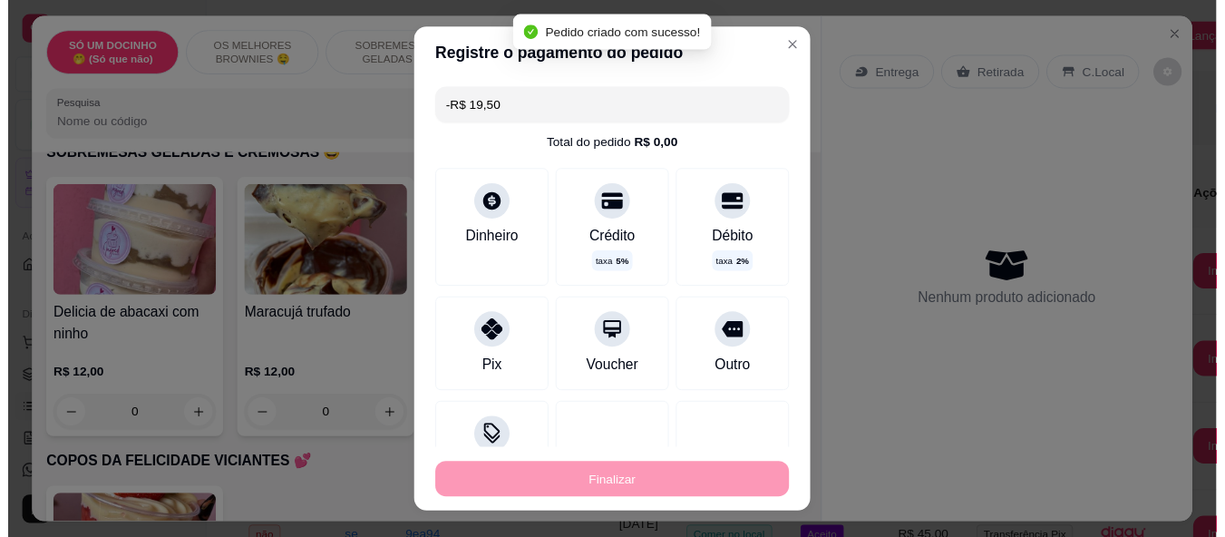
scroll to position [723, 0]
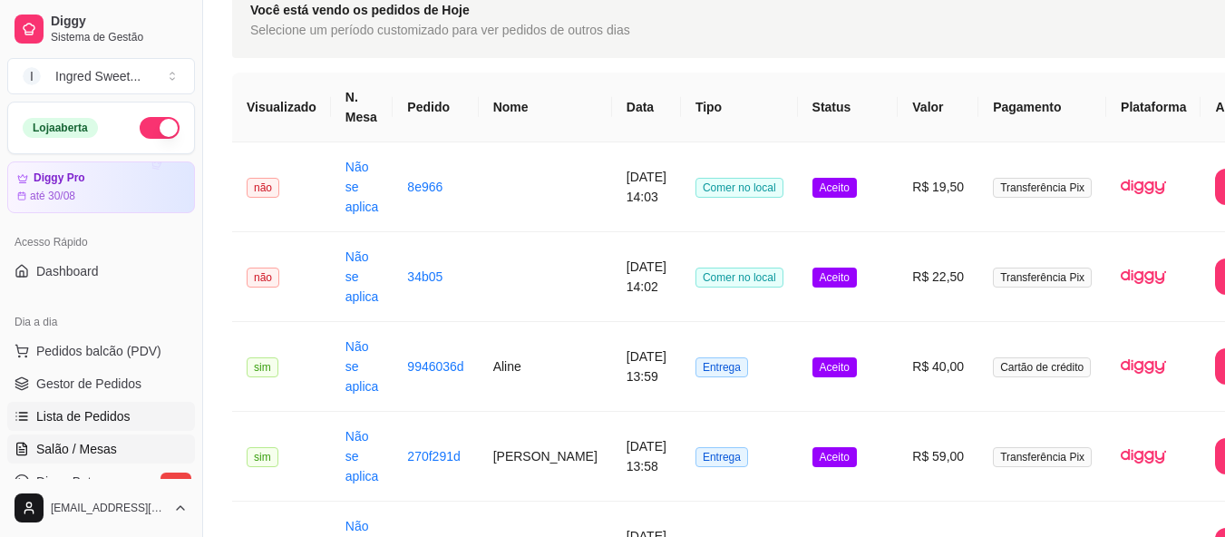
scroll to position [272, 0]
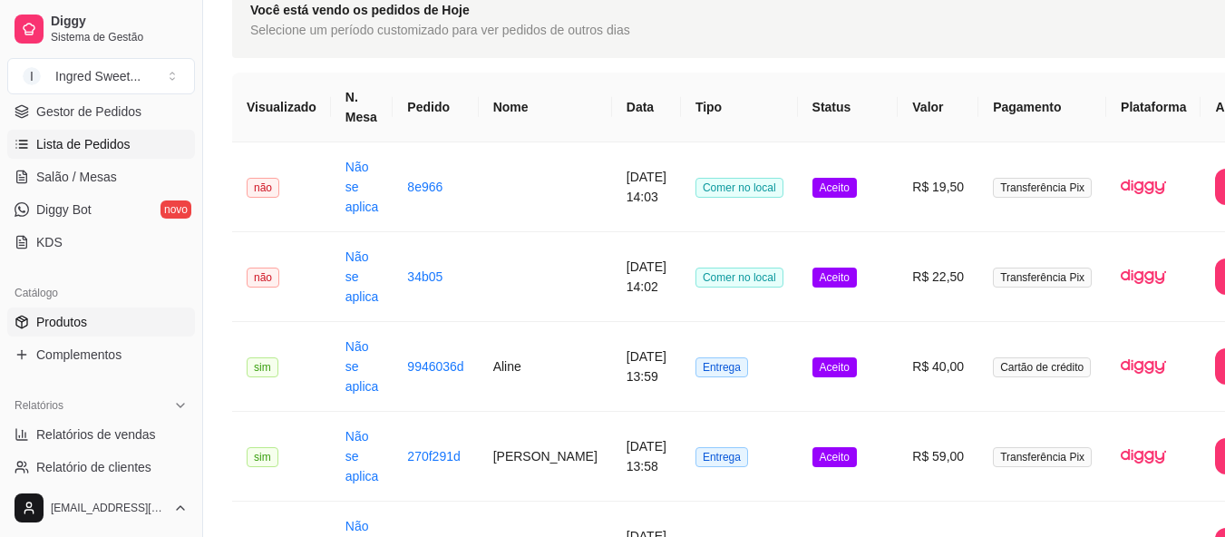
click at [90, 330] on link "Produtos" at bounding box center [101, 321] width 188 height 29
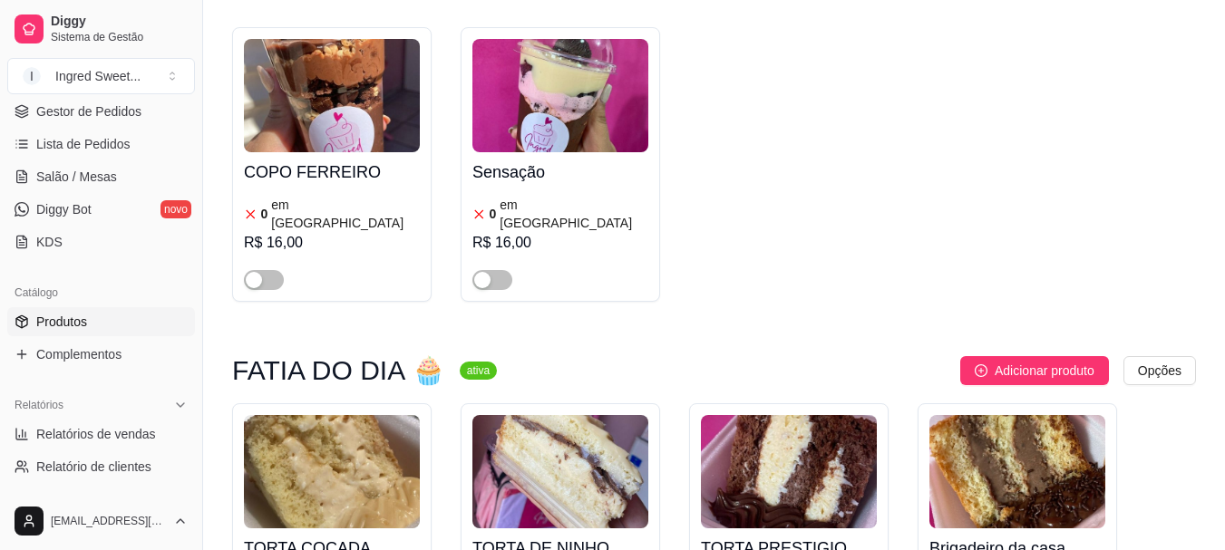
scroll to position [2901, 0]
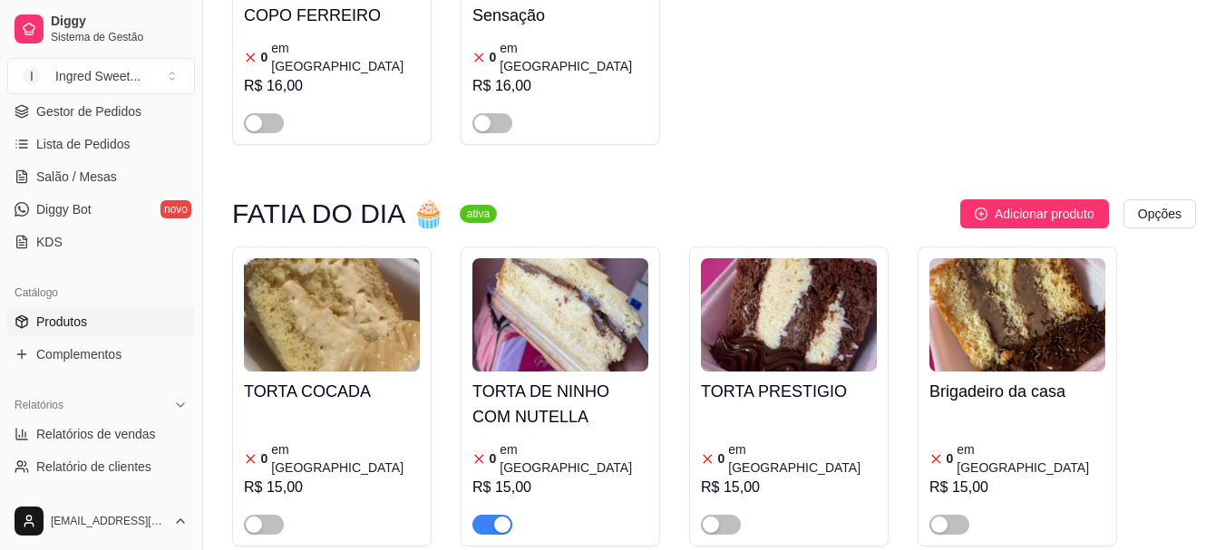
click at [488, 515] on span "button" at bounding box center [492, 525] width 40 height 20
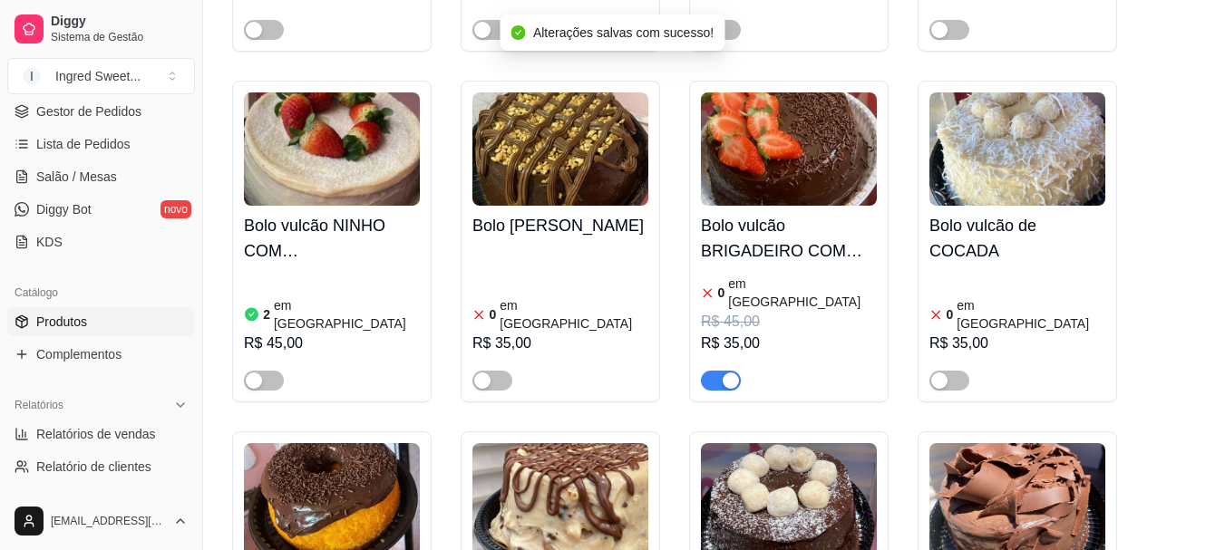
scroll to position [4532, 0]
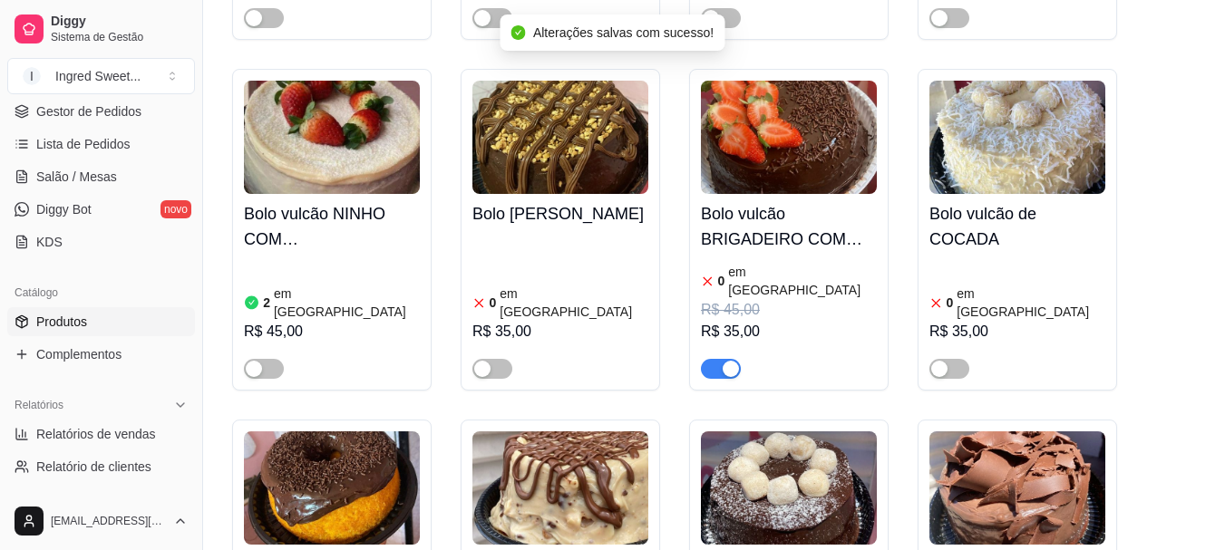
click at [725, 361] on div "button" at bounding box center [730, 369] width 16 height 16
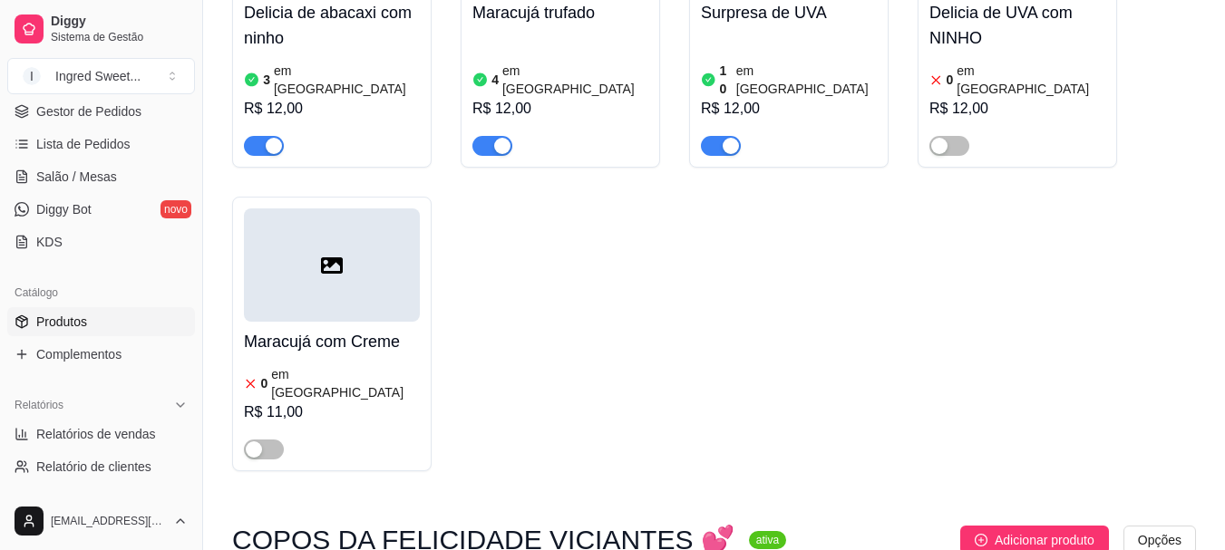
scroll to position [2213, 0]
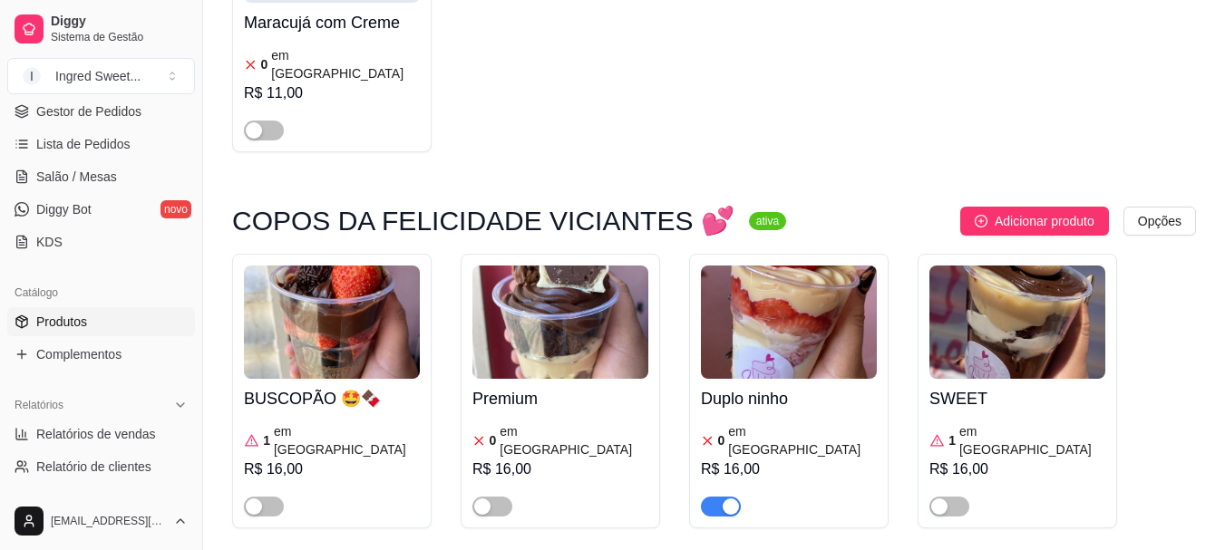
click at [712, 497] on span "button" at bounding box center [721, 507] width 40 height 20
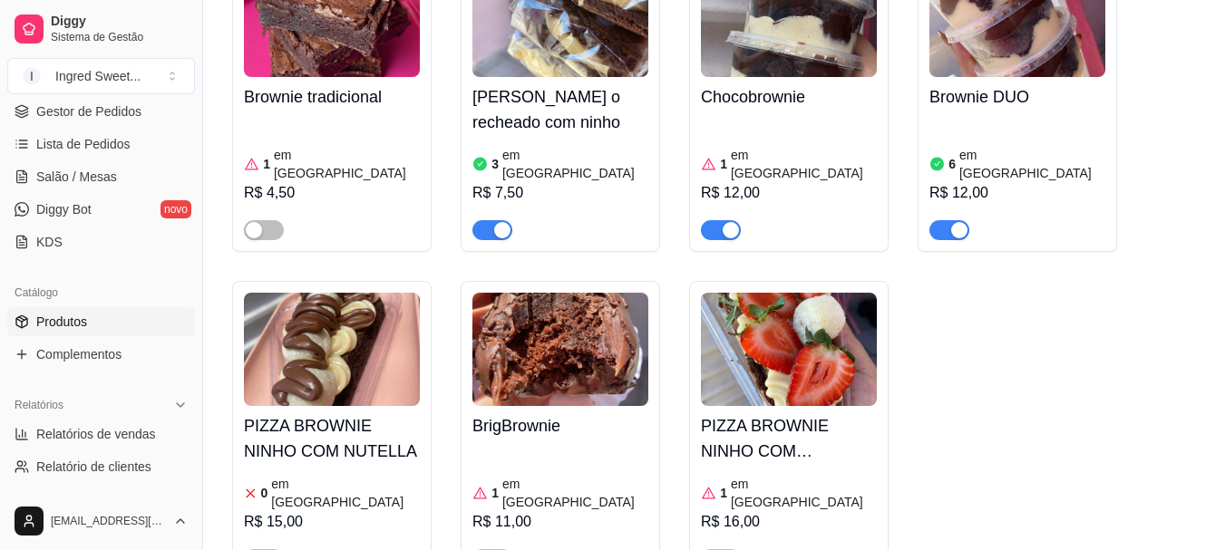
scroll to position [1035, 0]
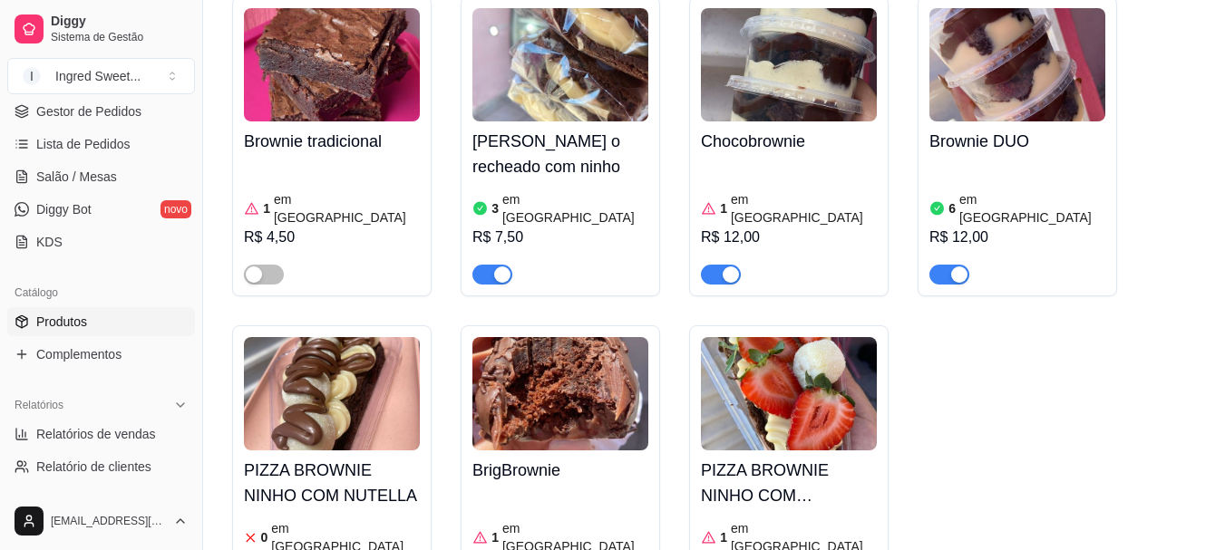
click at [1031, 227] on div "R$ 12,00" at bounding box center [1017, 238] width 176 height 22
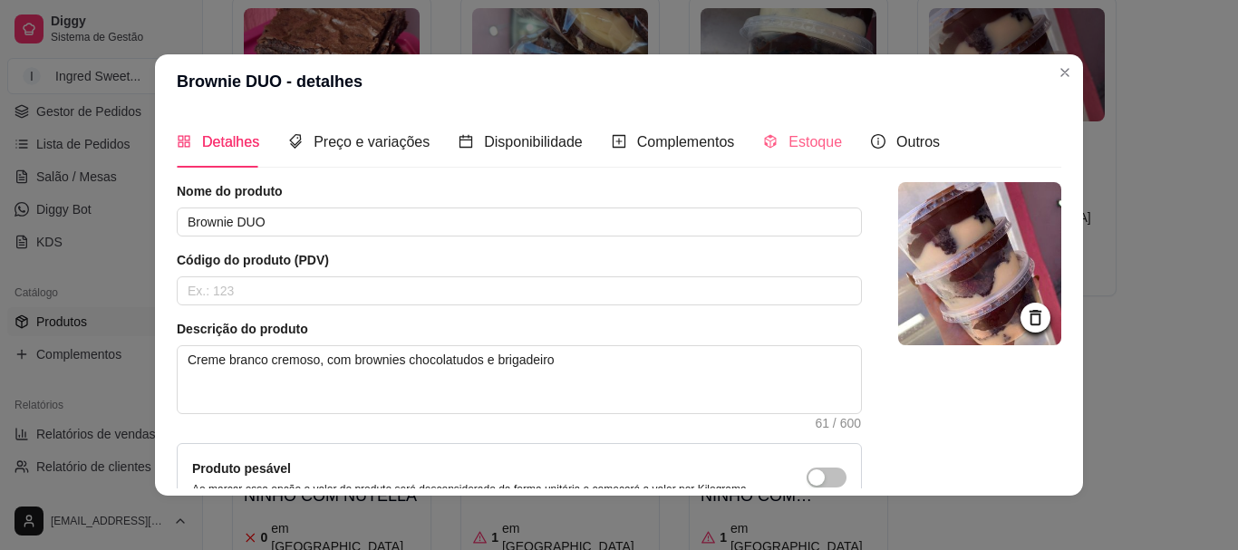
click at [793, 124] on div "Estoque" at bounding box center [802, 142] width 79 height 52
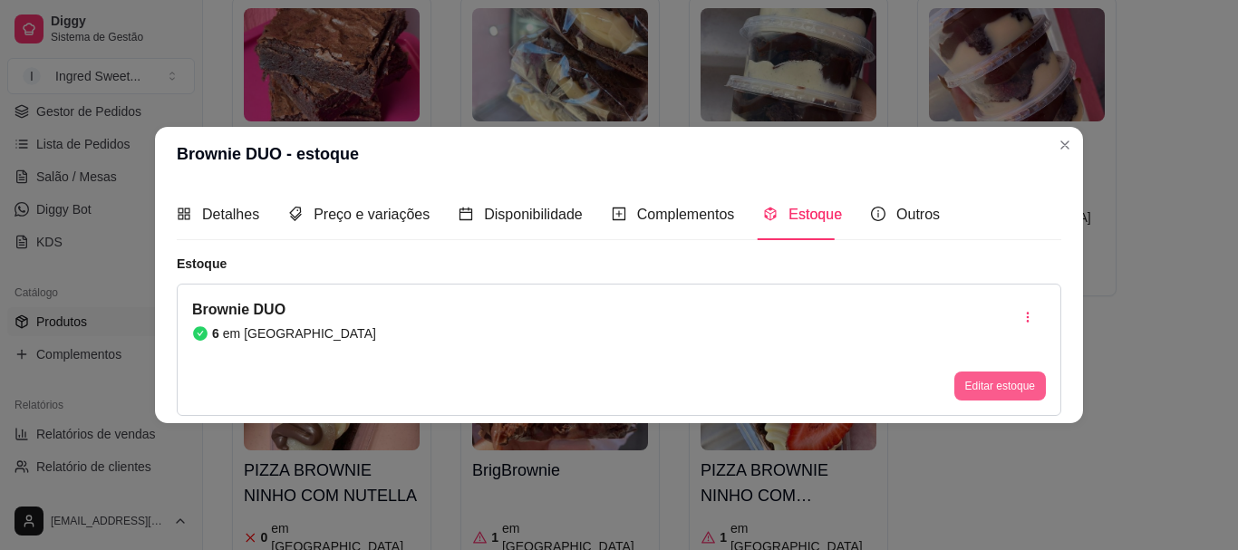
click at [997, 379] on button "Editar estoque" at bounding box center [1000, 386] width 92 height 29
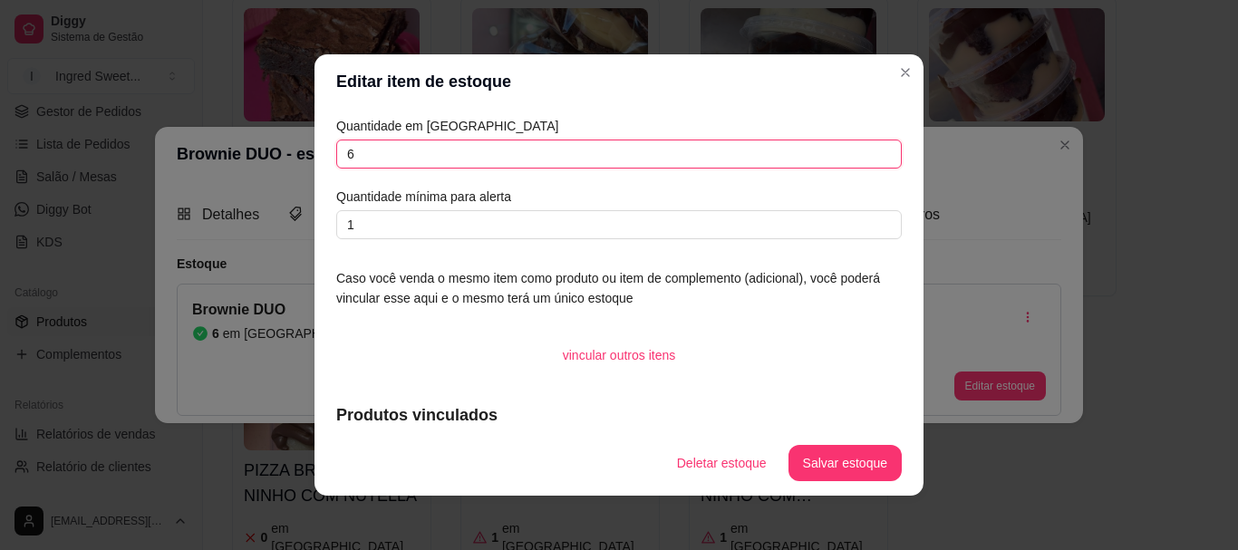
click at [418, 160] on input "6" at bounding box center [619, 154] width 566 height 29
type input "7"
click at [833, 450] on button "Salvar estoque" at bounding box center [845, 463] width 113 height 36
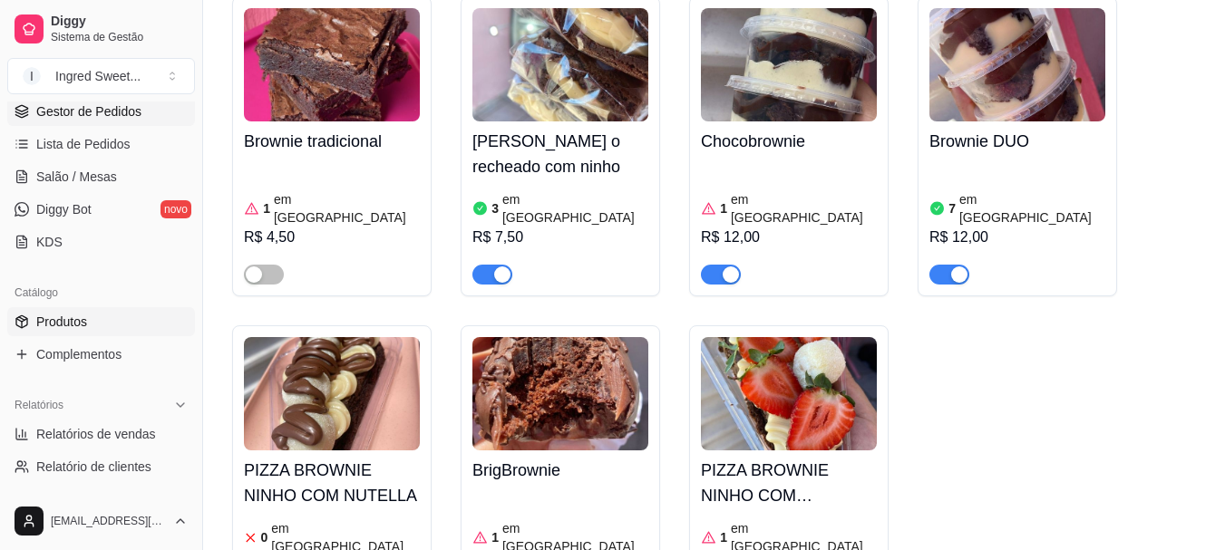
click at [88, 123] on link "Gestor de Pedidos" at bounding box center [101, 111] width 188 height 29
click at [84, 133] on link "Lista de Pedidos" at bounding box center [101, 144] width 188 height 29
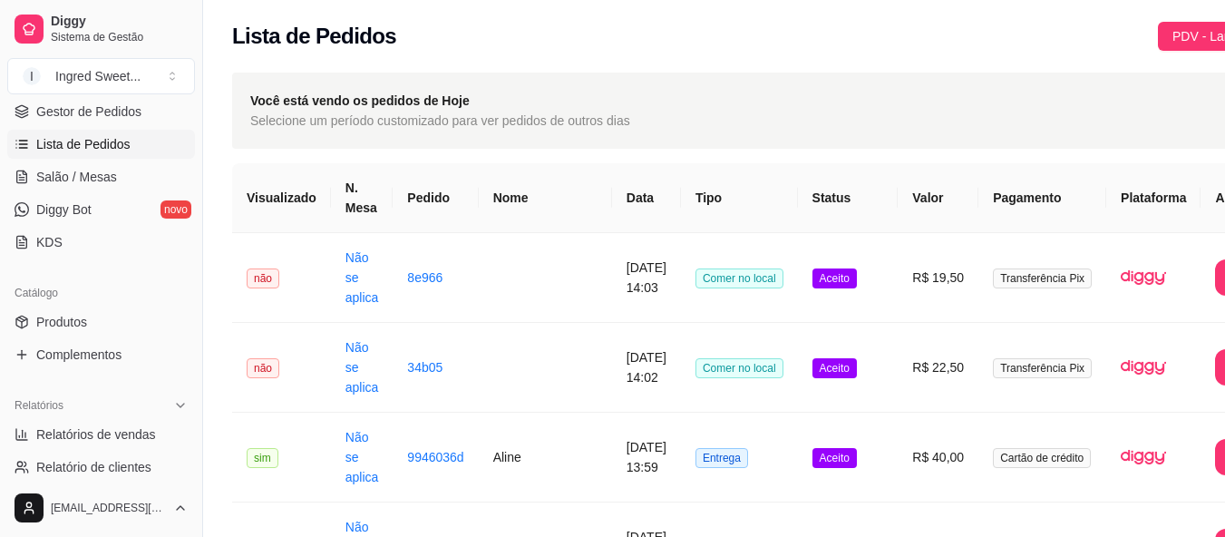
click at [784, 107] on div "Você está vendo os pedidos de Hoje Selecione um período customizado para ver pe…" at bounding box center [768, 111] width 1072 height 76
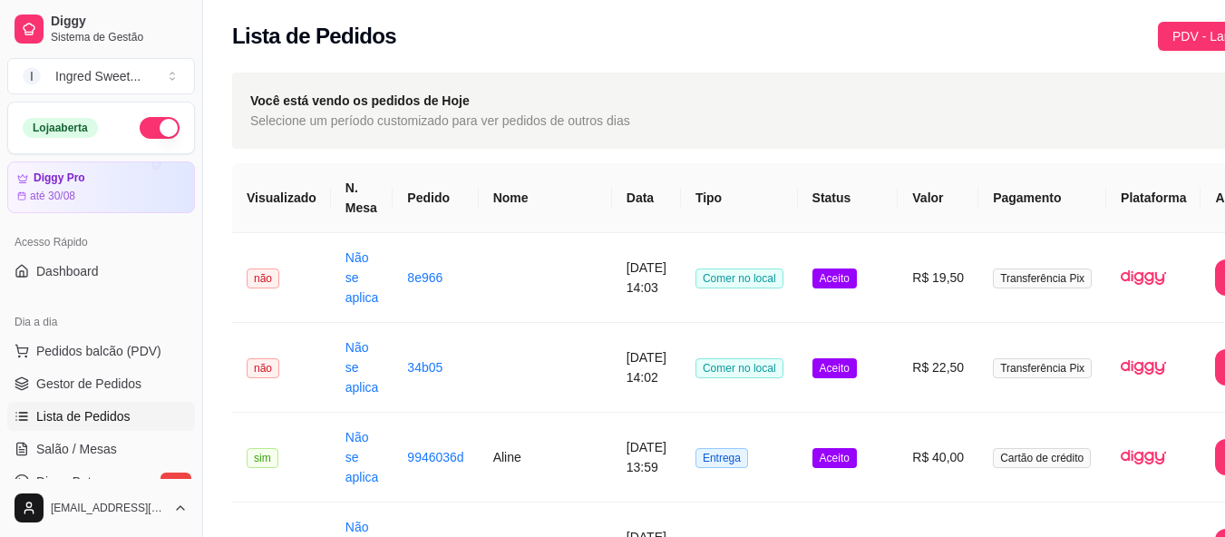
click at [50, 402] on link "Lista de Pedidos" at bounding box center [101, 416] width 188 height 29
click at [50, 408] on span "Lista de Pedidos" at bounding box center [83, 416] width 94 height 18
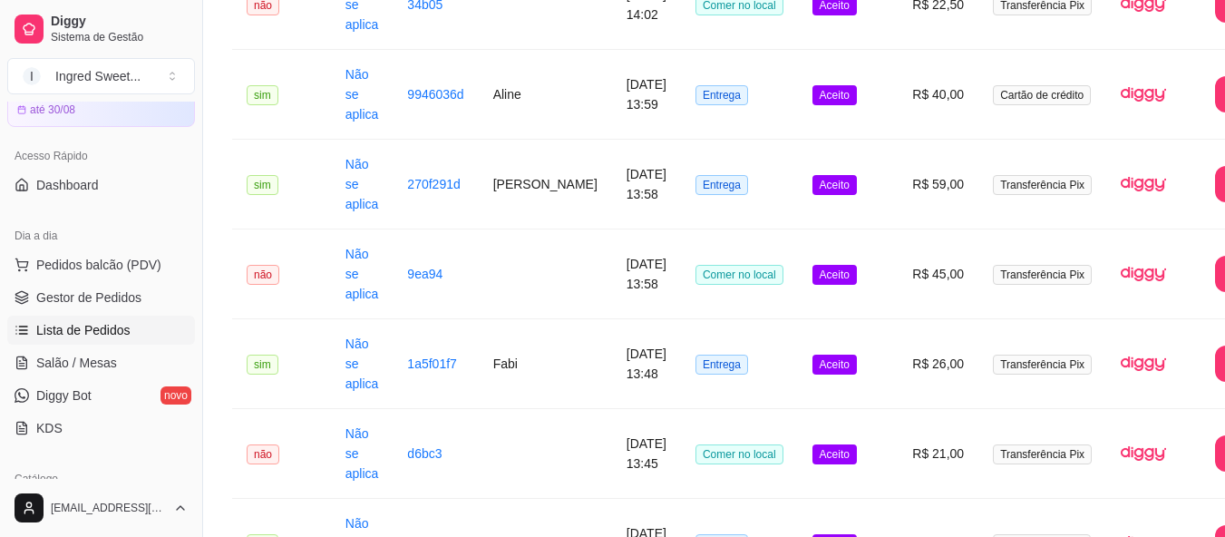
scroll to position [272, 0]
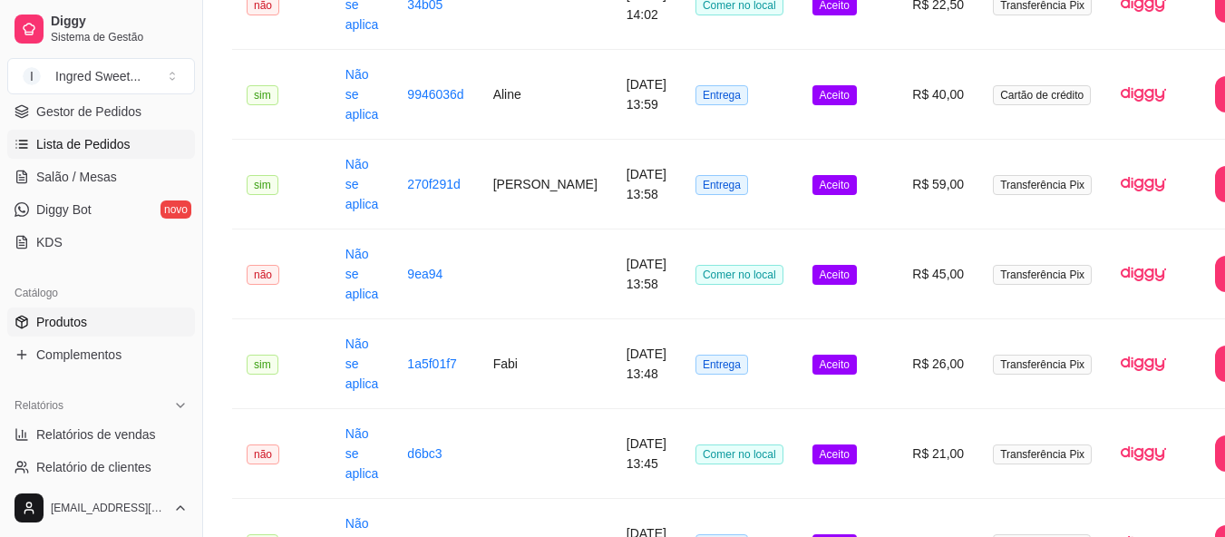
click at [85, 308] on link "Produtos" at bounding box center [101, 321] width 188 height 29
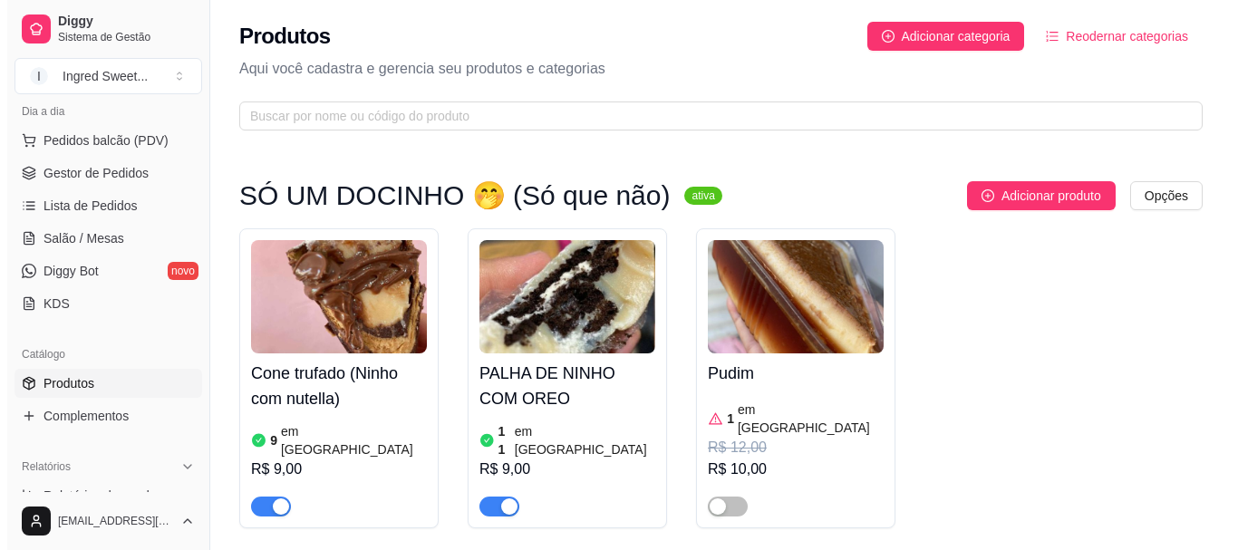
scroll to position [181, 0]
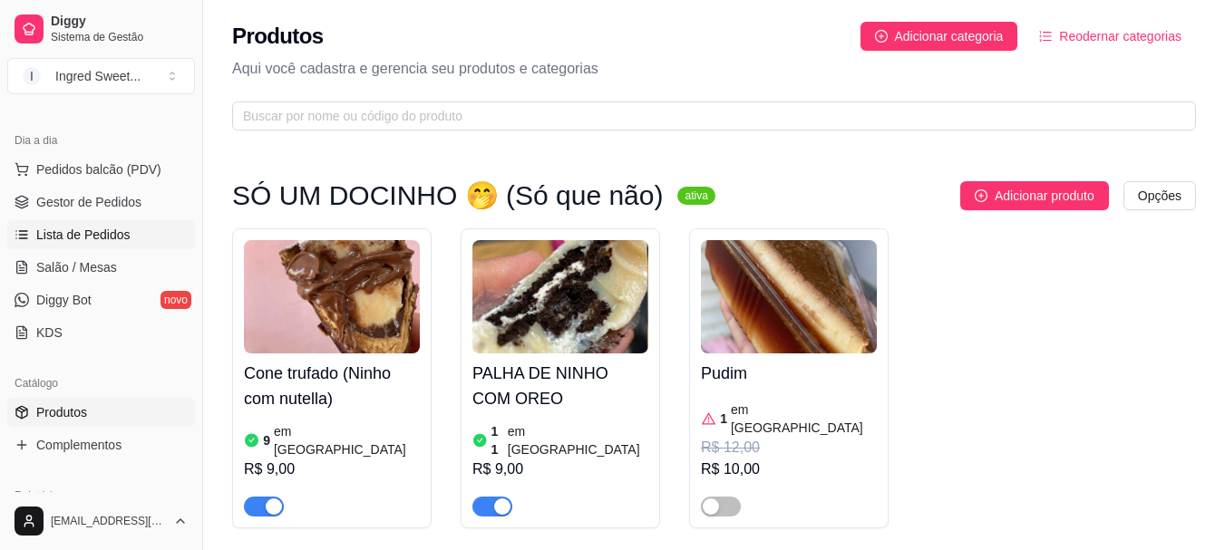
click at [118, 233] on span "Lista de Pedidos" at bounding box center [83, 235] width 94 height 18
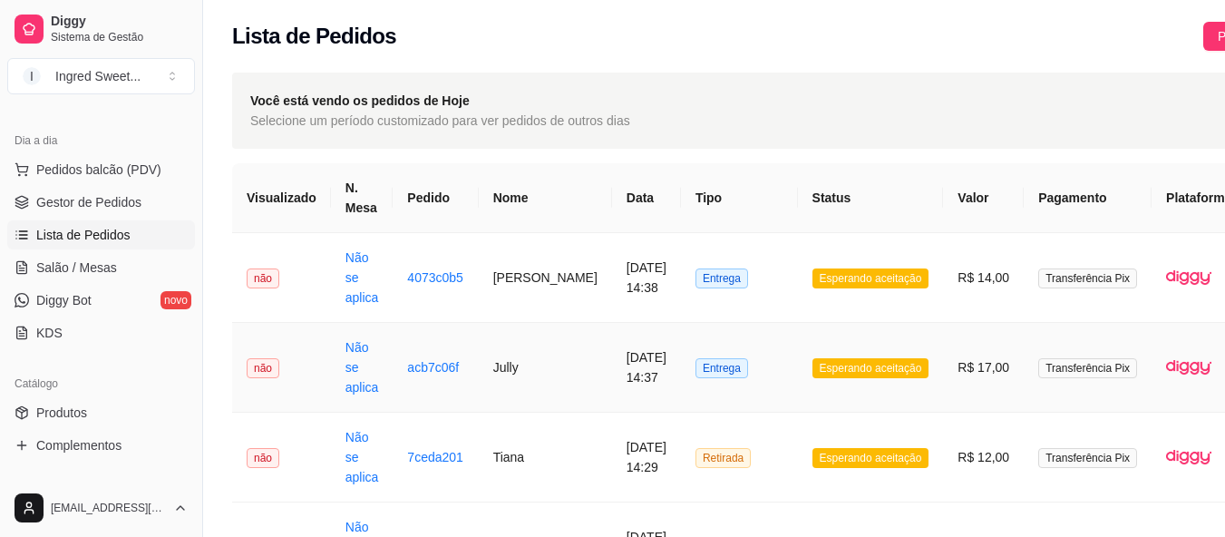
click at [762, 369] on td "Entrega" at bounding box center [739, 368] width 117 height 90
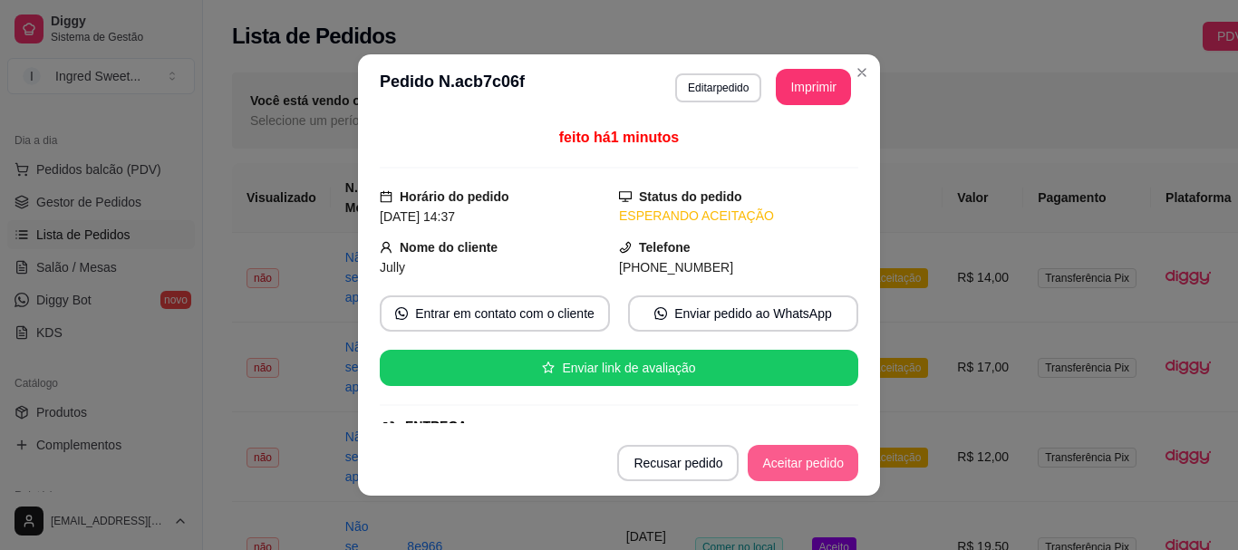
click at [800, 467] on button "Aceitar pedido" at bounding box center [803, 463] width 111 height 36
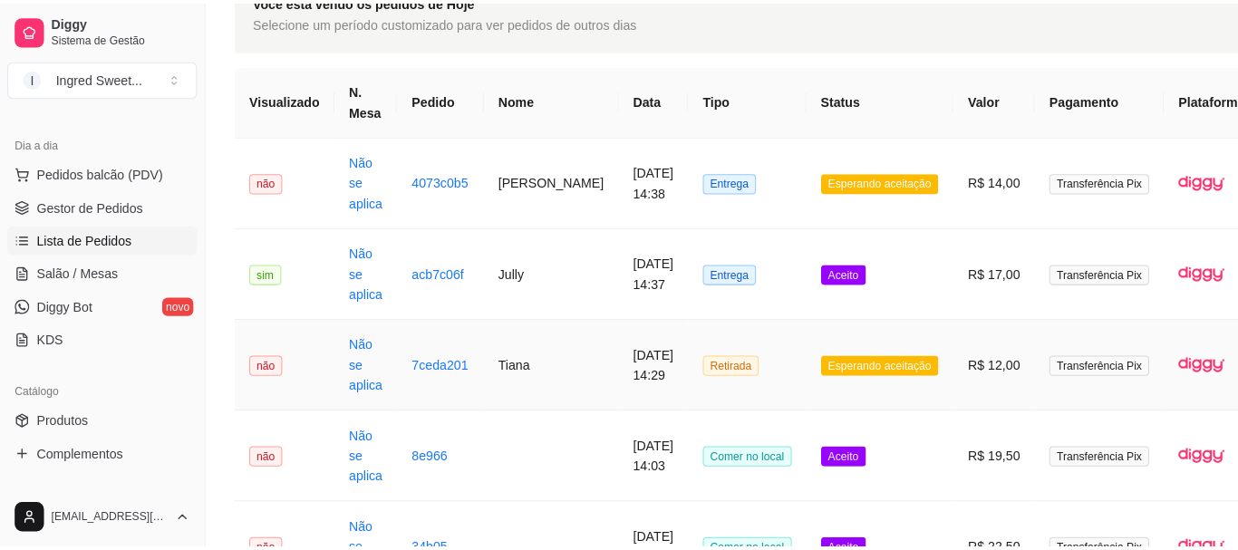
scroll to position [181, 0]
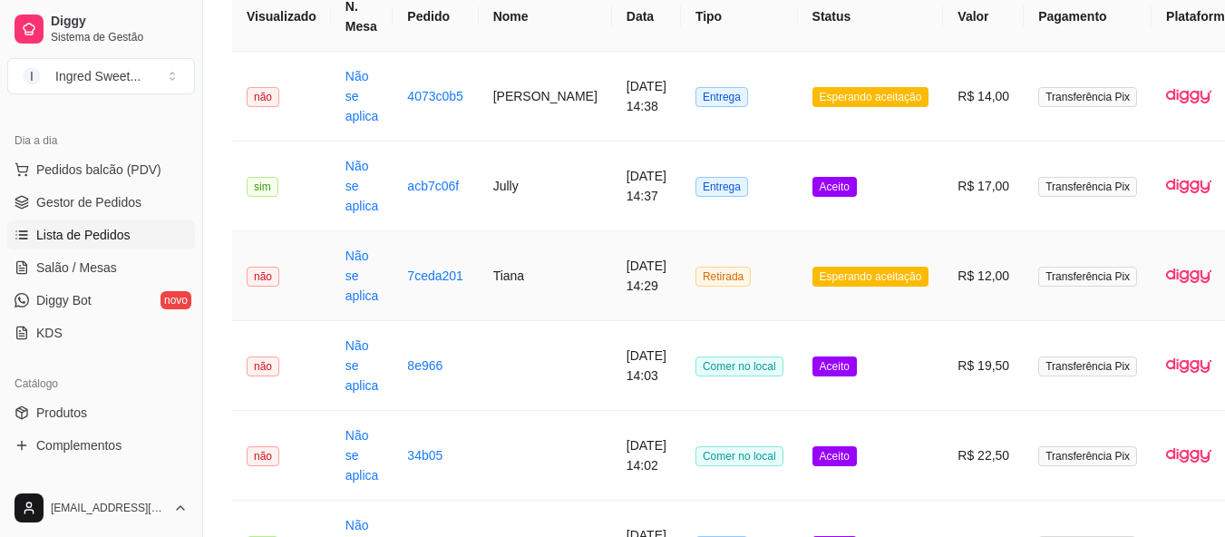
click at [844, 291] on td "Esperando aceitação" at bounding box center [871, 276] width 146 height 90
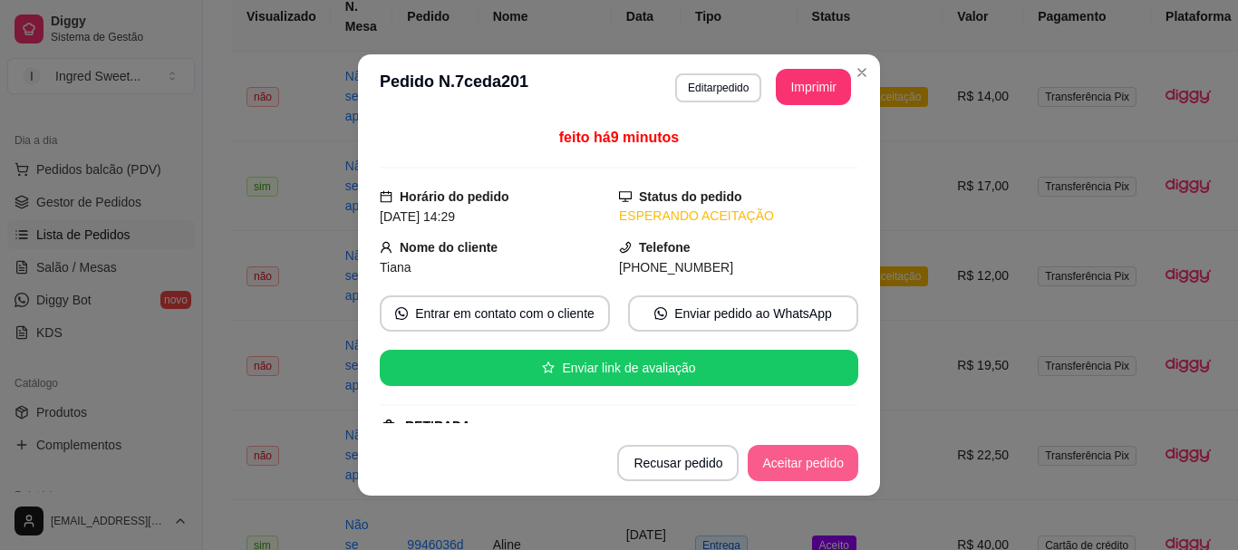
click at [831, 470] on button "Aceitar pedido" at bounding box center [803, 463] width 111 height 36
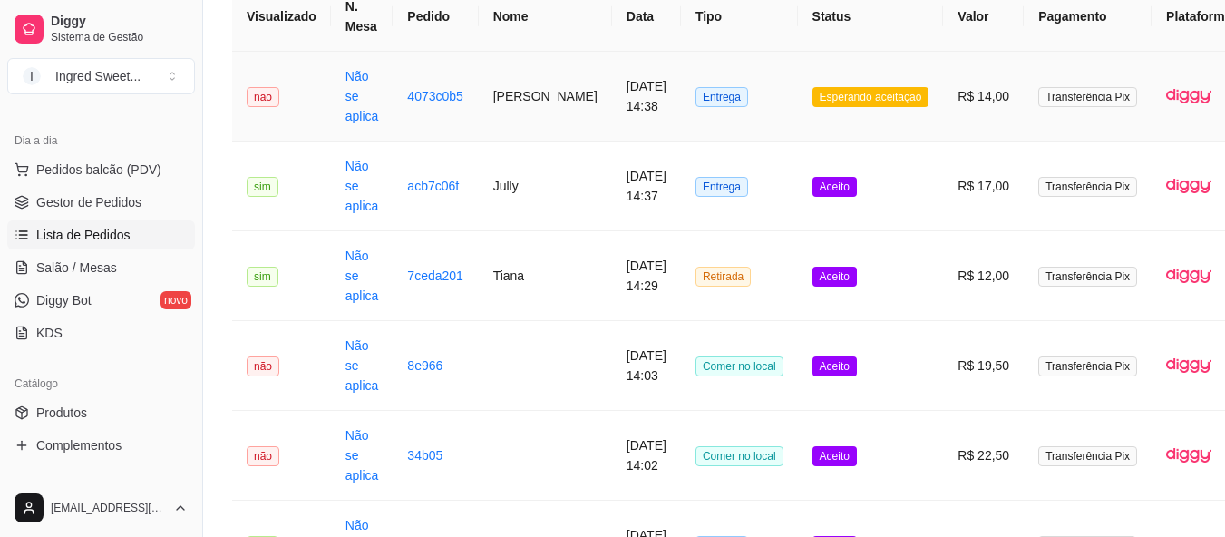
click at [812, 100] on span "Esperando aceitação" at bounding box center [870, 97] width 117 height 20
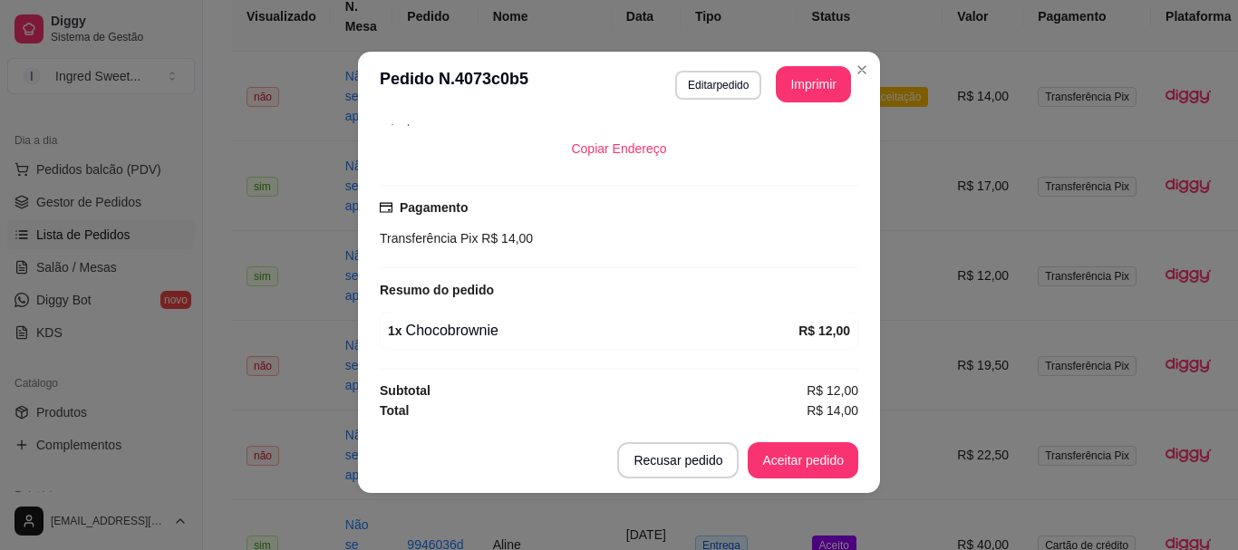
scroll to position [4, 0]
click at [811, 458] on button "Aceitar pedido" at bounding box center [803, 459] width 111 height 36
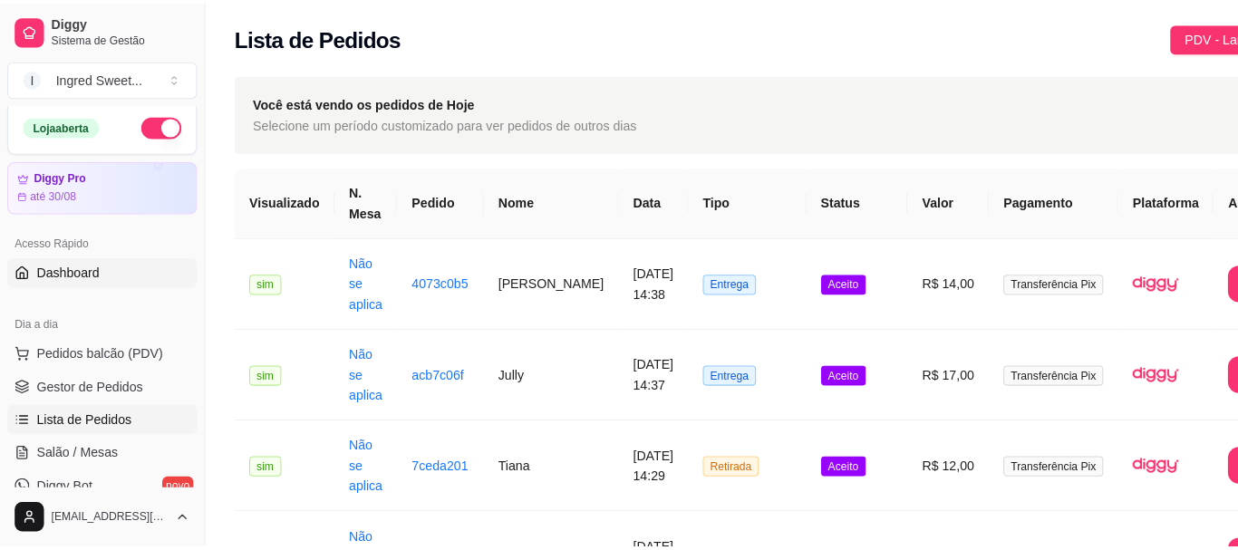
scroll to position [0, 0]
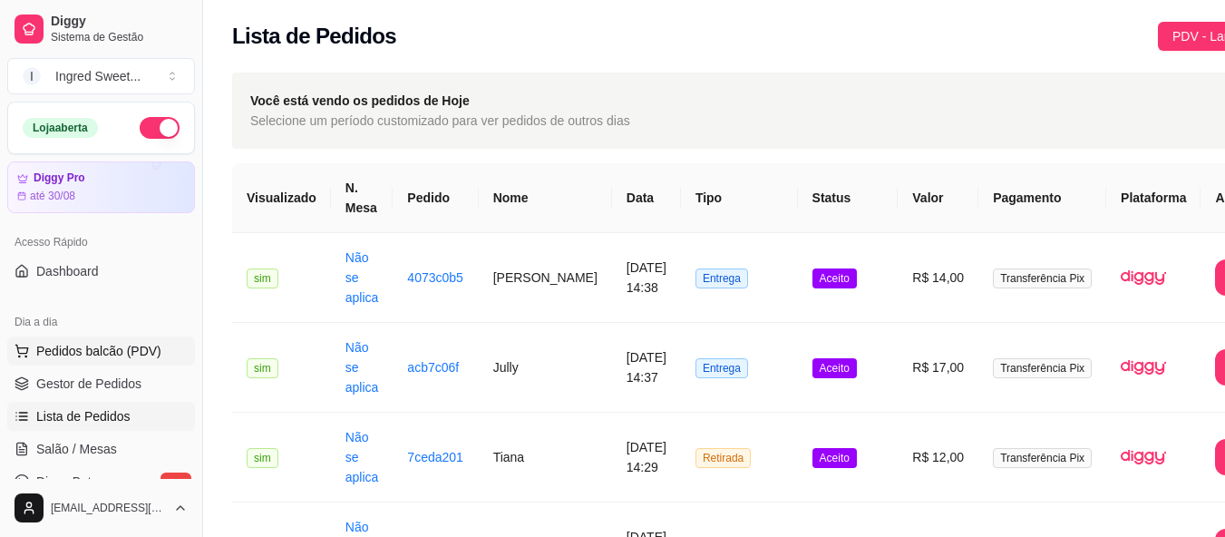
click at [121, 352] on span "Pedidos balcão (PDV)" at bounding box center [98, 351] width 125 height 18
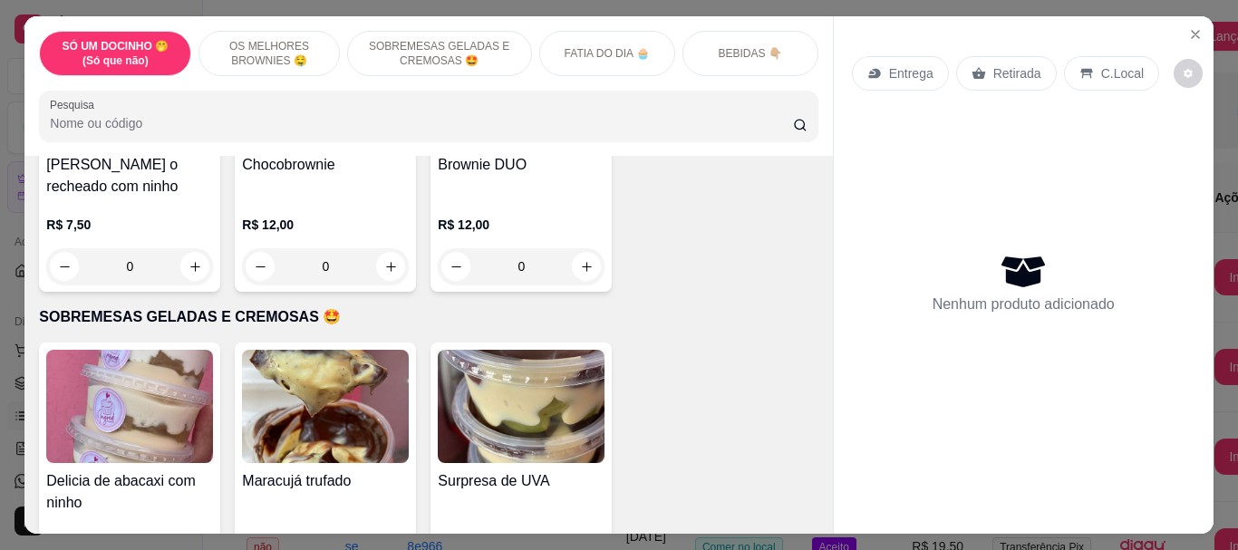
scroll to position [363, 0]
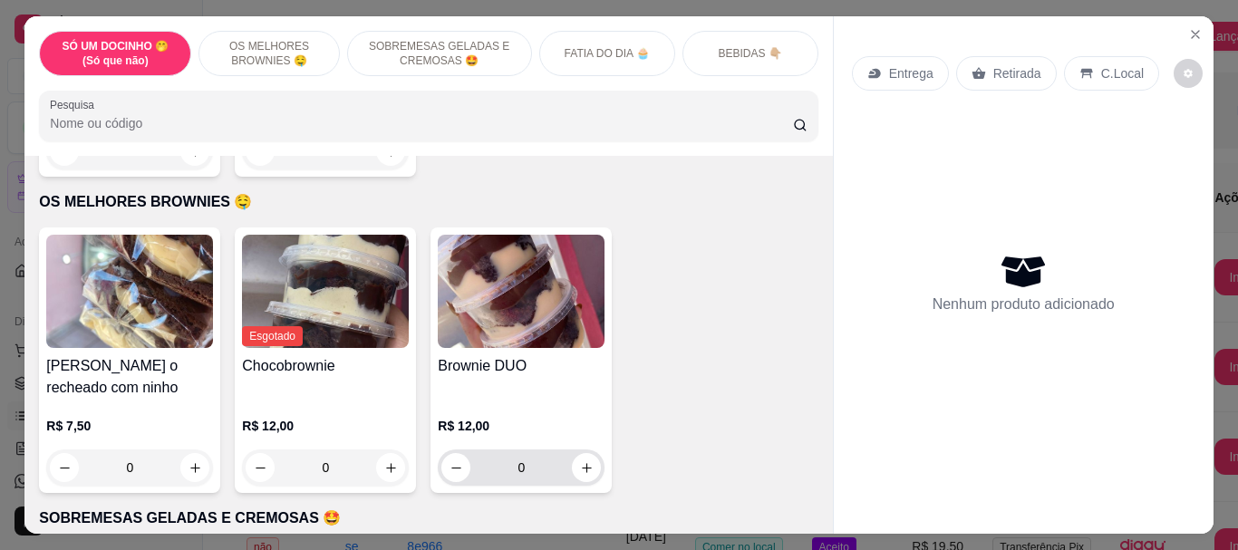
click at [572, 453] on button "increase-product-quantity" at bounding box center [586, 467] width 29 height 29
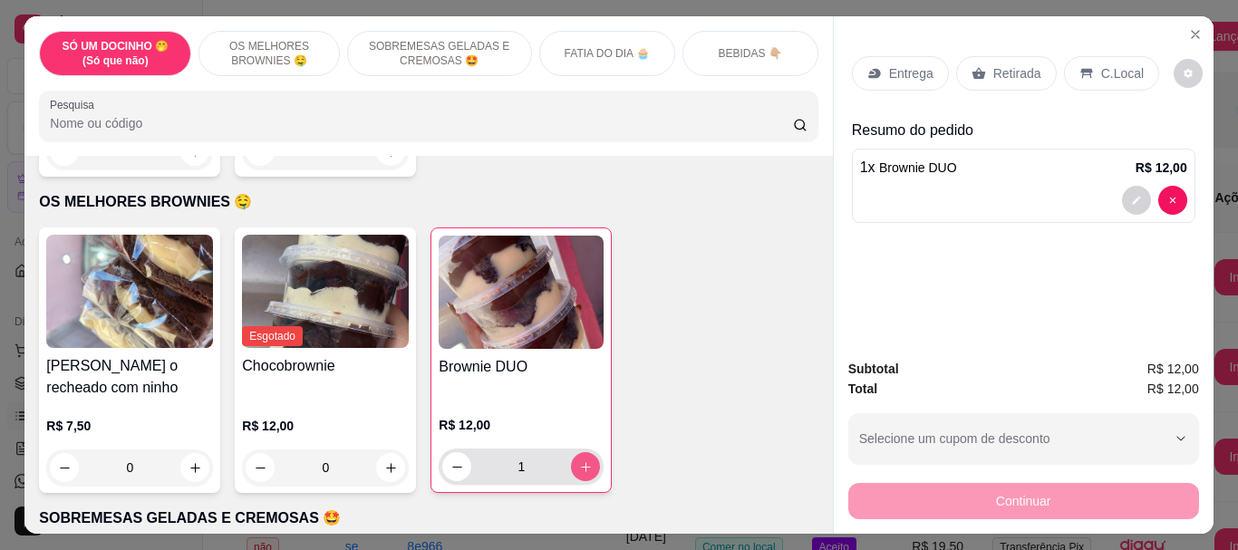
type input "1"
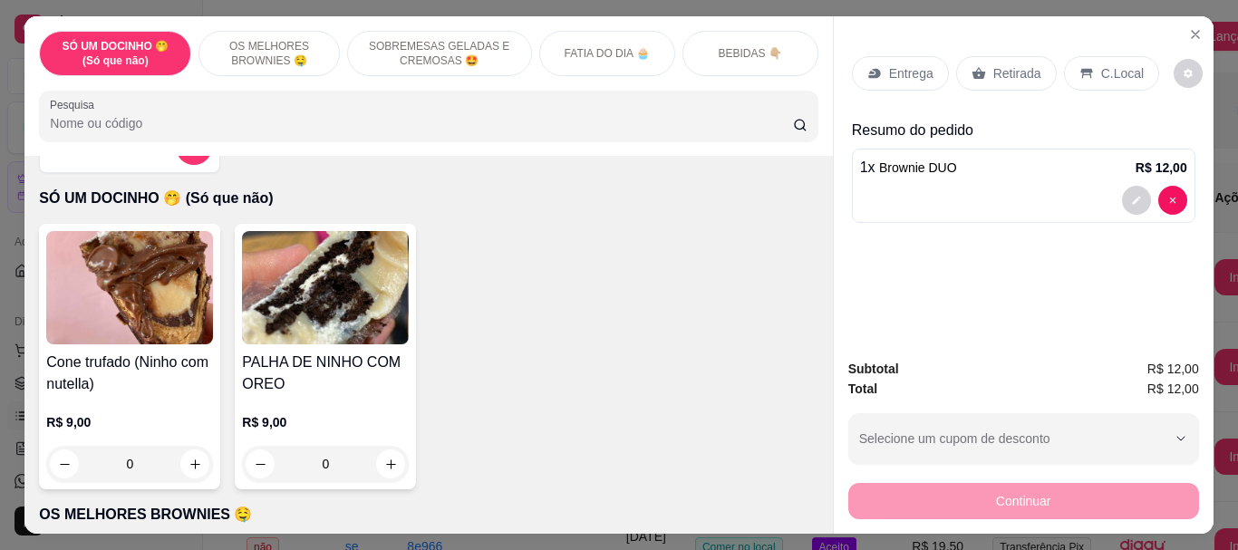
scroll to position [91, 0]
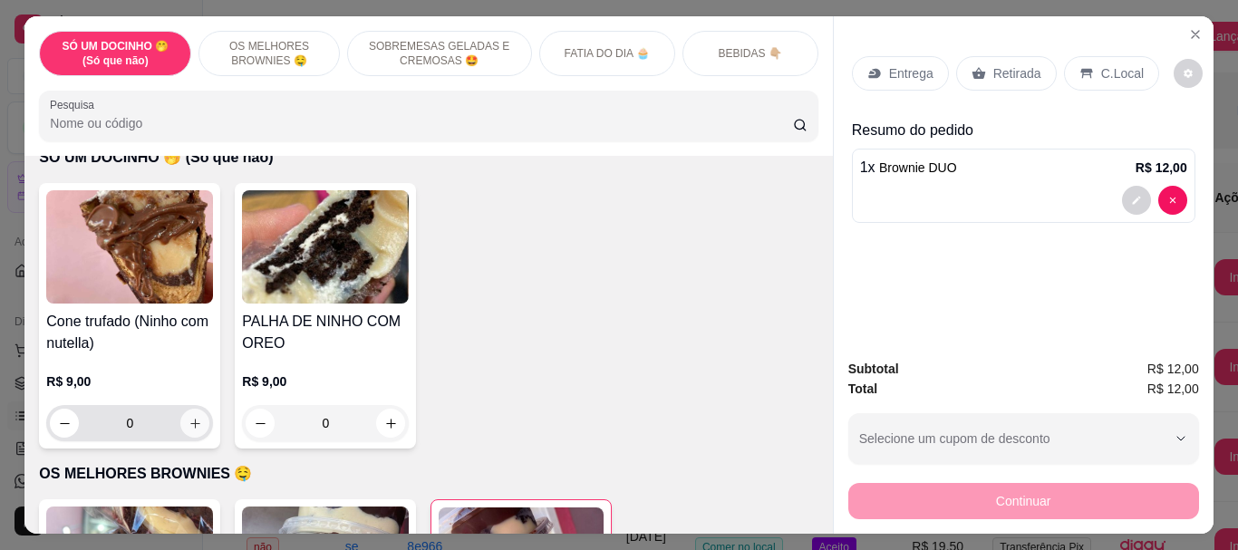
click at [193, 427] on button "increase-product-quantity" at bounding box center [194, 423] width 29 height 29
type input "1"
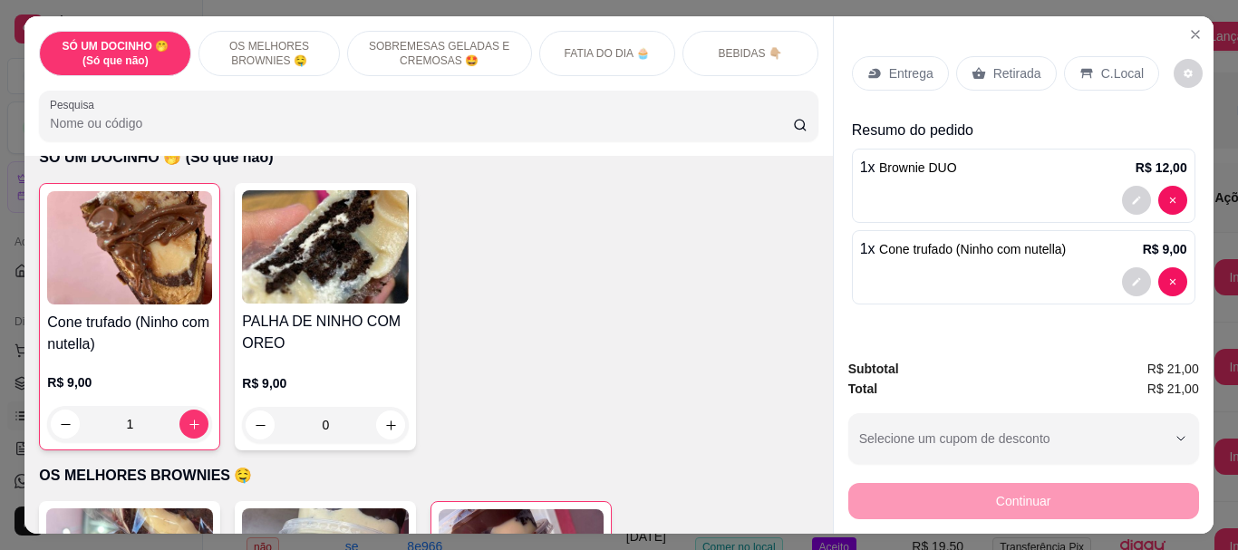
click at [1095, 56] on div "C.Local" at bounding box center [1111, 73] width 95 height 34
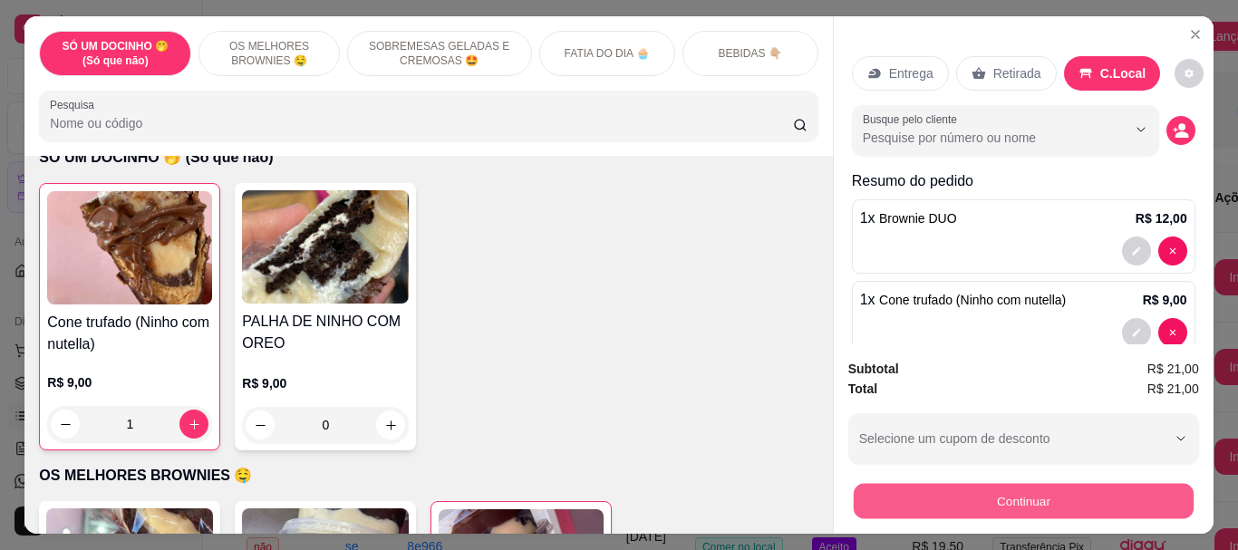
click at [1093, 495] on button "Continuar" at bounding box center [1023, 500] width 340 height 35
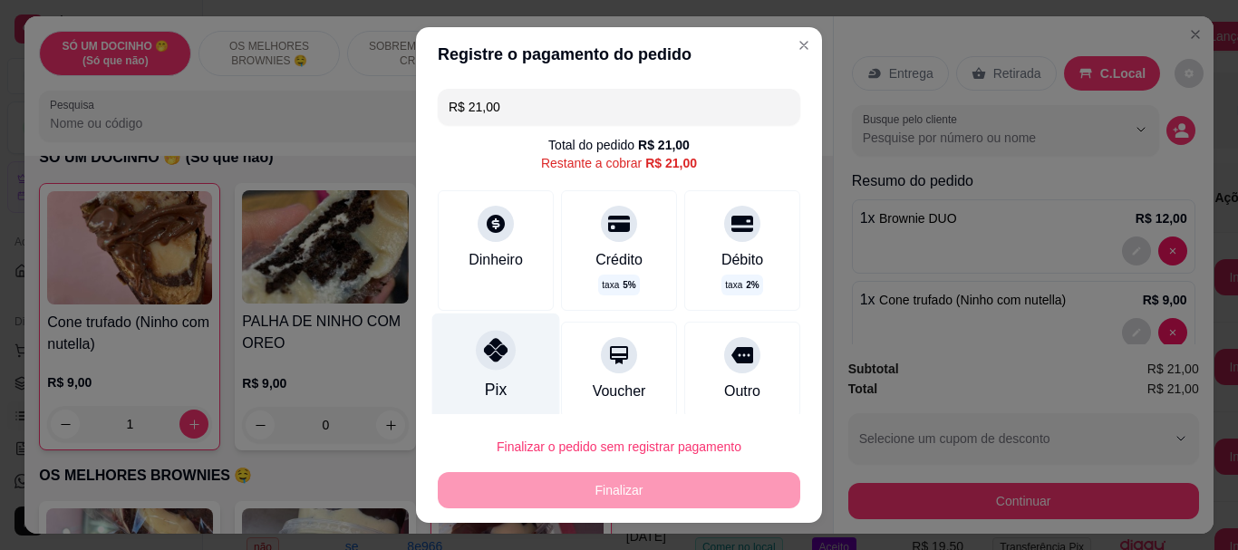
click at [478, 366] on div at bounding box center [496, 351] width 40 height 40
type input "R$ 0,00"
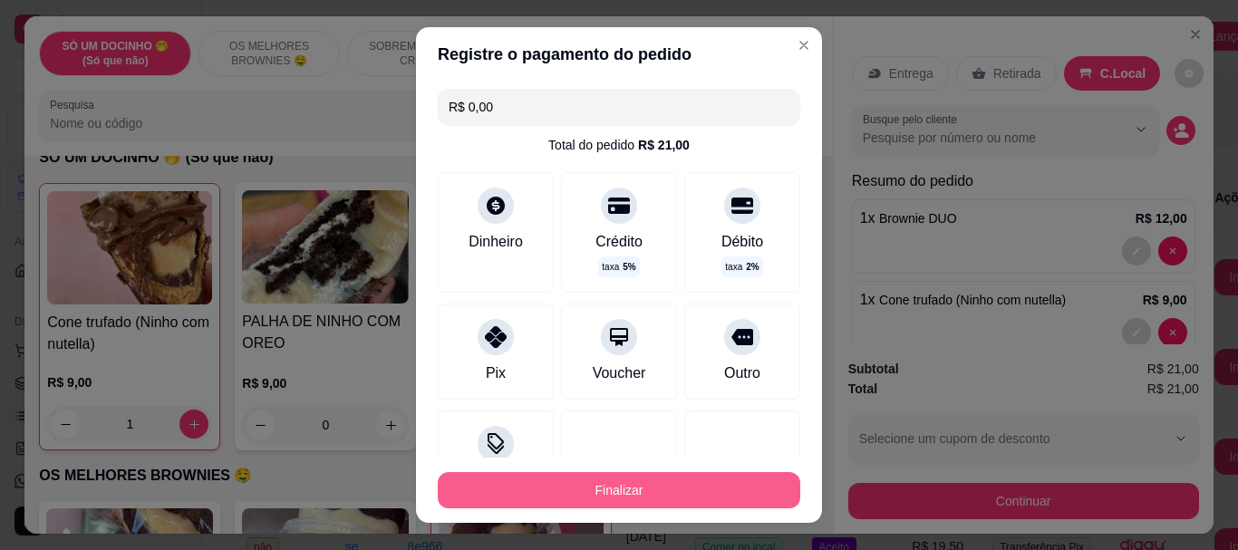
click at [579, 485] on button "Finalizar" at bounding box center [619, 490] width 363 height 36
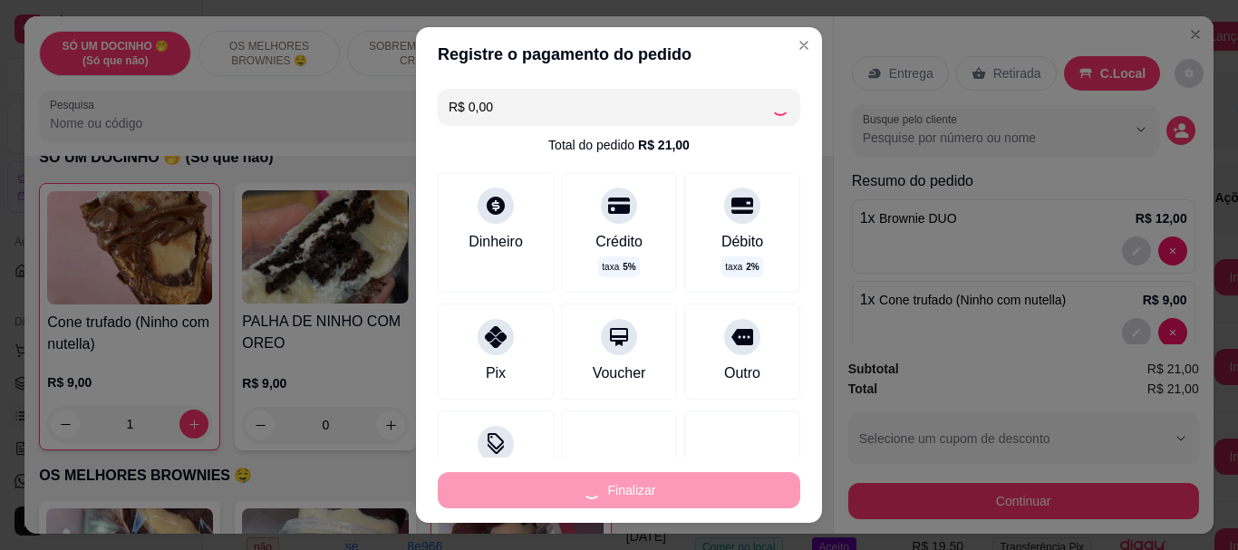
type input "0"
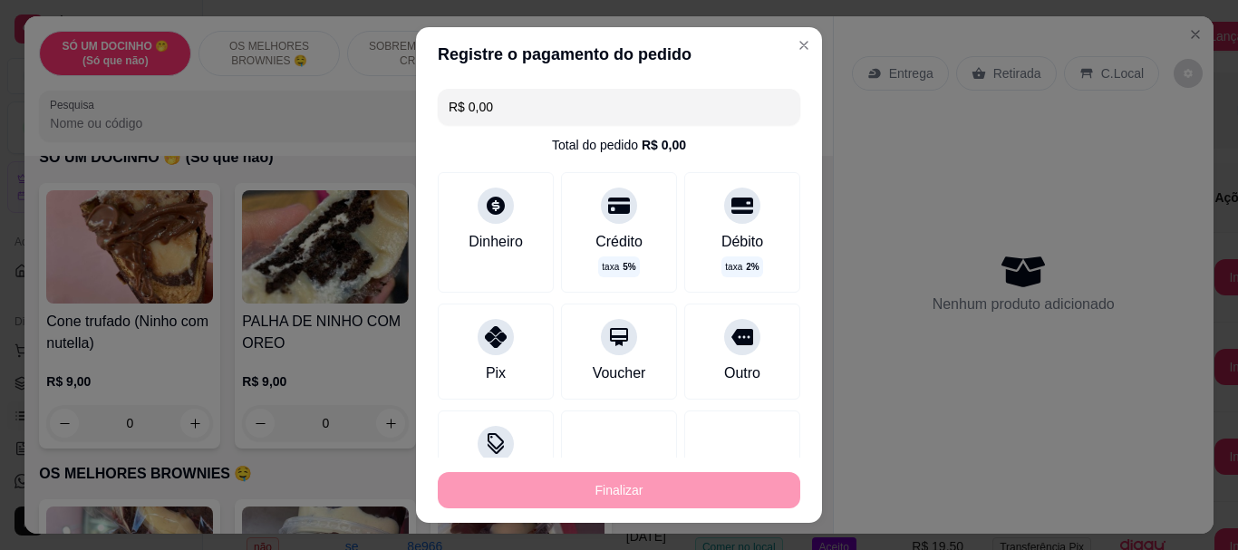
type input "-R$ 21,00"
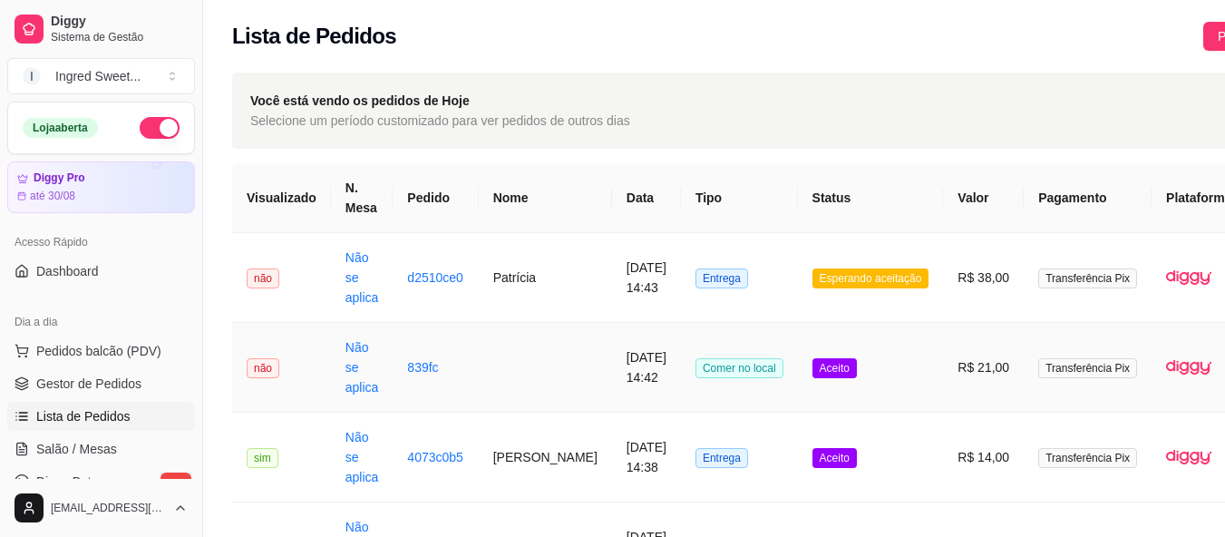
click at [647, 356] on td "[DATE] 14:42" at bounding box center [646, 368] width 69 height 90
click at [51, 347] on span "Pedidos balcão (PDV)" at bounding box center [98, 351] width 125 height 18
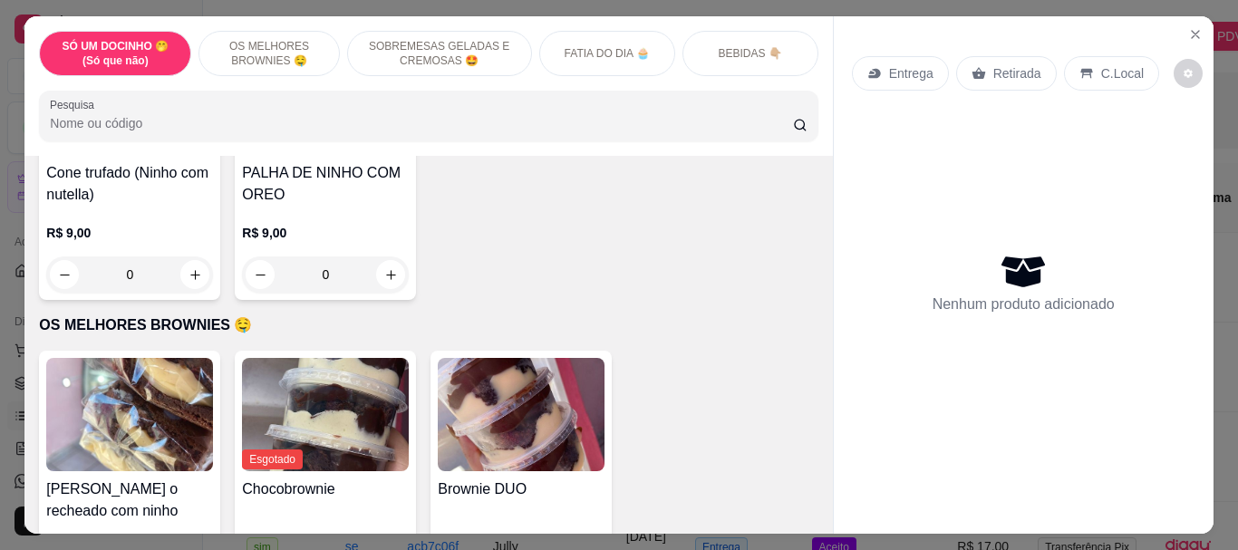
scroll to position [181, 0]
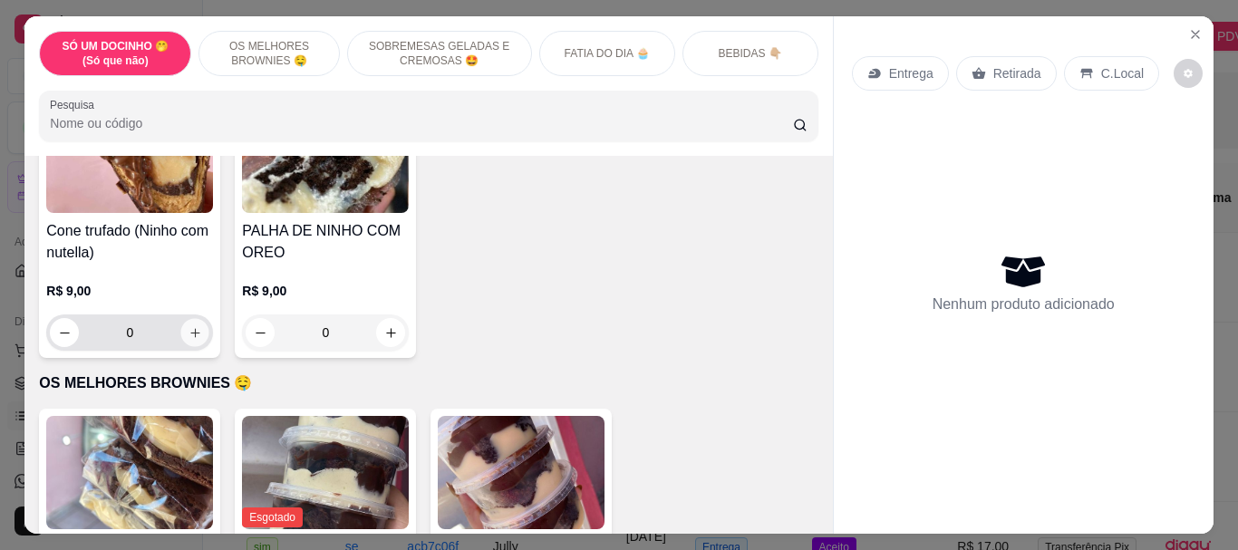
click at [199, 335] on button "increase-product-quantity" at bounding box center [195, 333] width 28 height 28
type input "1"
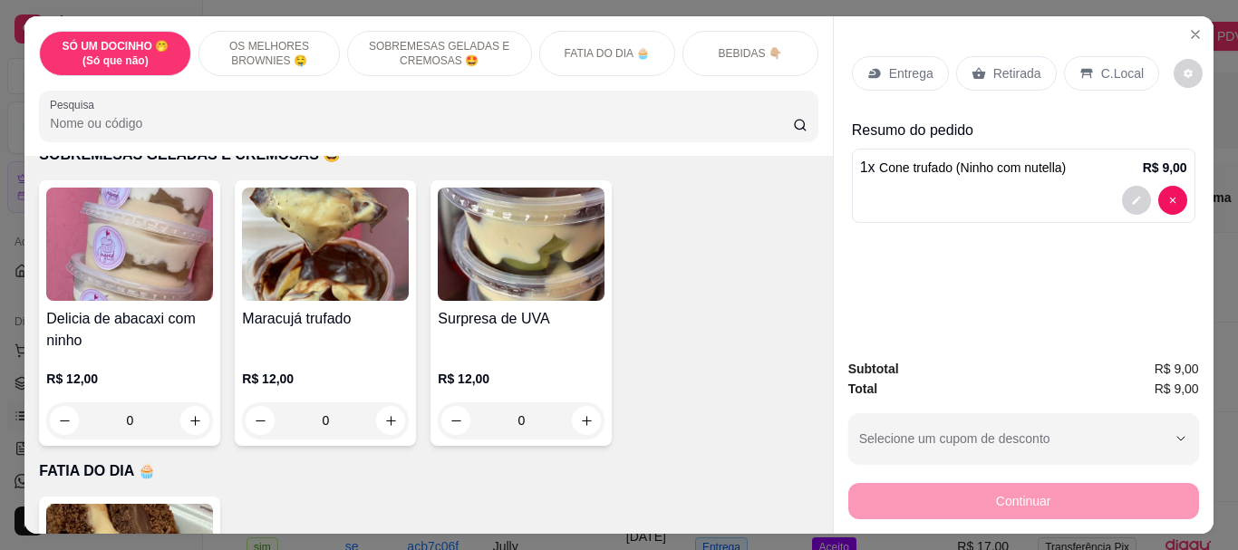
scroll to position [726, 0]
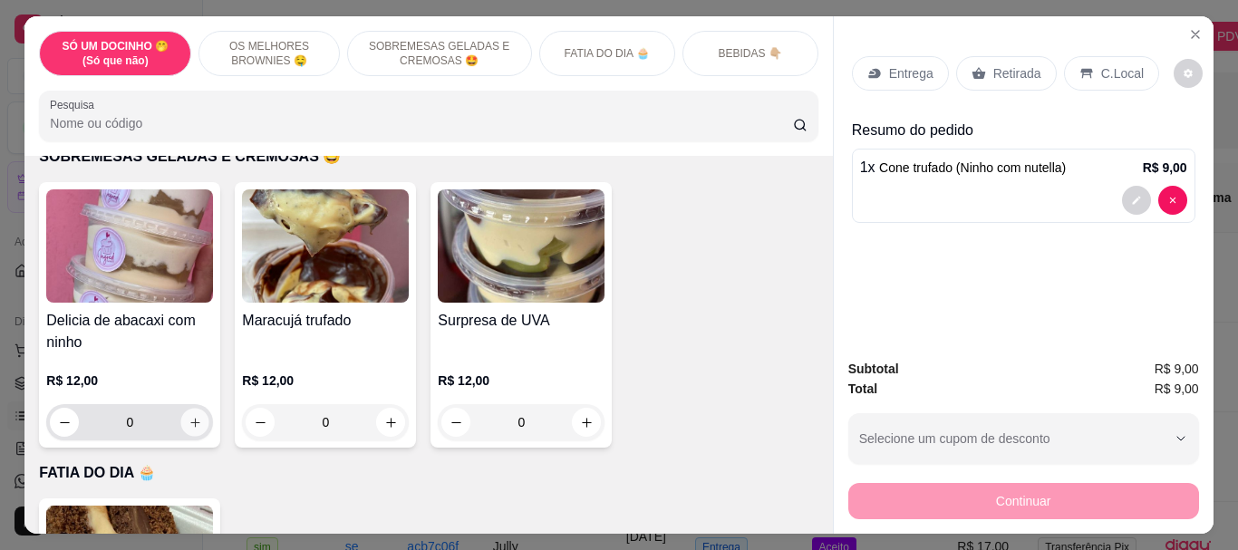
click at [190, 418] on icon "increase-product-quantity" at bounding box center [196, 423] width 14 height 14
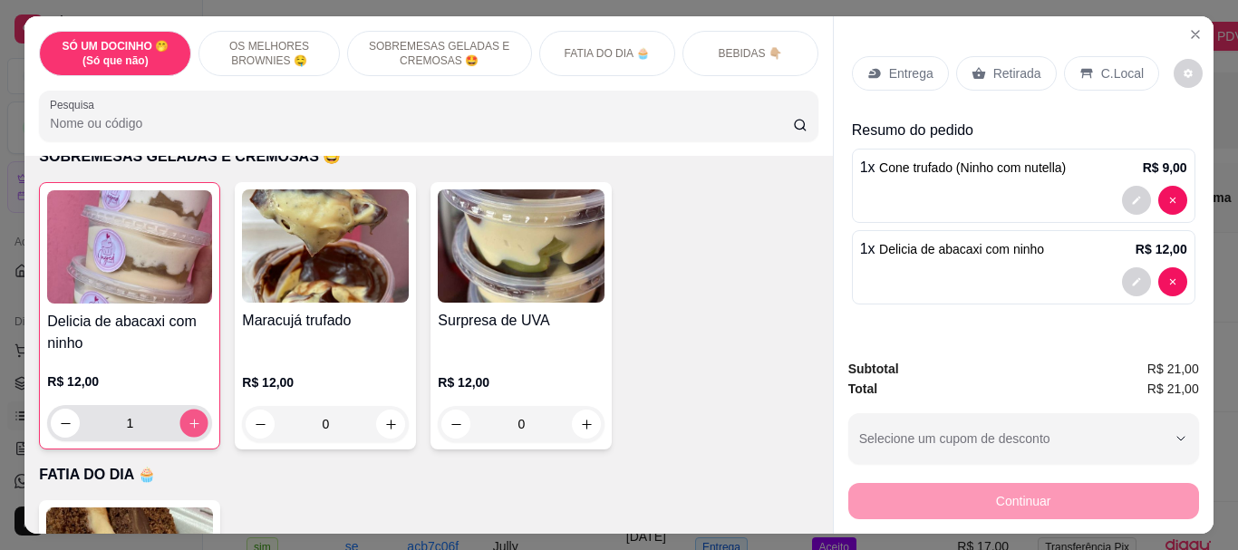
click at [190, 418] on icon "increase-product-quantity" at bounding box center [195, 424] width 14 height 14
type input "2"
click at [1075, 79] on div "C.Local" at bounding box center [1111, 73] width 95 height 34
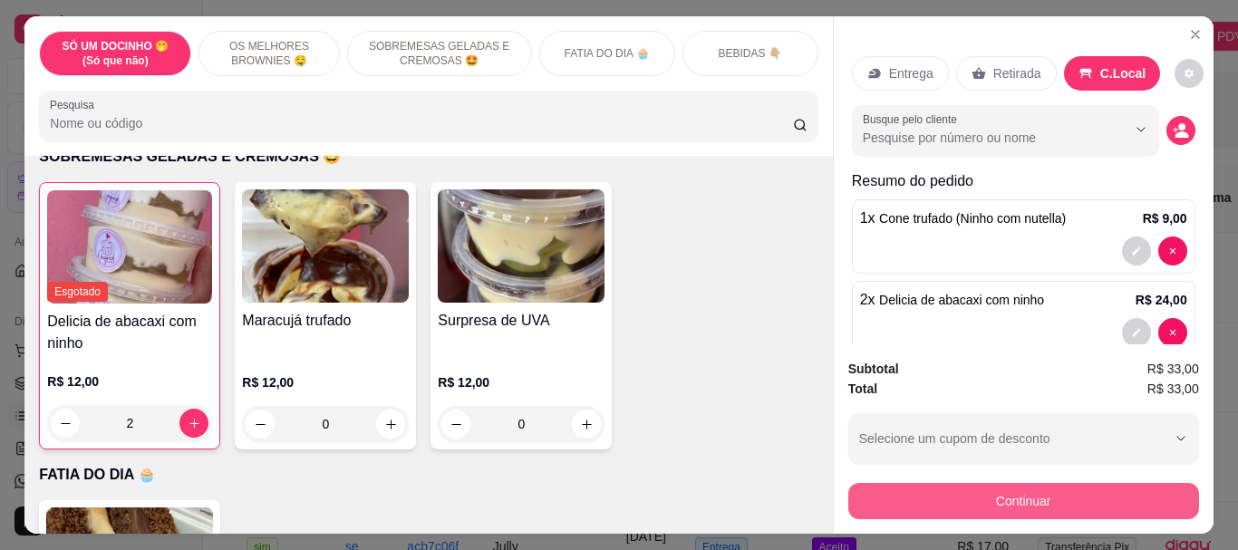
click at [1066, 488] on button "Continuar" at bounding box center [1023, 501] width 351 height 36
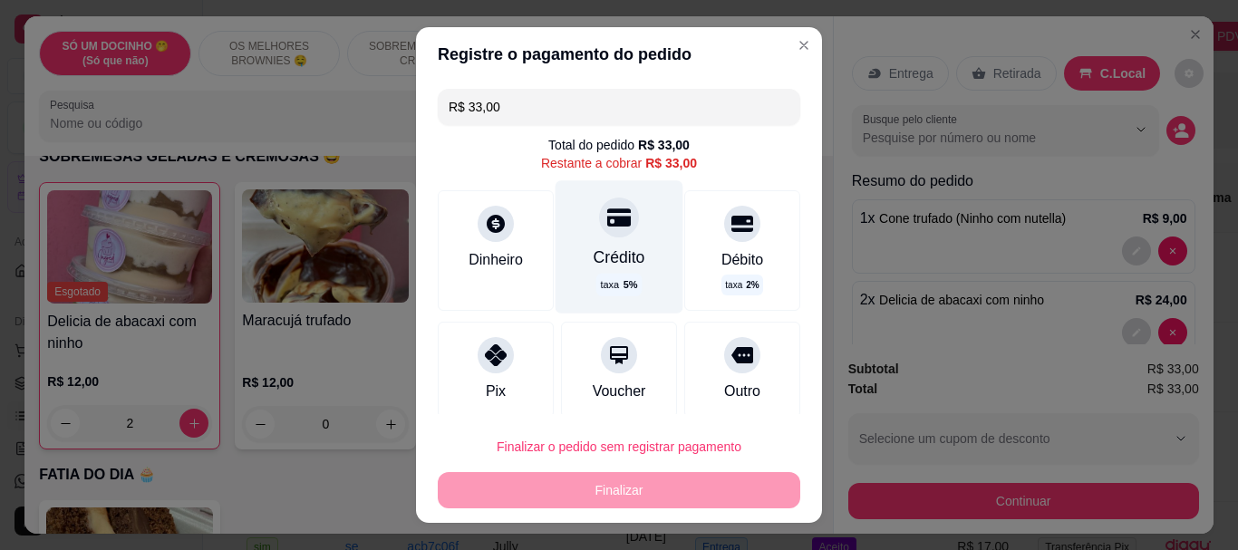
click at [594, 262] on div "Crédito" at bounding box center [620, 258] width 52 height 24
type input "R$ 0,00"
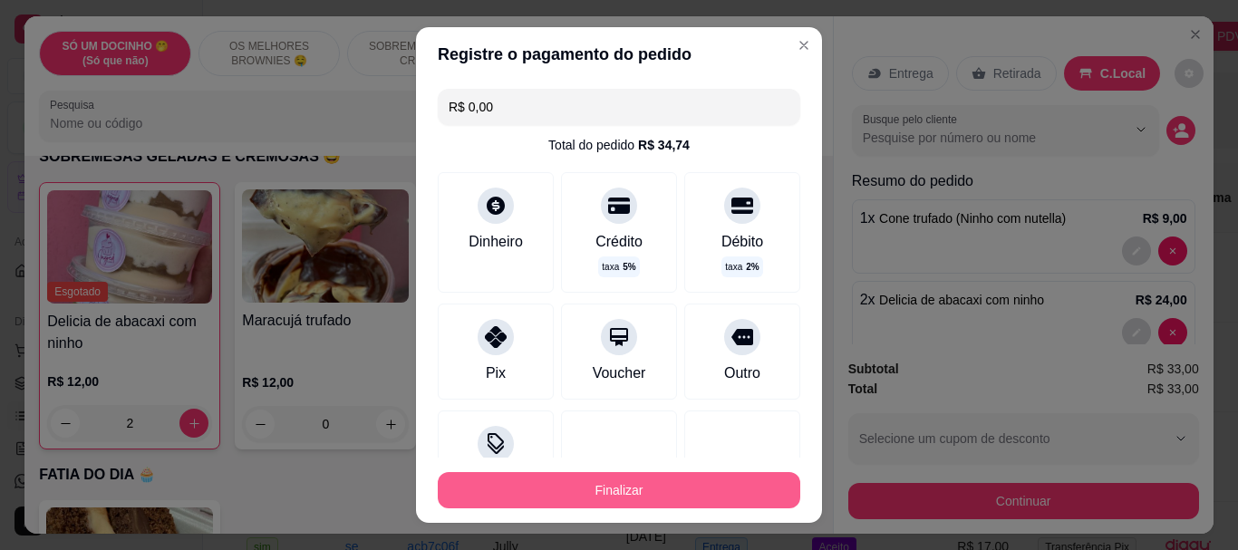
click at [643, 488] on button "Finalizar" at bounding box center [619, 490] width 363 height 36
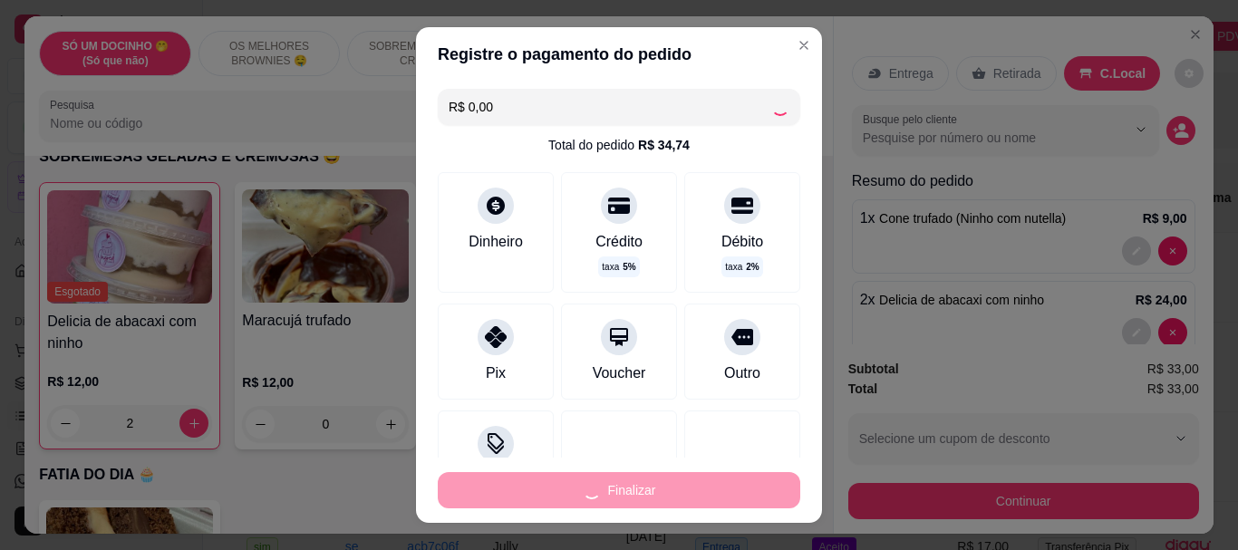
type input "0"
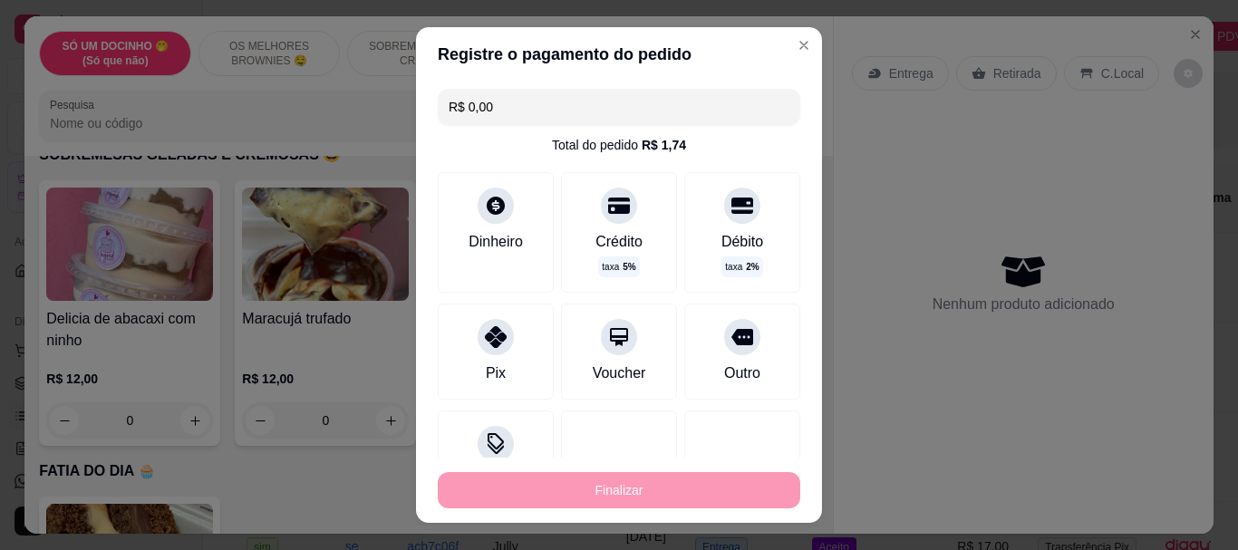
type input "-R$ 33,00"
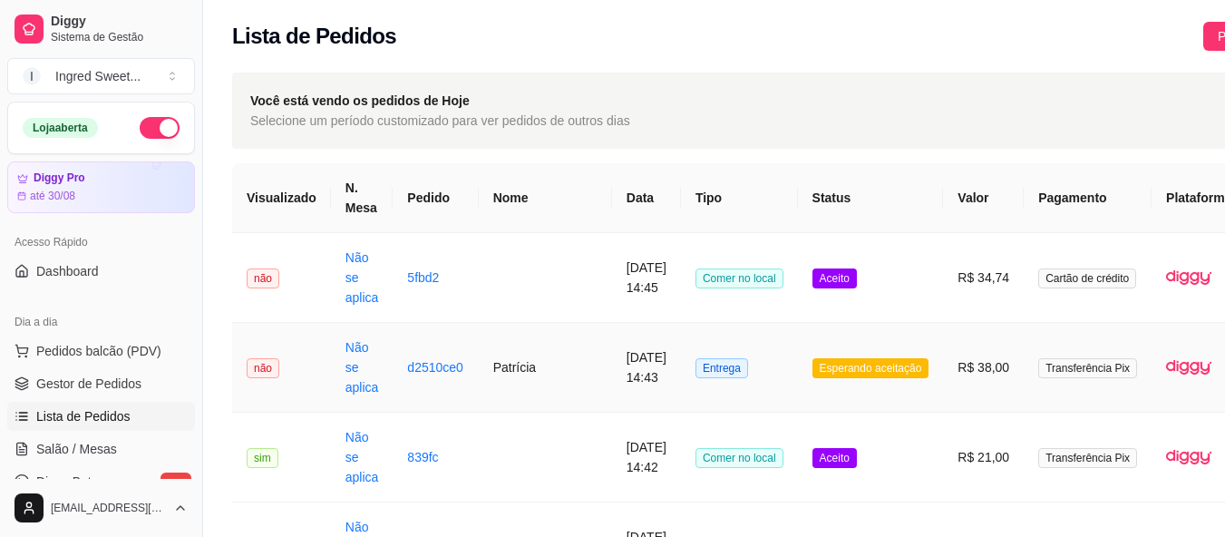
click at [944, 352] on td "R$ 38,00" at bounding box center [983, 368] width 81 height 90
click at [1023, 381] on td "Transferência Pix" at bounding box center [1087, 368] width 128 height 90
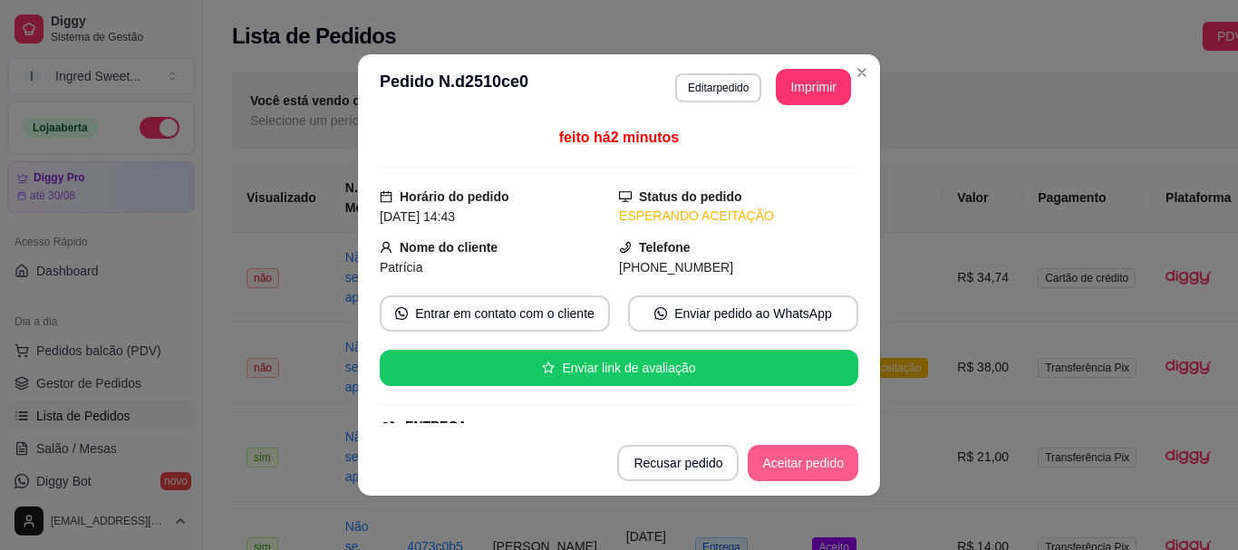
click at [790, 475] on button "Aceitar pedido" at bounding box center [803, 463] width 111 height 36
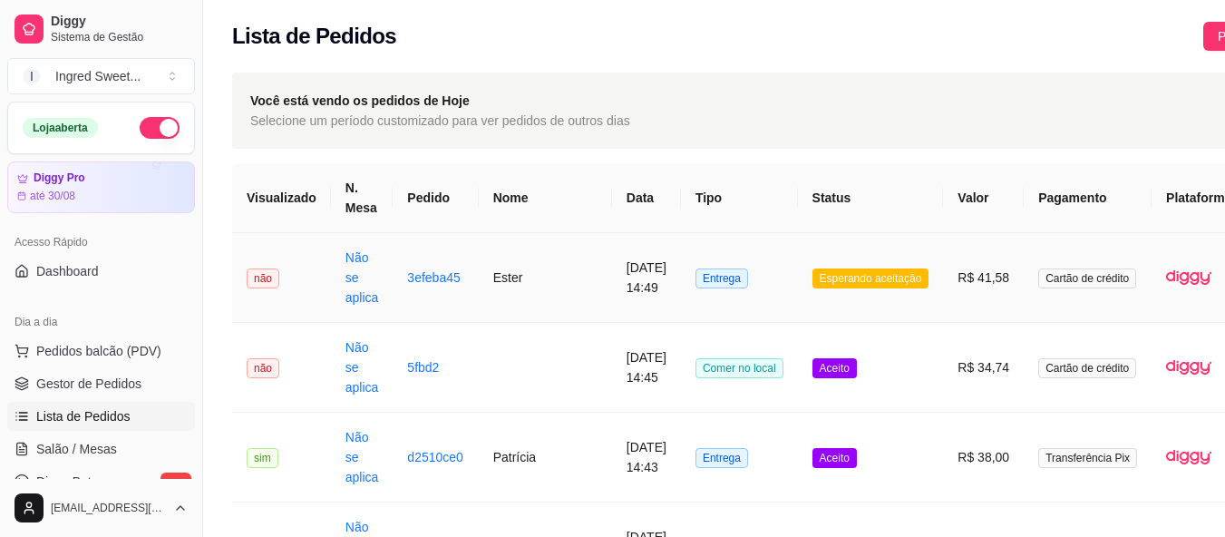
click at [960, 274] on td "R$ 41,58" at bounding box center [983, 278] width 81 height 90
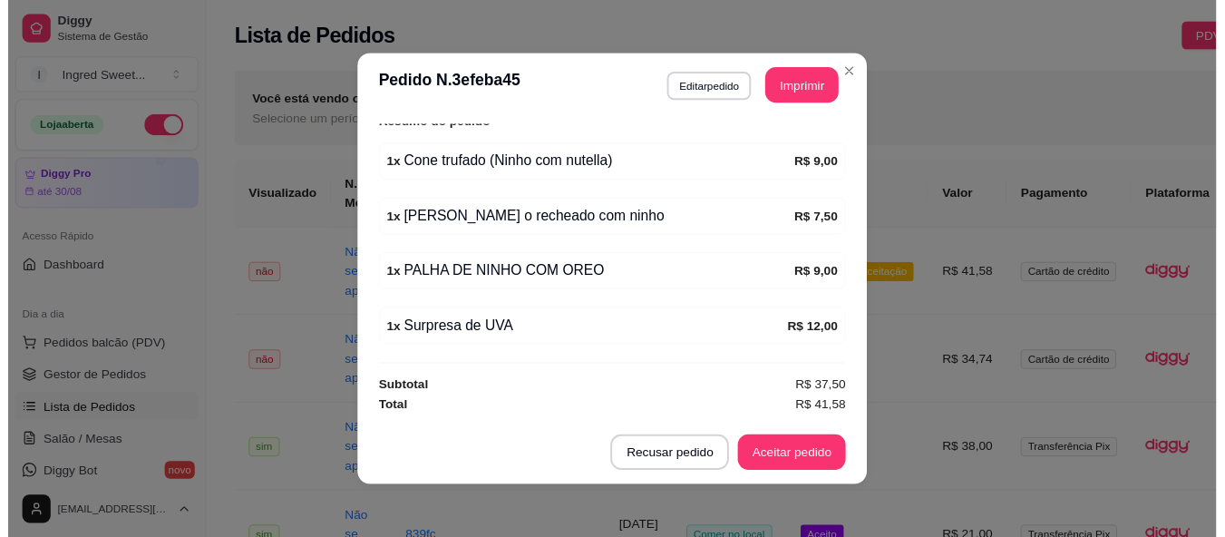
scroll to position [4, 0]
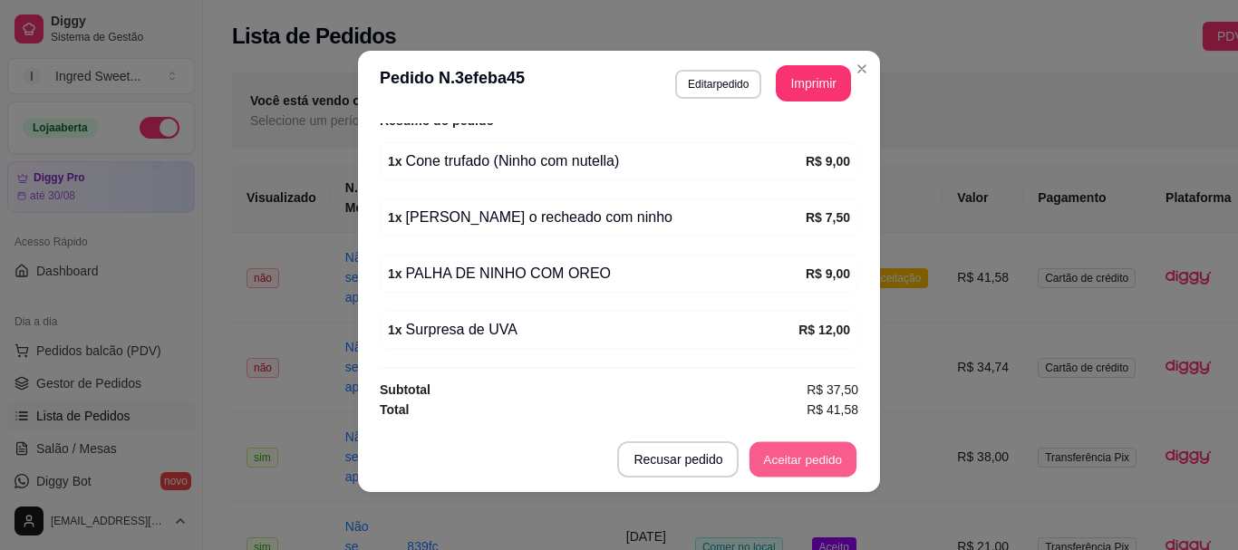
click at [823, 466] on button "Aceitar pedido" at bounding box center [803, 459] width 107 height 35
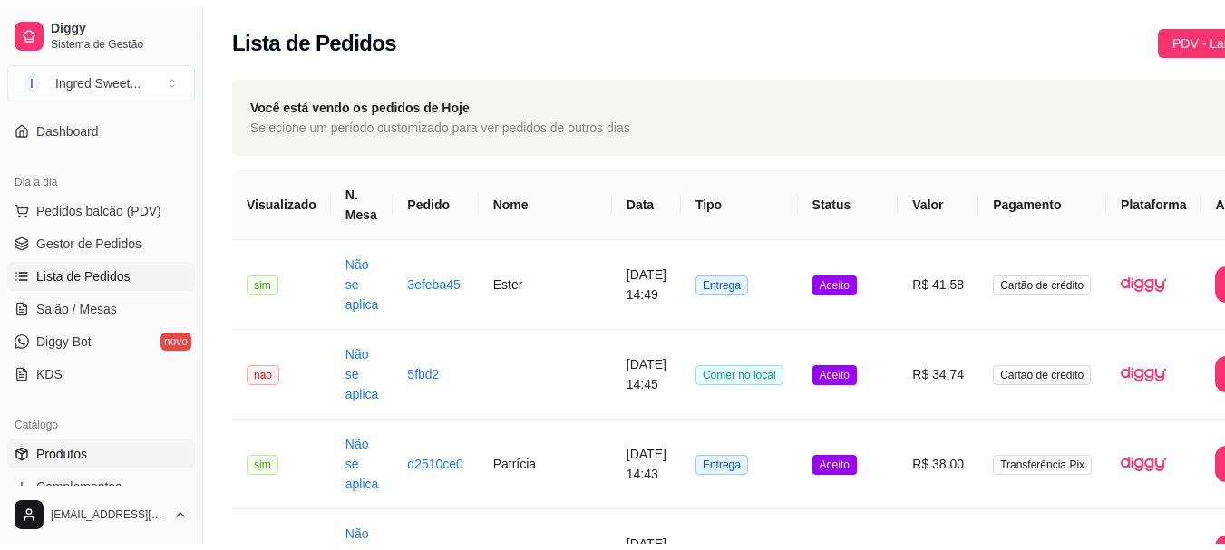
scroll to position [272, 0]
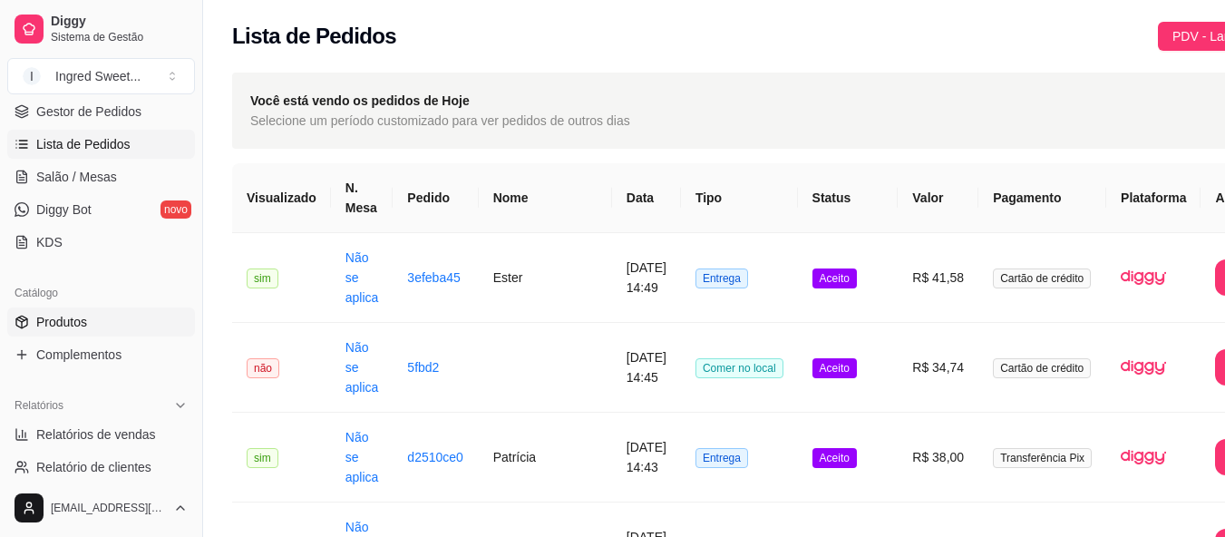
click at [82, 320] on span "Produtos" at bounding box center [61, 322] width 51 height 18
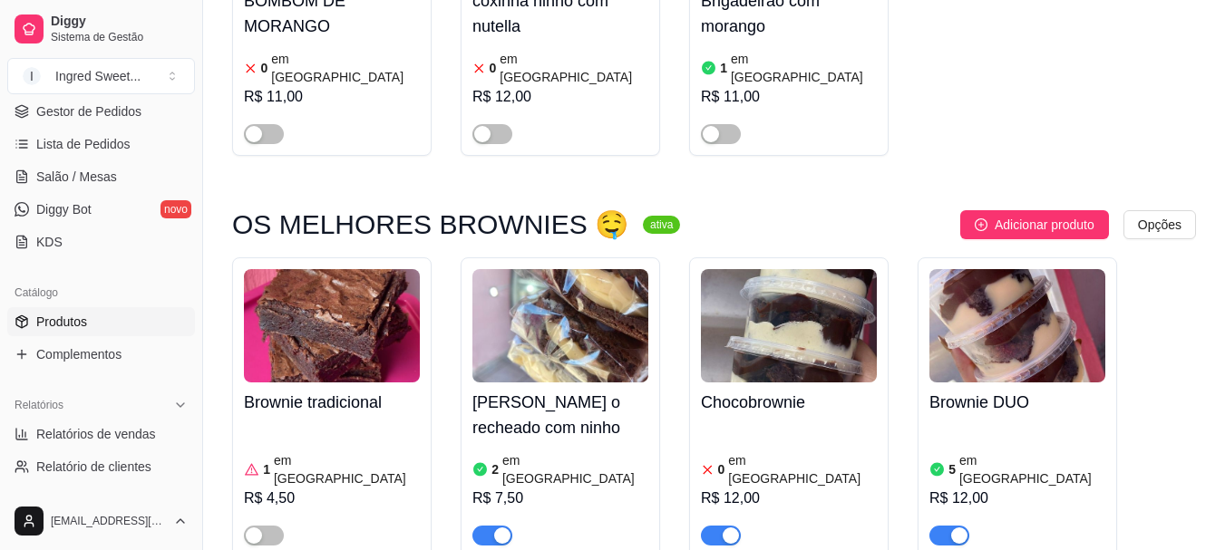
scroll to position [997, 0]
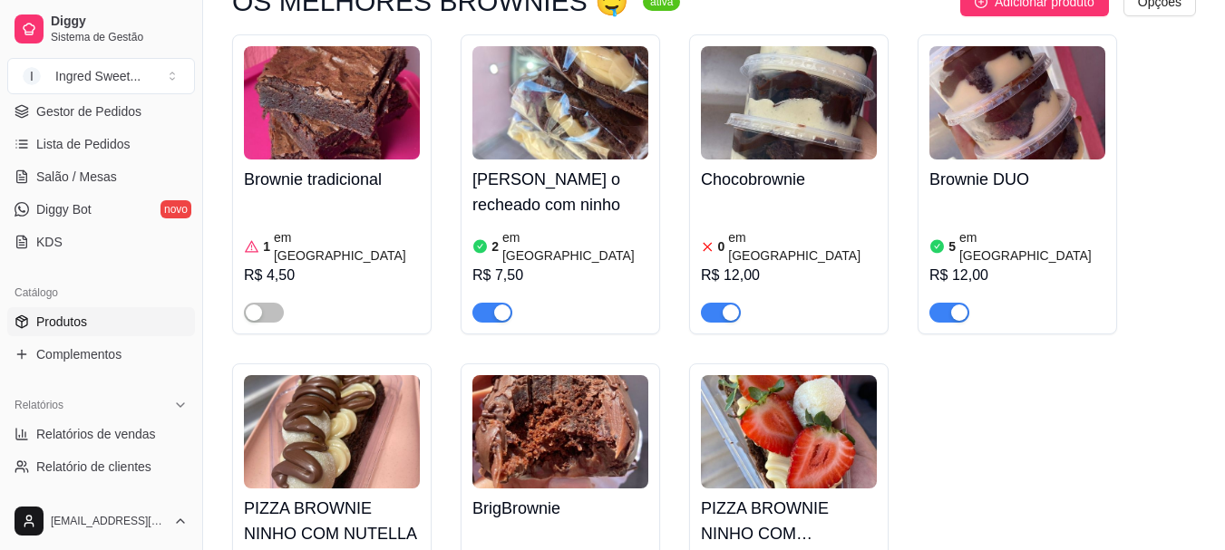
click at [567, 167] on h4 "[PERSON_NAME] o recheado com ninho" at bounding box center [560, 192] width 176 height 51
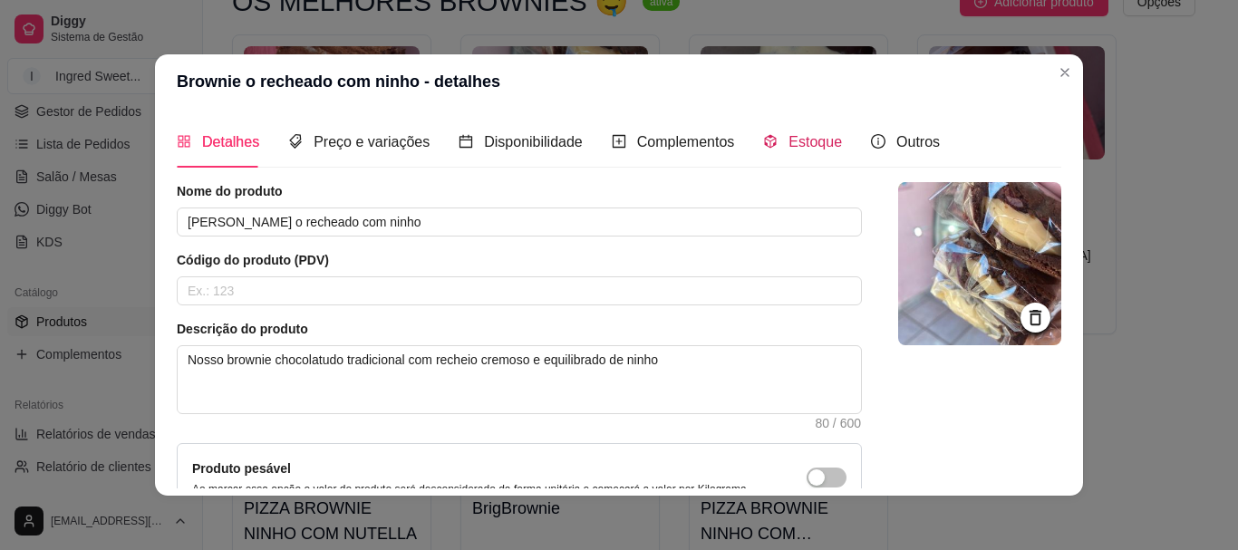
click at [813, 139] on span "Estoque" at bounding box center [815, 141] width 53 height 15
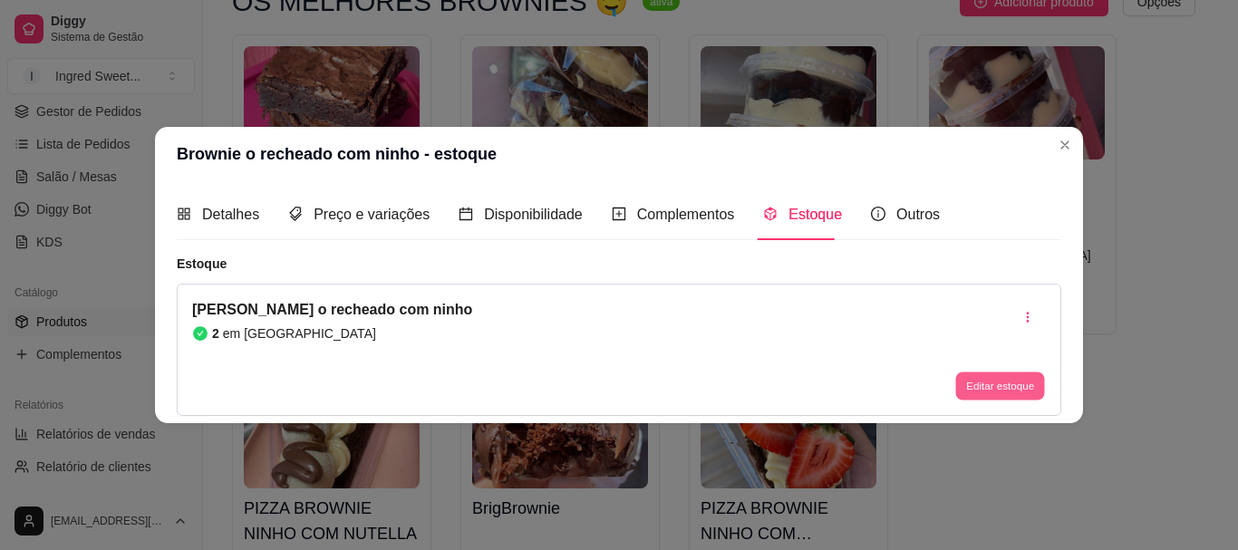
click at [986, 393] on button "Editar estoque" at bounding box center [999, 387] width 89 height 28
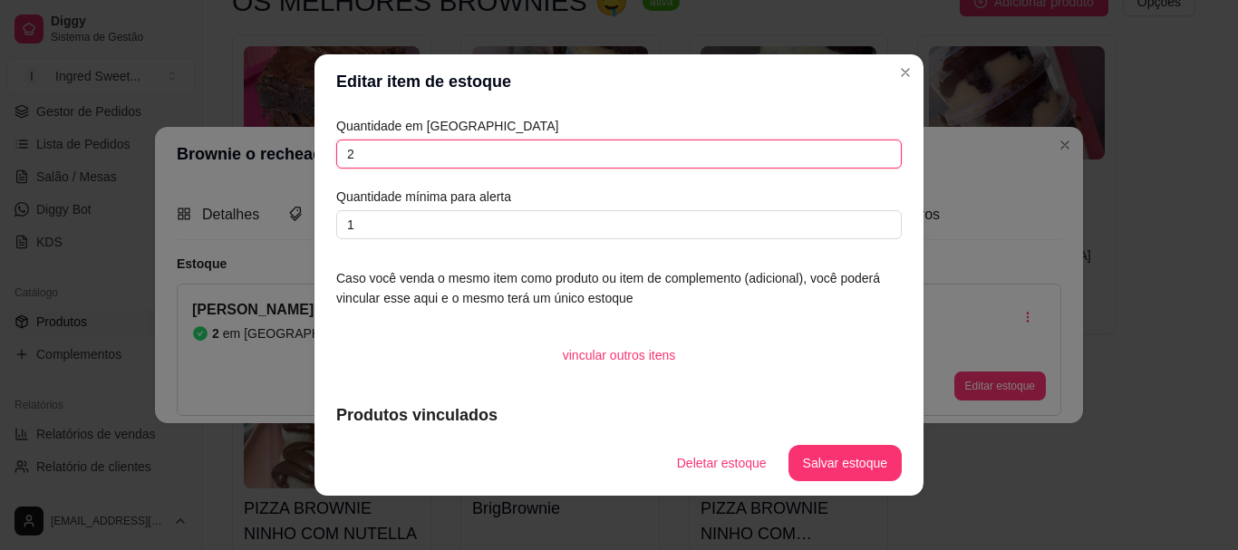
click at [431, 162] on input "2" at bounding box center [619, 154] width 566 height 29
type input "1"
click at [885, 464] on button "Salvar estoque" at bounding box center [844, 463] width 111 height 35
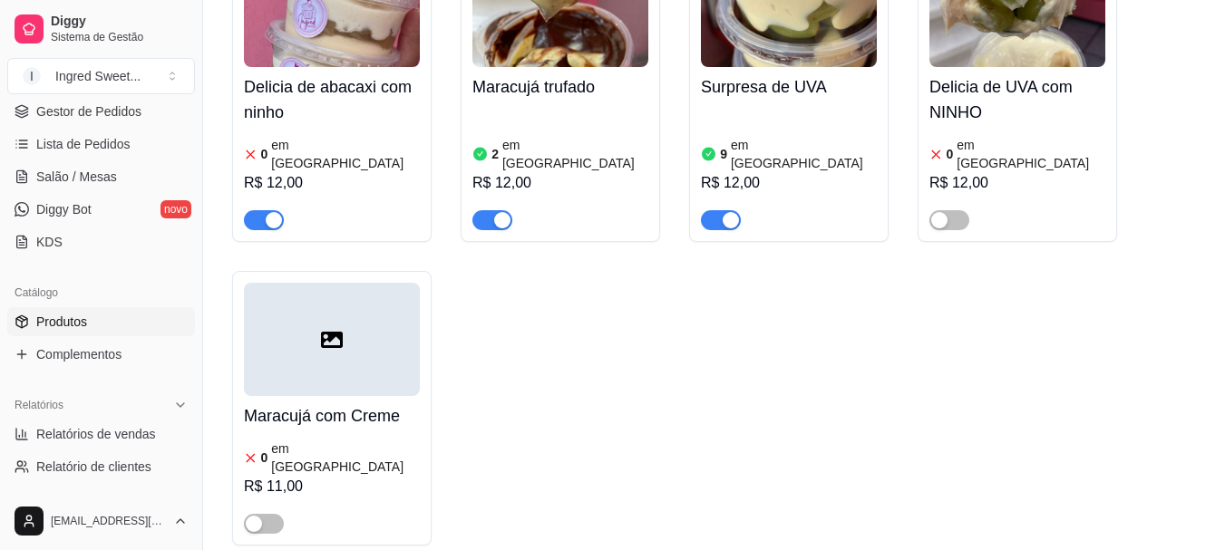
scroll to position [1541, 0]
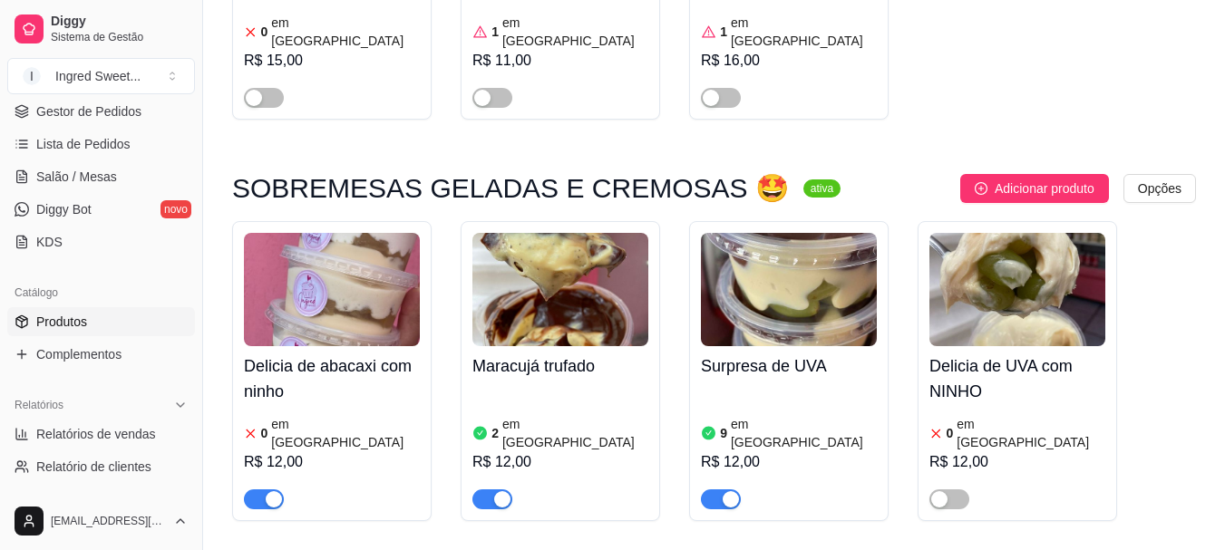
click at [266, 491] on div "button" at bounding box center [274, 499] width 16 height 16
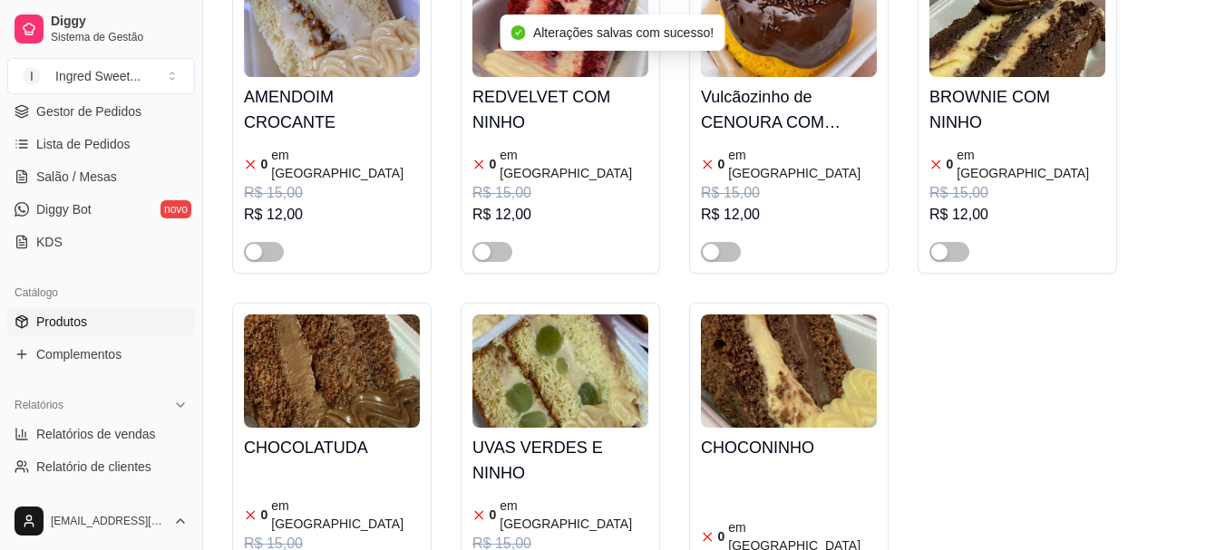
scroll to position [3535, 0]
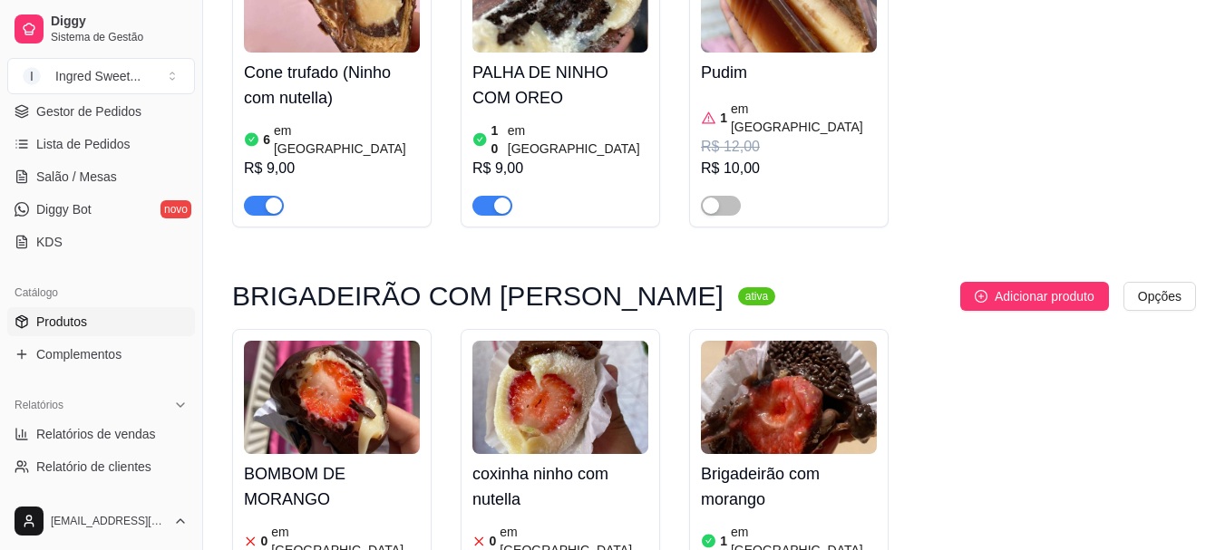
scroll to position [91, 0]
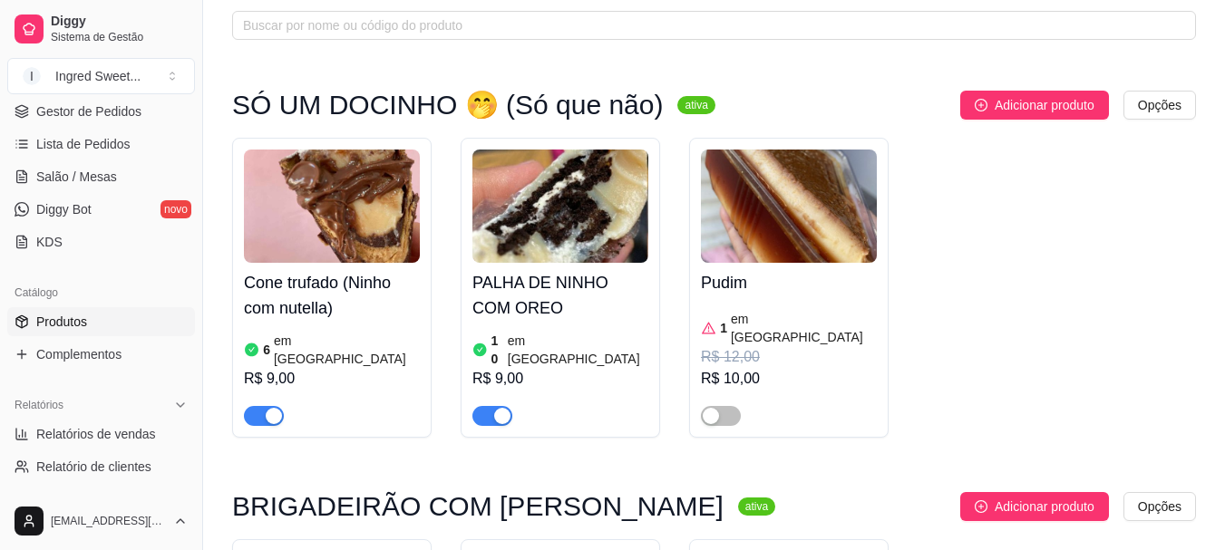
click at [387, 348] on div "6 em [GEOGRAPHIC_DATA]" at bounding box center [332, 350] width 176 height 36
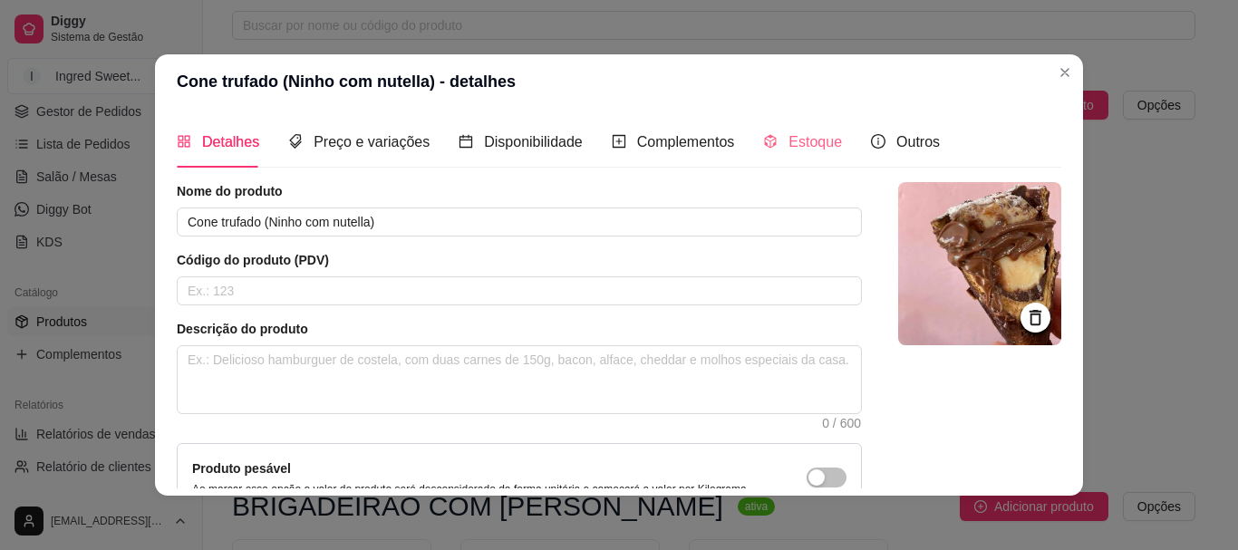
click at [780, 154] on div "Estoque" at bounding box center [802, 142] width 79 height 52
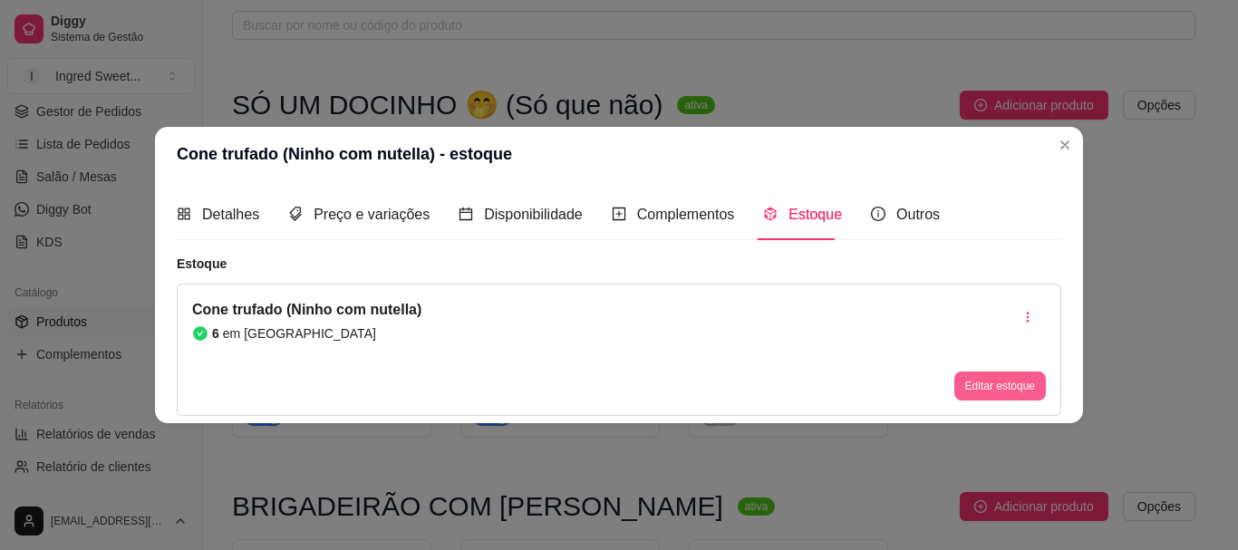
click at [963, 377] on button "Editar estoque" at bounding box center [1000, 386] width 92 height 29
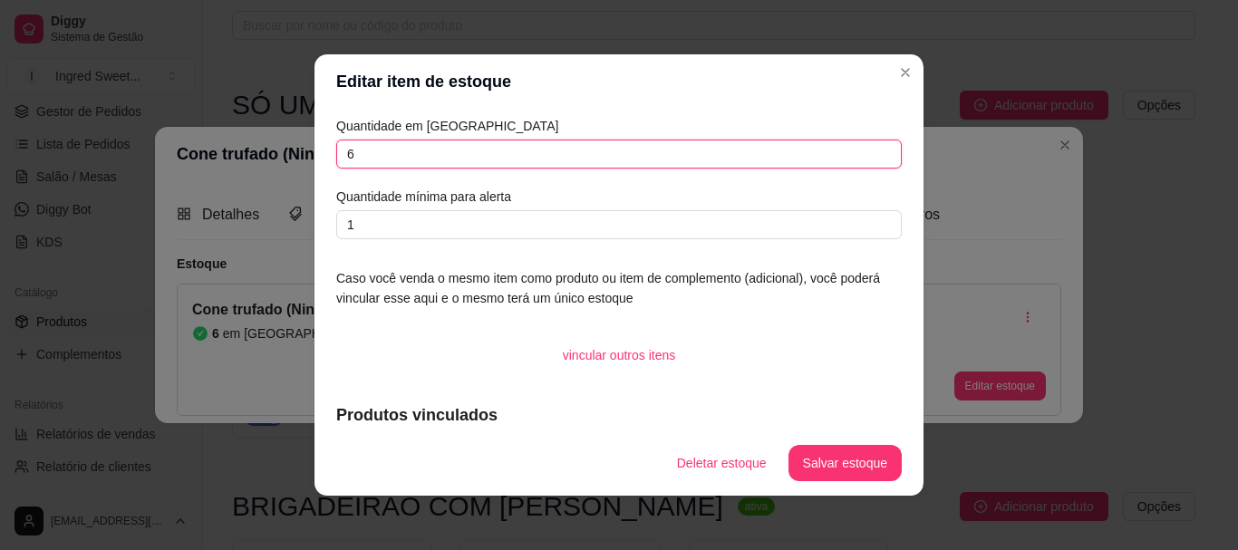
click at [411, 159] on input "6" at bounding box center [619, 154] width 566 height 29
type input "5"
click at [895, 447] on div "Deletar estoque Salvar estoque" at bounding box center [782, 463] width 239 height 36
click at [886, 448] on button "Salvar estoque" at bounding box center [844, 463] width 111 height 35
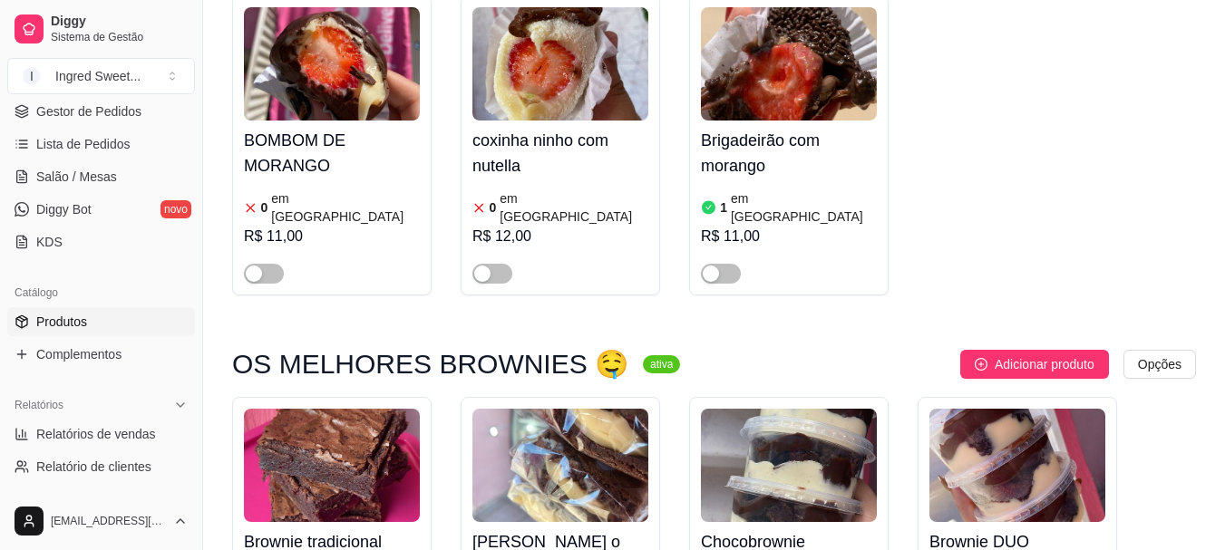
scroll to position [906, 0]
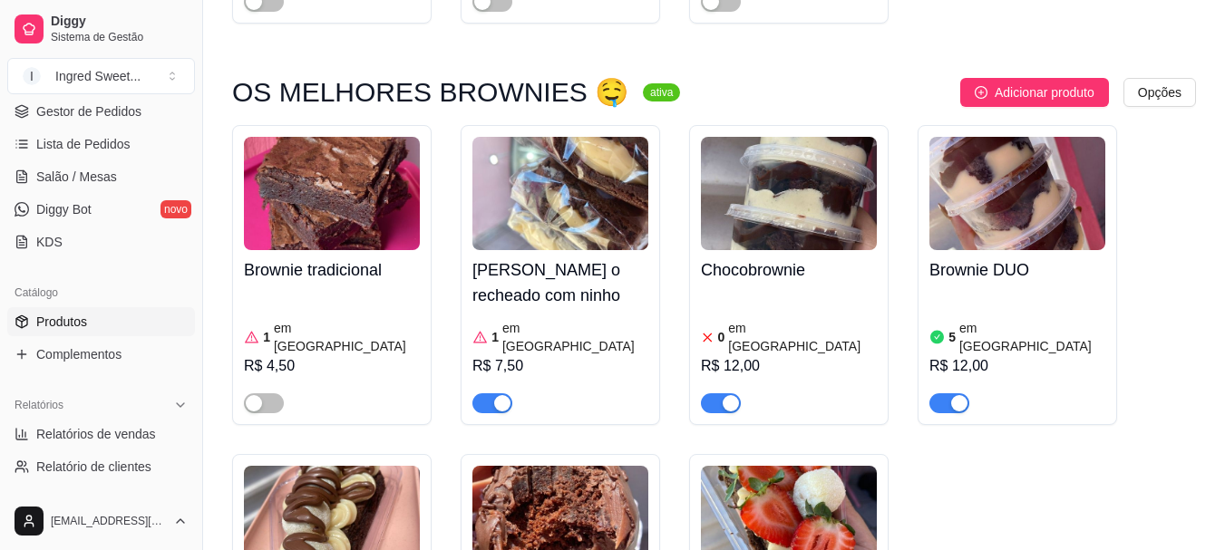
click at [724, 393] on span "button" at bounding box center [721, 403] width 40 height 20
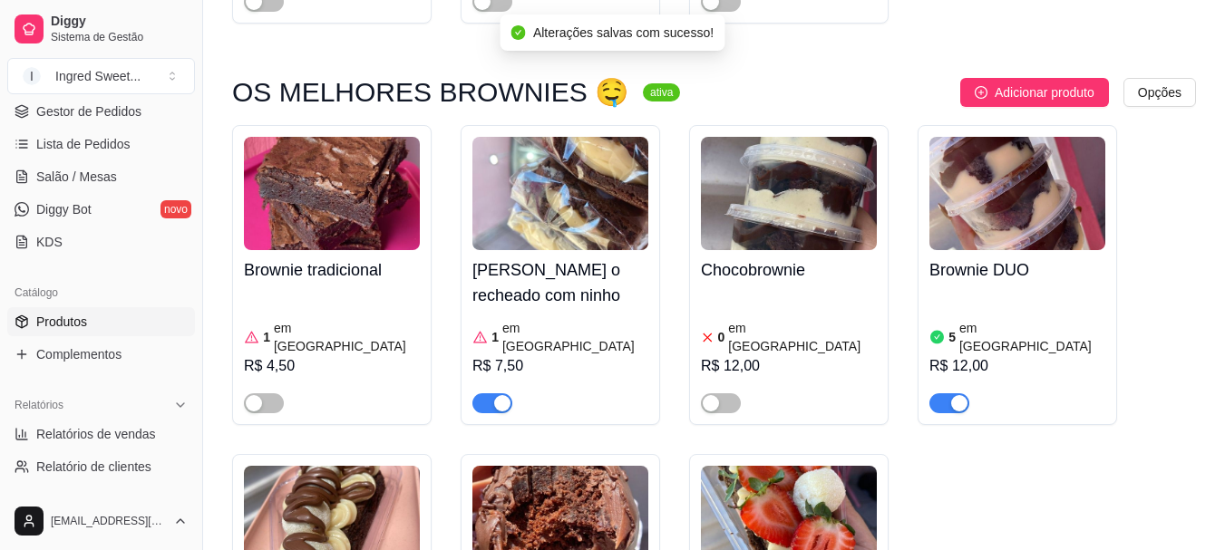
click at [1086, 499] on div "Brownie tradicional 1 em estoque R$ 4,50 Brownie o recheado com ninho 1 em esto…" at bounding box center [714, 439] width 964 height 629
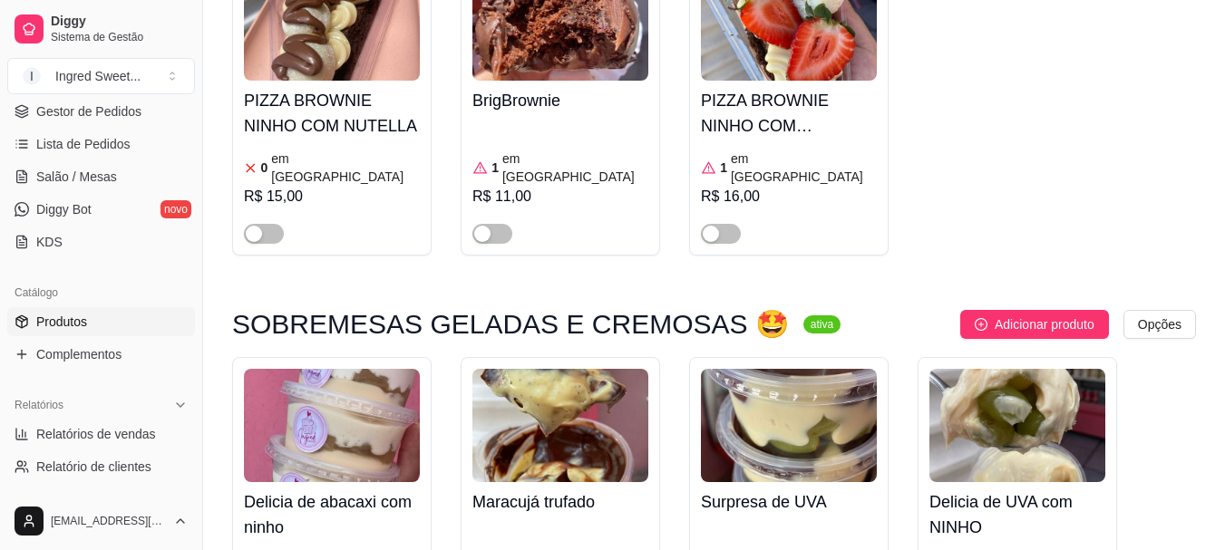
scroll to position [1632, 0]
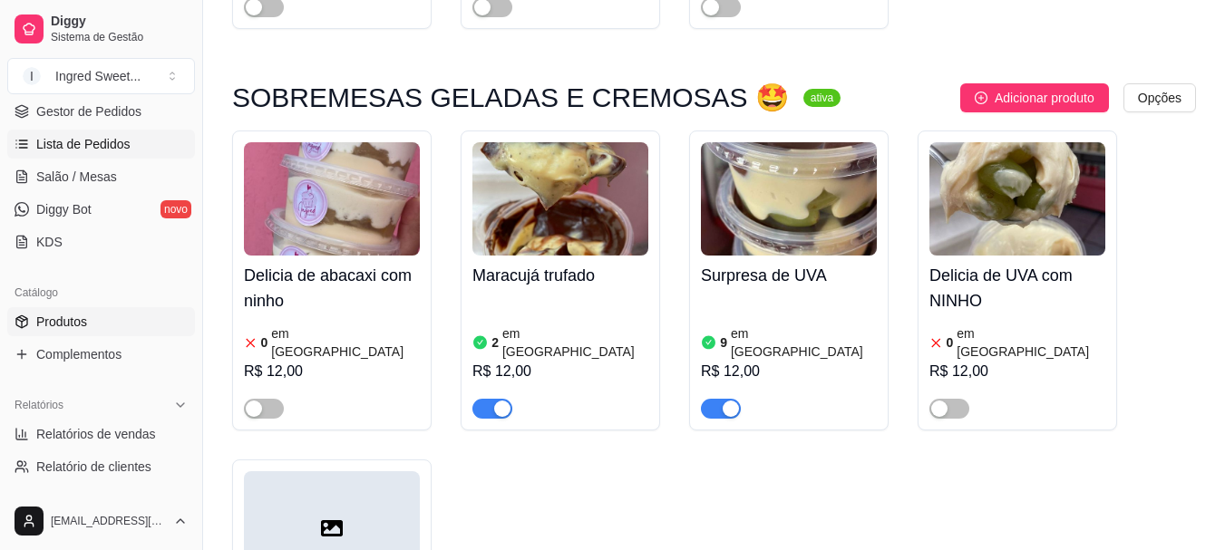
click at [109, 140] on span "Lista de Pedidos" at bounding box center [83, 144] width 94 height 18
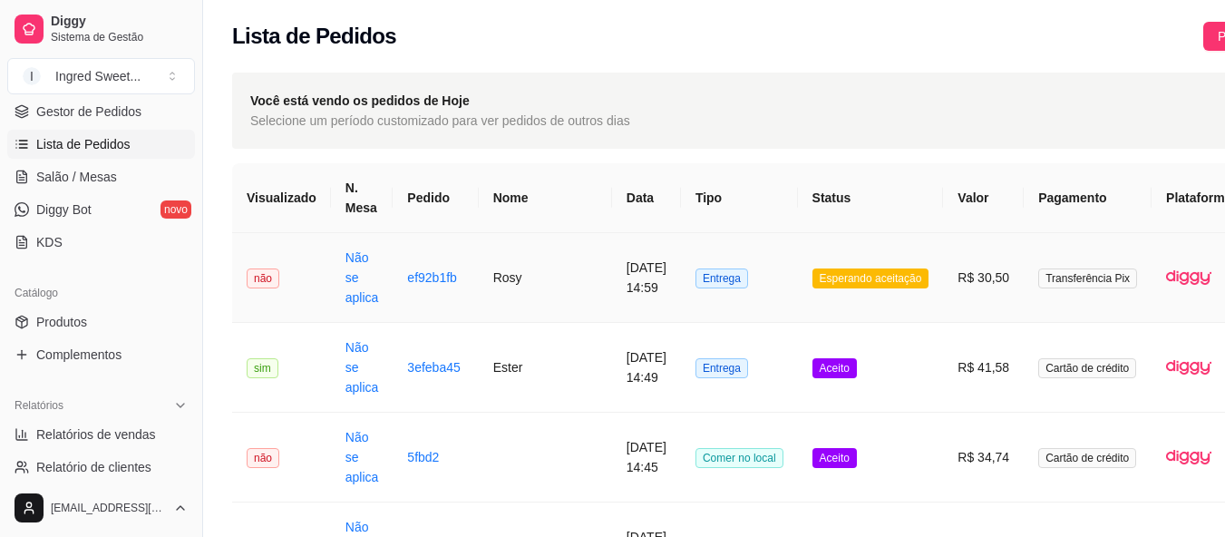
click at [643, 285] on td "[DATE] 14:59" at bounding box center [646, 278] width 69 height 90
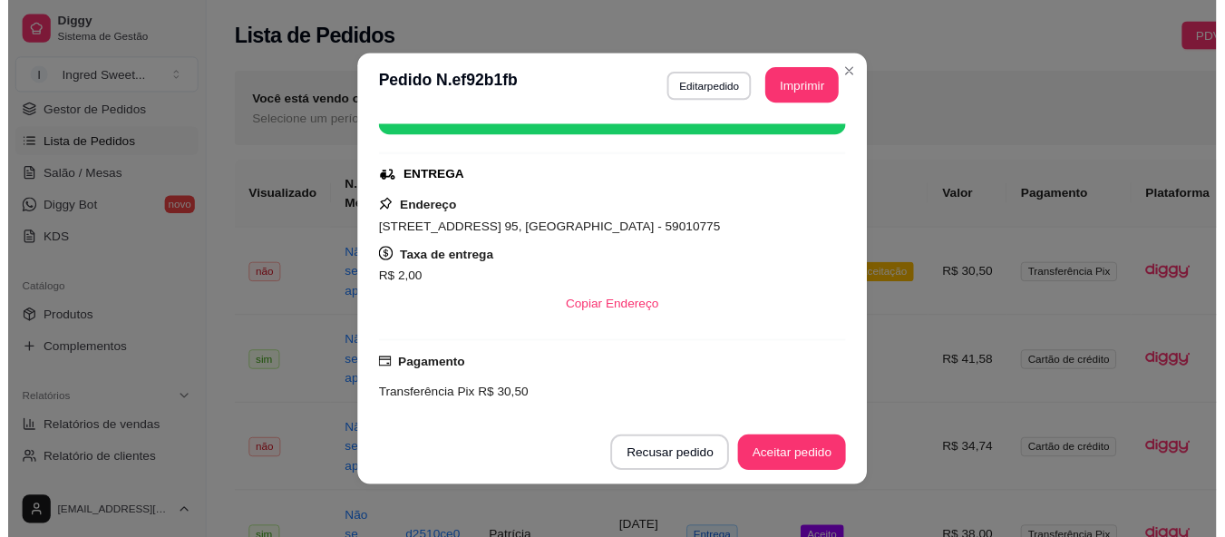
scroll to position [272, 0]
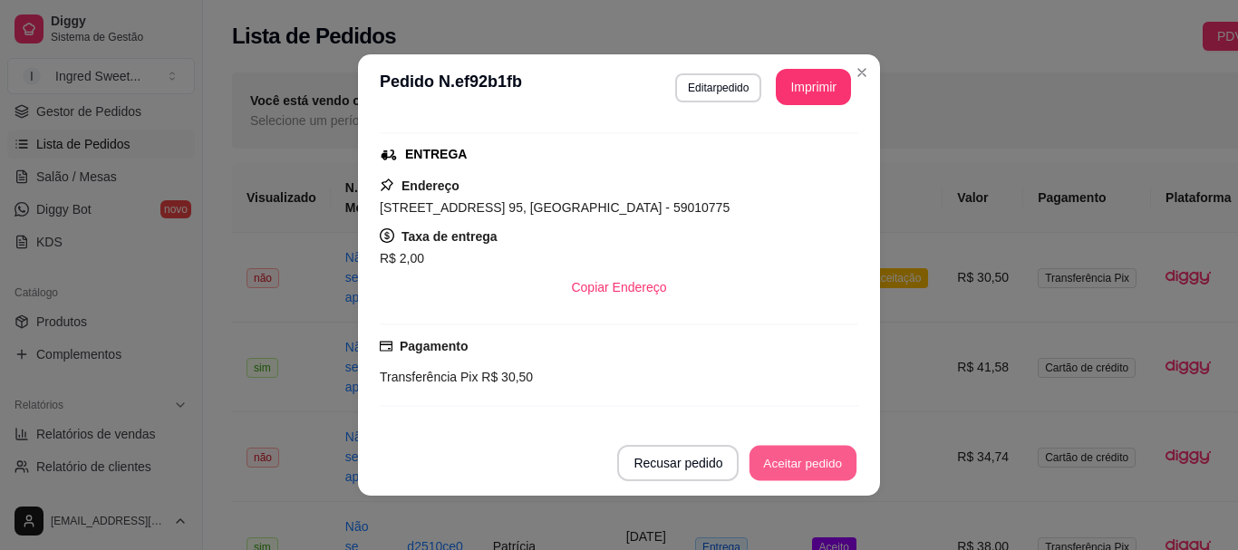
click at [780, 460] on button "Aceitar pedido" at bounding box center [803, 463] width 107 height 35
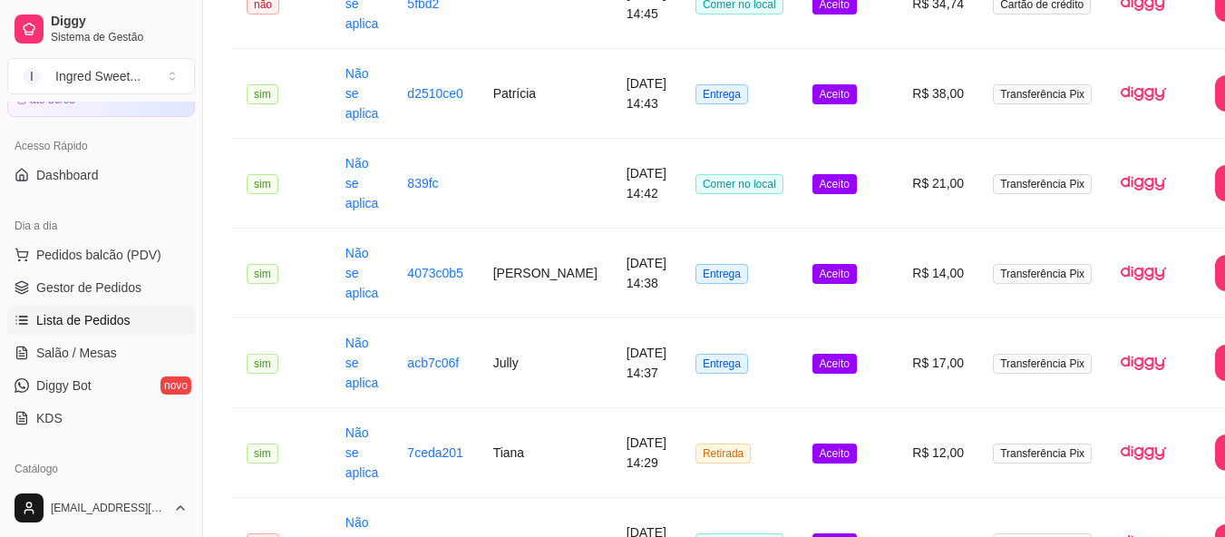
scroll to position [181, 0]
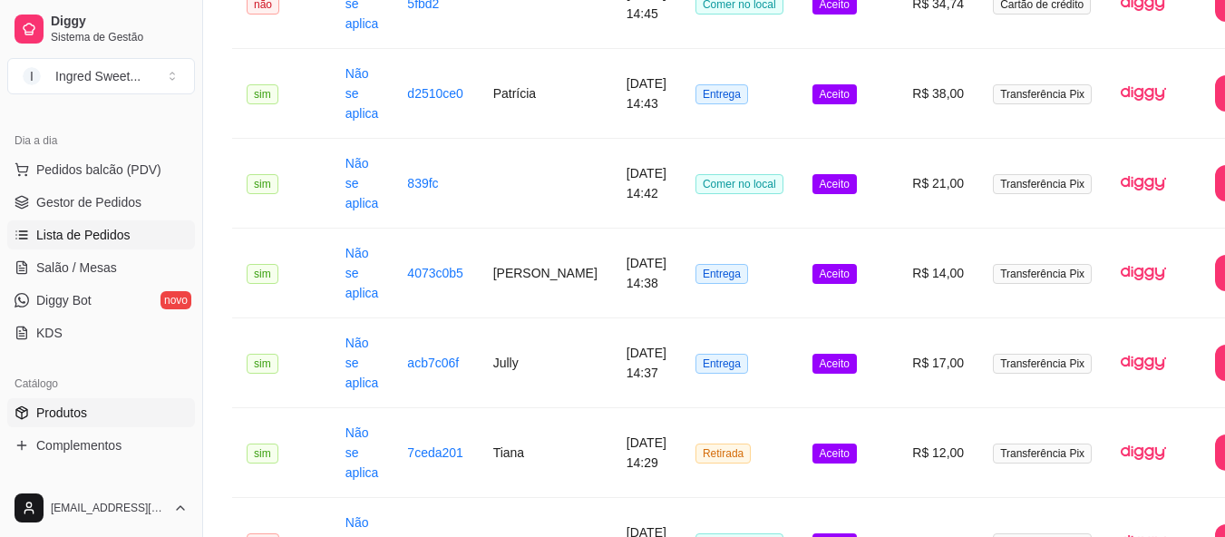
click at [122, 423] on link "Produtos" at bounding box center [101, 412] width 188 height 29
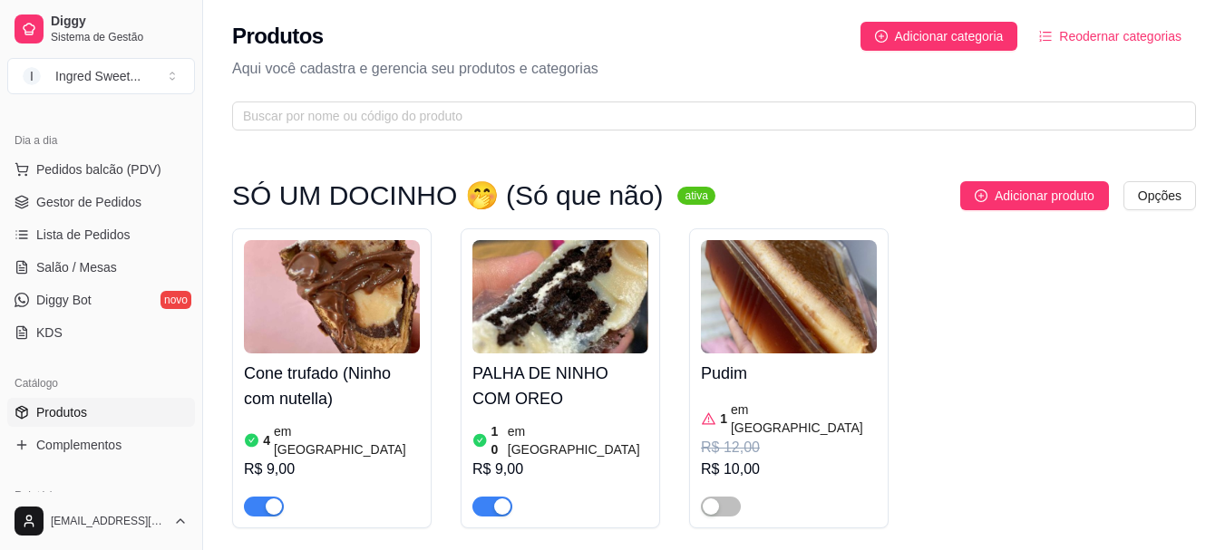
click at [324, 459] on div "R$ 9,00" at bounding box center [332, 470] width 176 height 22
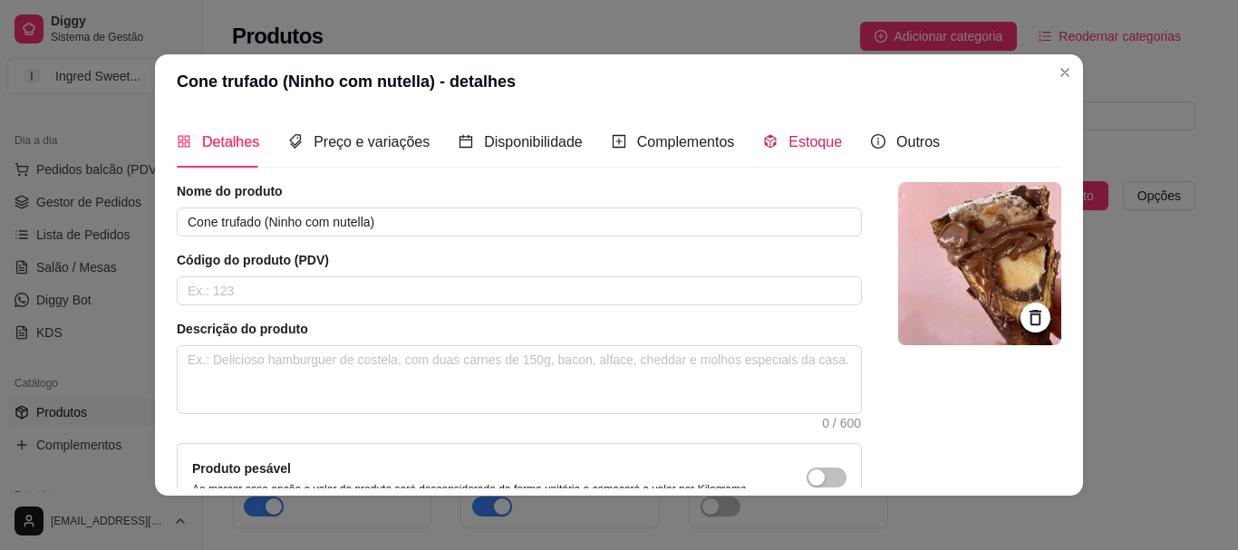
click at [763, 149] on icon "code-sandbox" at bounding box center [770, 141] width 15 height 15
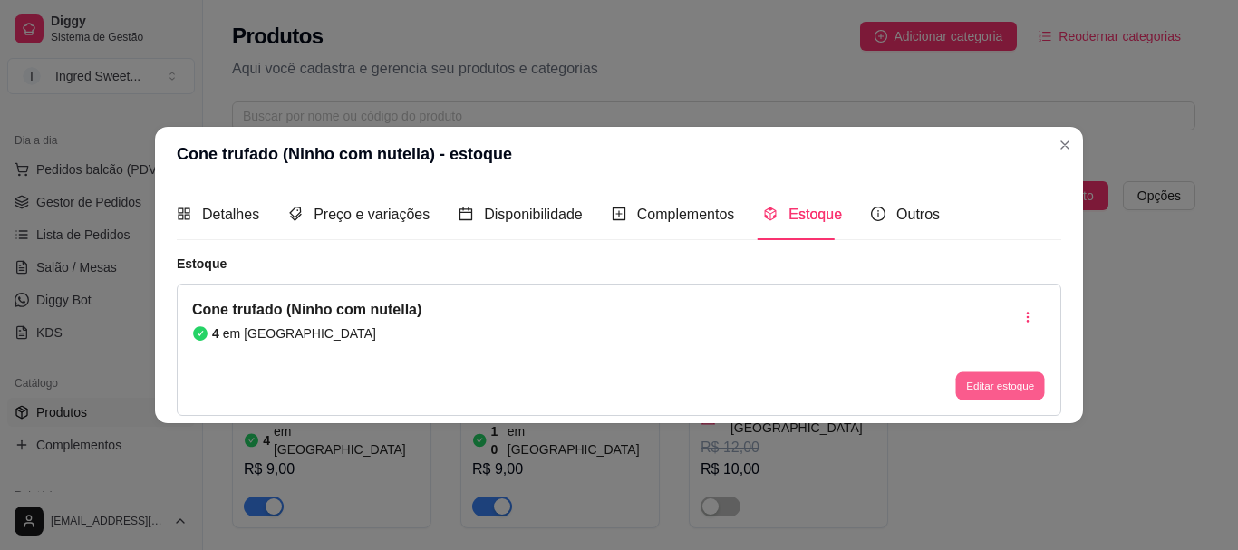
click at [983, 392] on button "Editar estoque" at bounding box center [999, 387] width 89 height 28
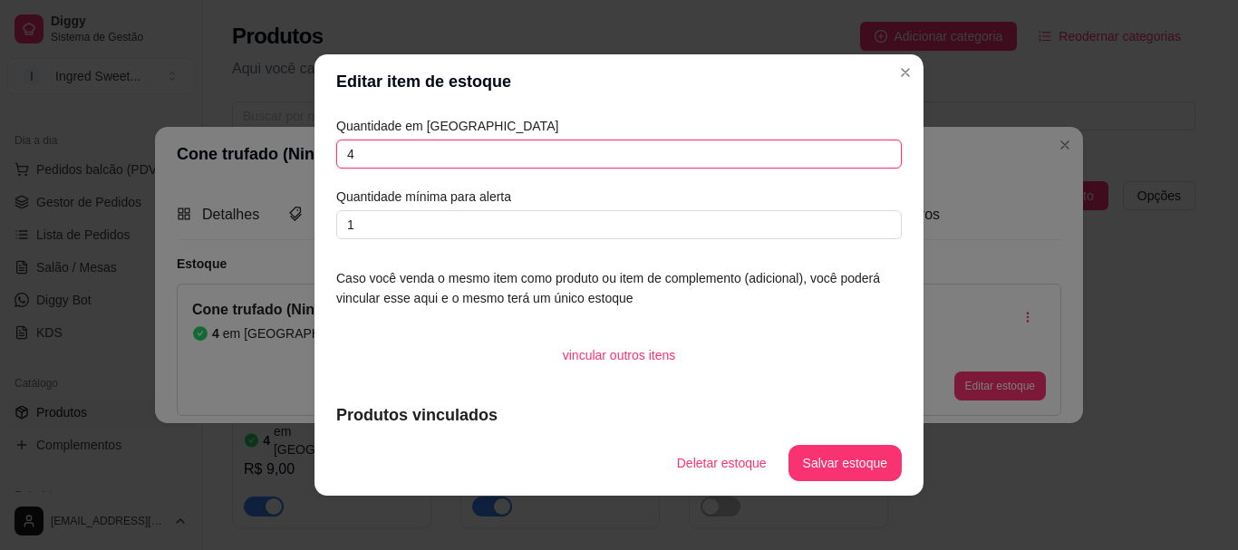
click at [453, 160] on input "4" at bounding box center [619, 154] width 566 height 29
type input "3"
click at [829, 478] on button "Salvar estoque" at bounding box center [845, 463] width 113 height 36
click at [912, 478] on footer "Deletar estoque Salvar estoque" at bounding box center [619, 463] width 609 height 65
click at [916, 478] on footer "Deletar estoque Salvar estoque" at bounding box center [619, 463] width 609 height 65
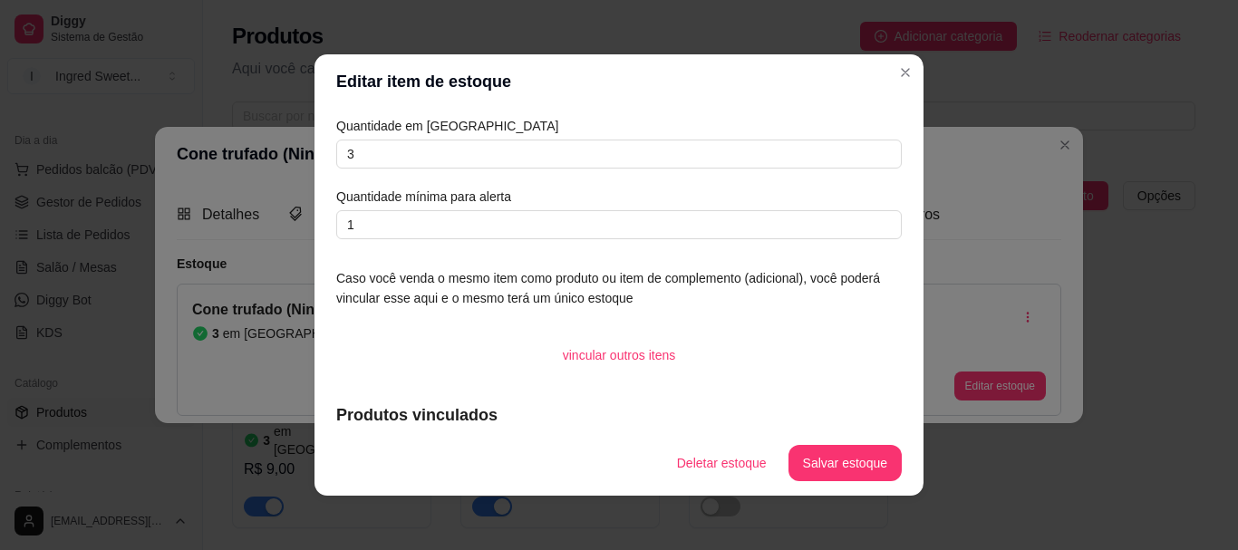
click at [418, 174] on div "Quantidade em estoque 3 Quantidade mínima para alerta 1" at bounding box center [619, 177] width 566 height 123
click at [414, 169] on div "Quantidade em estoque 3 Quantidade mínima para alerta 1" at bounding box center [619, 177] width 566 height 123
click at [425, 127] on article "Quantidade em [GEOGRAPHIC_DATA]" at bounding box center [619, 126] width 566 height 20
click at [415, 169] on div "Quantidade em estoque 3 Quantidade mínima para alerta 1" at bounding box center [619, 177] width 566 height 123
click at [416, 159] on input "3" at bounding box center [619, 154] width 566 height 29
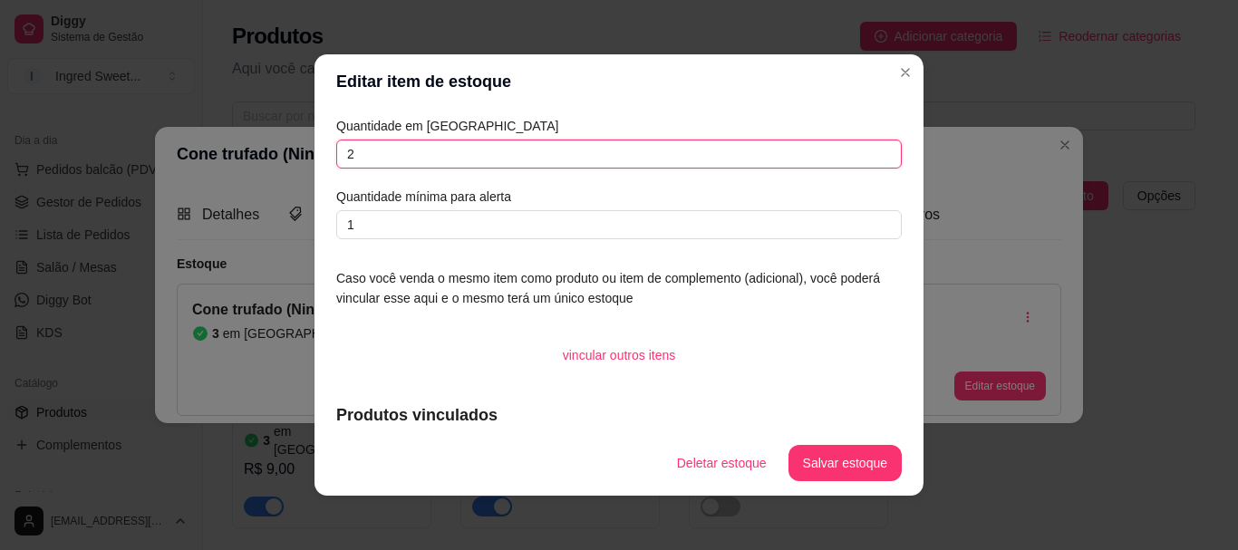
type input "2"
click at [875, 471] on button "Salvar estoque" at bounding box center [845, 463] width 113 height 36
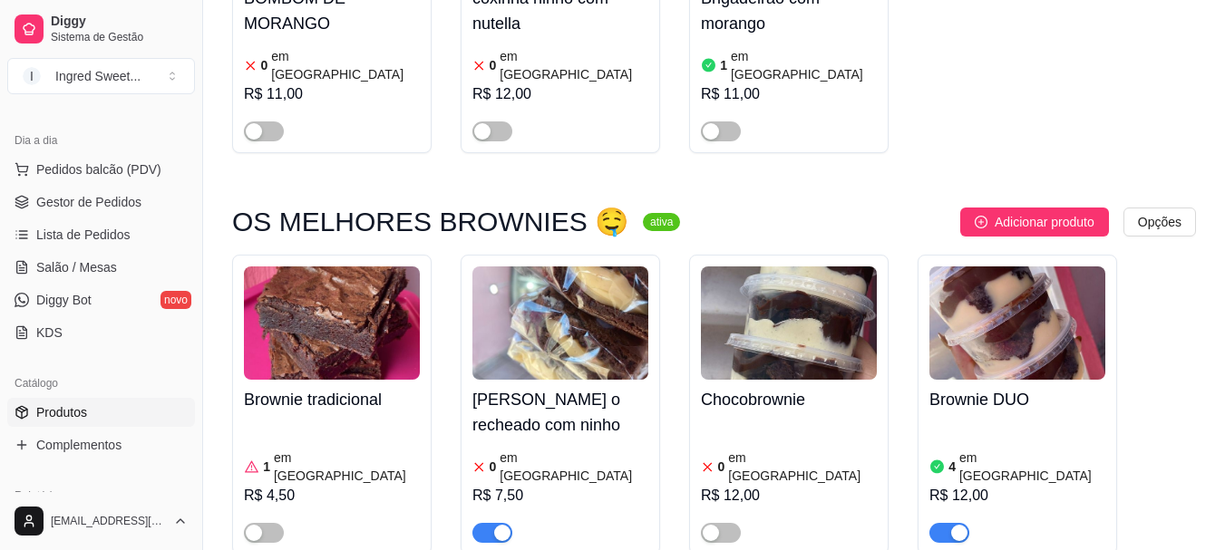
scroll to position [997, 0]
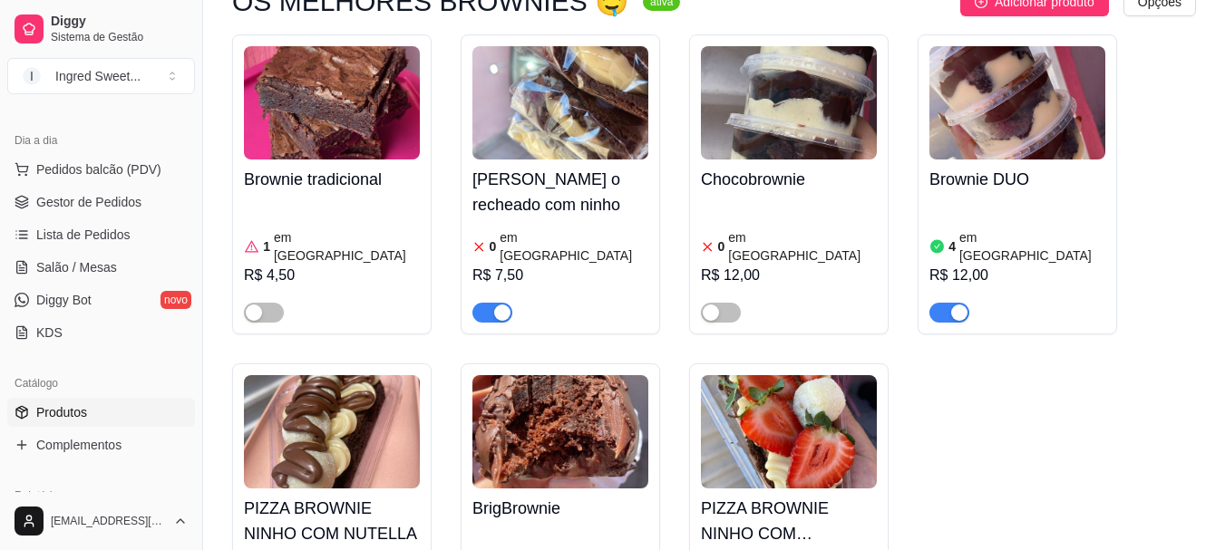
click at [489, 303] on span "button" at bounding box center [492, 313] width 40 height 20
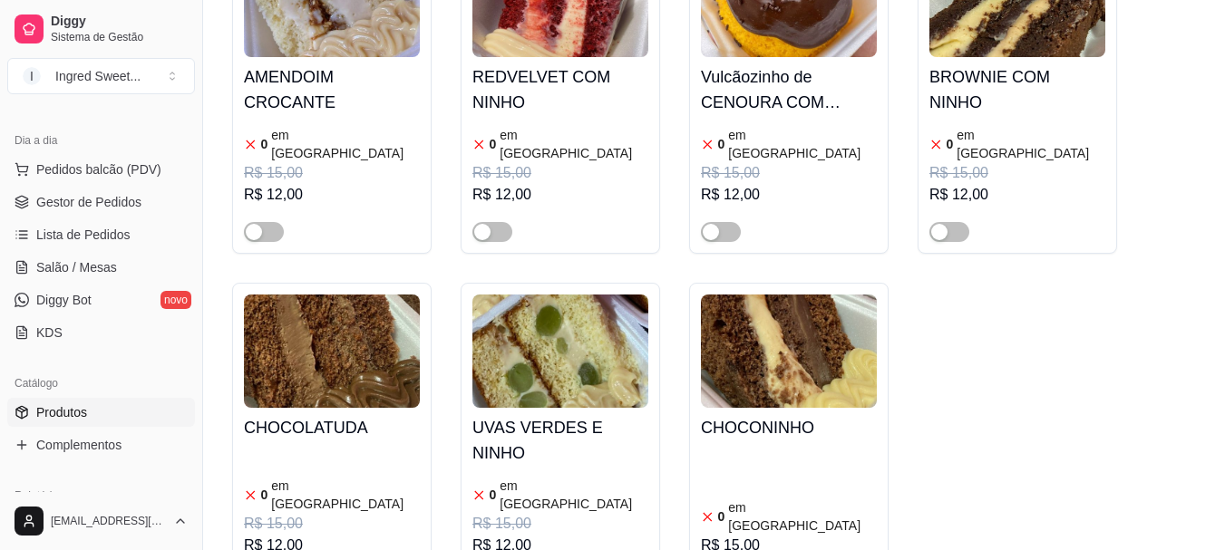
scroll to position [3535, 0]
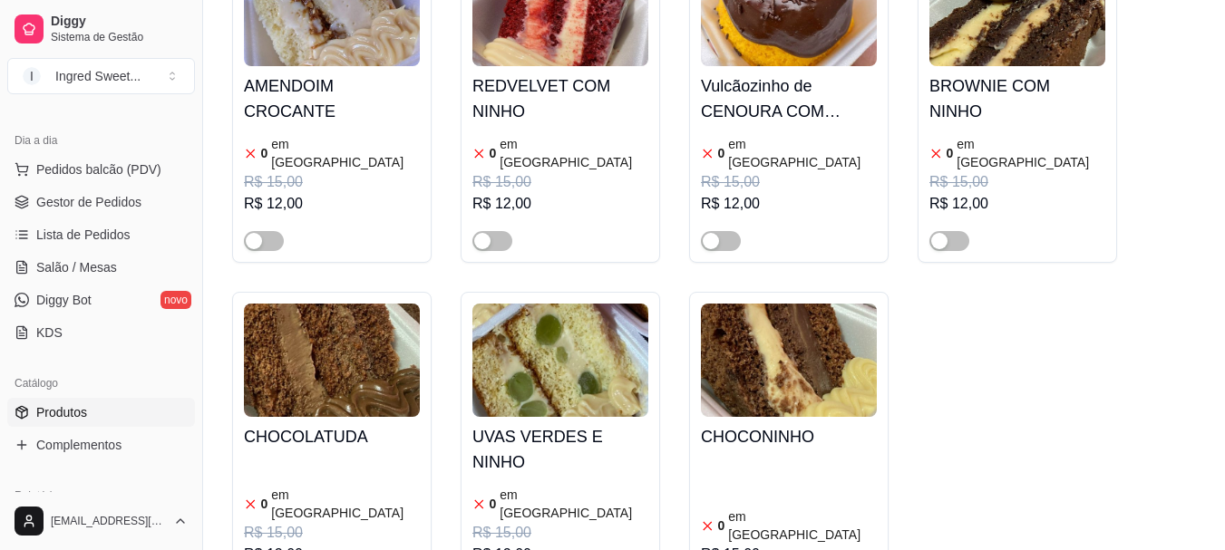
click at [604, 486] on div "0 em [GEOGRAPHIC_DATA]" at bounding box center [560, 504] width 176 height 36
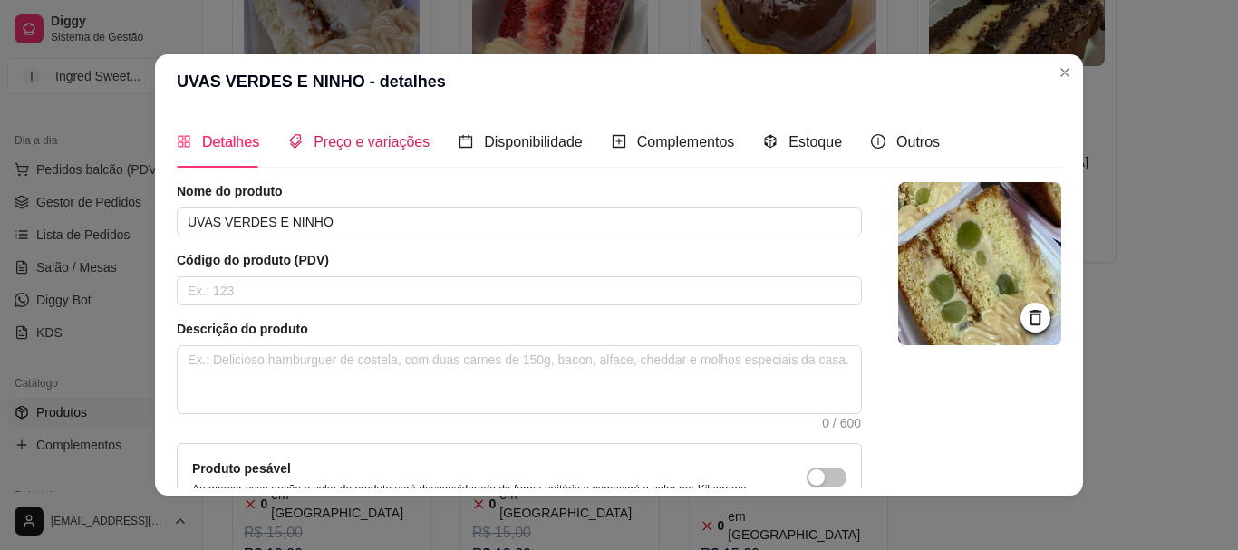
click at [305, 131] on div "Preço e variações" at bounding box center [358, 142] width 141 height 23
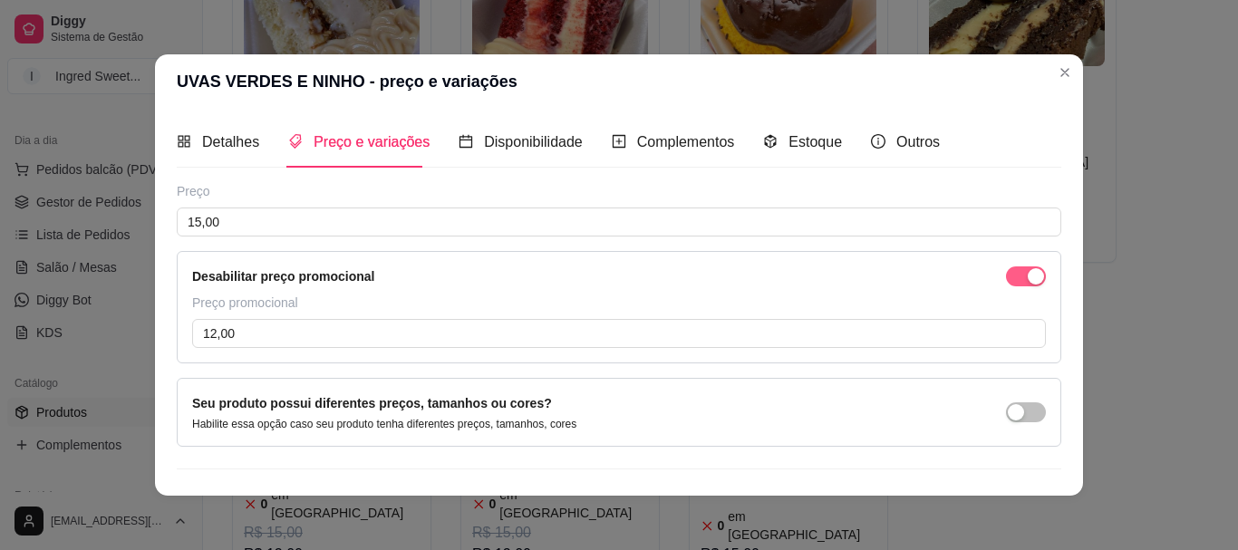
click at [1006, 280] on span "button" at bounding box center [1026, 276] width 40 height 20
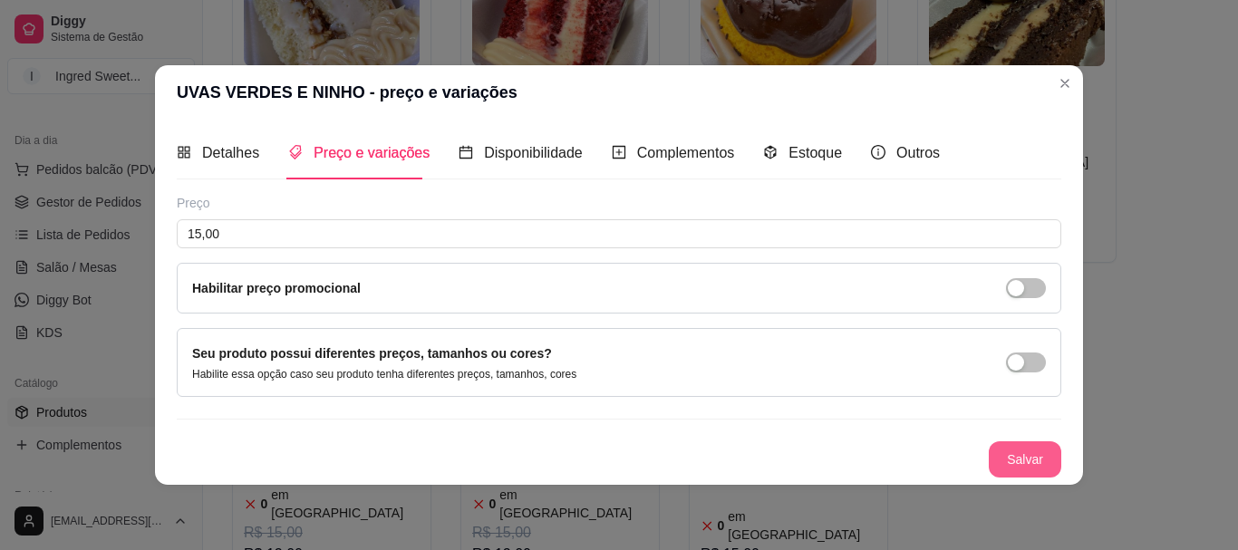
click at [1024, 468] on button "Salvar" at bounding box center [1025, 459] width 73 height 36
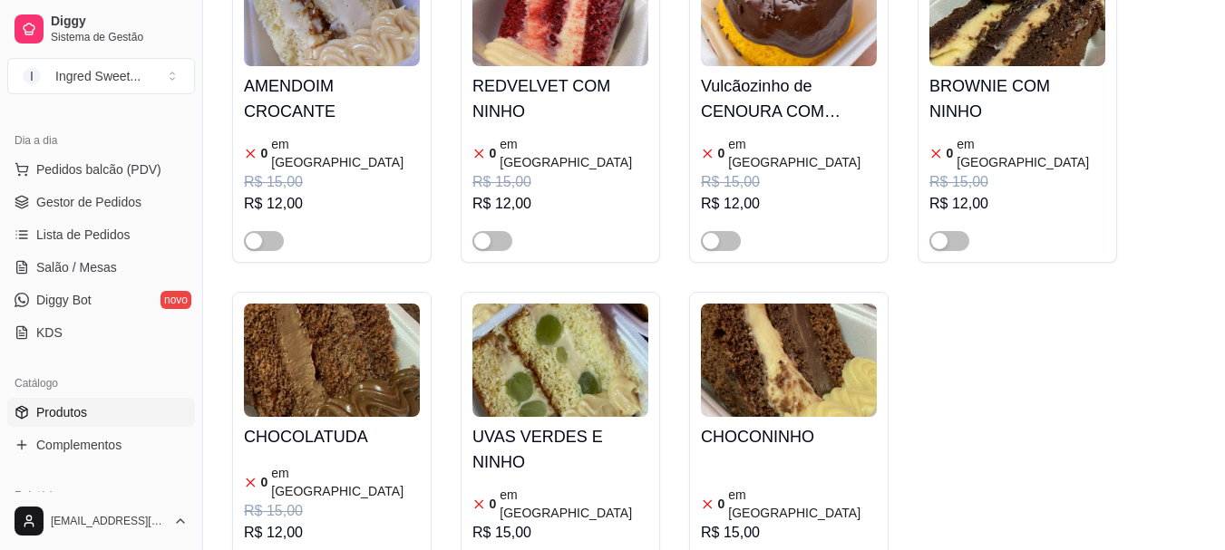
click at [337, 500] on div "R$ 15,00" at bounding box center [332, 511] width 176 height 22
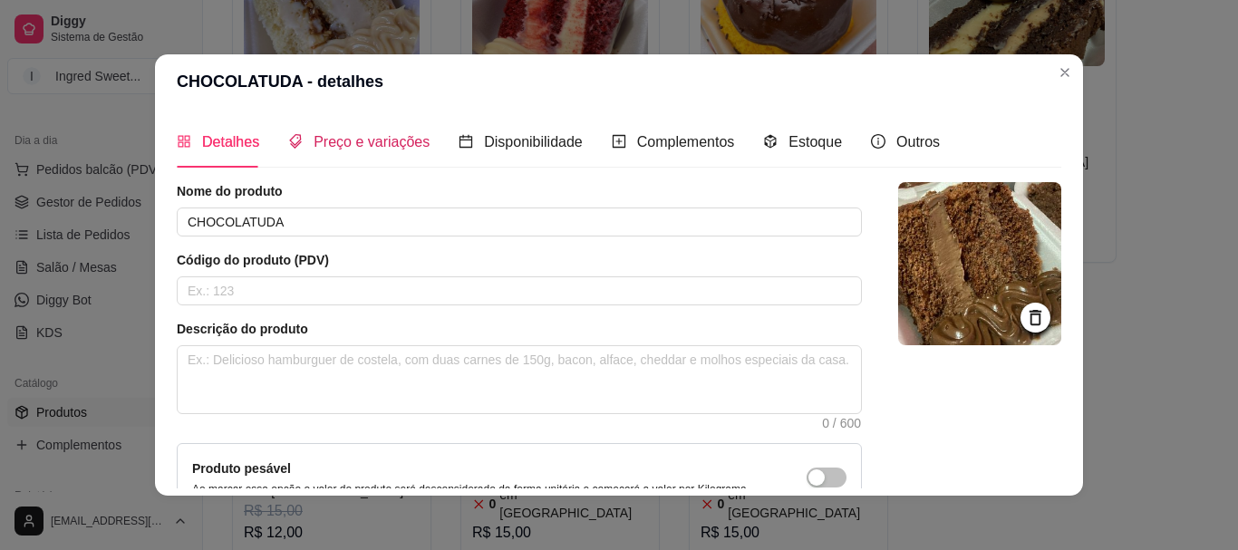
click at [376, 139] on span "Preço e variações" at bounding box center [372, 141] width 116 height 15
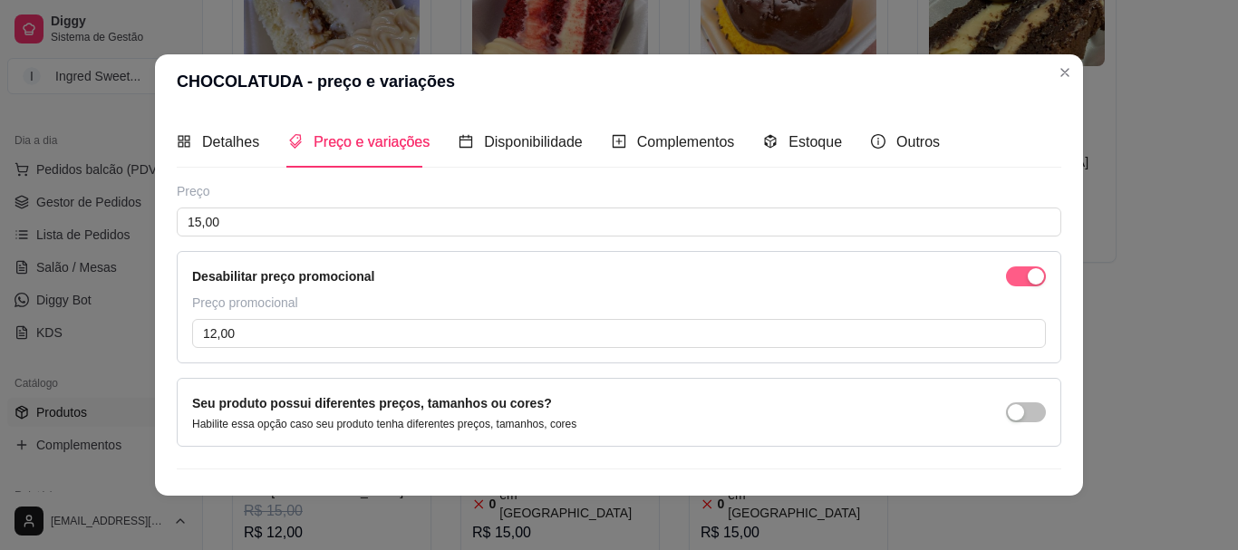
click at [1006, 279] on span "button" at bounding box center [1026, 276] width 40 height 20
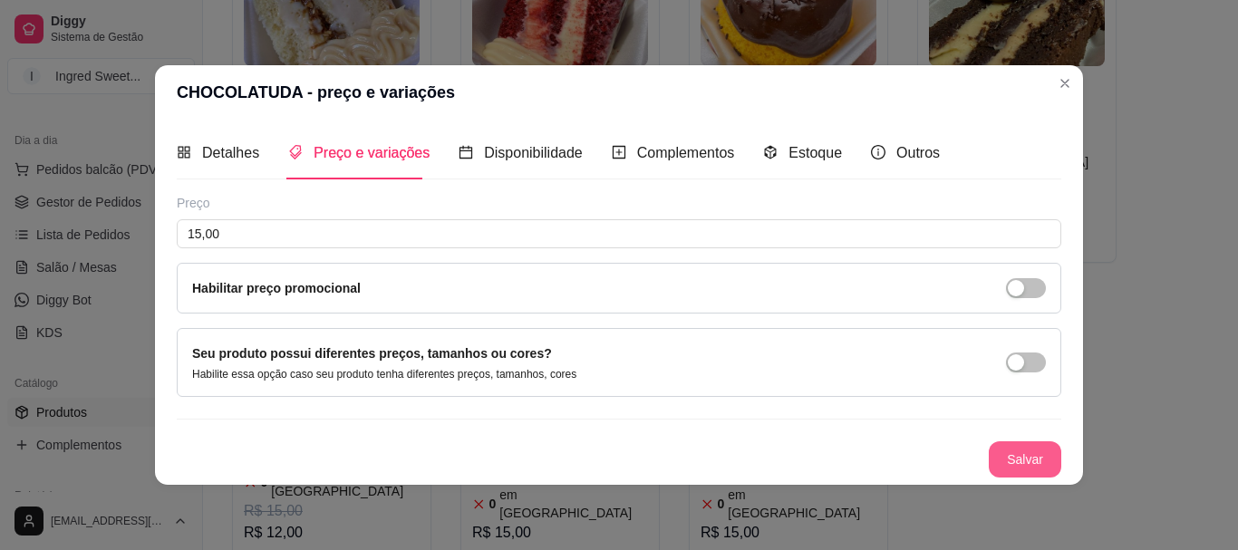
click at [1012, 457] on button "Salvar" at bounding box center [1025, 459] width 73 height 36
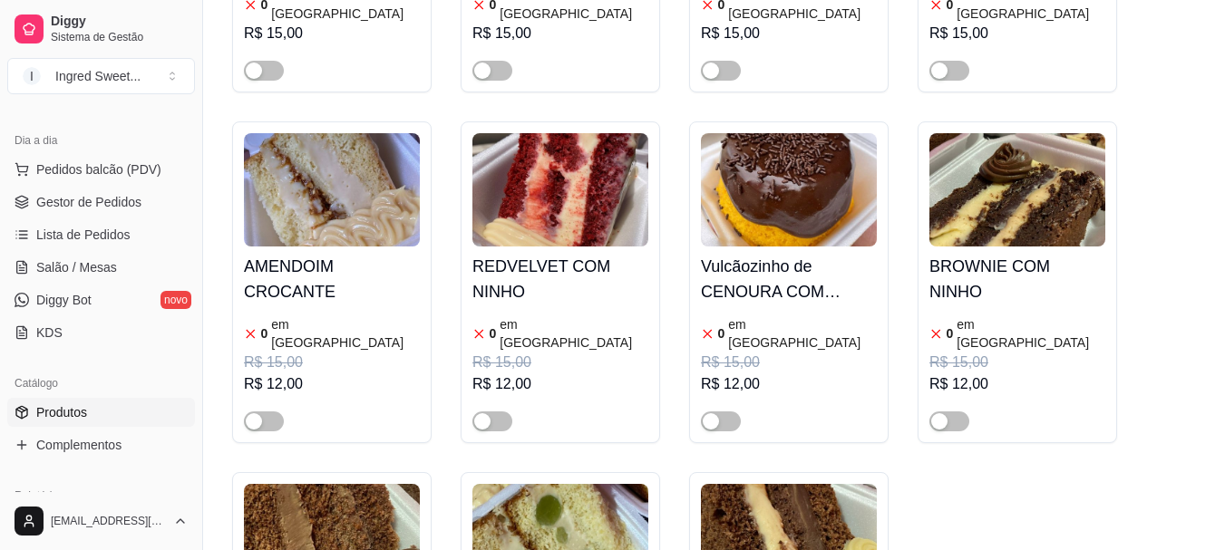
scroll to position [3354, 0]
click at [1062, 353] on div "R$ 15,00" at bounding box center [1017, 364] width 176 height 22
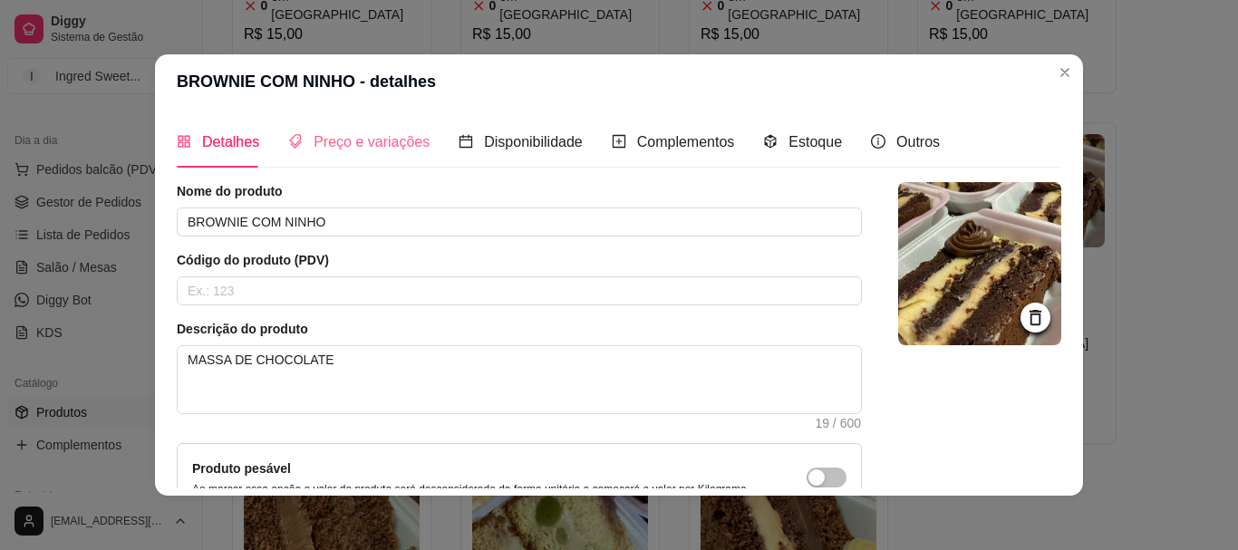
click at [390, 124] on div "Preço e variações" at bounding box center [358, 142] width 141 height 52
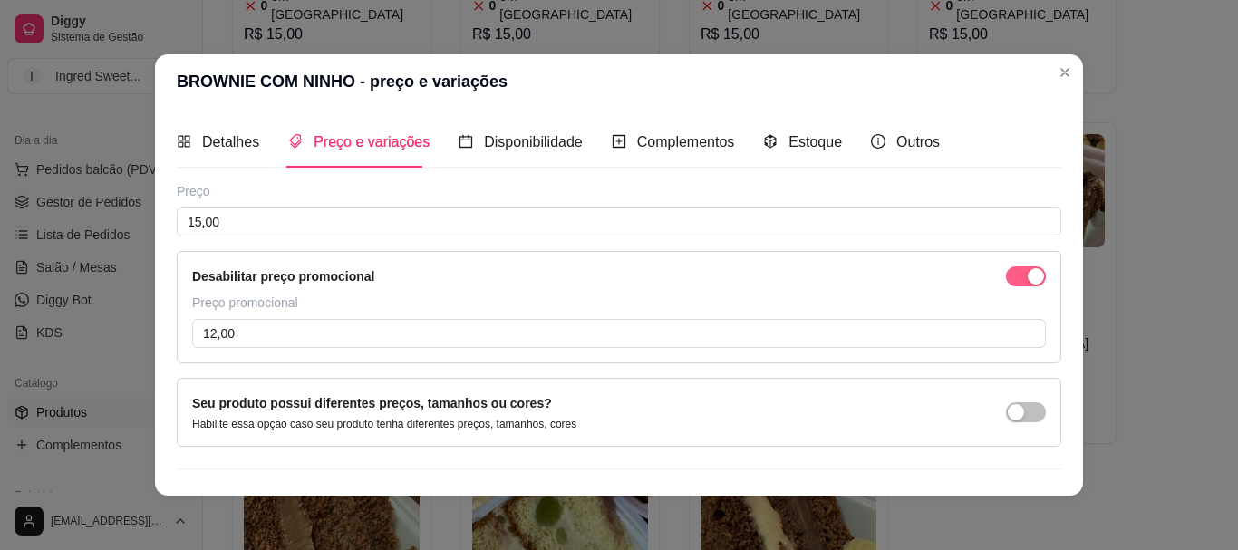
click at [1006, 279] on span "button" at bounding box center [1026, 276] width 40 height 20
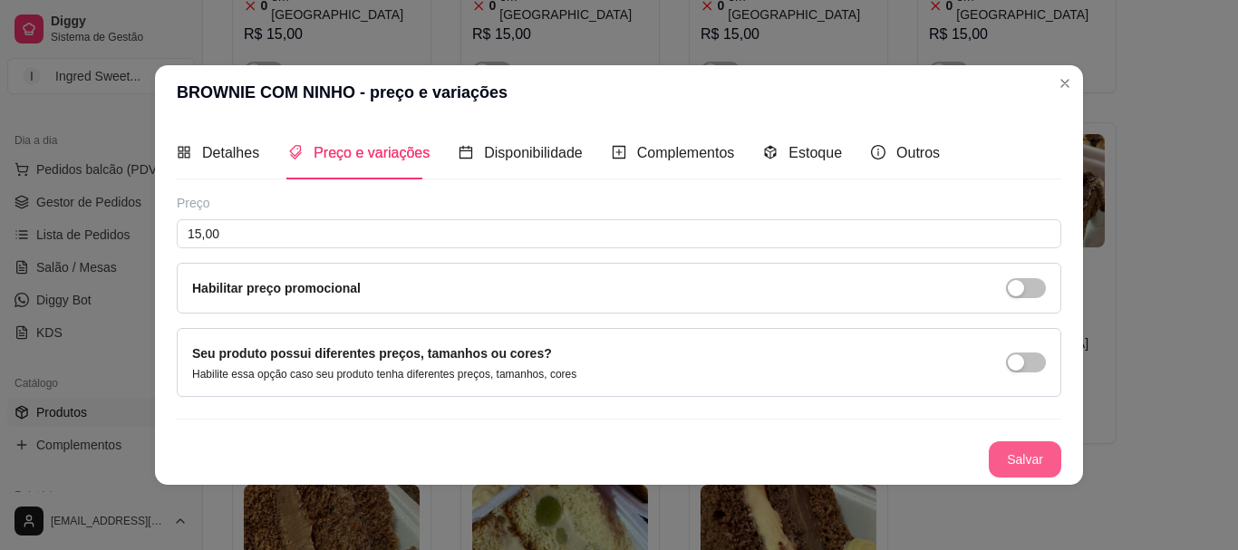
click at [1021, 459] on button "Salvar" at bounding box center [1025, 459] width 73 height 36
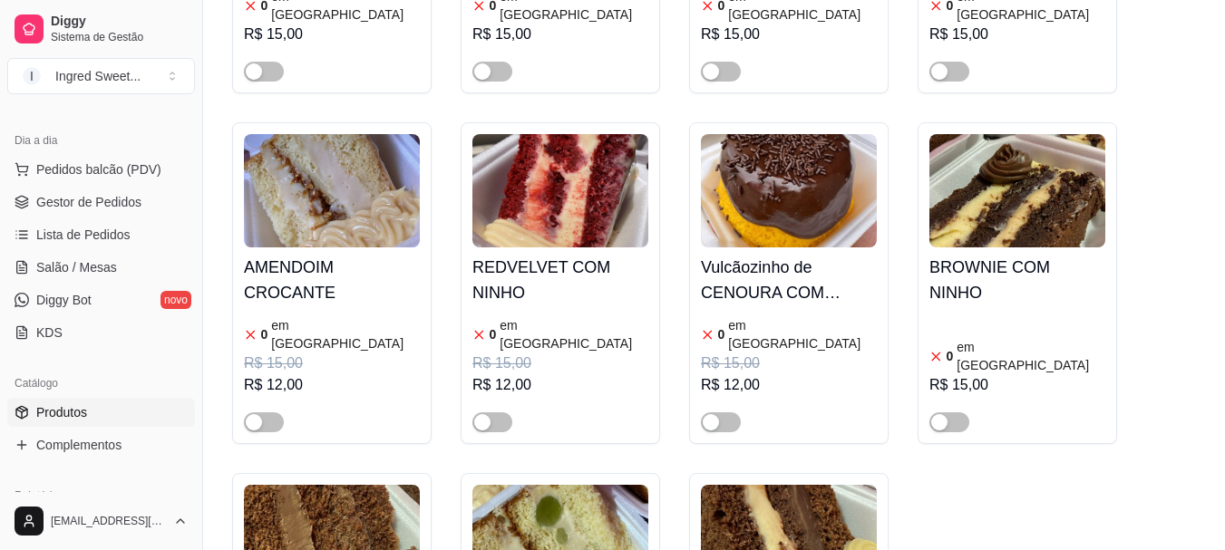
click at [814, 353] on div "R$ 15,00" at bounding box center [789, 364] width 176 height 22
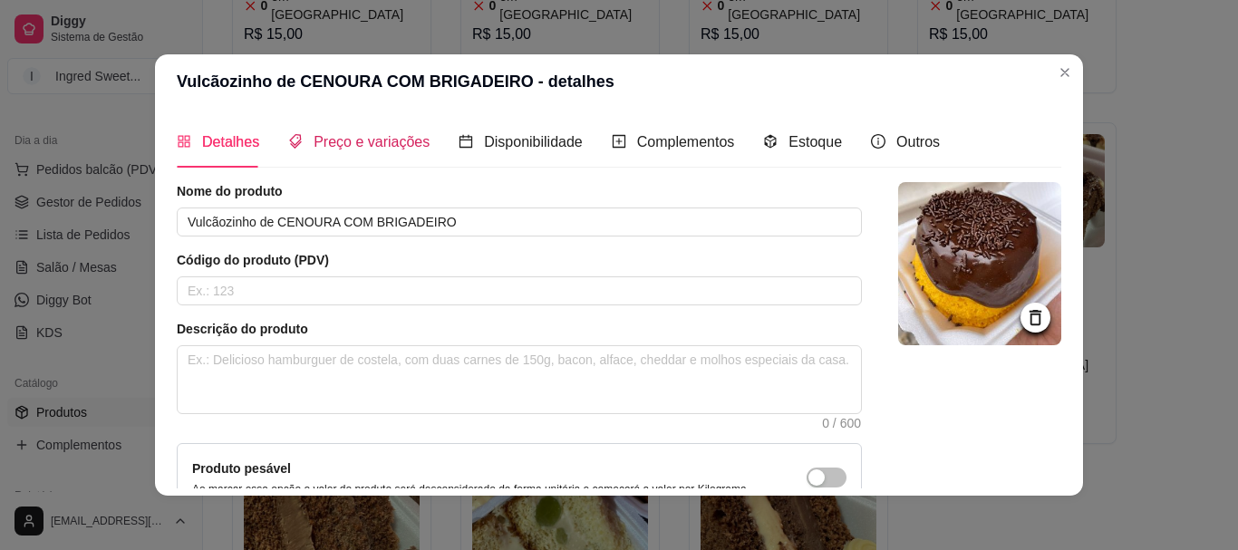
click at [385, 134] on span "Preço e variações" at bounding box center [372, 141] width 116 height 15
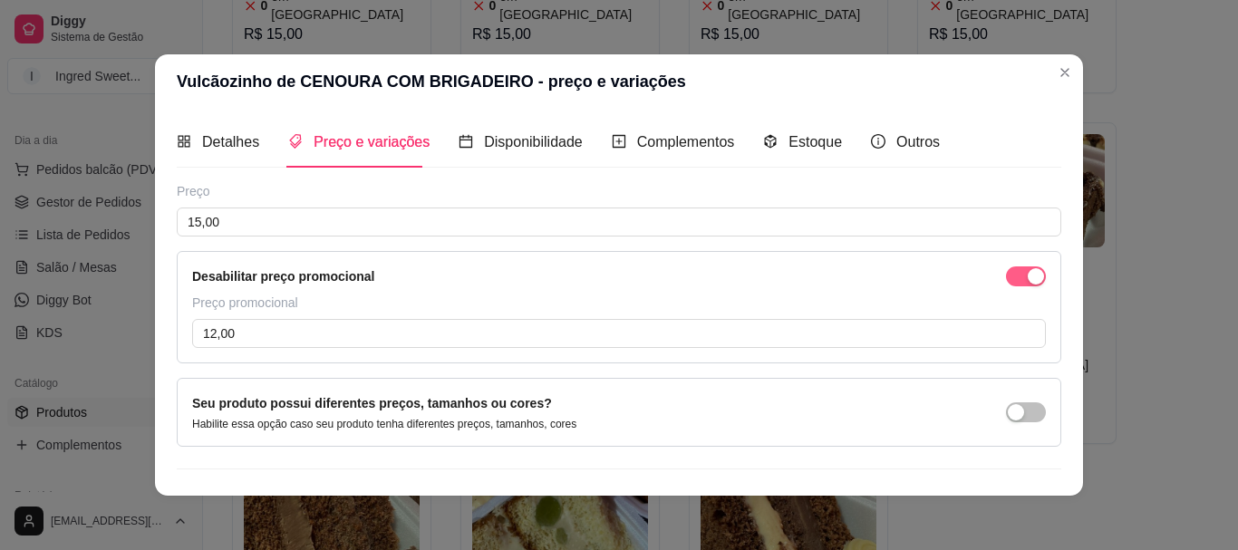
click at [1006, 276] on span "button" at bounding box center [1026, 276] width 40 height 20
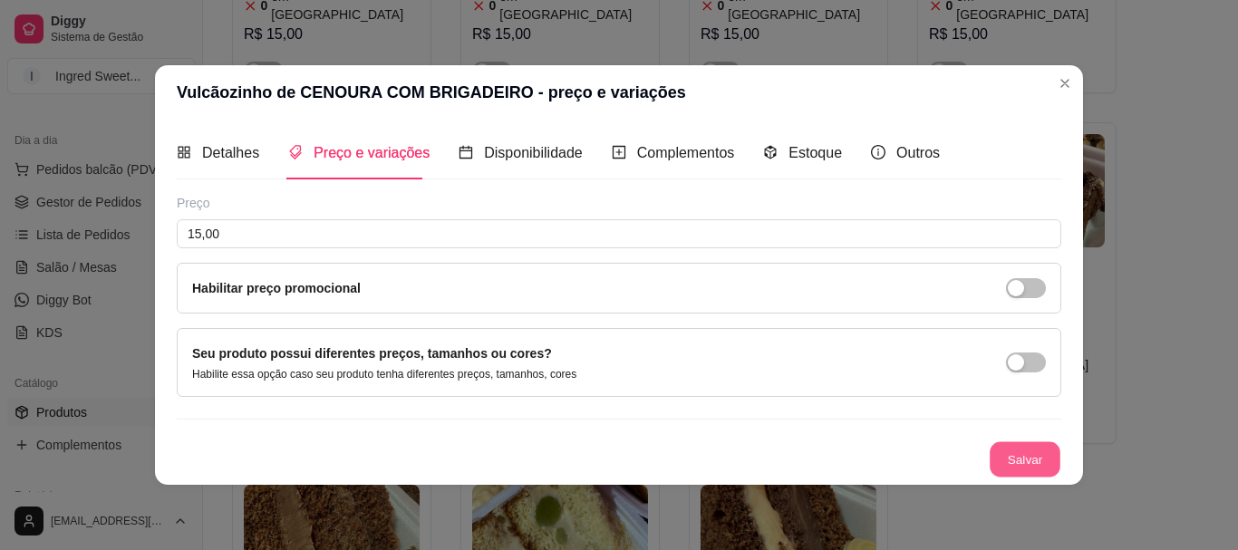
click at [1019, 462] on button "Salvar" at bounding box center [1025, 458] width 71 height 35
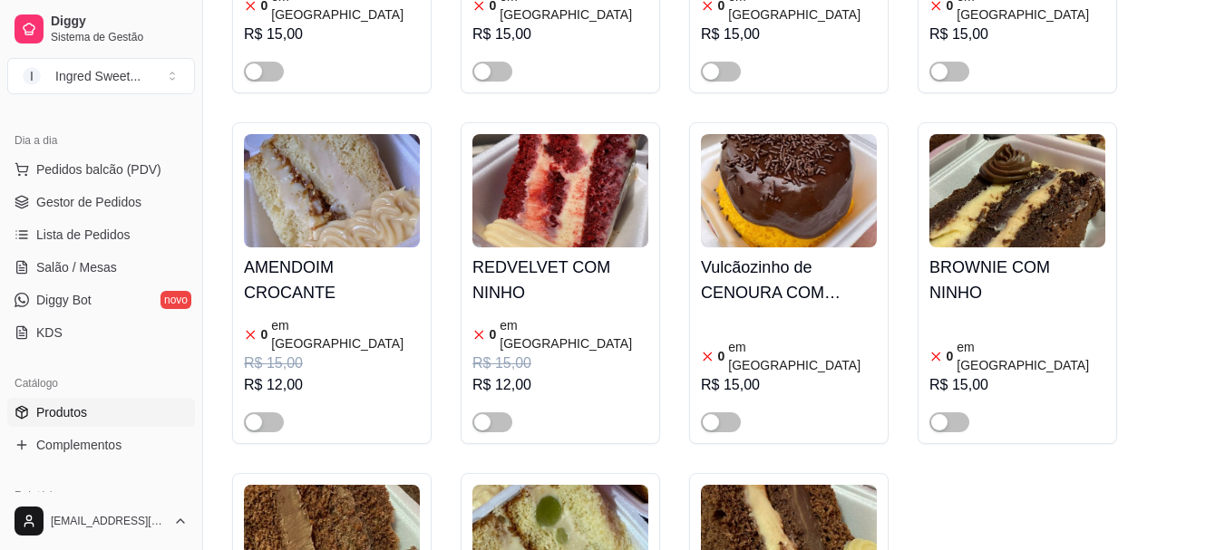
click at [596, 255] on h4 "REDVELVET COM NINHO" at bounding box center [560, 280] width 176 height 51
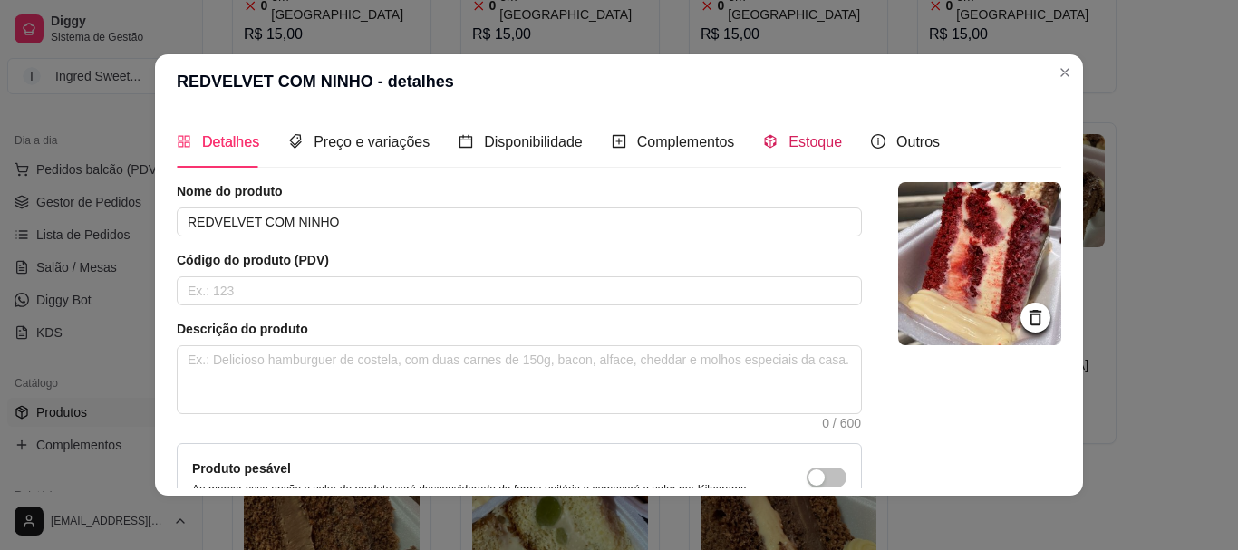
click at [794, 144] on span "Estoque" at bounding box center [815, 141] width 53 height 15
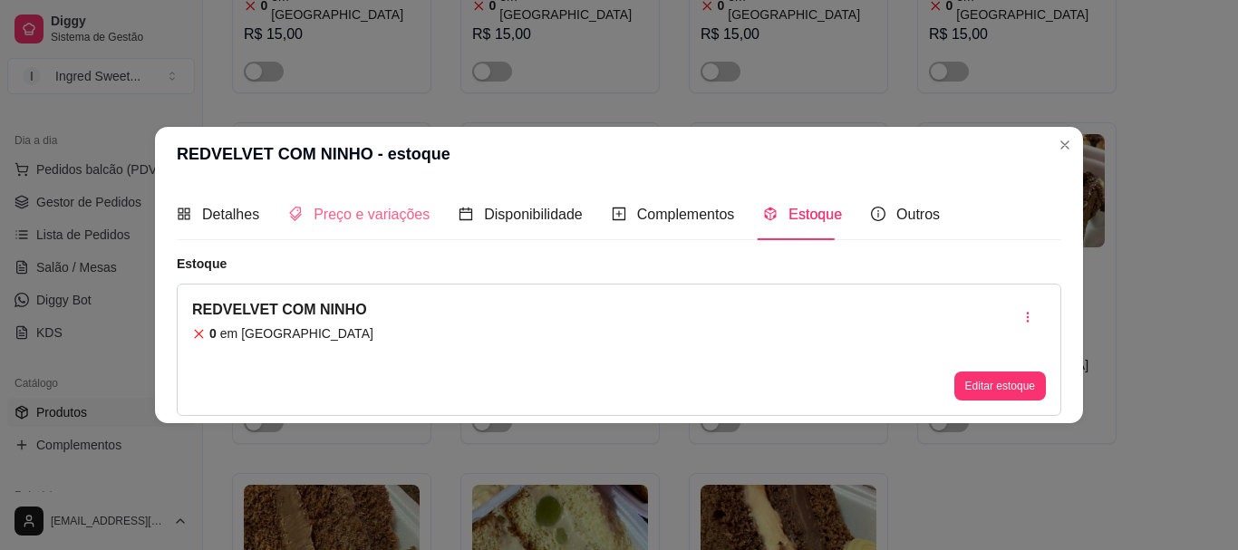
click at [403, 195] on div "Preço e variações" at bounding box center [358, 215] width 141 height 52
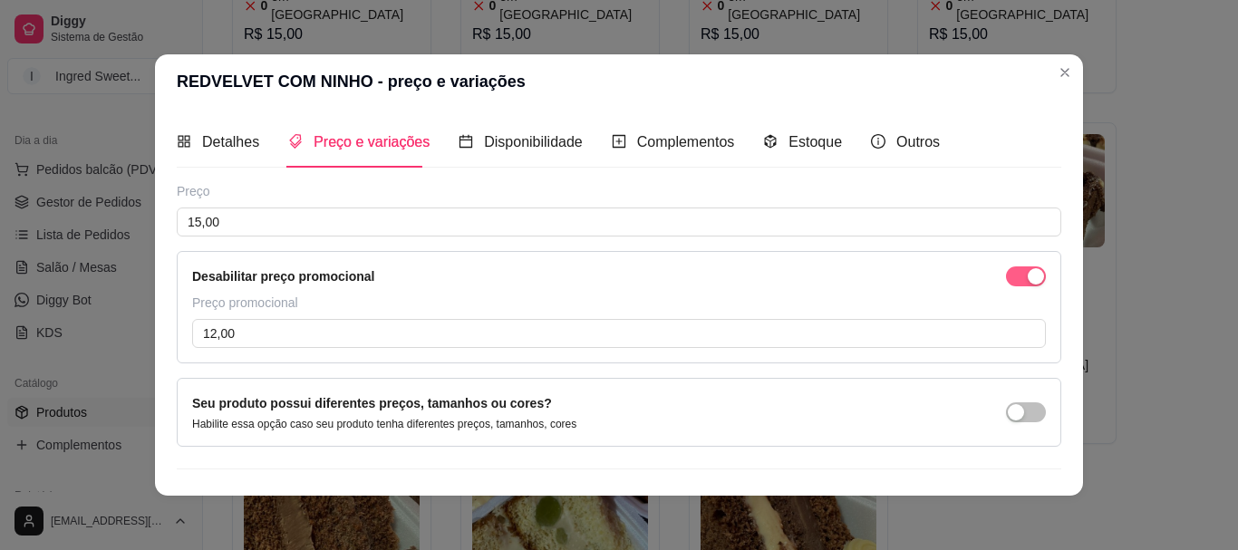
click at [1028, 271] on div "button" at bounding box center [1036, 276] width 16 height 16
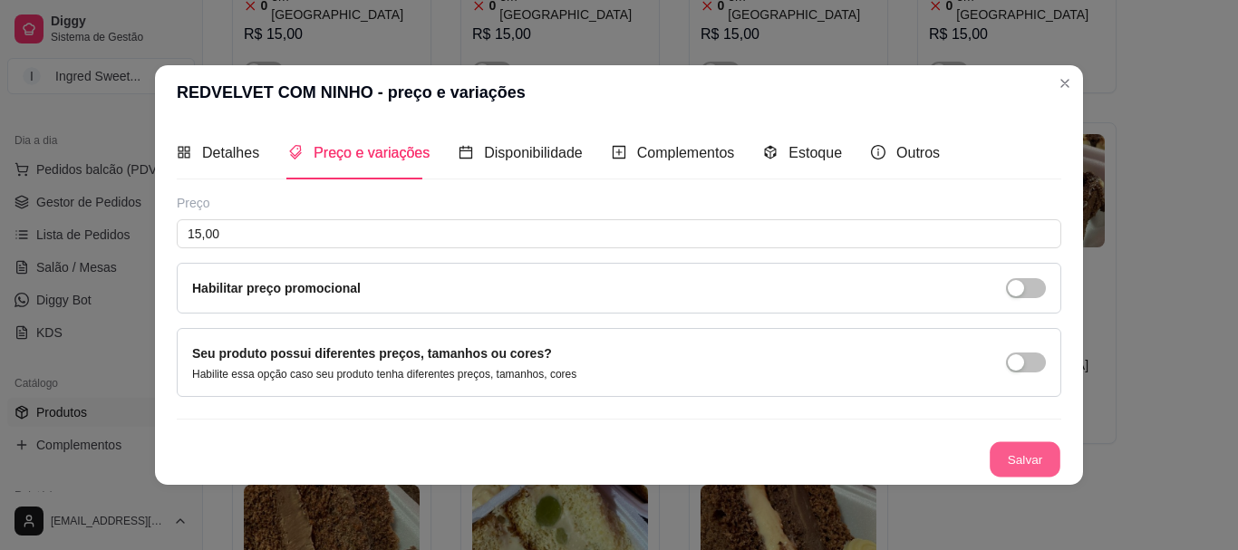
click at [1039, 466] on button "Salvar" at bounding box center [1025, 458] width 71 height 35
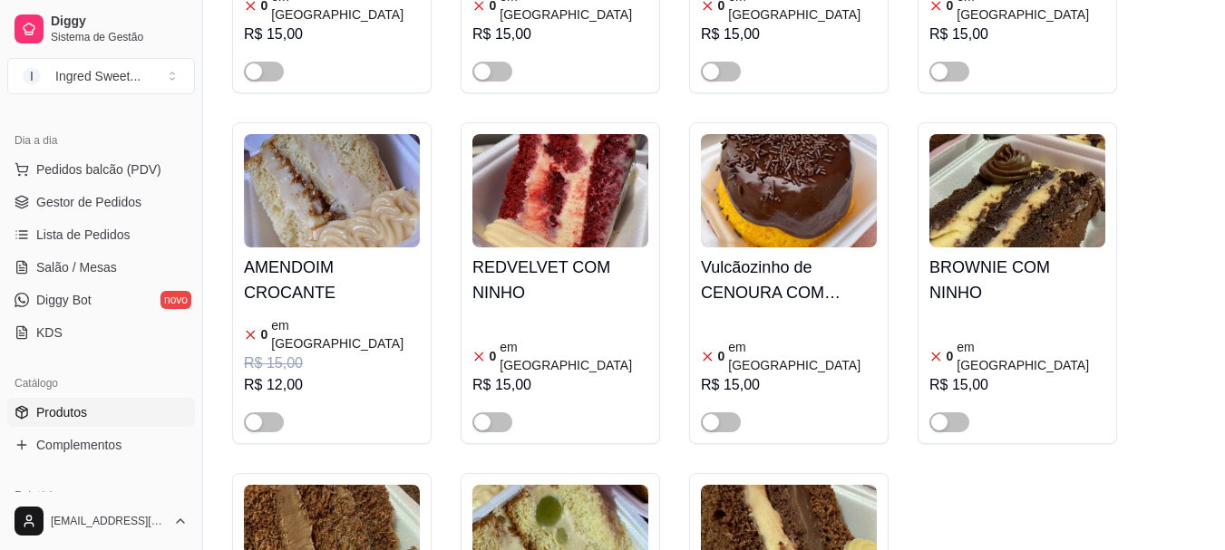
click at [367, 316] on div "0 em [GEOGRAPHIC_DATA]" at bounding box center [332, 334] width 176 height 36
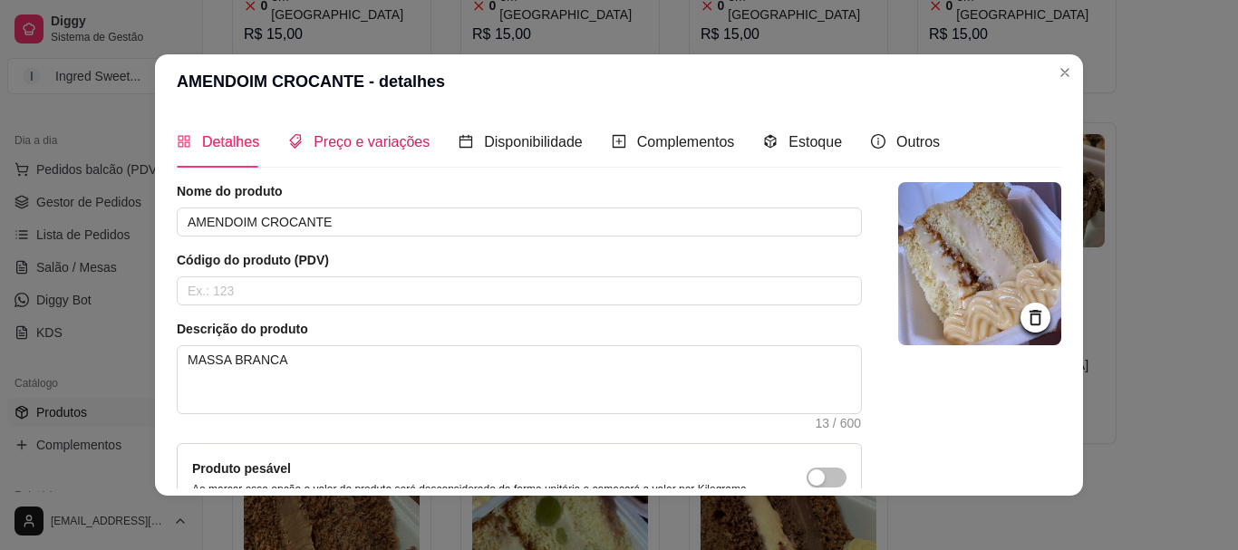
click at [347, 148] on span "Preço e variações" at bounding box center [372, 141] width 116 height 15
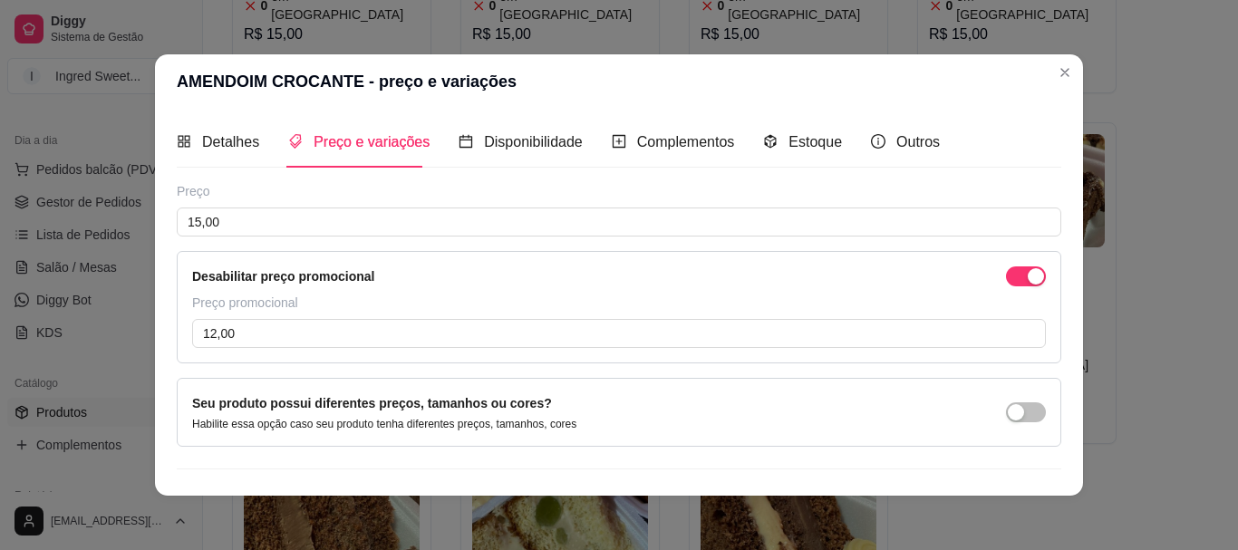
click at [983, 275] on div "Desabilitar preço promocional" at bounding box center [619, 276] width 854 height 20
click at [1006, 276] on span "button" at bounding box center [1026, 276] width 40 height 20
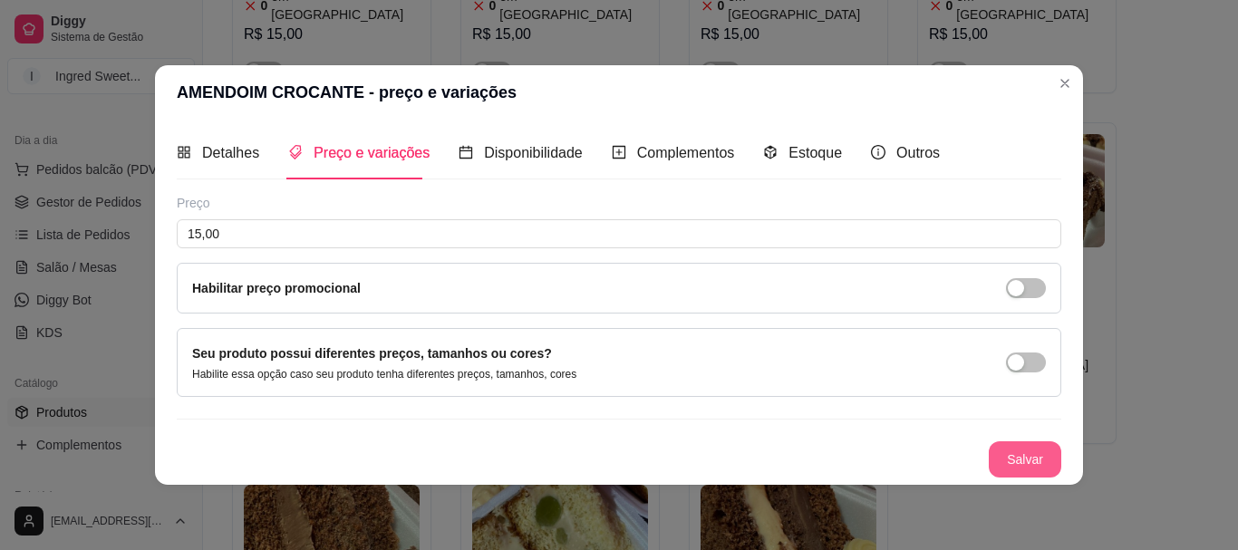
click at [1006, 448] on button "Salvar" at bounding box center [1025, 459] width 73 height 36
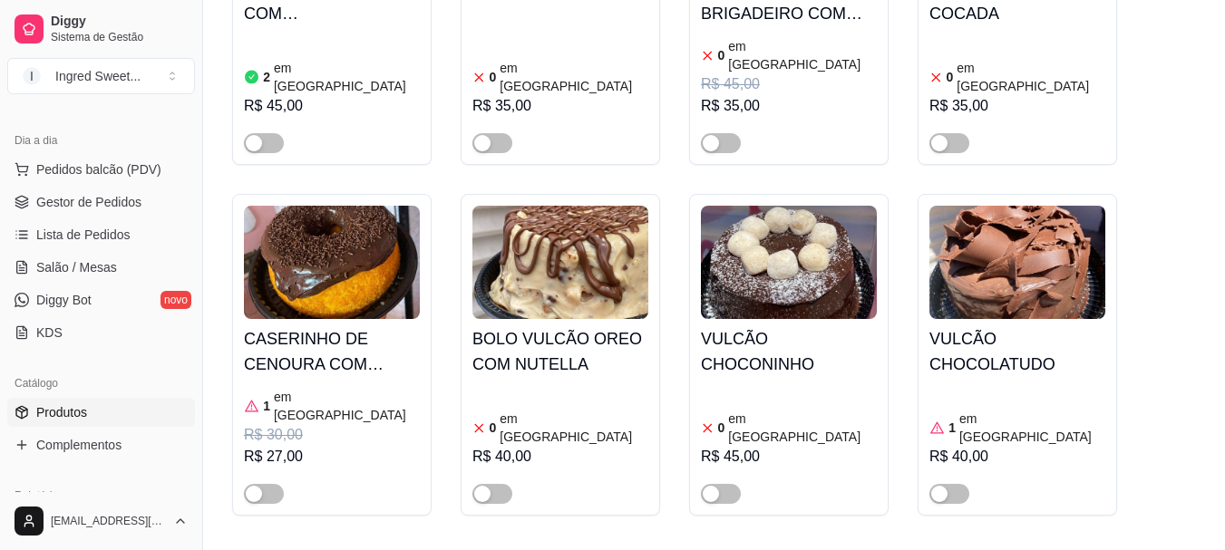
scroll to position [4617, 0]
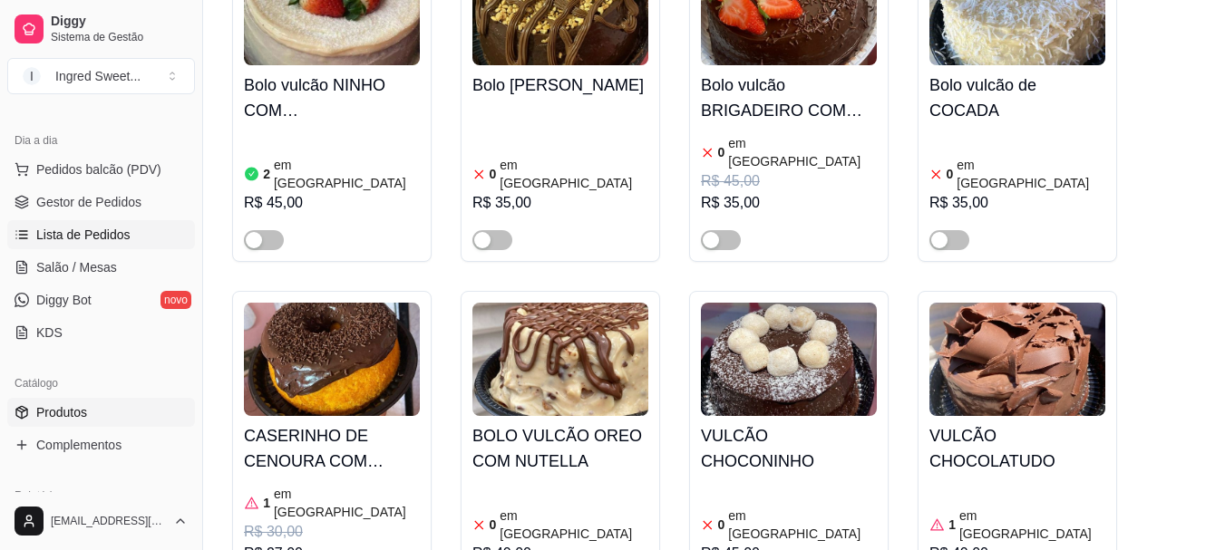
click at [65, 229] on span "Lista de Pedidos" at bounding box center [83, 235] width 94 height 18
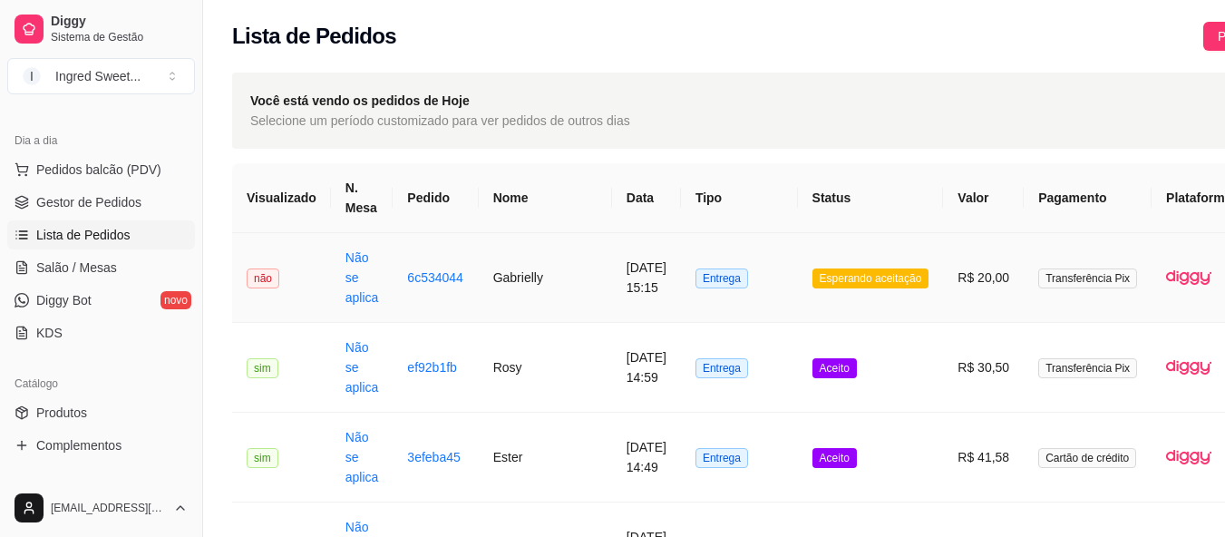
click at [681, 293] on td "Entrega" at bounding box center [739, 278] width 117 height 90
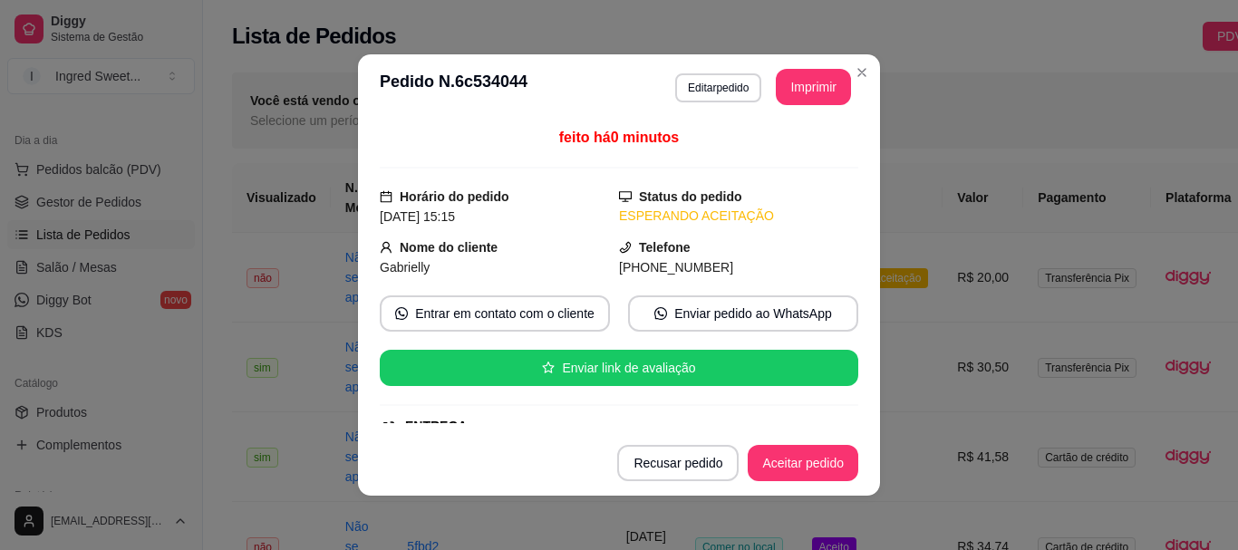
click at [772, 466] on button "Aceitar pedido" at bounding box center [803, 463] width 111 height 36
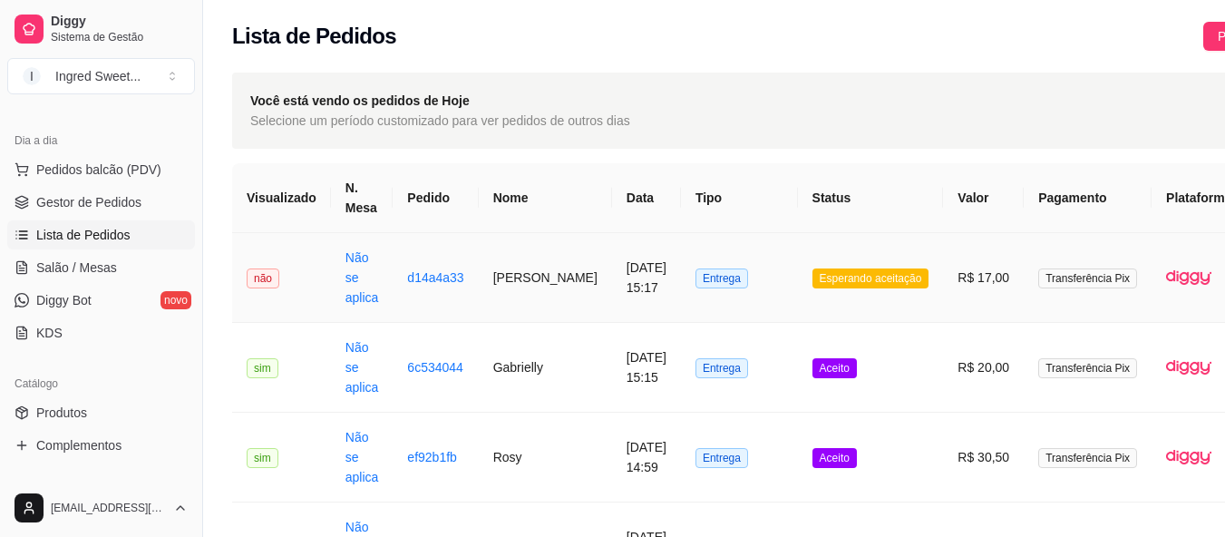
click at [892, 295] on td "Esperando aceitação" at bounding box center [871, 278] width 146 height 90
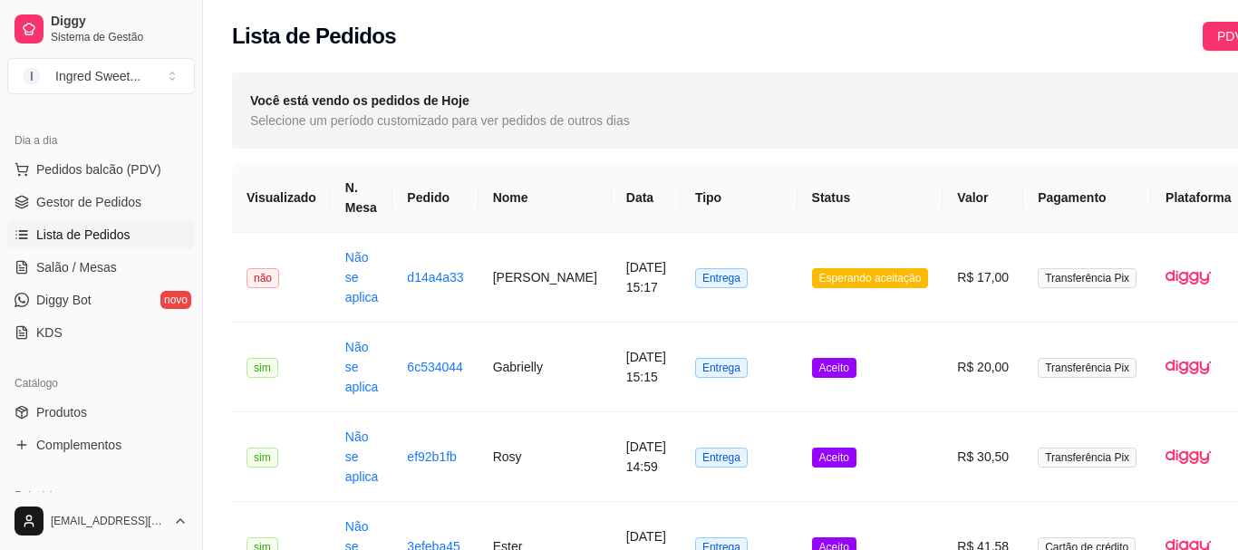
click at [815, 461] on button "Aceitar pedido" at bounding box center [803, 463] width 111 height 36
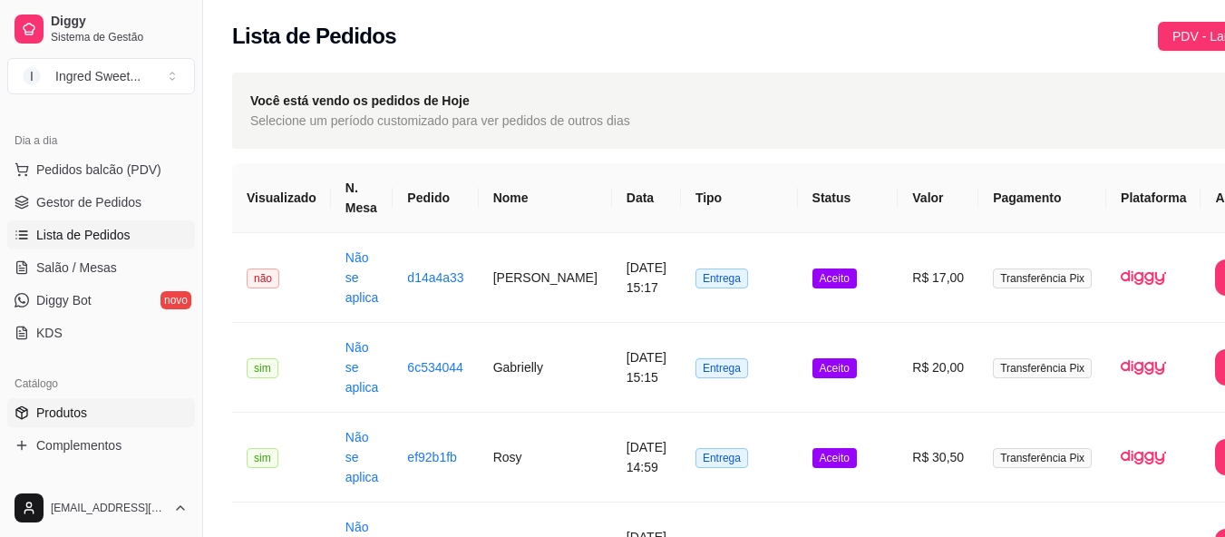
click at [116, 415] on link "Produtos" at bounding box center [101, 412] width 188 height 29
click at [43, 419] on span "Produtos" at bounding box center [61, 412] width 51 height 18
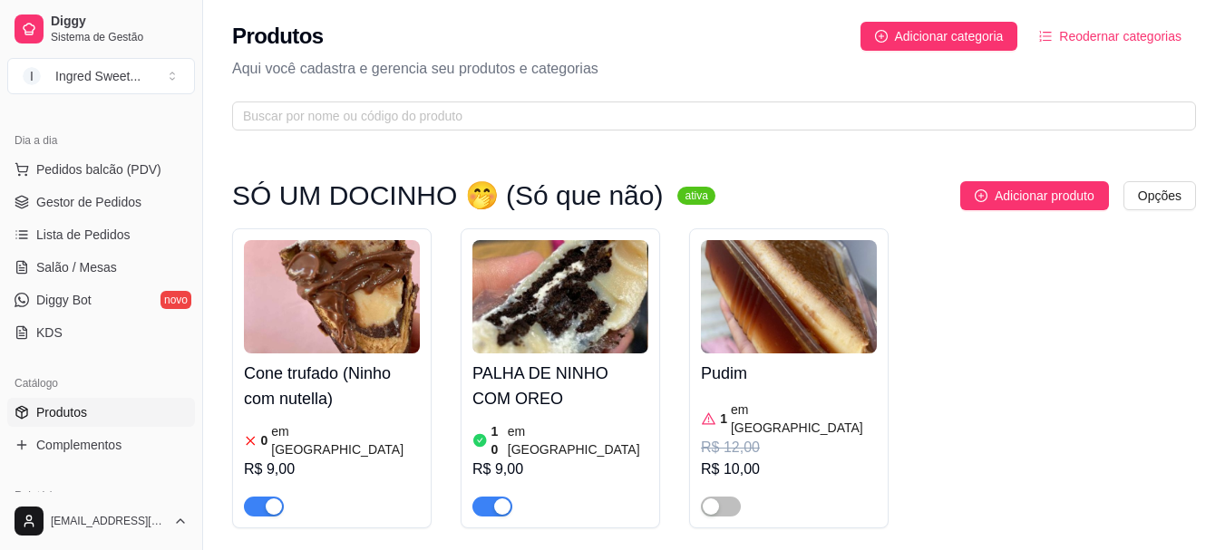
click at [267, 499] on div "button" at bounding box center [274, 507] width 16 height 16
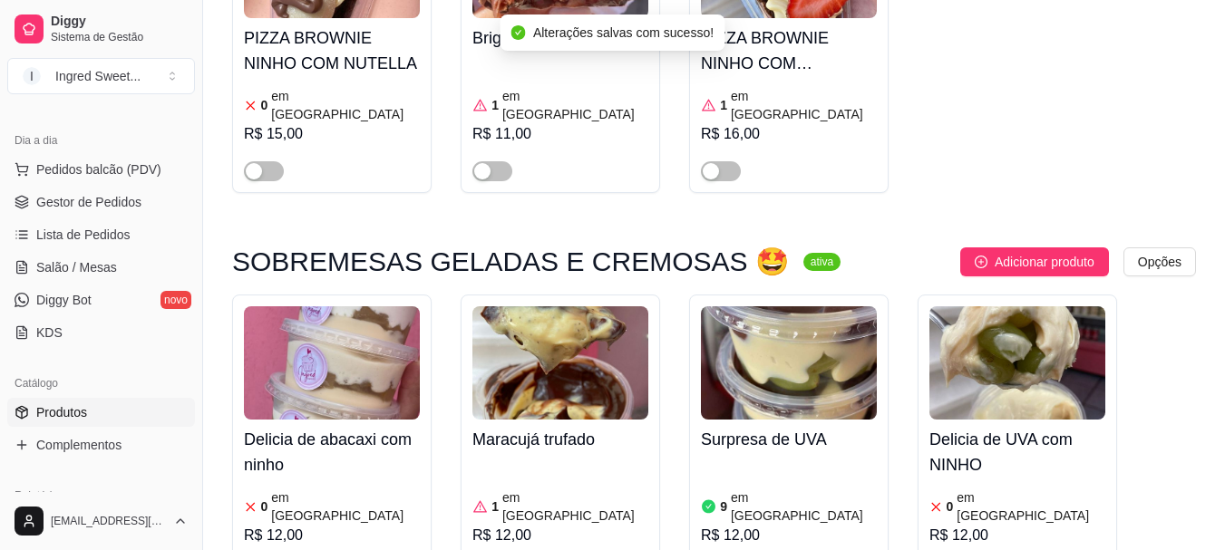
scroll to position [1722, 0]
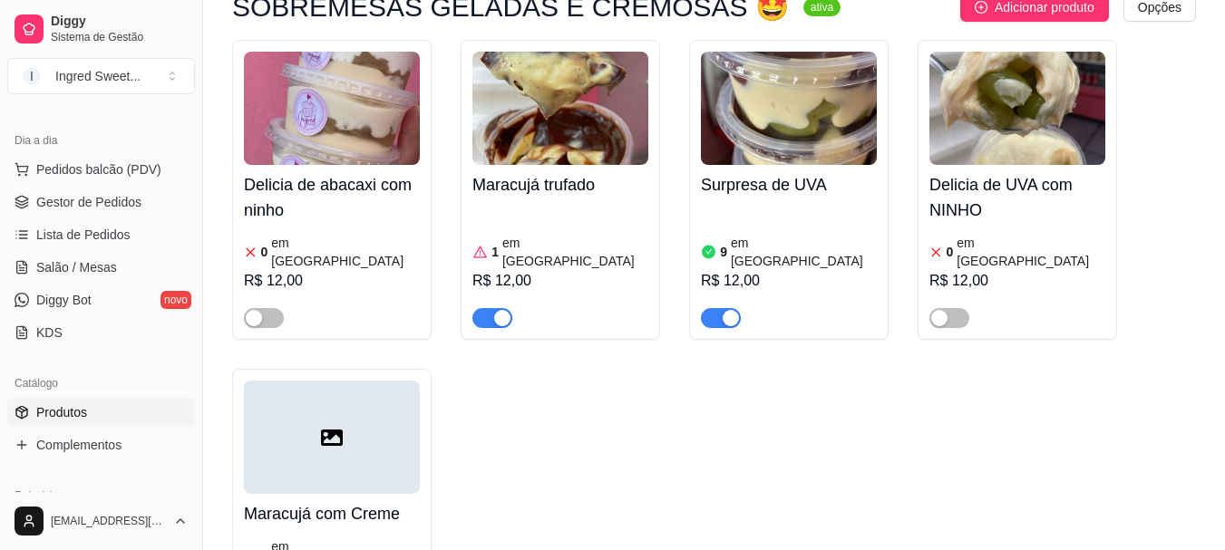
click at [795, 205] on div "9 em estoque R$ 12,00" at bounding box center [789, 266] width 176 height 123
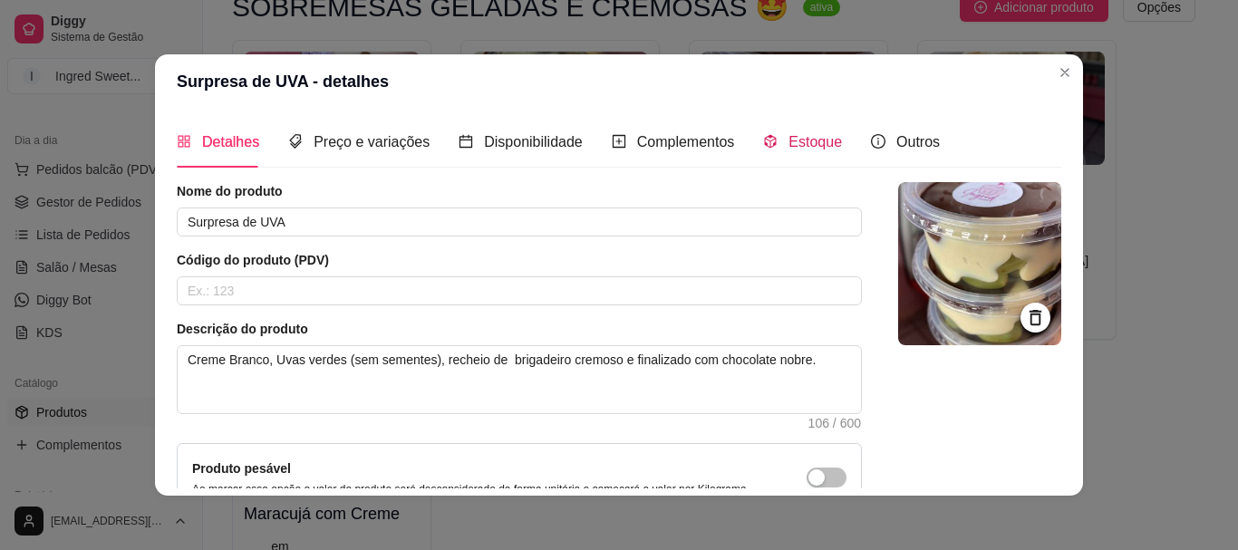
click at [801, 141] on span "Estoque" at bounding box center [815, 141] width 53 height 15
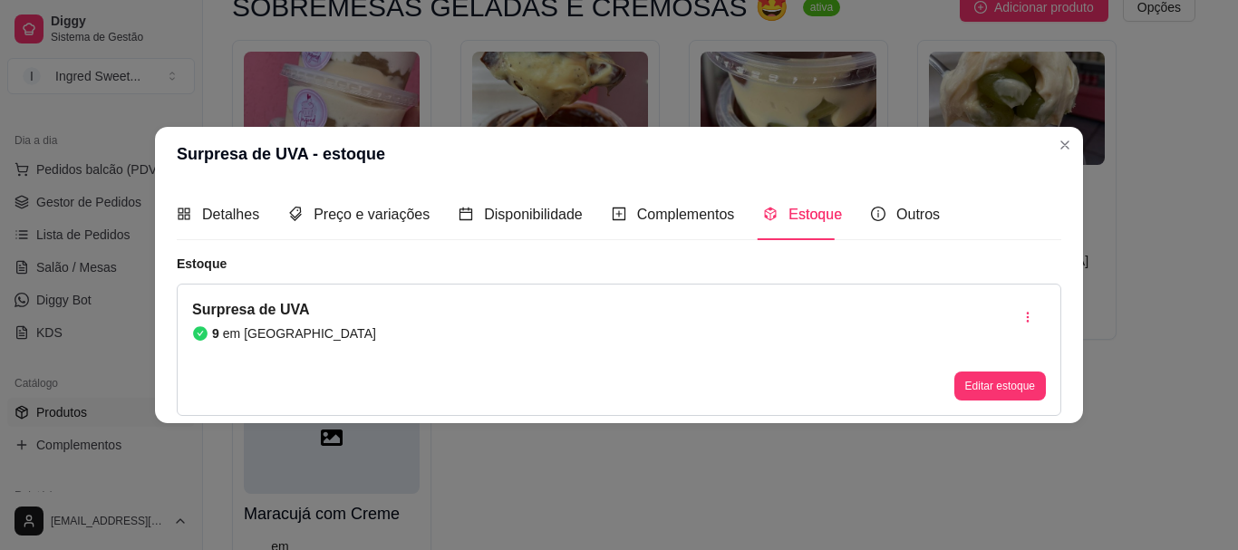
click at [994, 402] on div "Surpresa de UVA 9 em estoque Editar estoque" at bounding box center [619, 350] width 885 height 132
click at [997, 392] on button "Editar estoque" at bounding box center [1000, 386] width 92 height 29
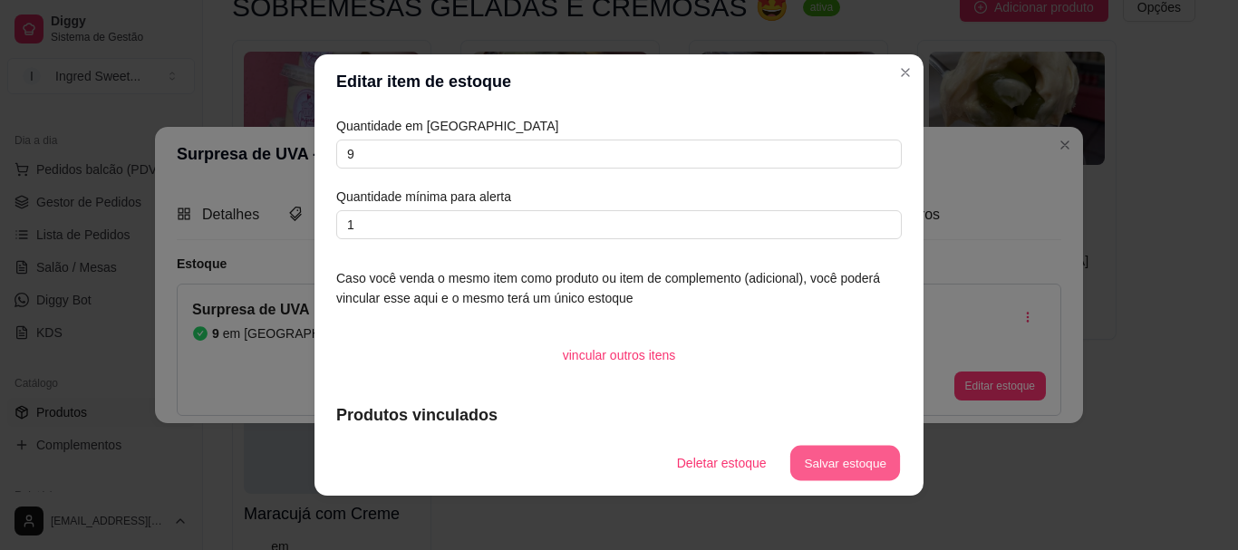
click at [868, 456] on button "Salvar estoque" at bounding box center [844, 463] width 111 height 35
click at [486, 128] on article "Quantidade em [GEOGRAPHIC_DATA]" at bounding box center [619, 126] width 566 height 20
drag, startPoint x: 441, startPoint y: 158, endPoint x: 432, endPoint y: 160, distance: 9.5
click at [434, 160] on input "9" at bounding box center [619, 154] width 566 height 29
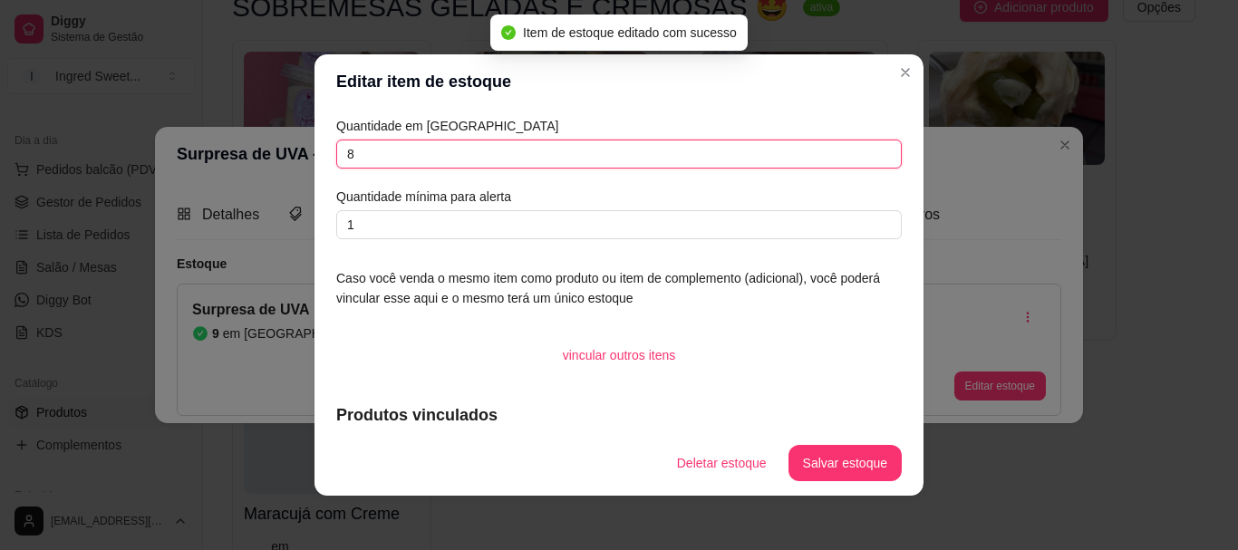
type input "8"
click at [843, 442] on footer "Deletar estoque Salvar estoque" at bounding box center [619, 463] width 609 height 65
click at [850, 455] on button "Salvar estoque" at bounding box center [845, 463] width 113 height 36
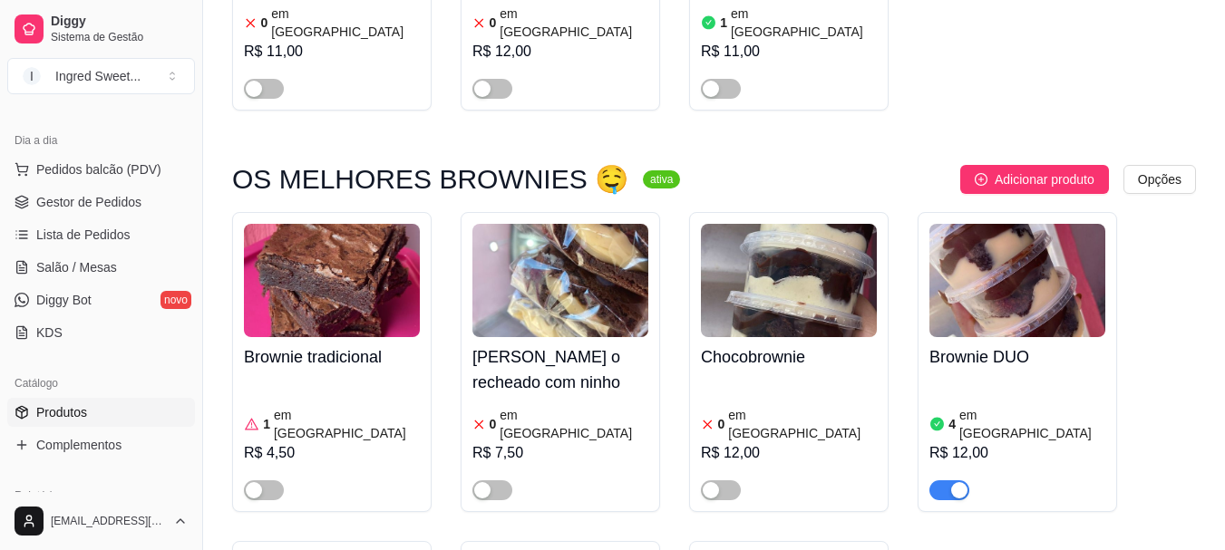
scroll to position [816, 0]
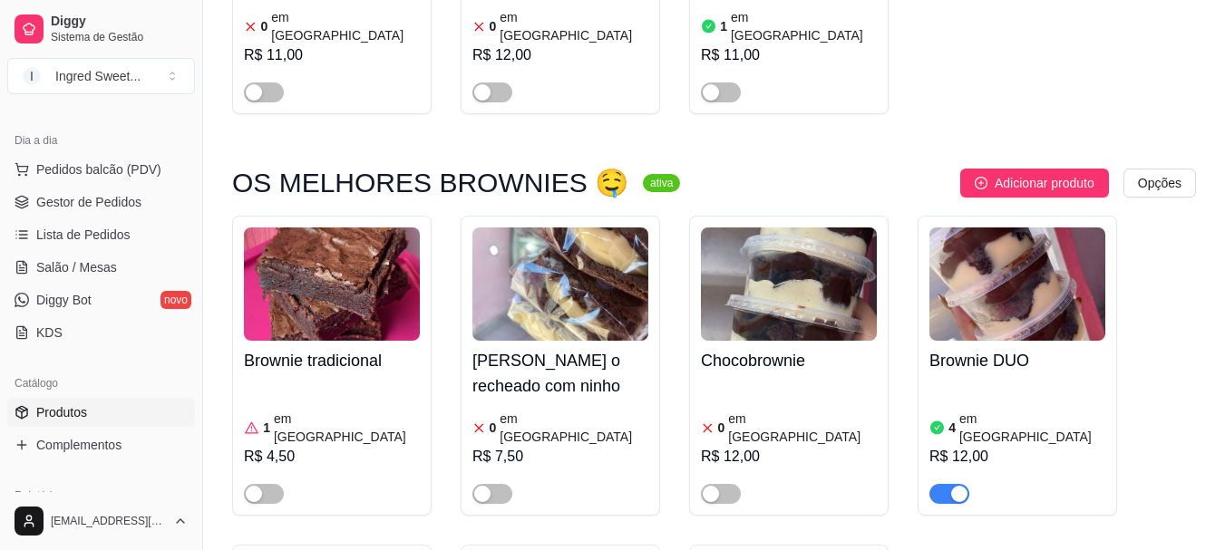
click at [88, 249] on ul "Pedidos balcão (PDV) Gestor de Pedidos Lista de Pedidos Salão / Mesas Diggy Bot…" at bounding box center [101, 251] width 188 height 192
click at [101, 242] on span "Lista de Pedidos" at bounding box center [83, 235] width 94 height 18
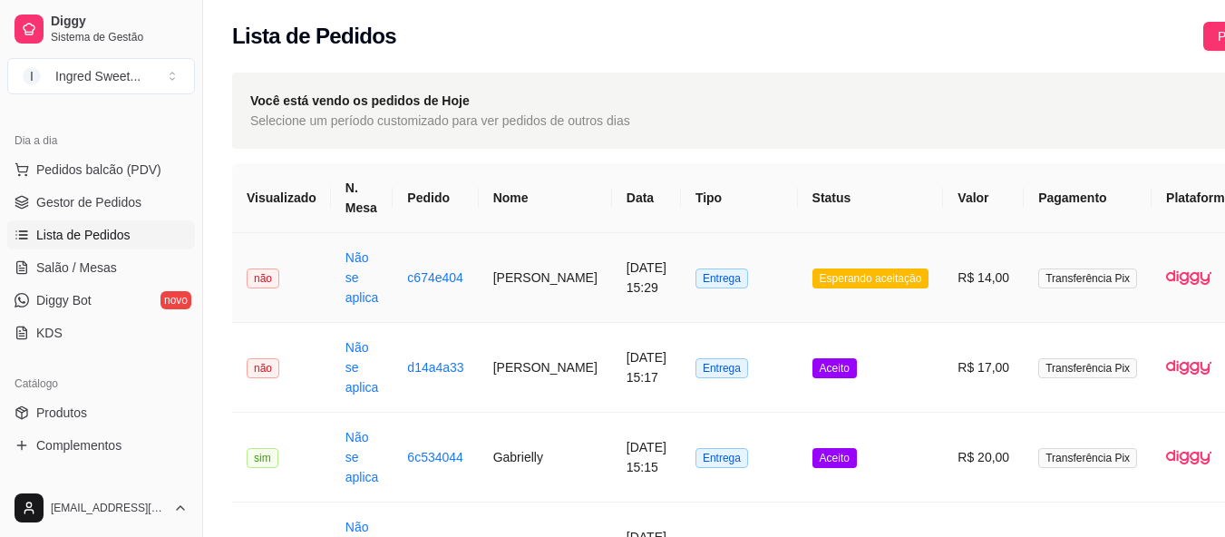
click at [833, 280] on span "Esperando aceitação" at bounding box center [870, 278] width 117 height 20
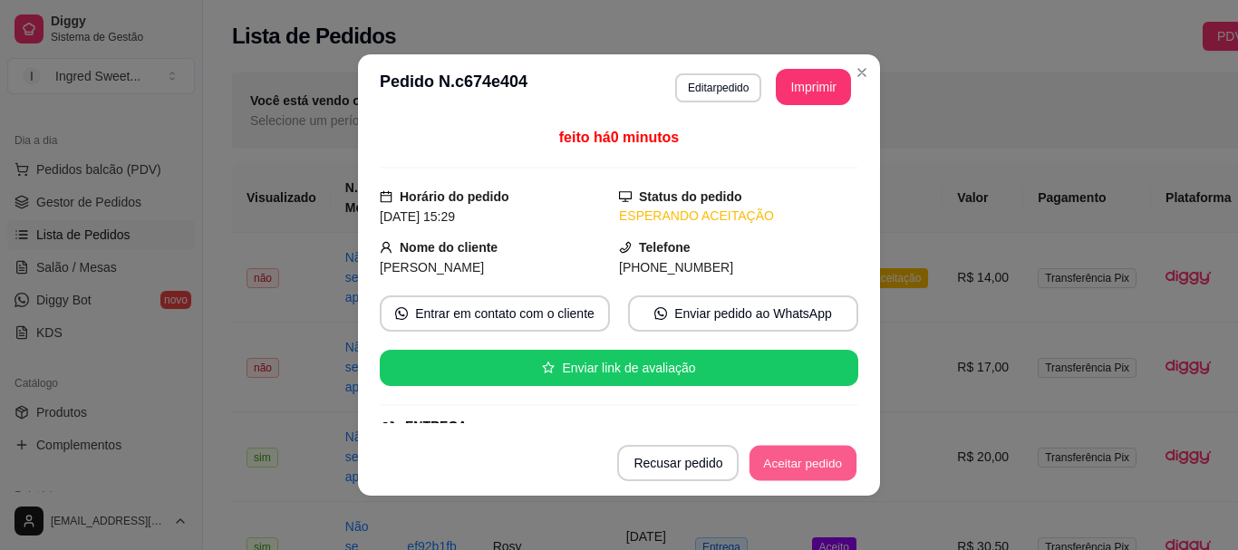
click at [795, 464] on button "Aceitar pedido" at bounding box center [803, 463] width 107 height 35
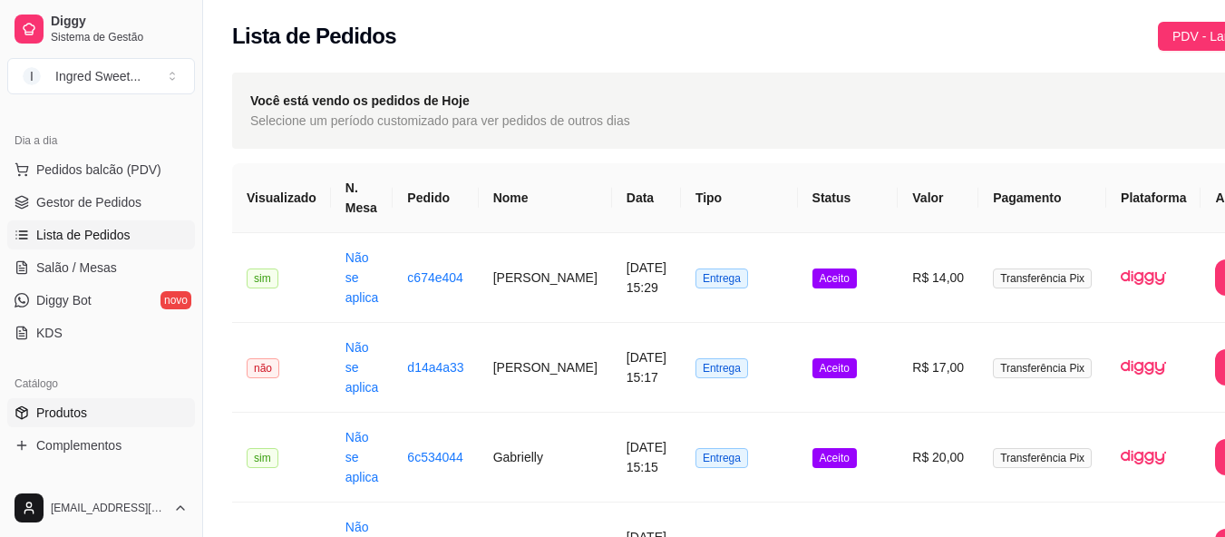
click at [87, 399] on link "Produtos" at bounding box center [101, 412] width 188 height 29
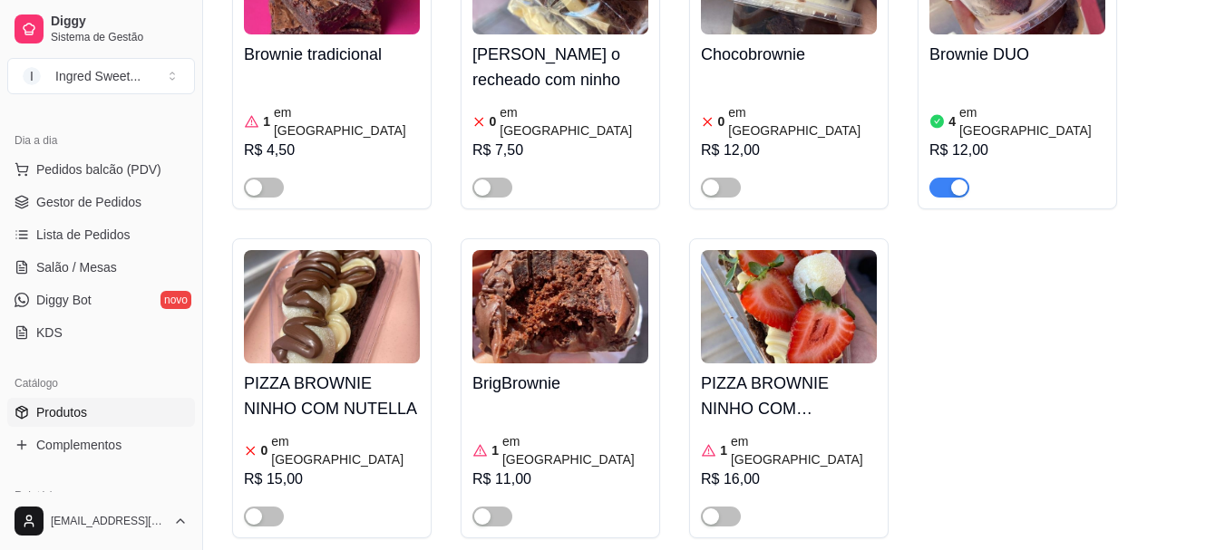
scroll to position [1541, 0]
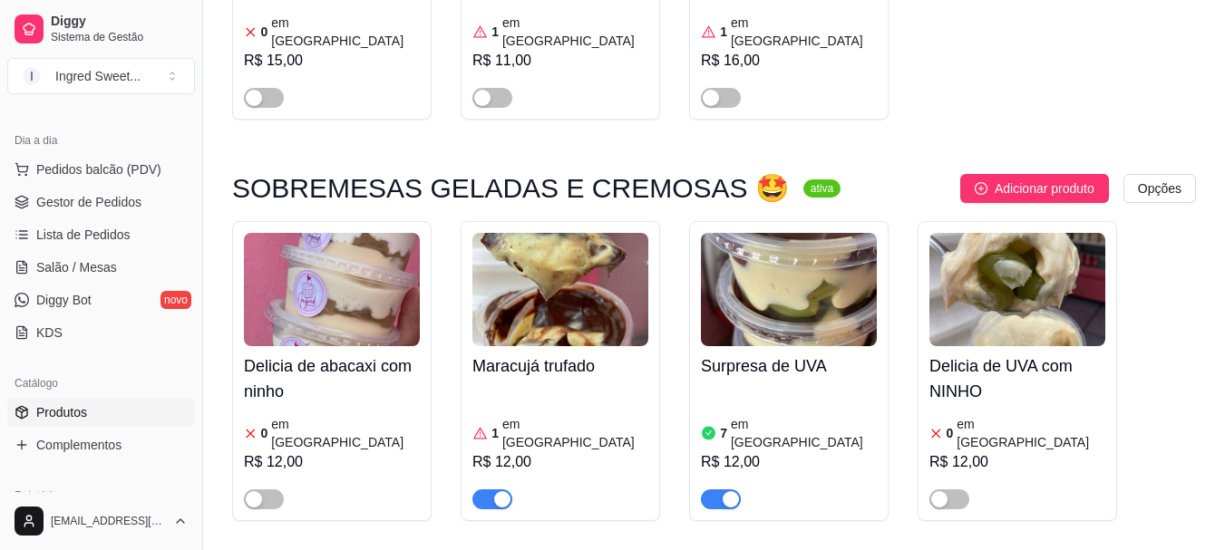
click at [496, 491] on div "button" at bounding box center [502, 499] width 16 height 16
click at [102, 225] on link "Lista de Pedidos" at bounding box center [101, 234] width 188 height 29
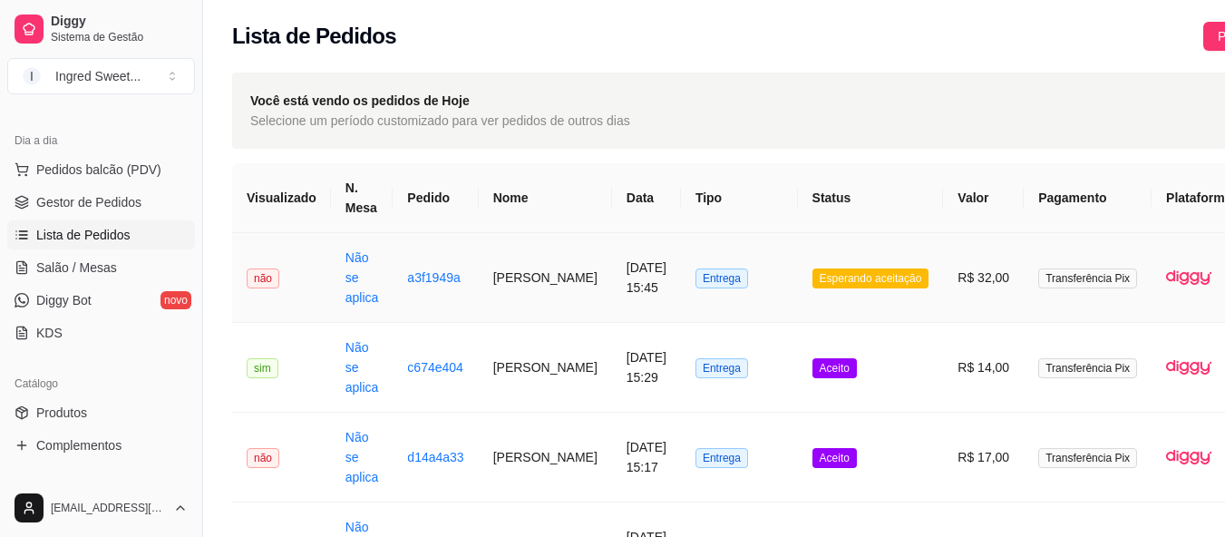
click at [917, 292] on td "Esperando aceitação" at bounding box center [871, 278] width 146 height 90
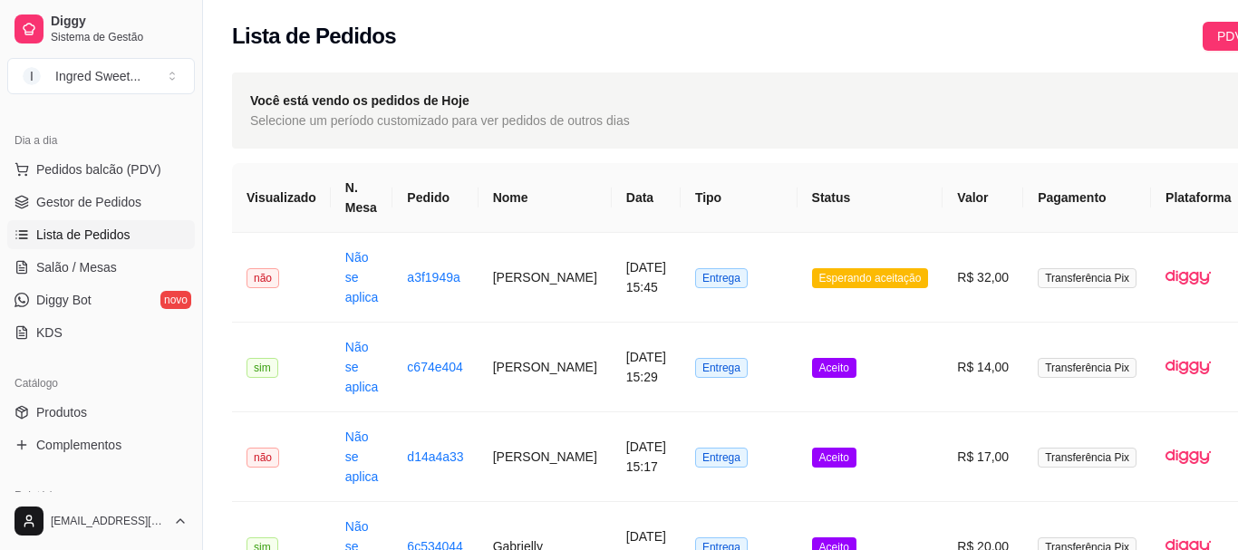
scroll to position [453, 0]
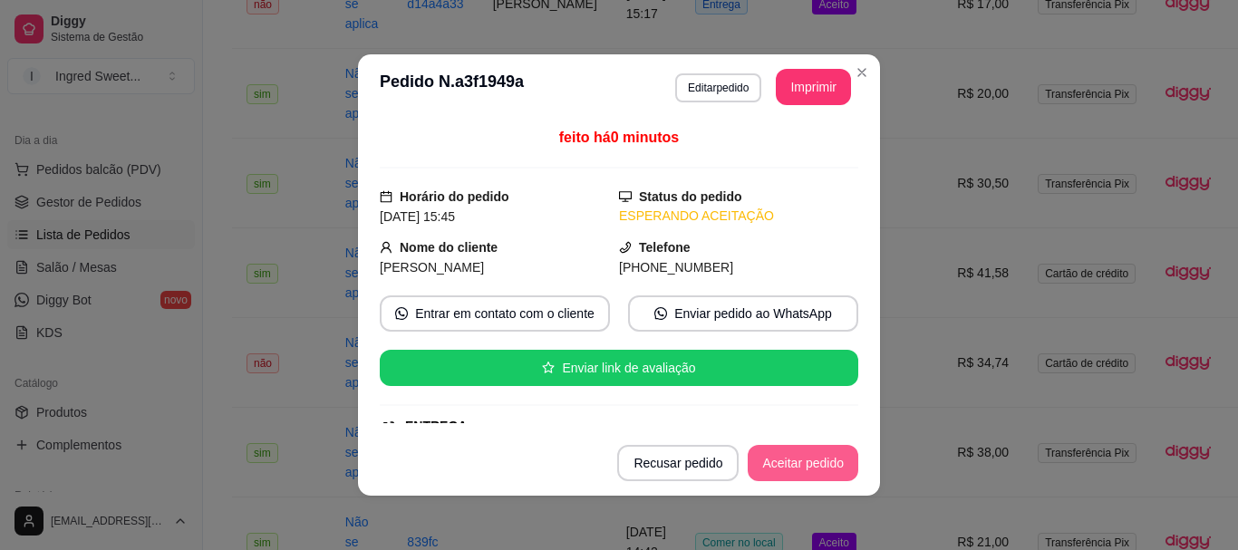
click at [782, 459] on button "Aceitar pedido" at bounding box center [803, 463] width 111 height 36
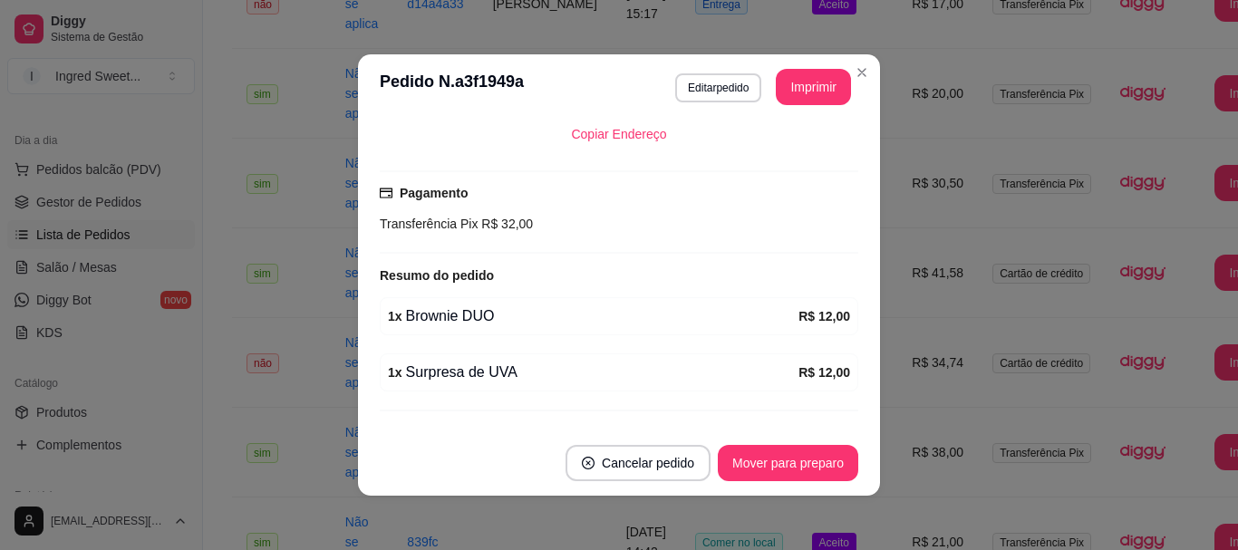
scroll to position [464, 0]
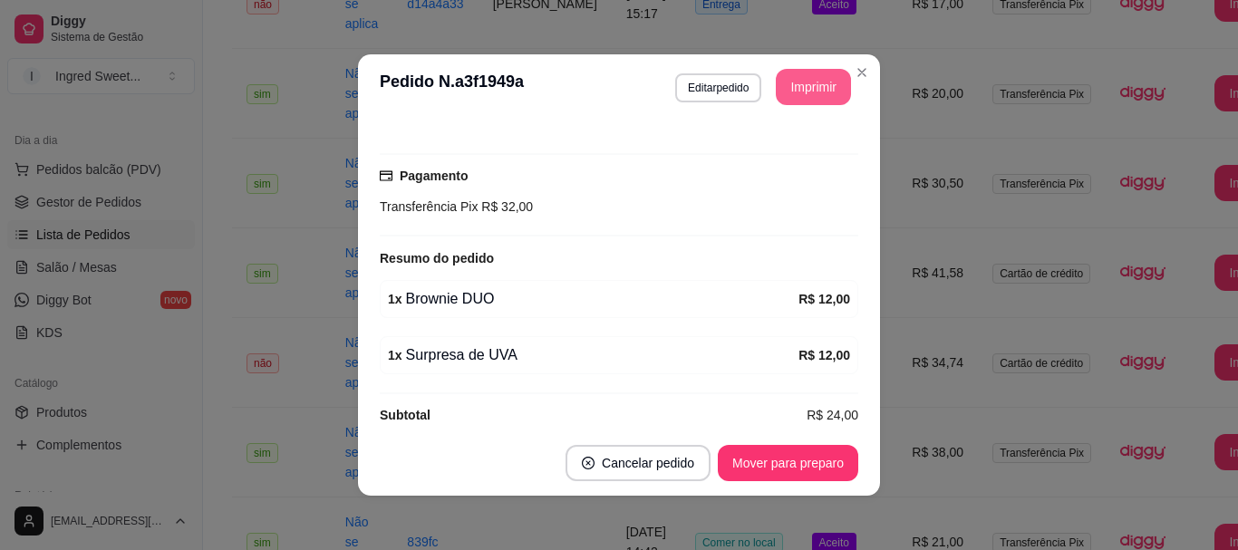
click at [776, 96] on button "Imprimir" at bounding box center [813, 87] width 75 height 36
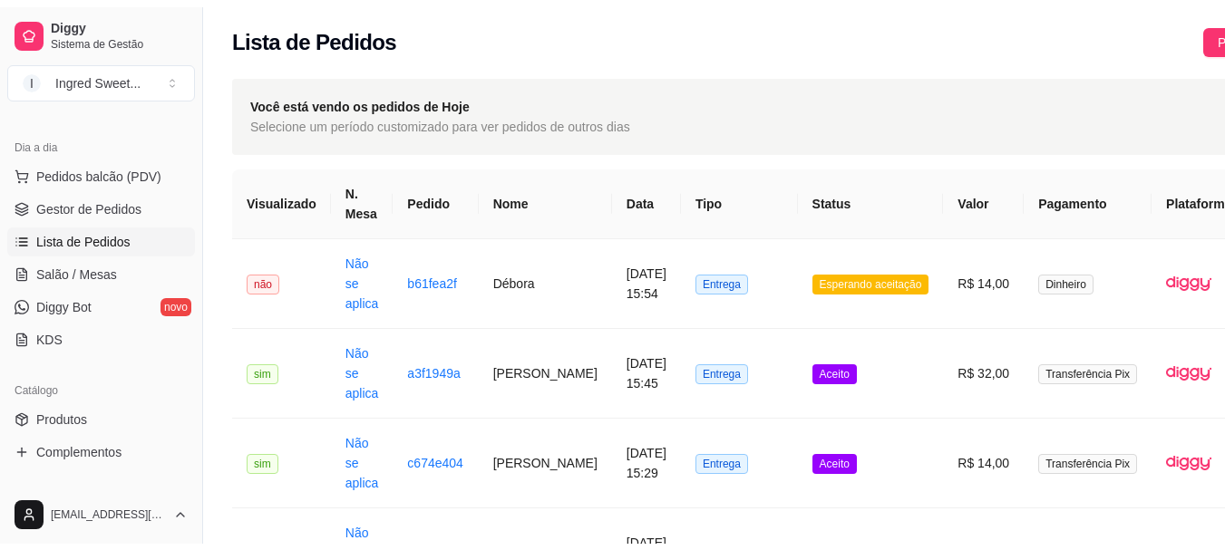
scroll to position [0, 0]
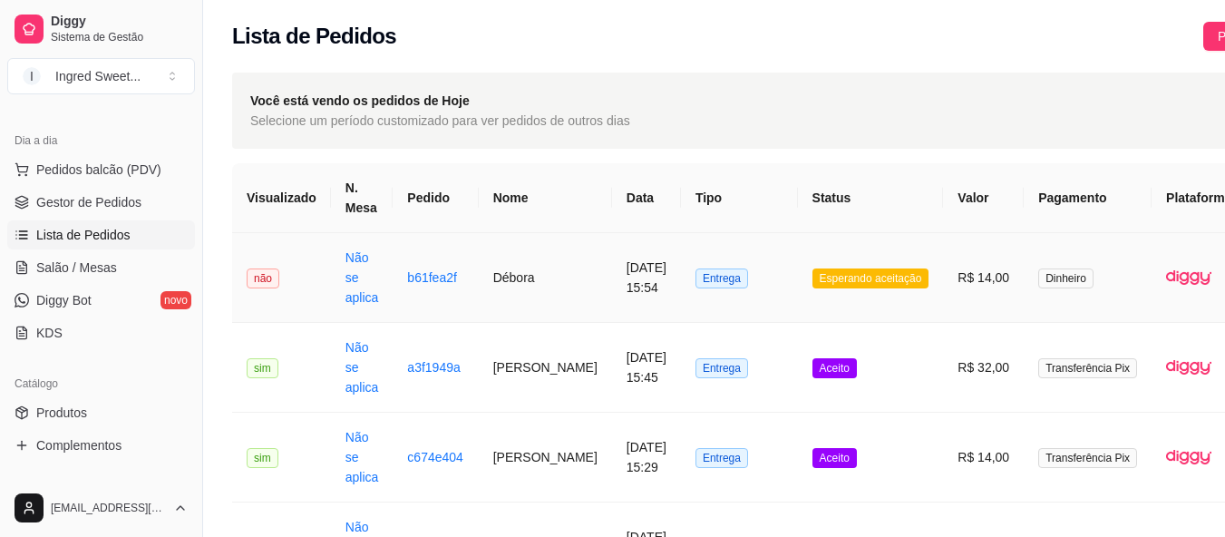
click at [644, 286] on td "[DATE] 15:54" at bounding box center [646, 278] width 69 height 90
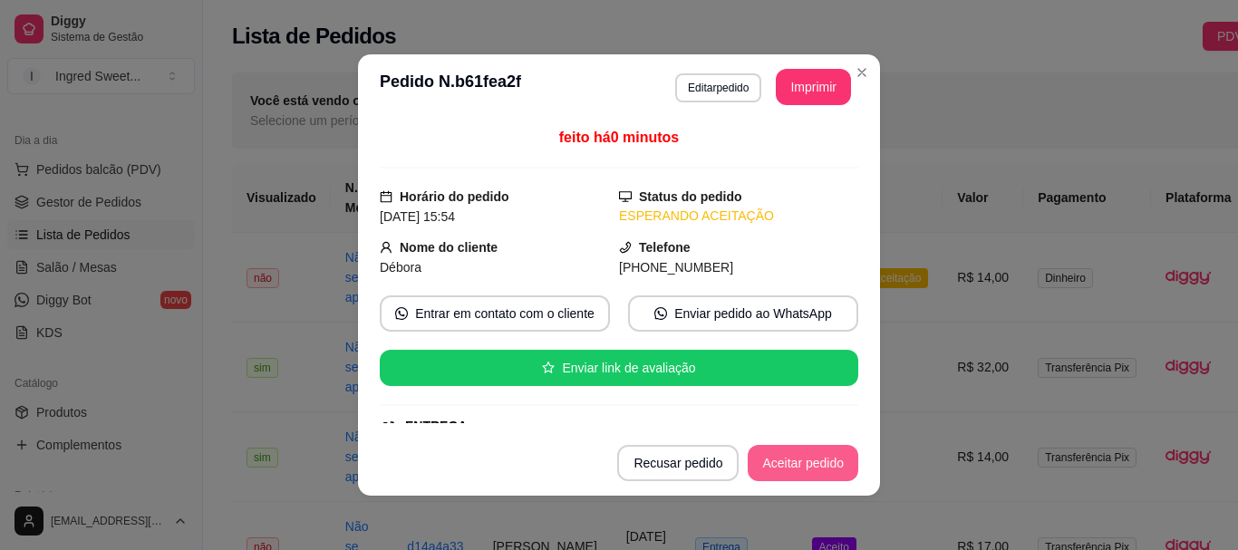
click at [792, 464] on button "Aceitar pedido" at bounding box center [803, 463] width 111 height 36
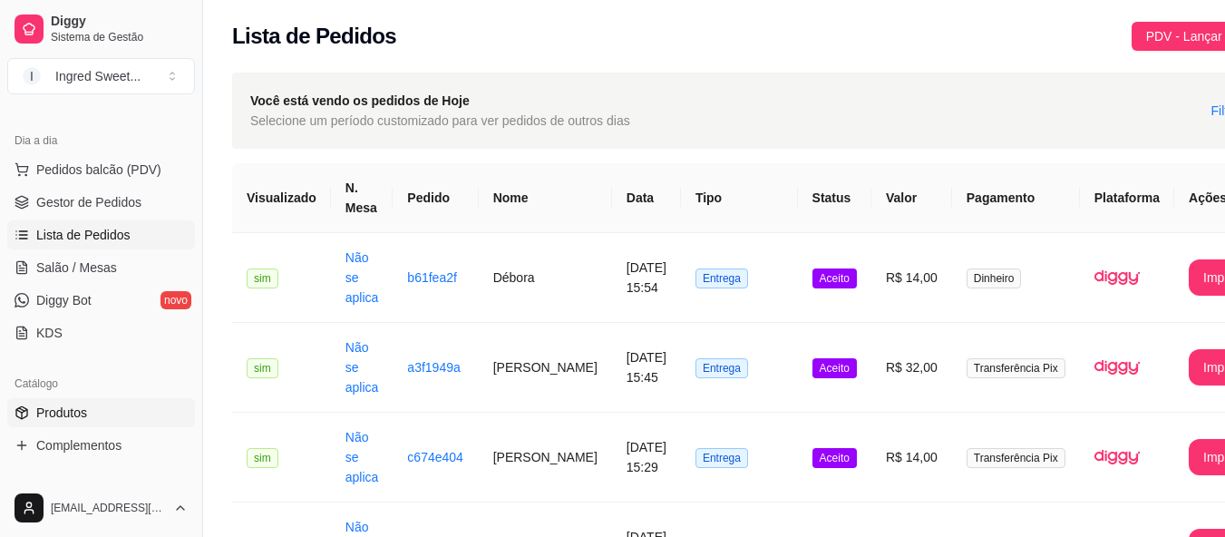
click at [76, 415] on span "Produtos" at bounding box center [61, 412] width 51 height 18
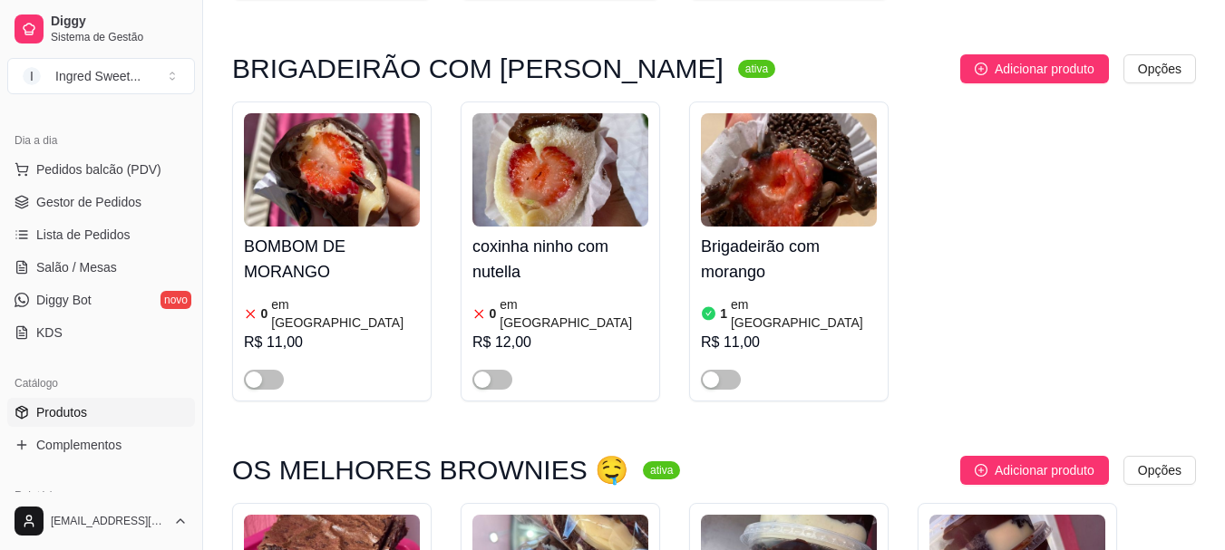
scroll to position [363, 0]
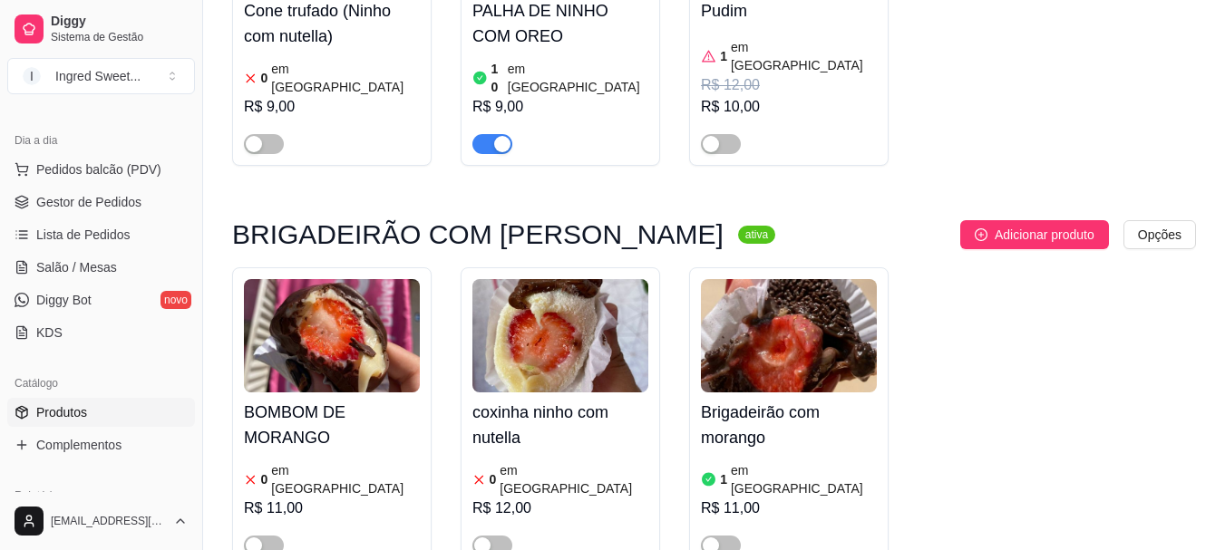
click at [562, 66] on article "em [GEOGRAPHIC_DATA]" at bounding box center [578, 78] width 140 height 36
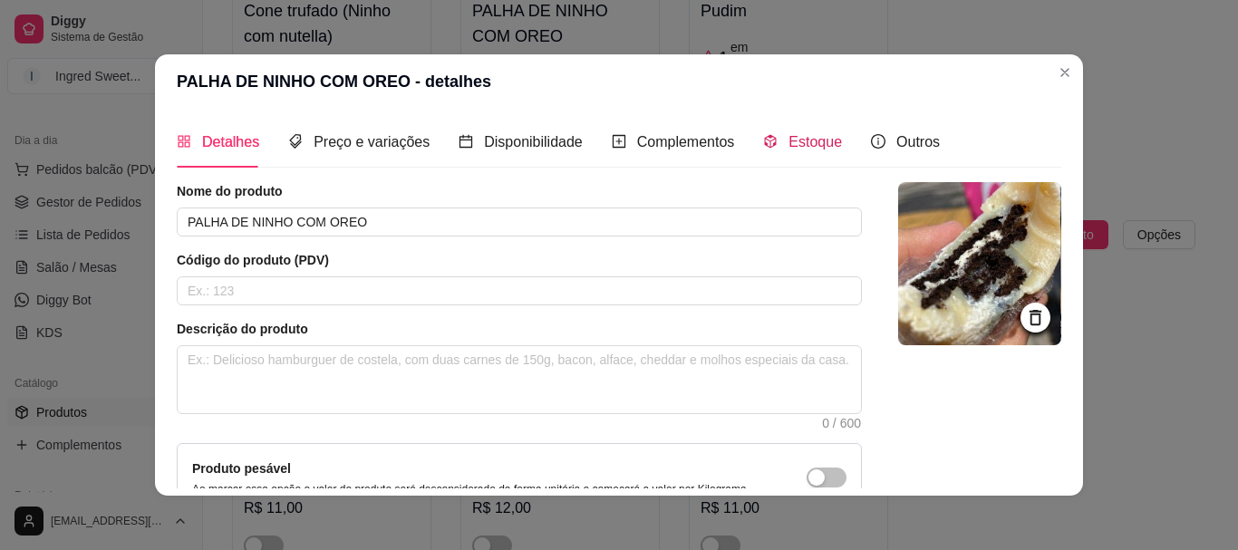
click at [797, 134] on span "Estoque" at bounding box center [815, 141] width 53 height 15
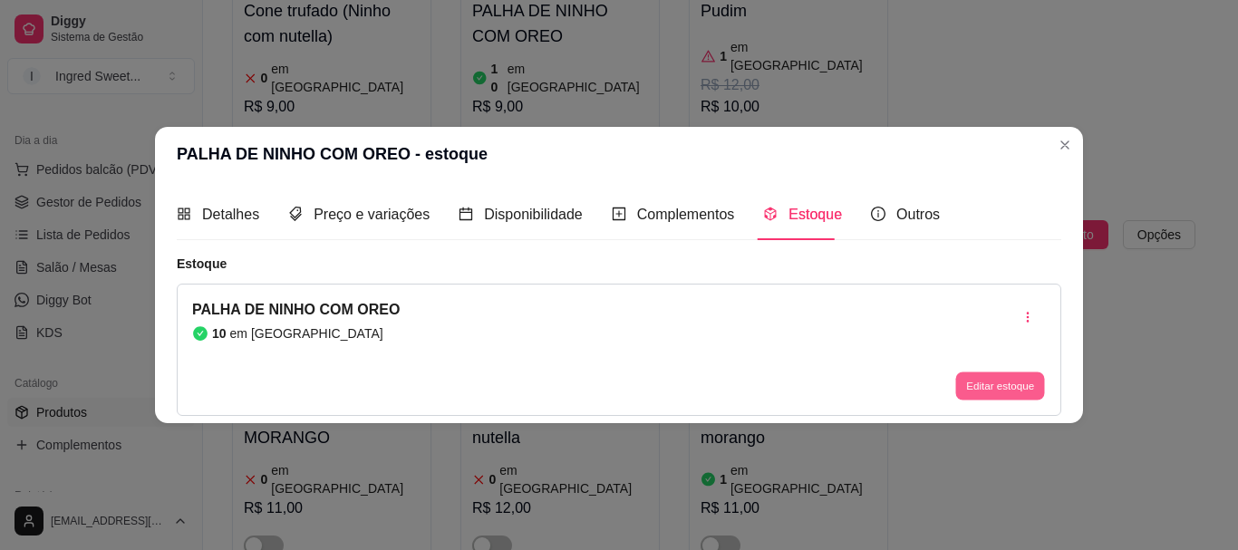
click at [998, 396] on button "Editar estoque" at bounding box center [999, 387] width 89 height 28
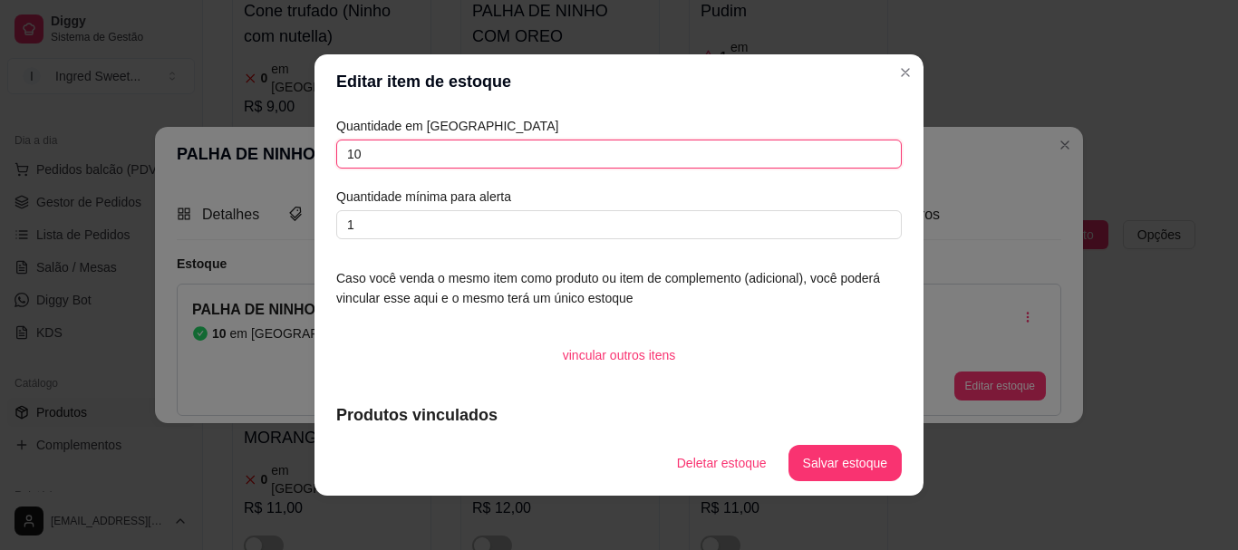
click at [421, 150] on input "10" at bounding box center [619, 154] width 566 height 29
type input "1"
type input "8"
click at [817, 448] on button "Salvar estoque" at bounding box center [844, 463] width 111 height 35
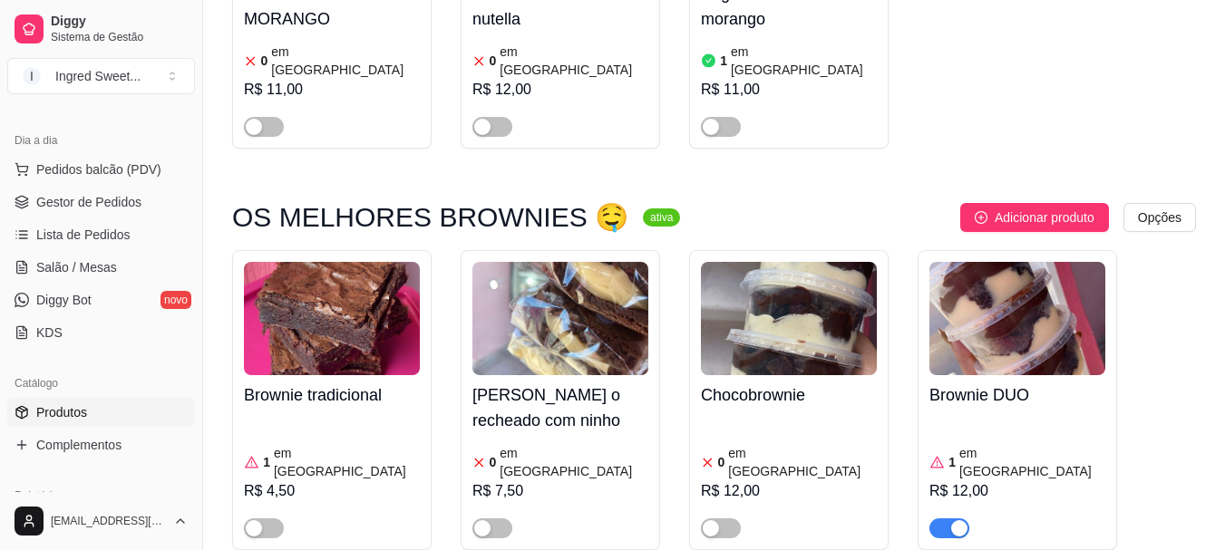
scroll to position [816, 0]
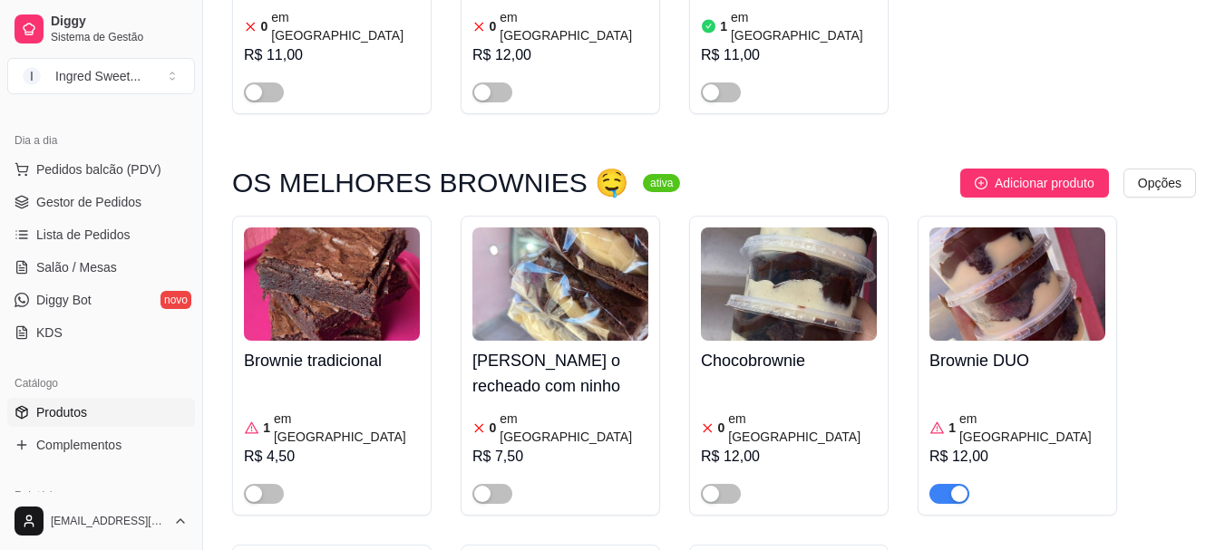
click at [962, 486] on div "button" at bounding box center [959, 494] width 16 height 16
click at [130, 224] on link "Lista de Pedidos" at bounding box center [101, 234] width 188 height 29
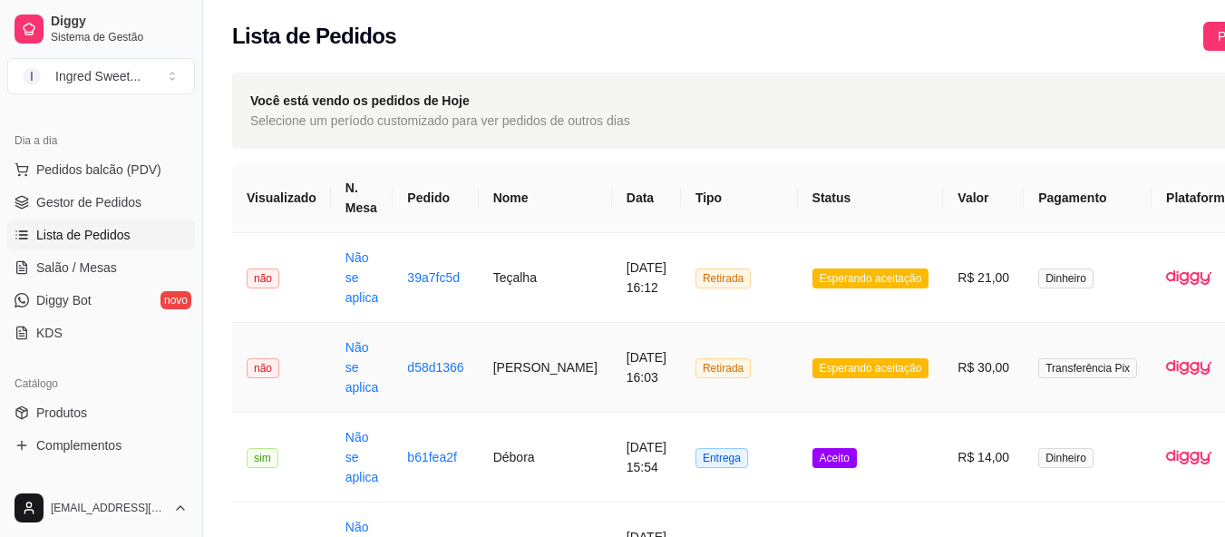
click at [811, 383] on td "Esperando aceitação" at bounding box center [871, 368] width 146 height 90
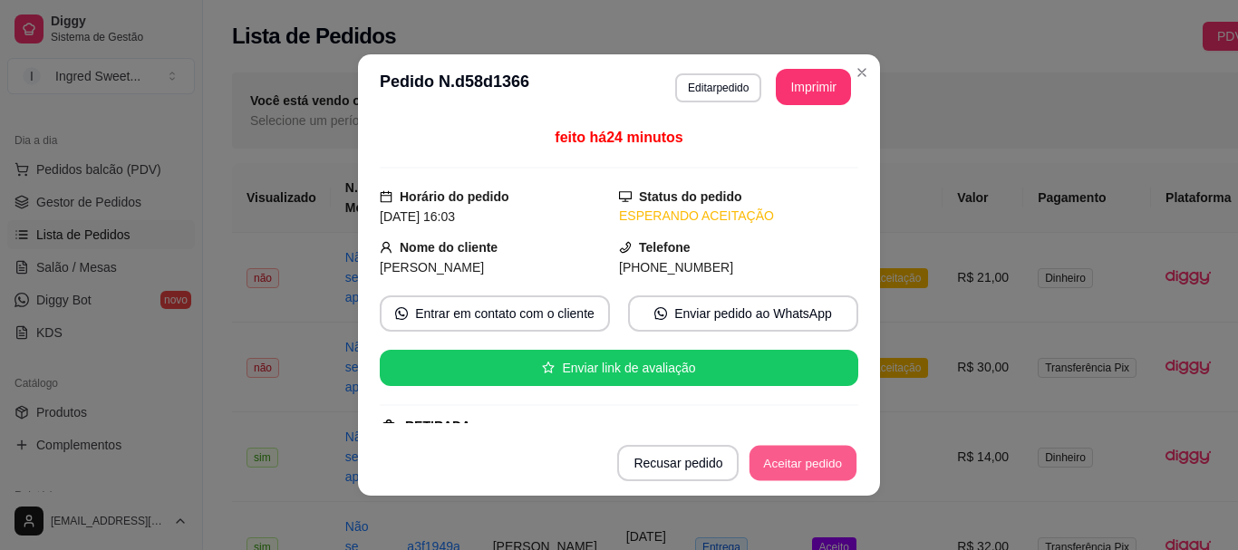
click at [819, 464] on button "Aceitar pedido" at bounding box center [803, 463] width 107 height 35
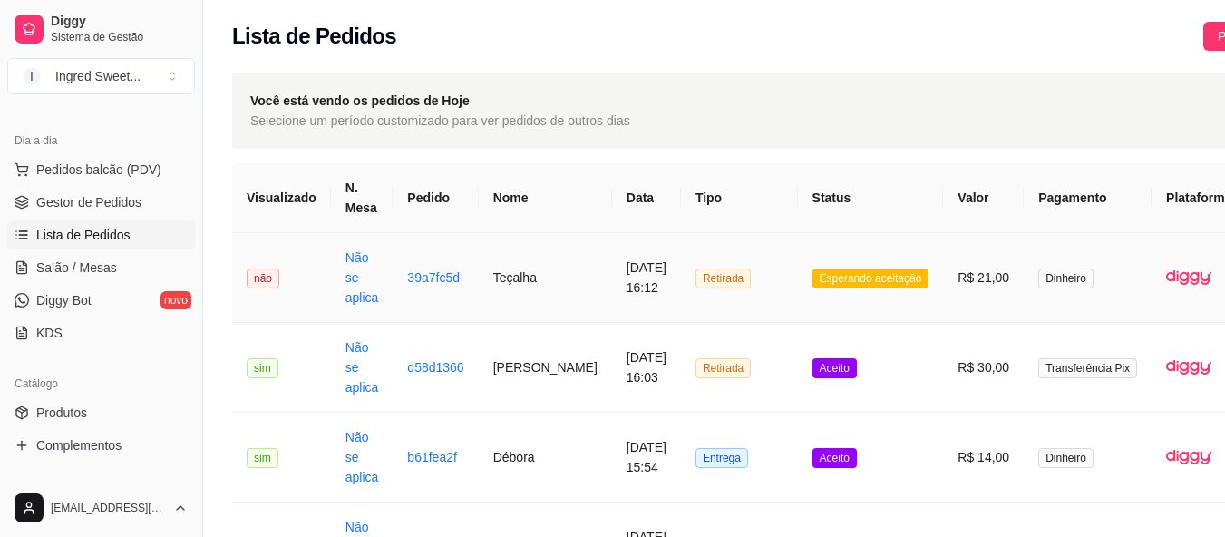
click at [896, 265] on td "Esperando aceitação" at bounding box center [871, 278] width 146 height 90
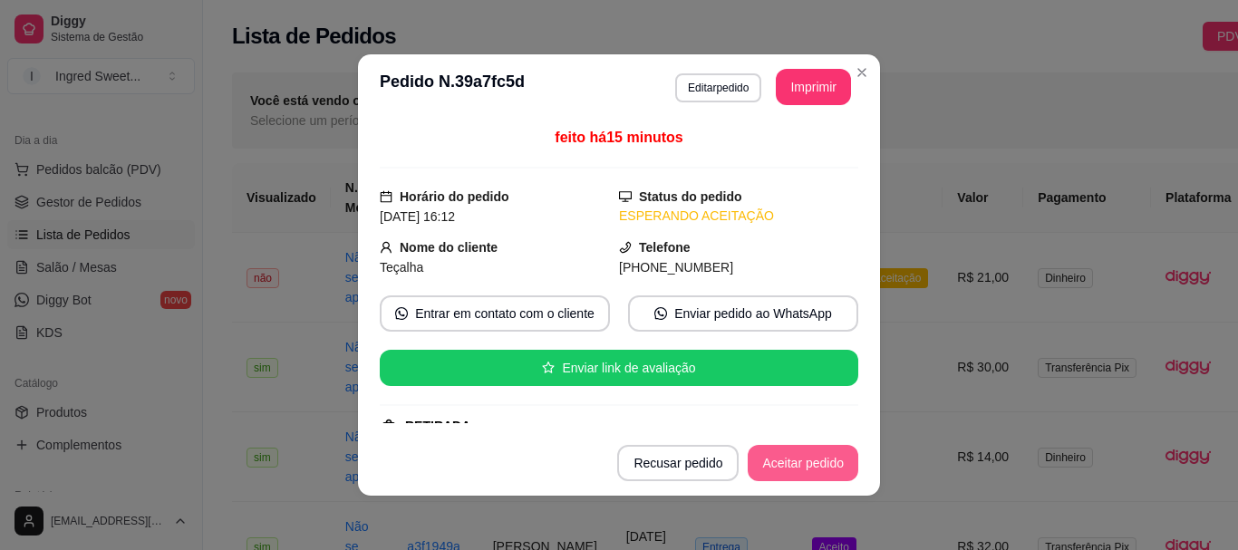
click at [835, 464] on button "Aceitar pedido" at bounding box center [803, 463] width 111 height 36
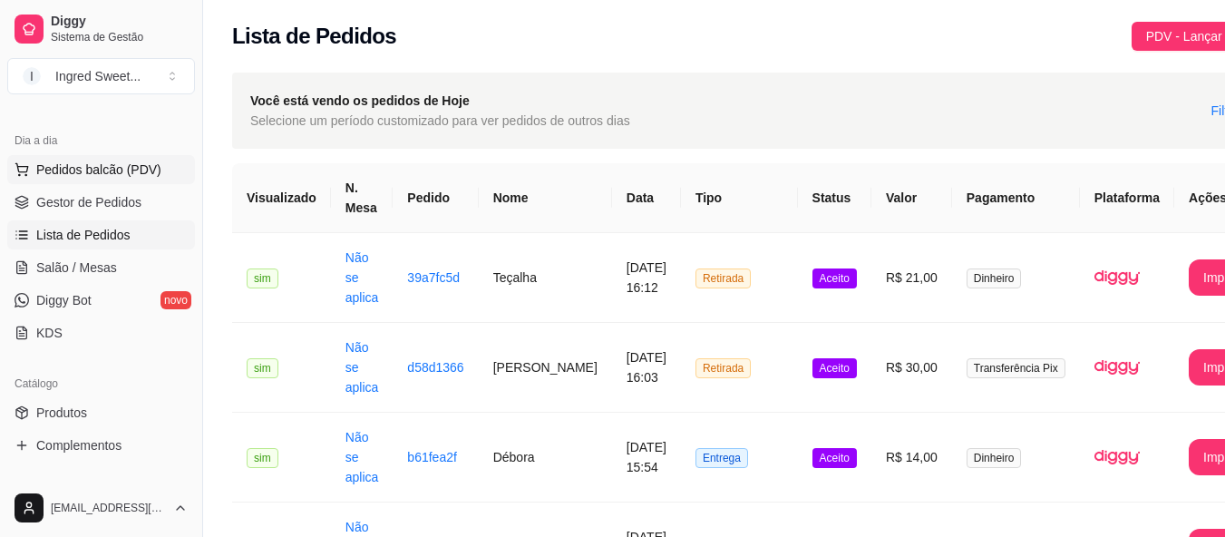
click at [102, 169] on span "Pedidos balcão (PDV)" at bounding box center [98, 169] width 125 height 18
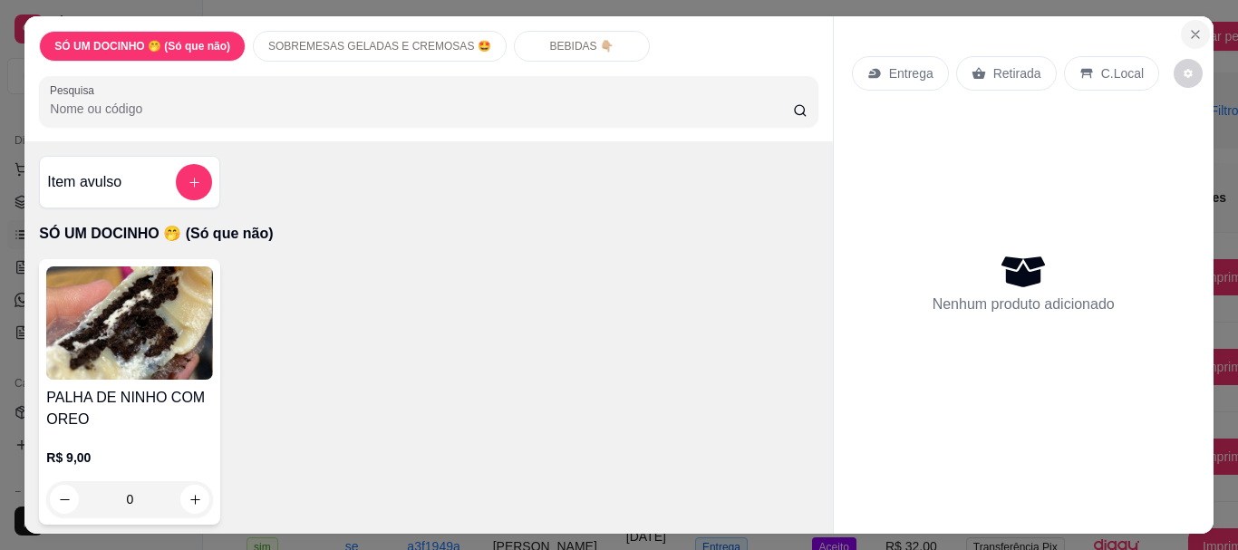
click at [1194, 27] on icon "Close" at bounding box center [1195, 34] width 15 height 15
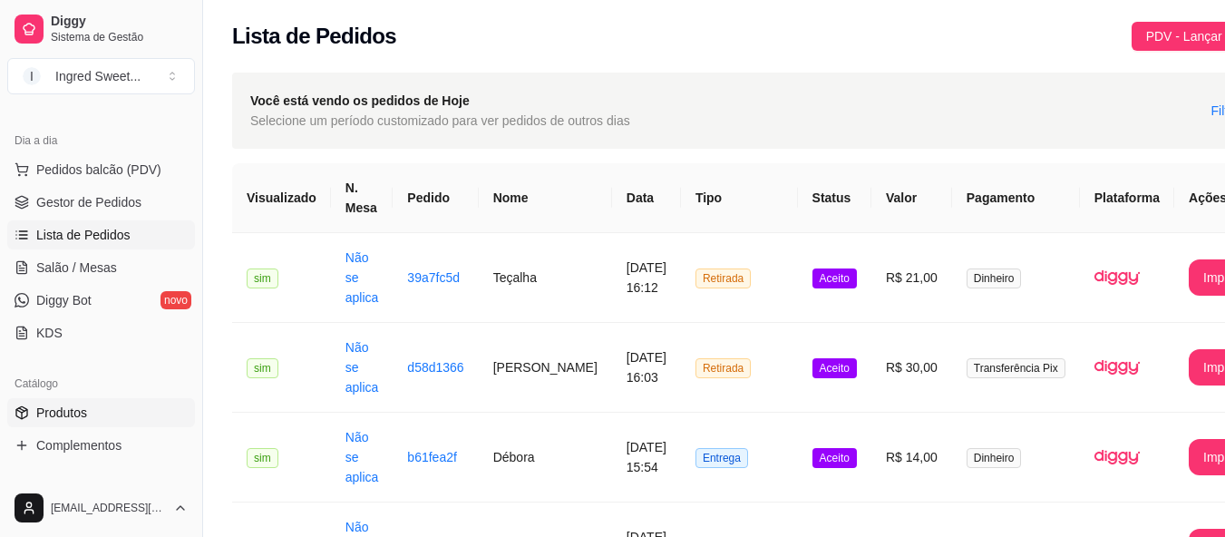
click at [80, 413] on span "Produtos" at bounding box center [61, 412] width 51 height 18
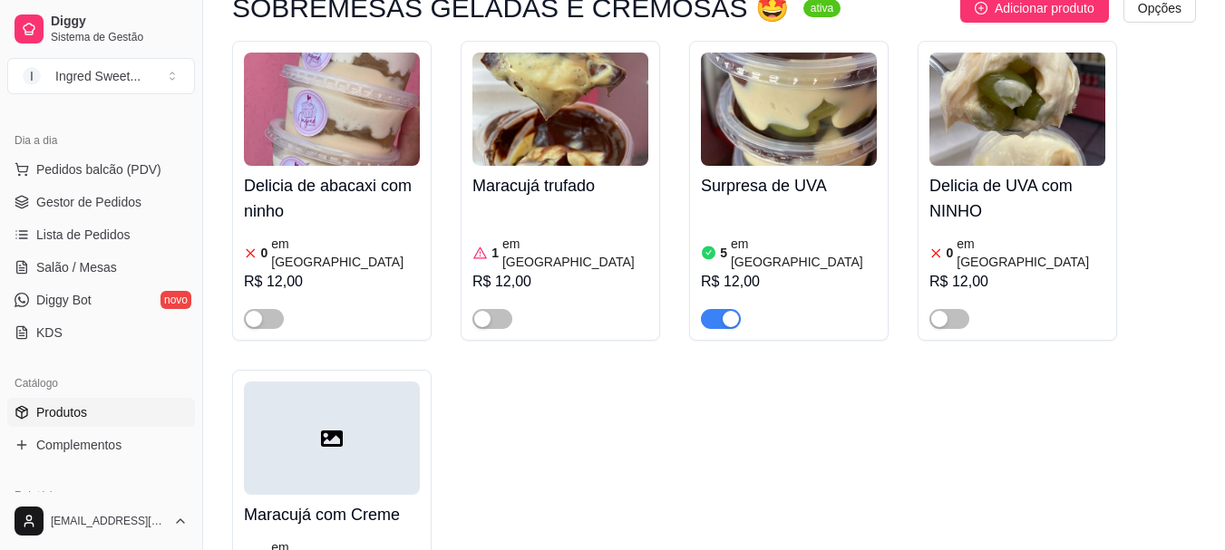
scroll to position [1722, 0]
click at [717, 306] on div at bounding box center [721, 317] width 40 height 22
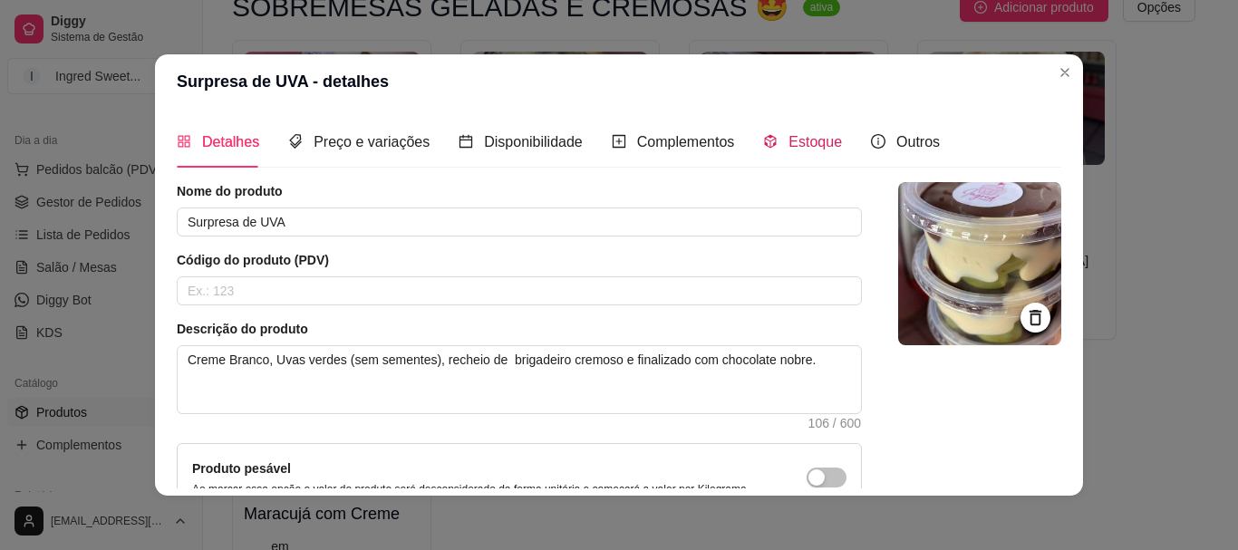
click at [789, 142] on span "Estoque" at bounding box center [815, 141] width 53 height 15
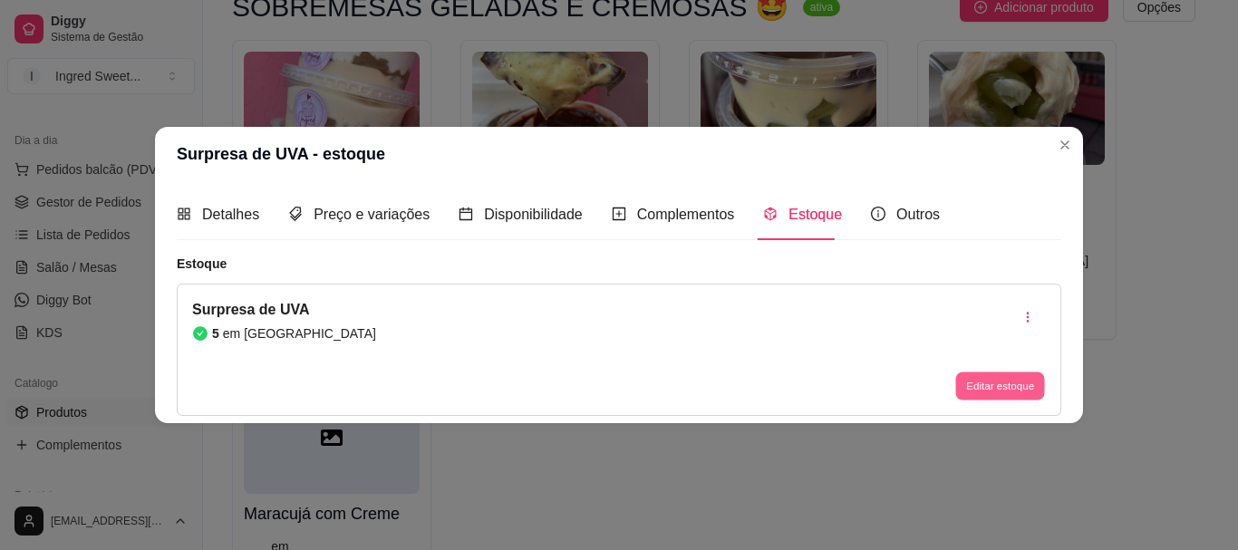
click at [988, 397] on button "Editar estoque" at bounding box center [999, 387] width 89 height 28
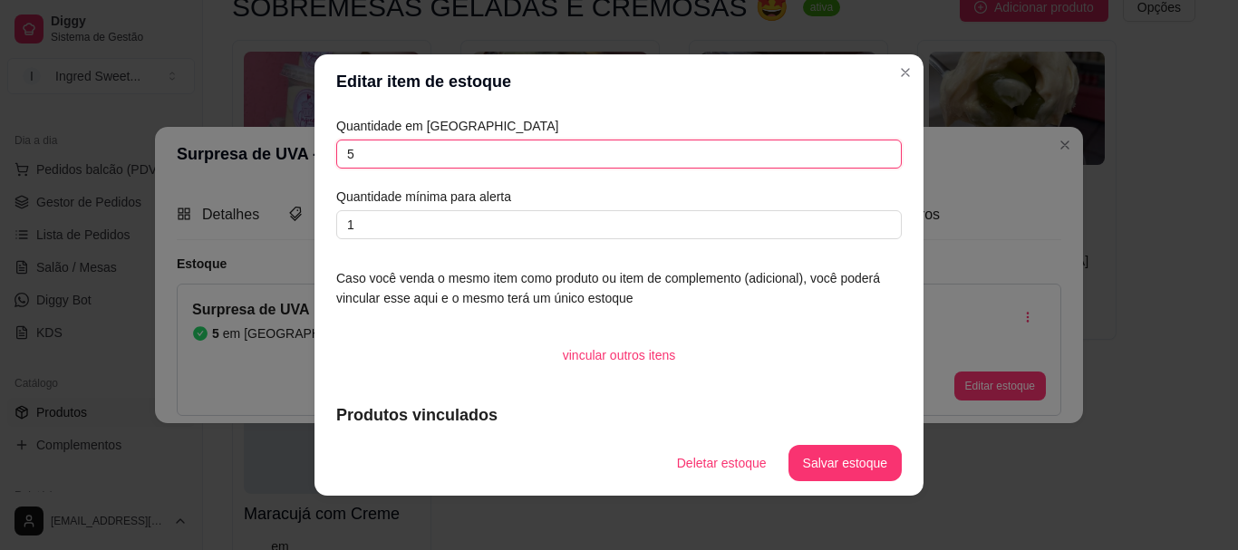
click at [450, 149] on input "5" at bounding box center [619, 154] width 566 height 29
type input "4"
click at [845, 459] on button "Salvar estoque" at bounding box center [845, 463] width 113 height 36
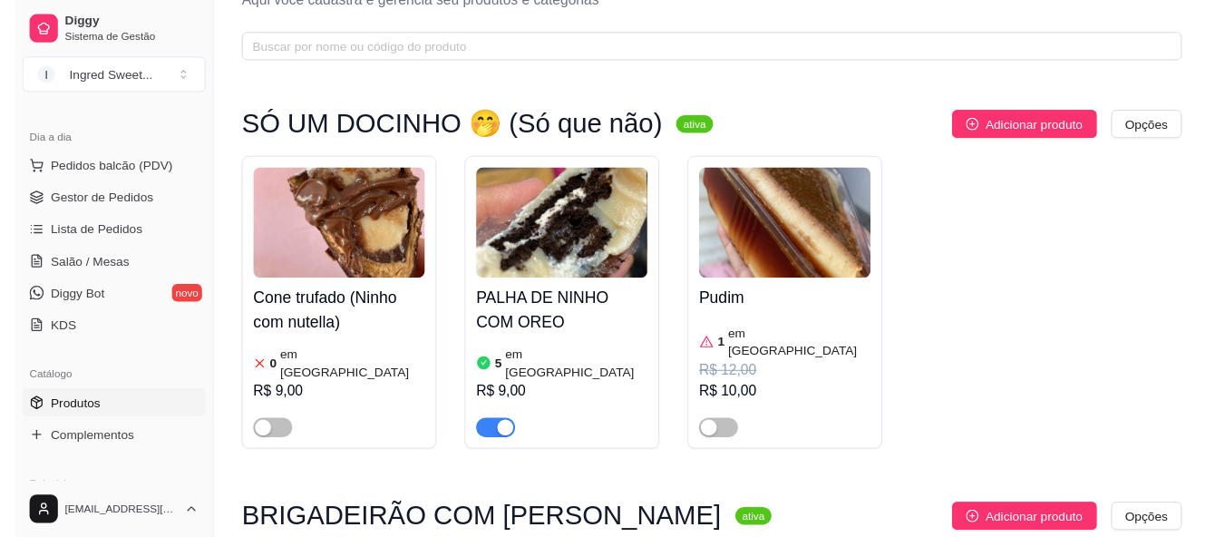
scroll to position [0, 0]
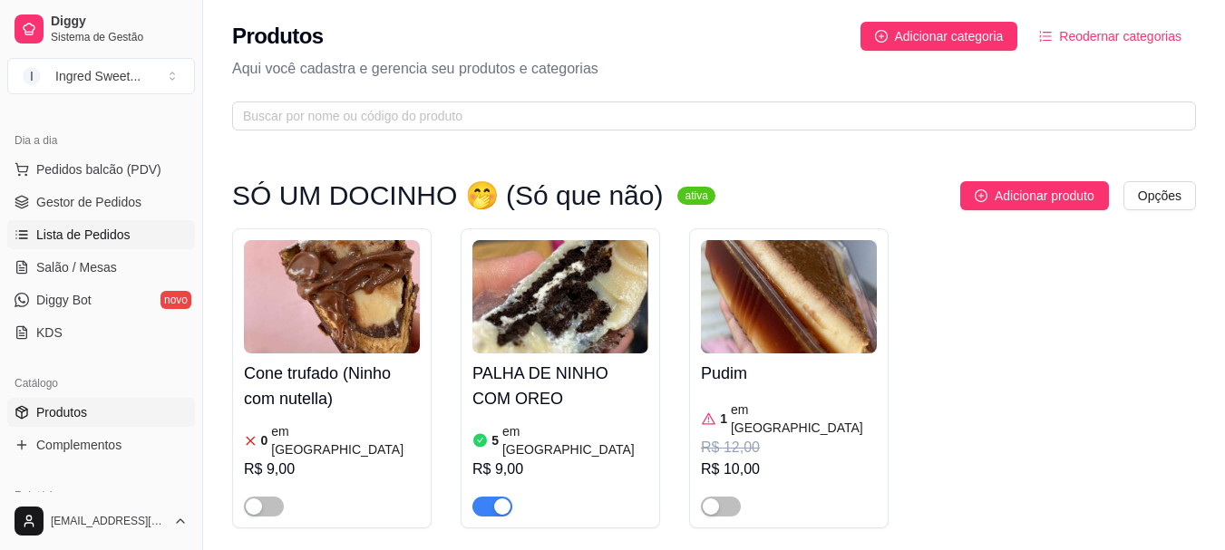
click at [125, 238] on span "Lista de Pedidos" at bounding box center [83, 235] width 94 height 18
